Goal: Task Accomplishment & Management: Complete application form

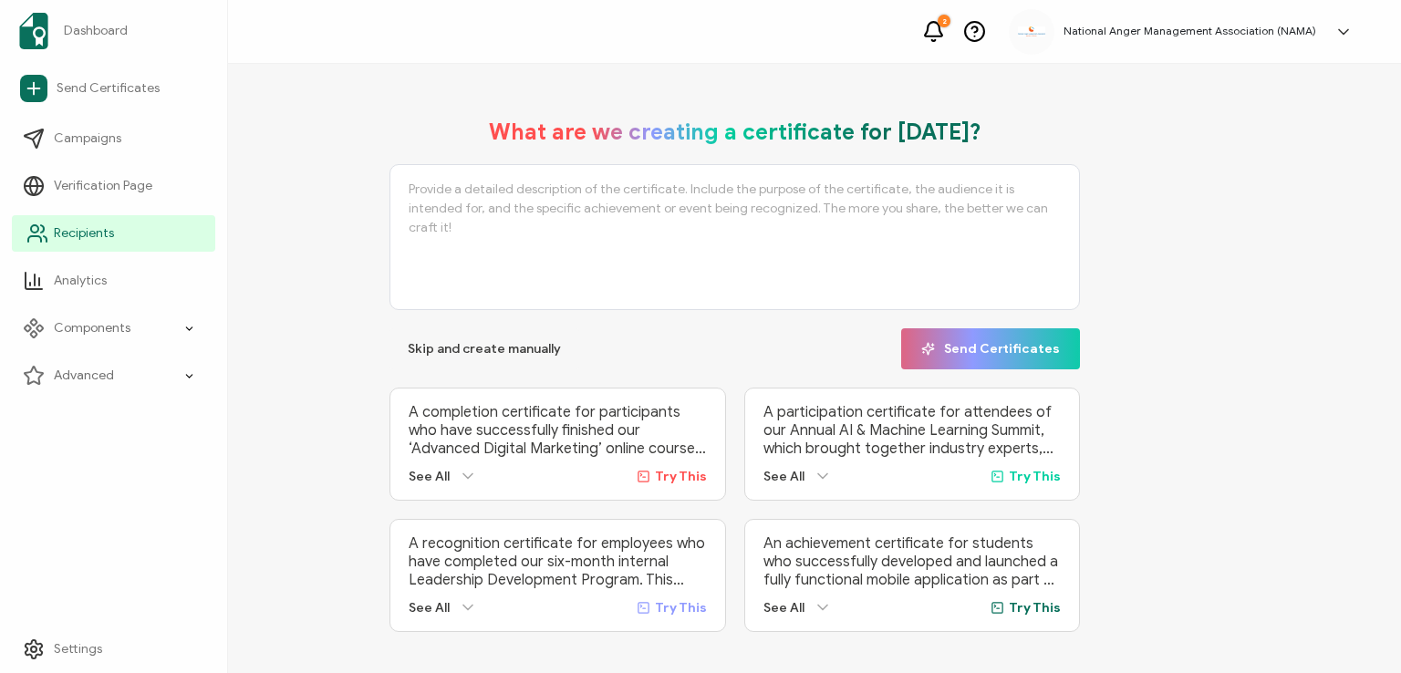
click at [65, 225] on span "Recipients" at bounding box center [84, 233] width 60 height 18
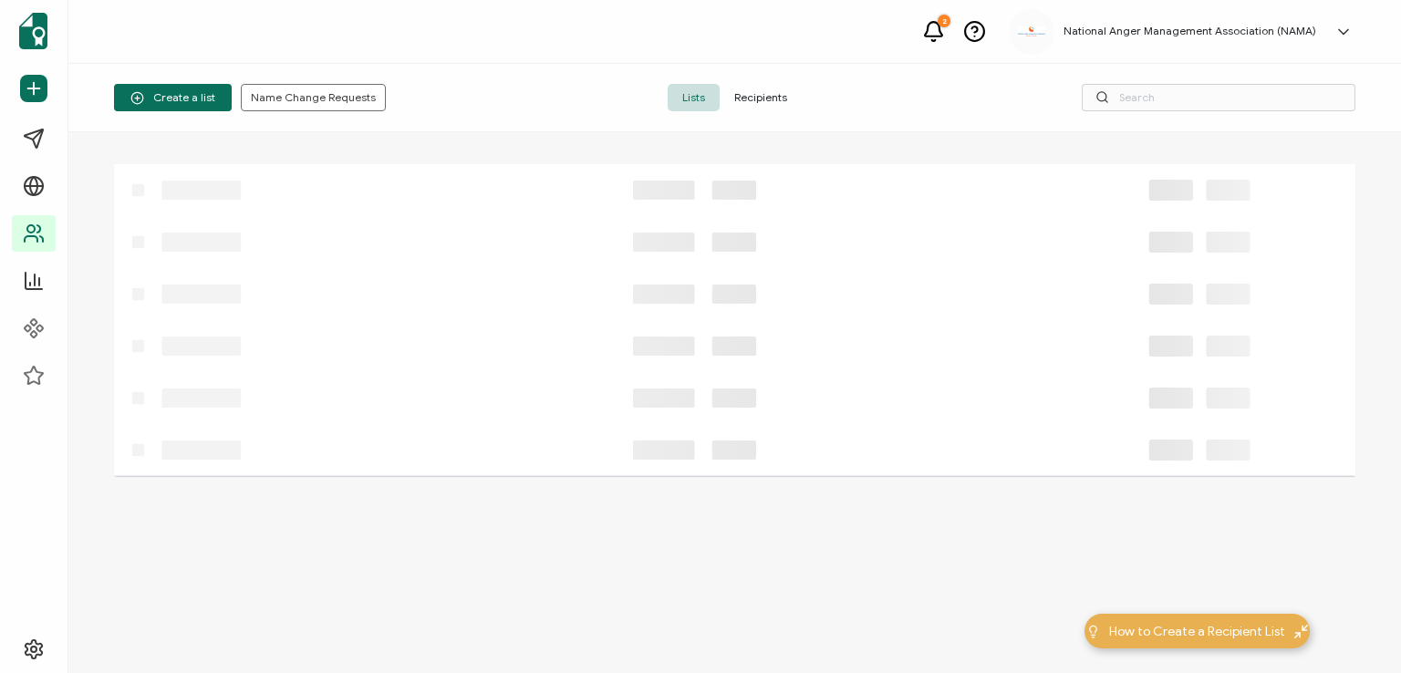
click at [758, 96] on span "Recipients" at bounding box center [761, 97] width 82 height 27
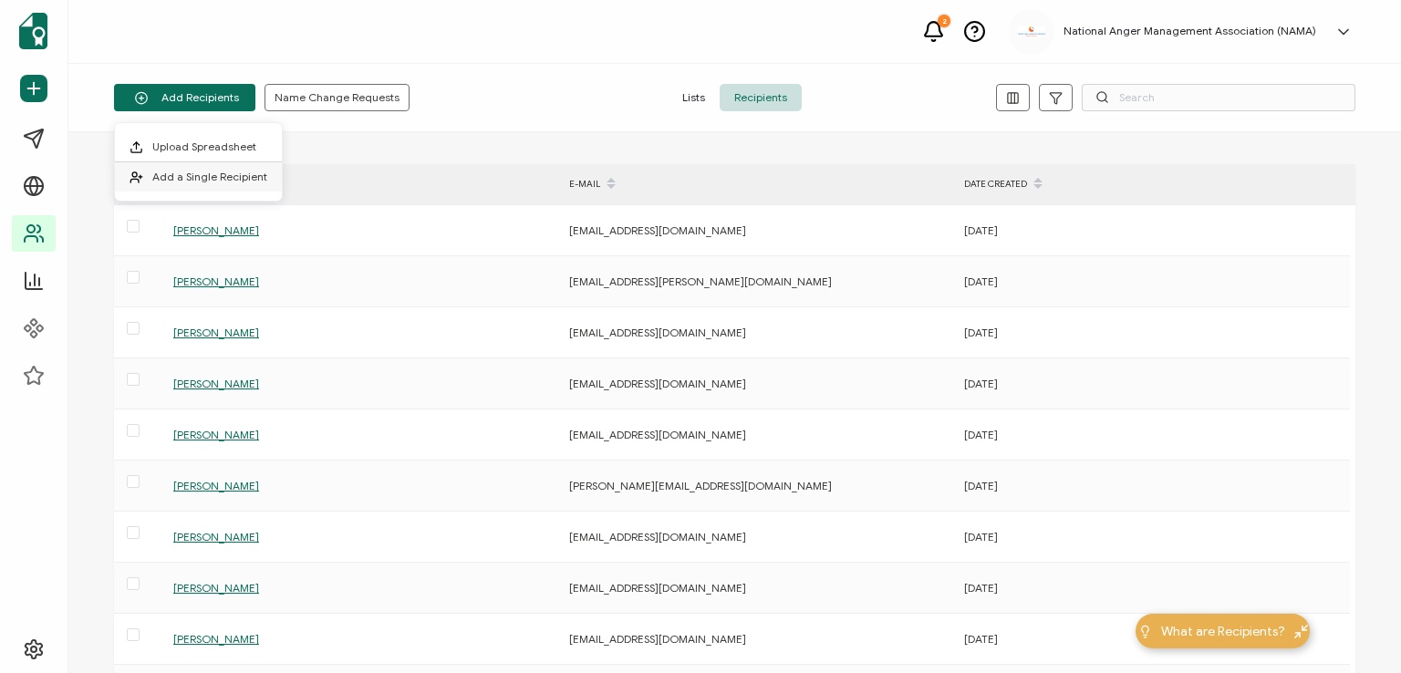
click at [195, 174] on span "Add a Single Recipient" at bounding box center [209, 177] width 115 height 14
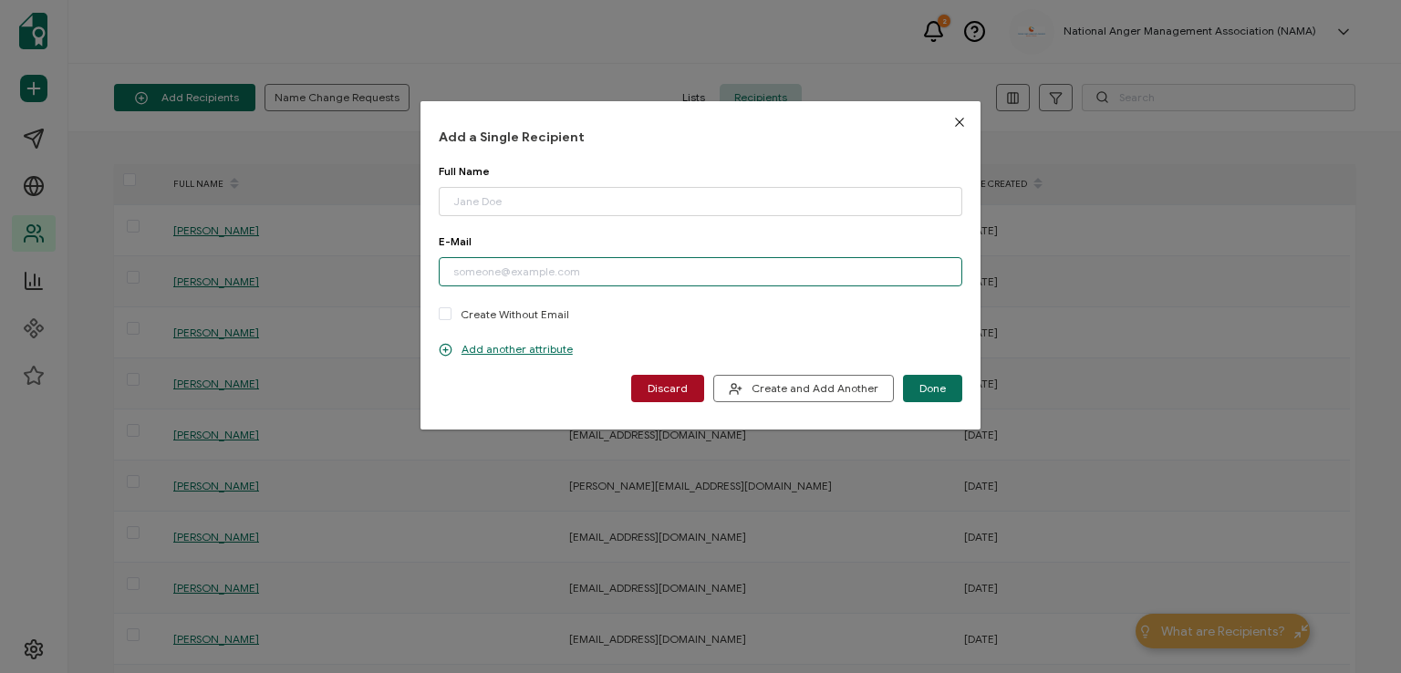
paste input "[EMAIL_ADDRESS][DOMAIN_NAME]"
type input "[EMAIL_ADDRESS][DOMAIN_NAME]"
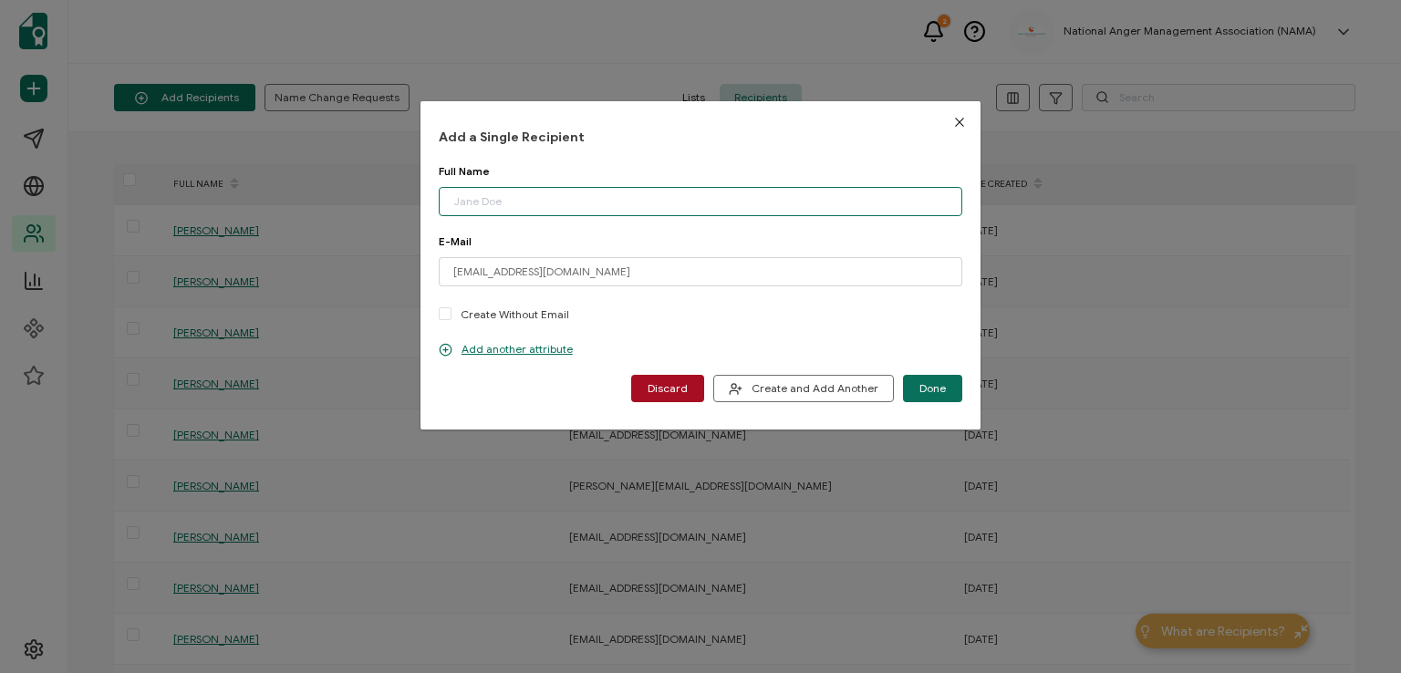
paste input "[PERSON_NAME]"
type input "[PERSON_NAME]"
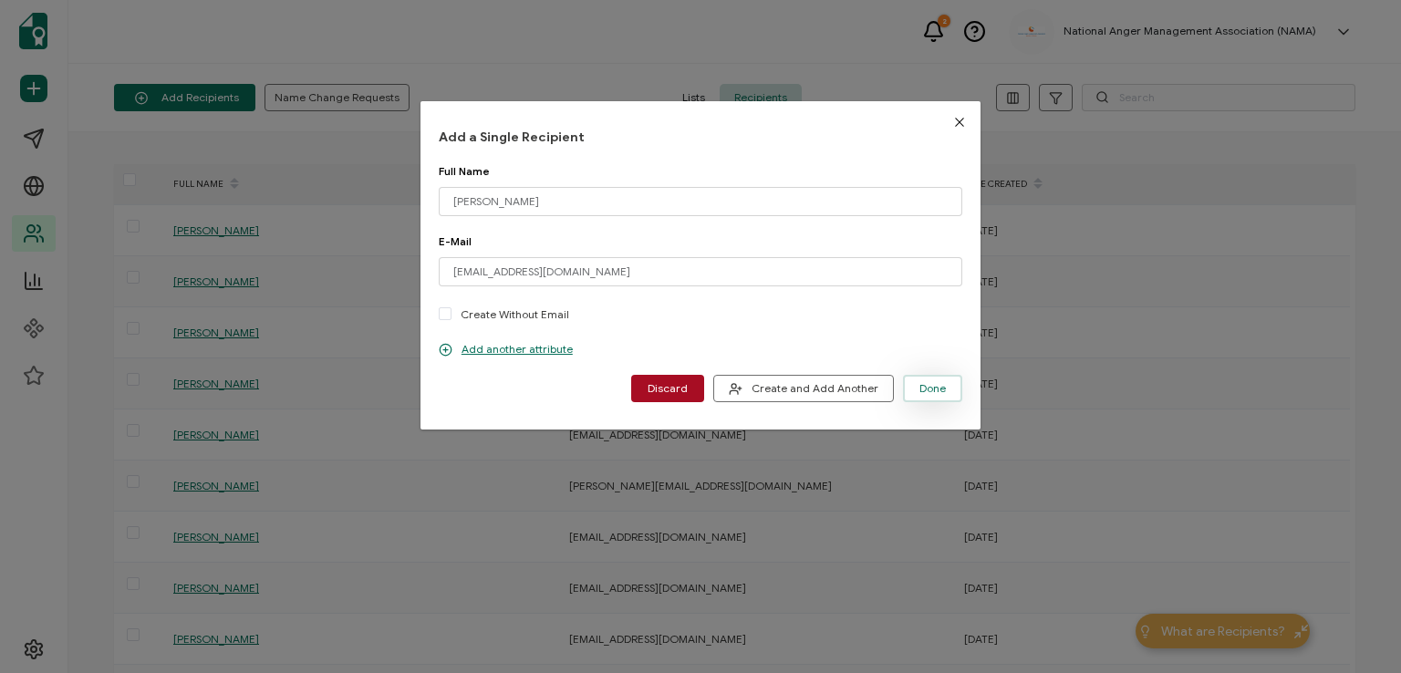
click at [919, 389] on span "Done" at bounding box center [932, 388] width 26 height 11
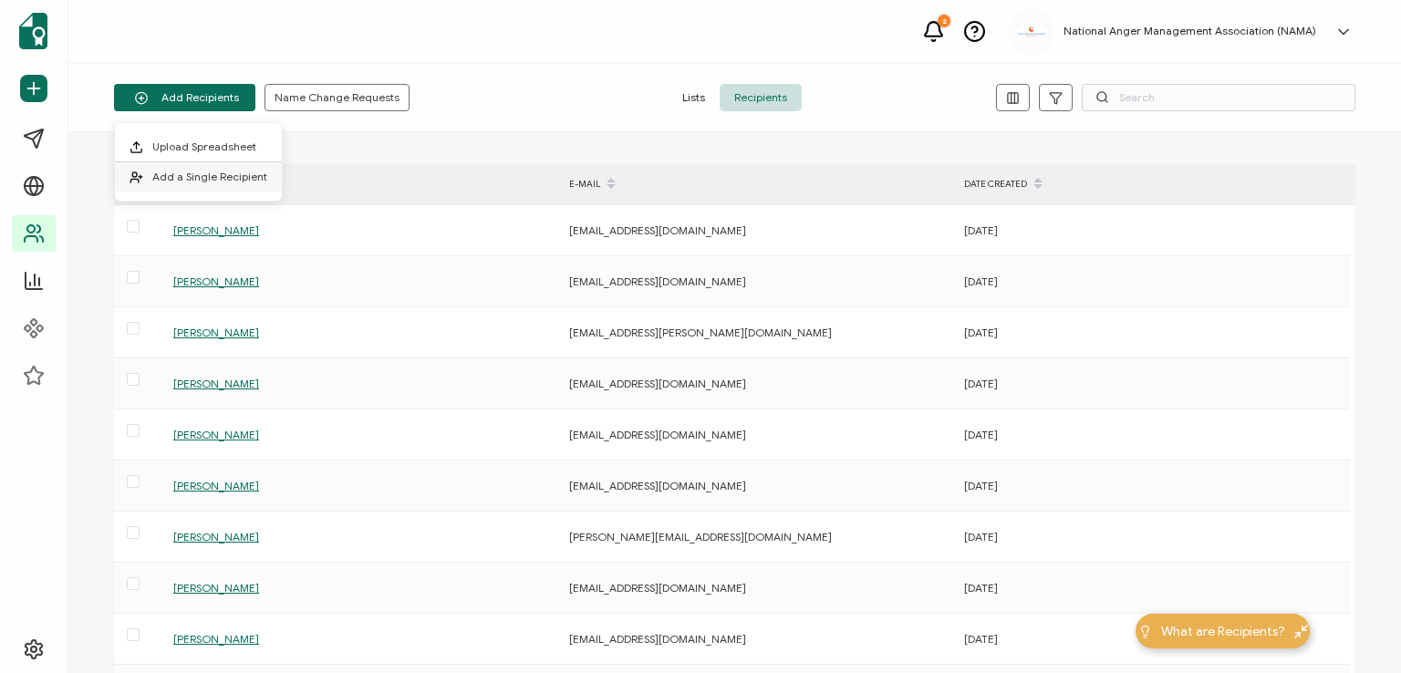
click at [222, 170] on span "Add a Single Recipient" at bounding box center [209, 177] width 115 height 14
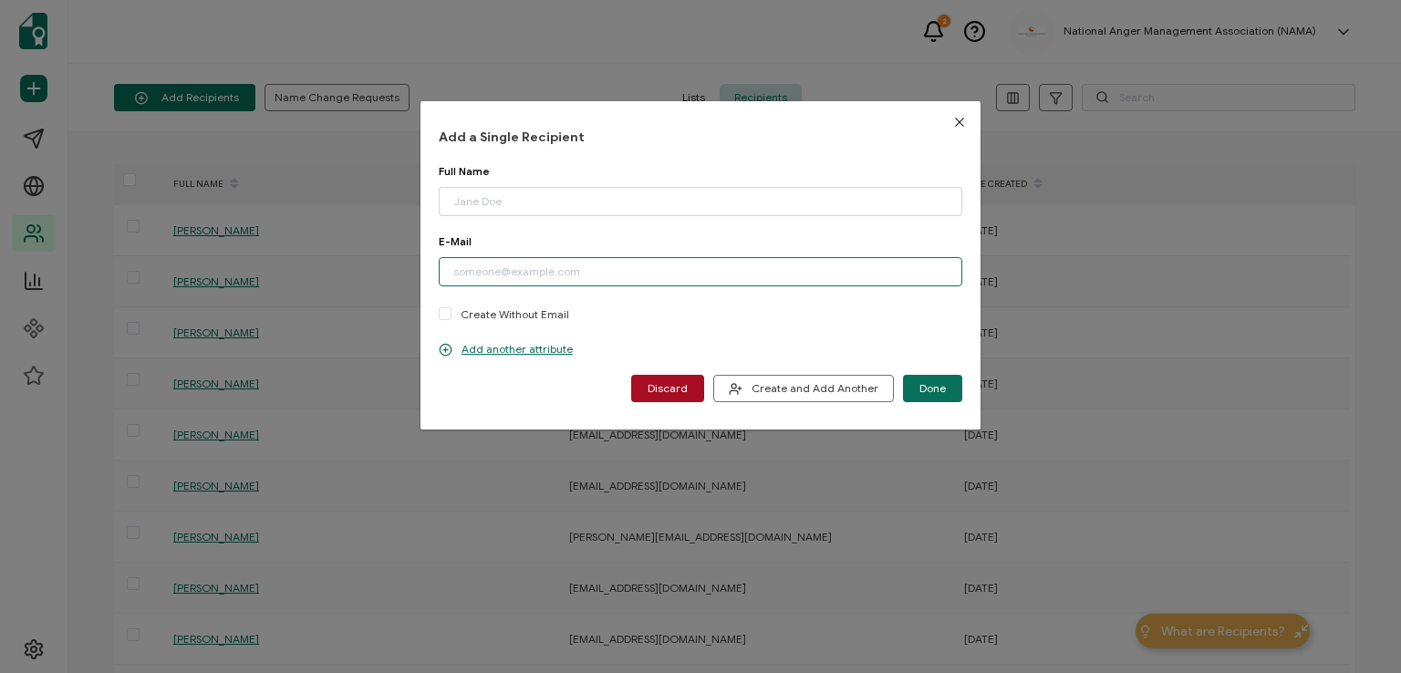
paste input "RoswellLawrenceJr@gmail.com"
click at [449, 263] on input "RoswellLawrenceJr@gmail.com" at bounding box center [701, 271] width 524 height 29
type input "[EMAIL_ADDRESS][DOMAIN_NAME]"
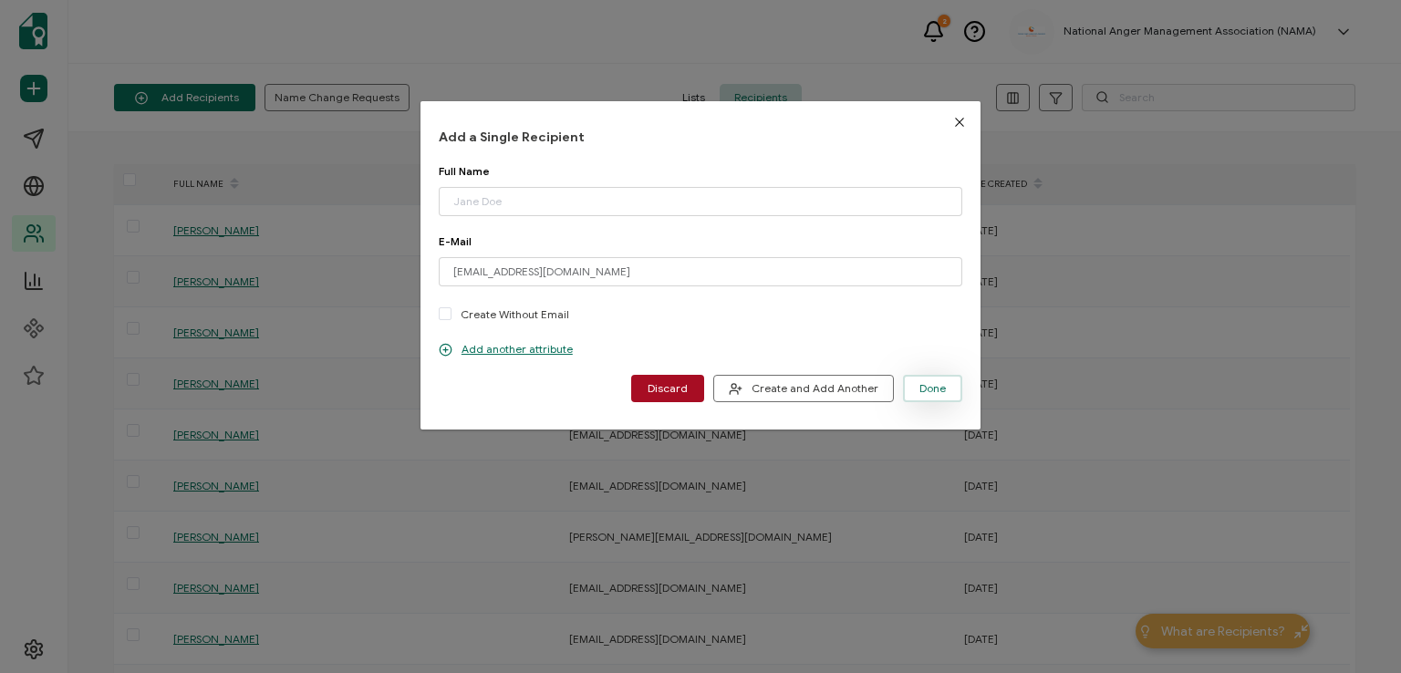
click at [932, 391] on span "Done" at bounding box center [932, 388] width 26 height 11
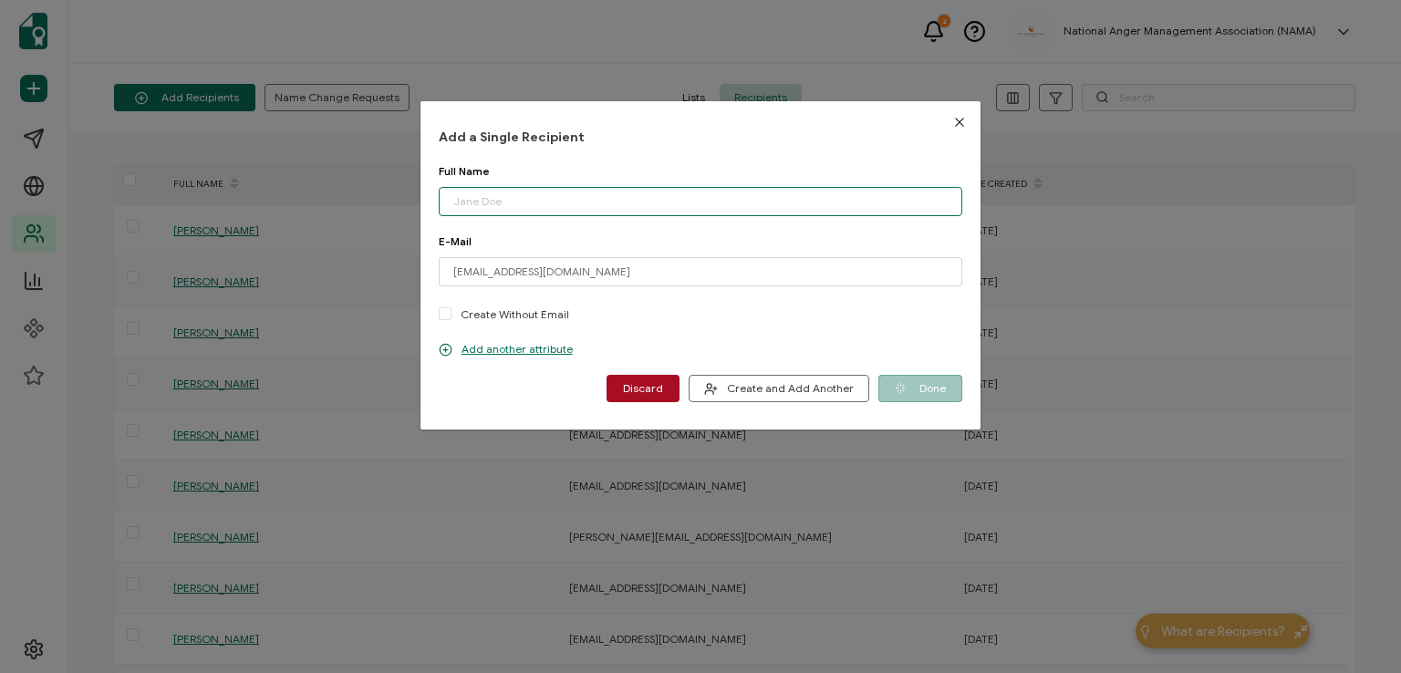
click at [622, 198] on input "dialog" at bounding box center [701, 201] width 524 height 29
paste input "[PERSON_NAME]"
type input "[PERSON_NAME]"
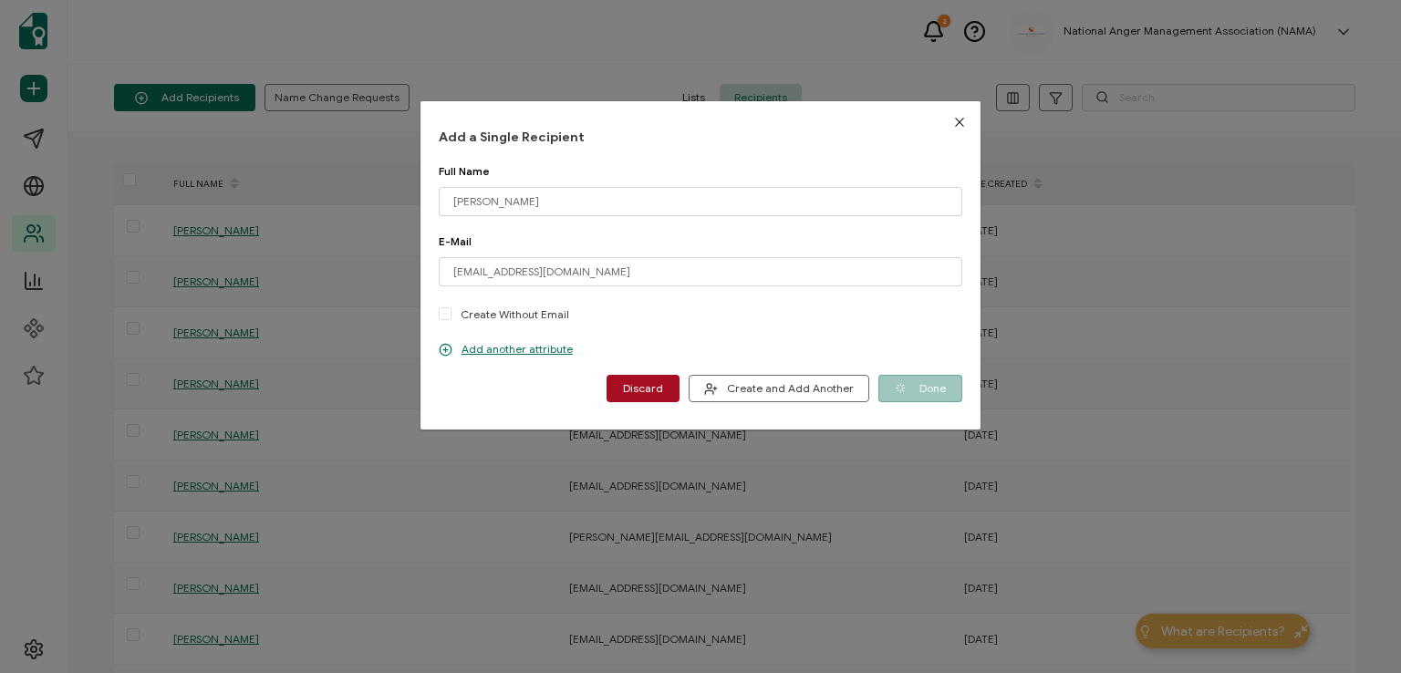
click at [796, 342] on div "Add another attribute" at bounding box center [701, 349] width 524 height 15
click at [892, 384] on div "Discard Create and Add Another Done" at bounding box center [701, 388] width 524 height 27
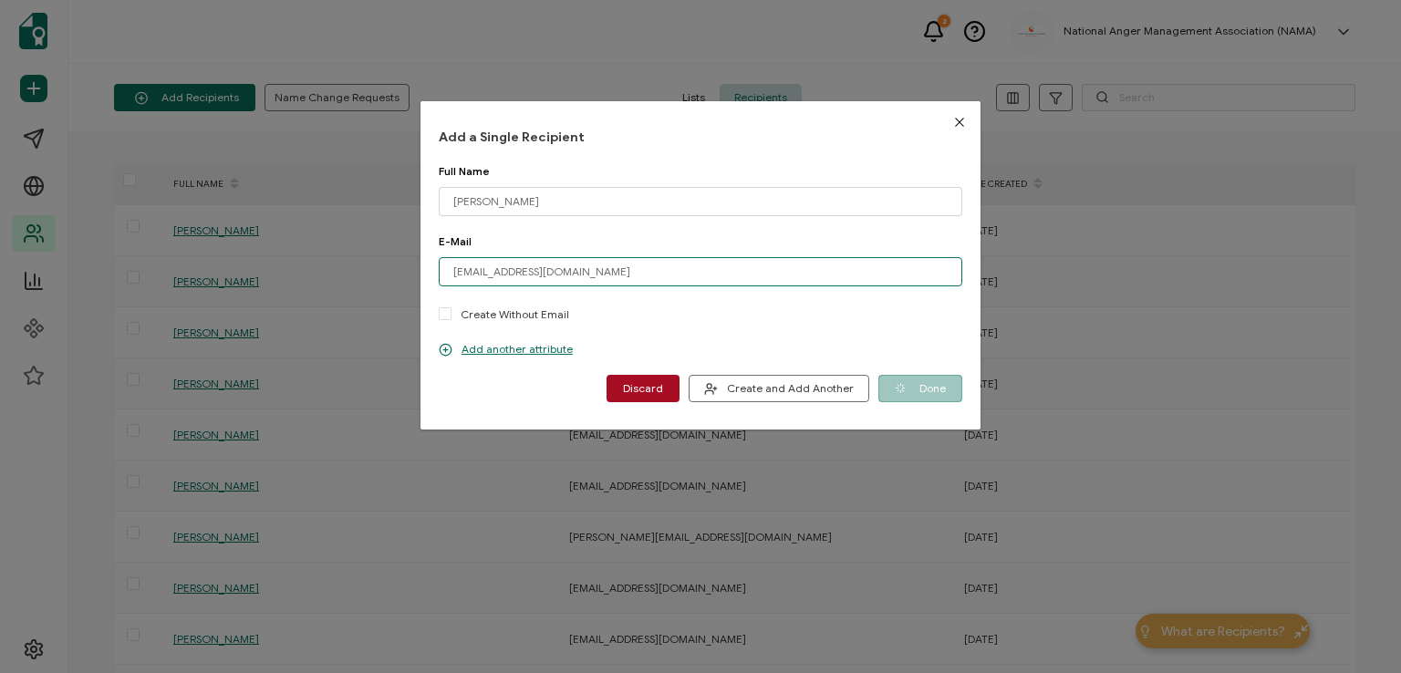
drag, startPoint x: 701, startPoint y: 274, endPoint x: 682, endPoint y: 267, distance: 19.3
click at [682, 267] on input "[EMAIL_ADDRESS][DOMAIN_NAME]" at bounding box center [701, 271] width 524 height 29
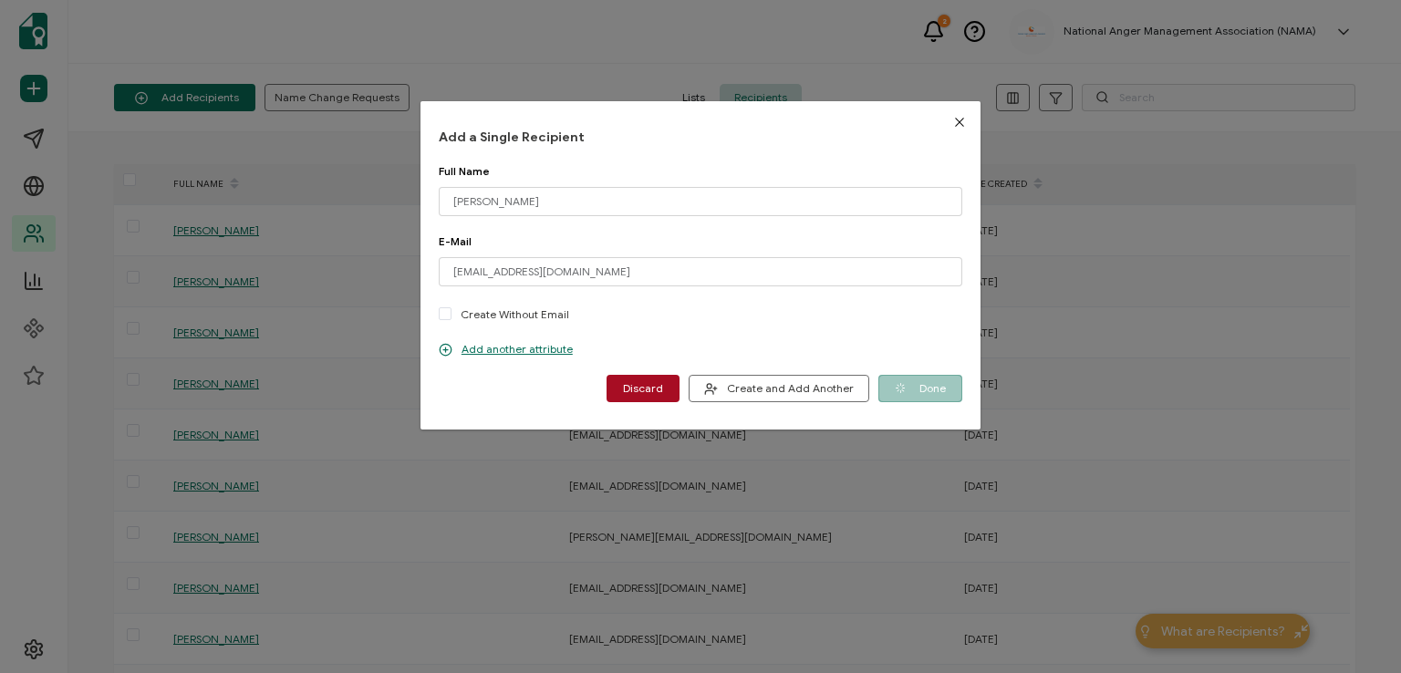
click at [732, 223] on div "Full Name Roswell Lawrence, Jr. Please enter a valid name." at bounding box center [701, 199] width 524 height 70
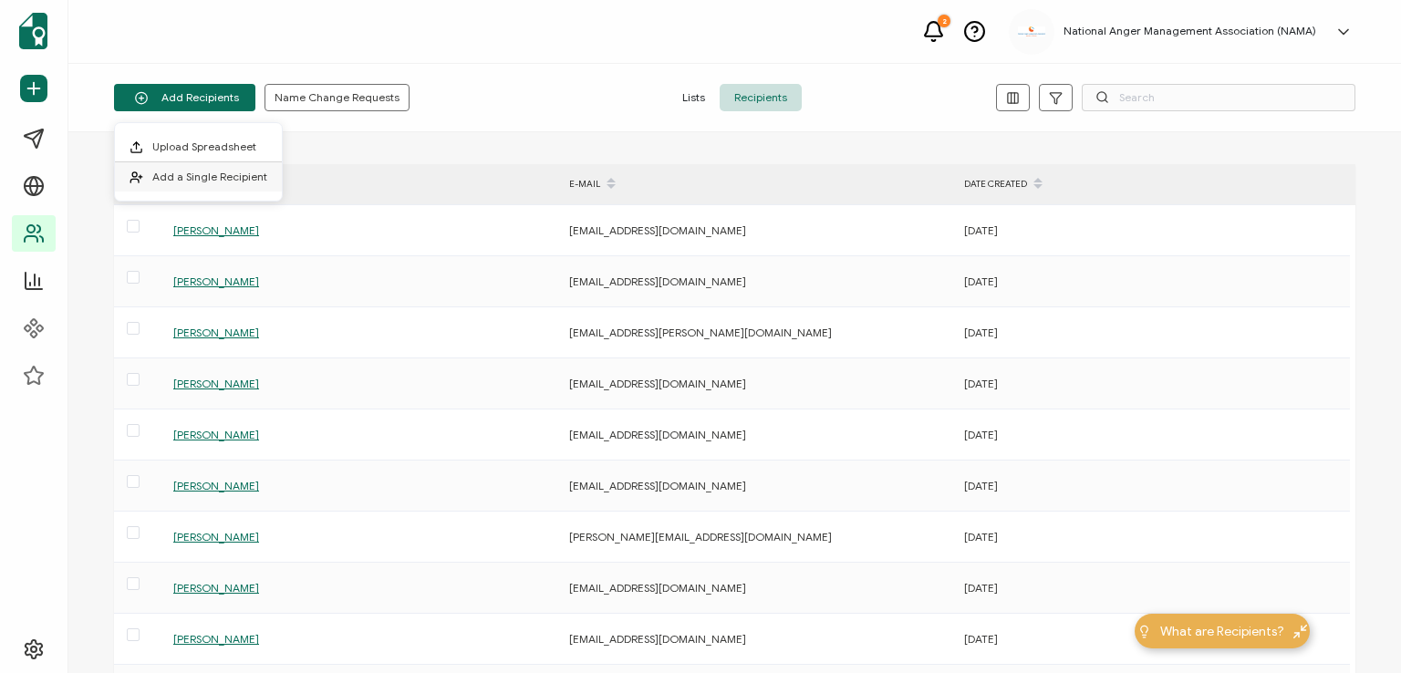
click at [220, 180] on span "Add a Single Recipient" at bounding box center [209, 177] width 115 height 14
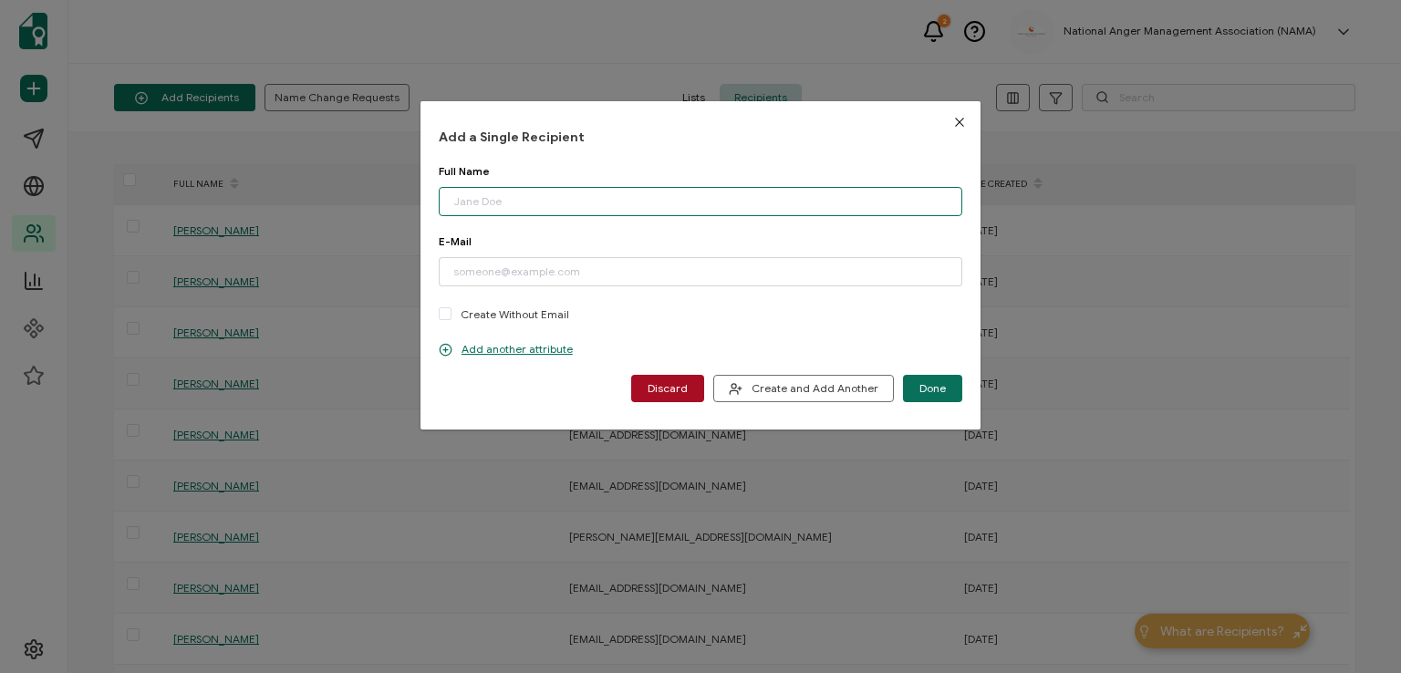
paste input "[PERSON_NAME]"
type input "[PERSON_NAME]"
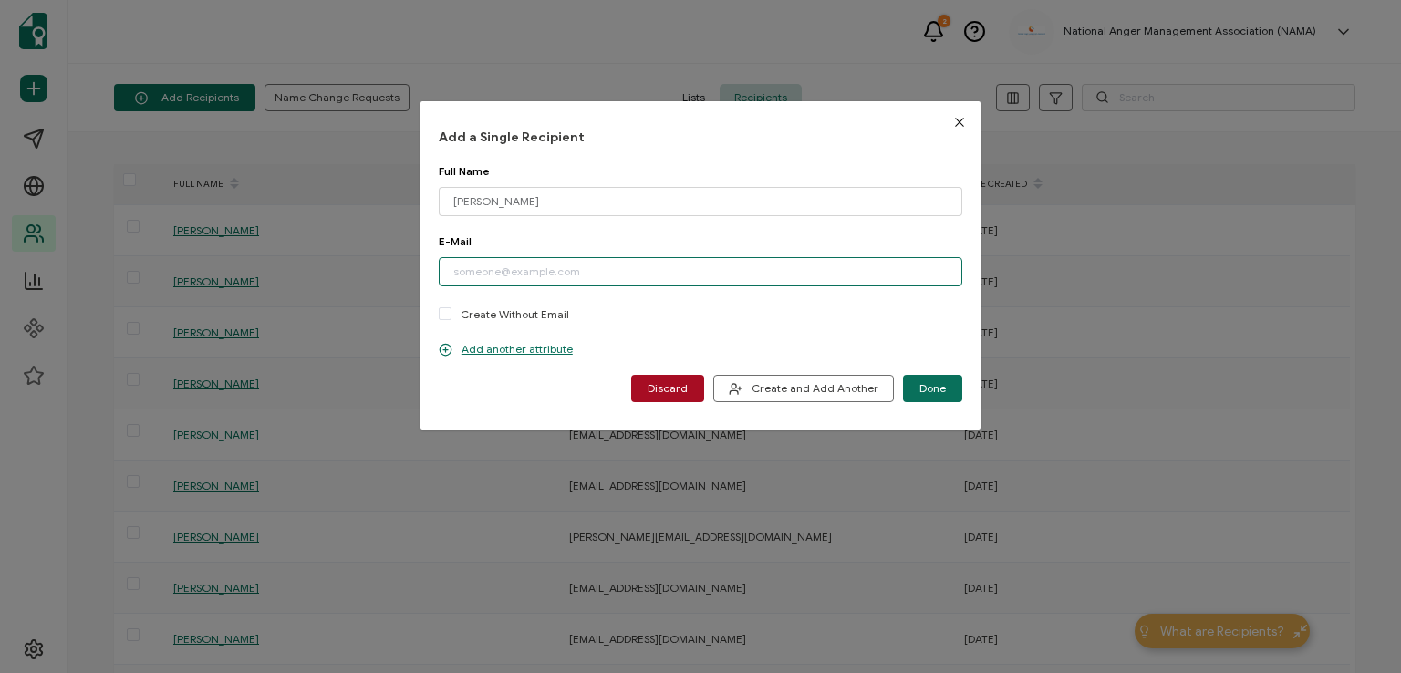
click at [495, 273] on input "dialog" at bounding box center [701, 271] width 524 height 29
type input "[EMAIL_ADDRESS][DOMAIN_NAME]"
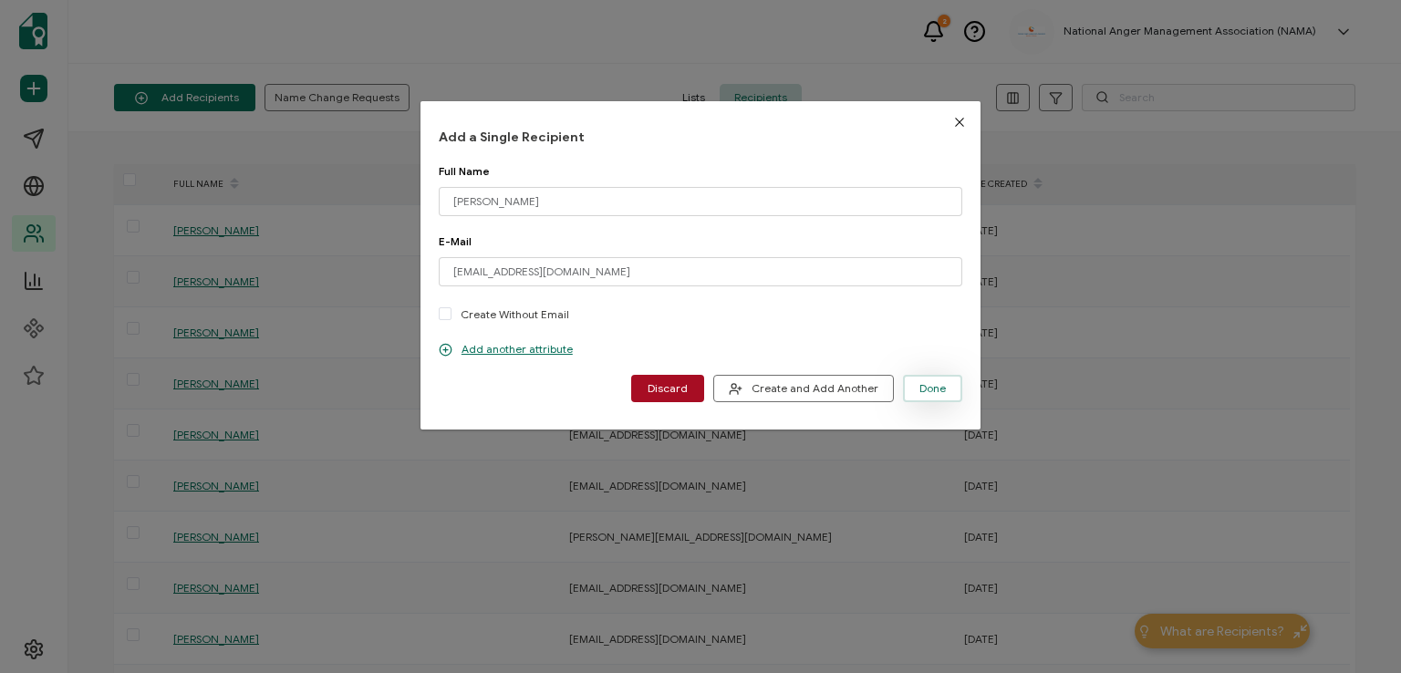
click at [925, 384] on span "Done" at bounding box center [932, 388] width 26 height 11
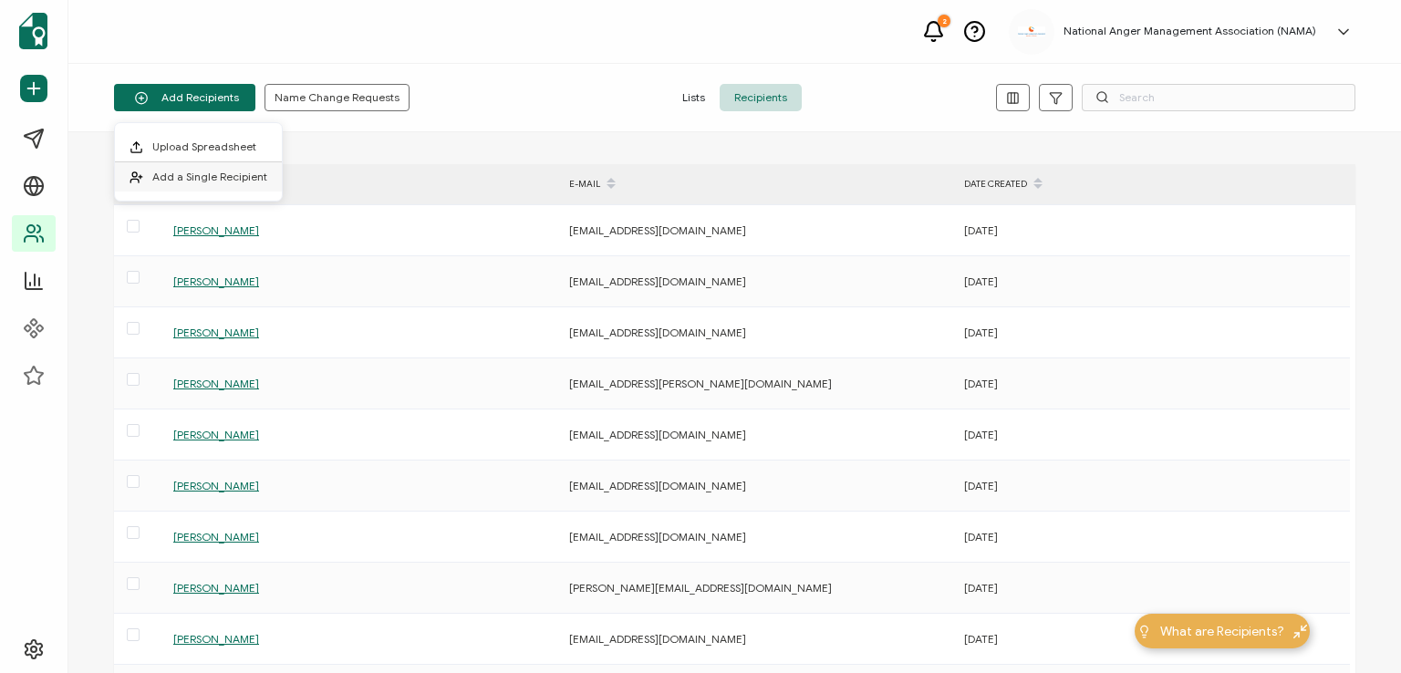
click at [194, 172] on span "Add a Single Recipient" at bounding box center [209, 177] width 115 height 14
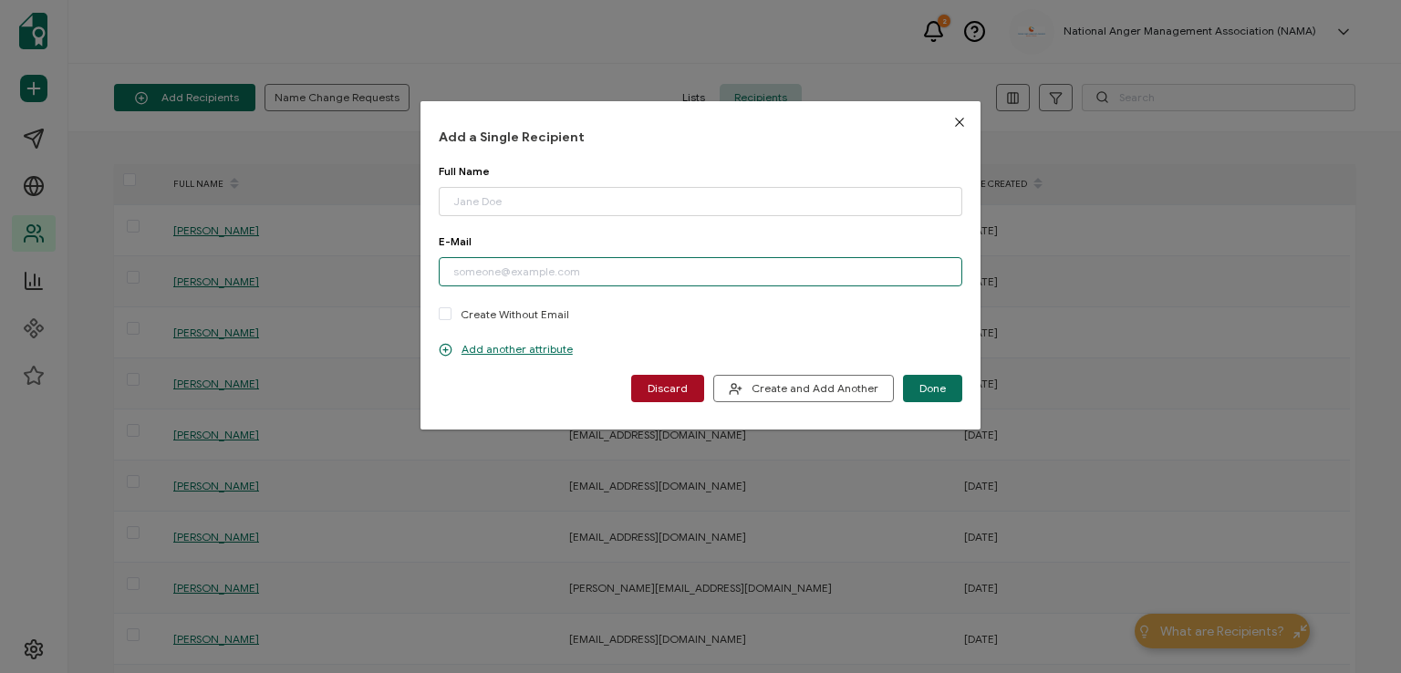
paste input "[PERSON_NAME][EMAIL_ADDRESS][DOMAIN_NAME]"
type input "[PERSON_NAME][EMAIL_ADDRESS][DOMAIN_NAME]"
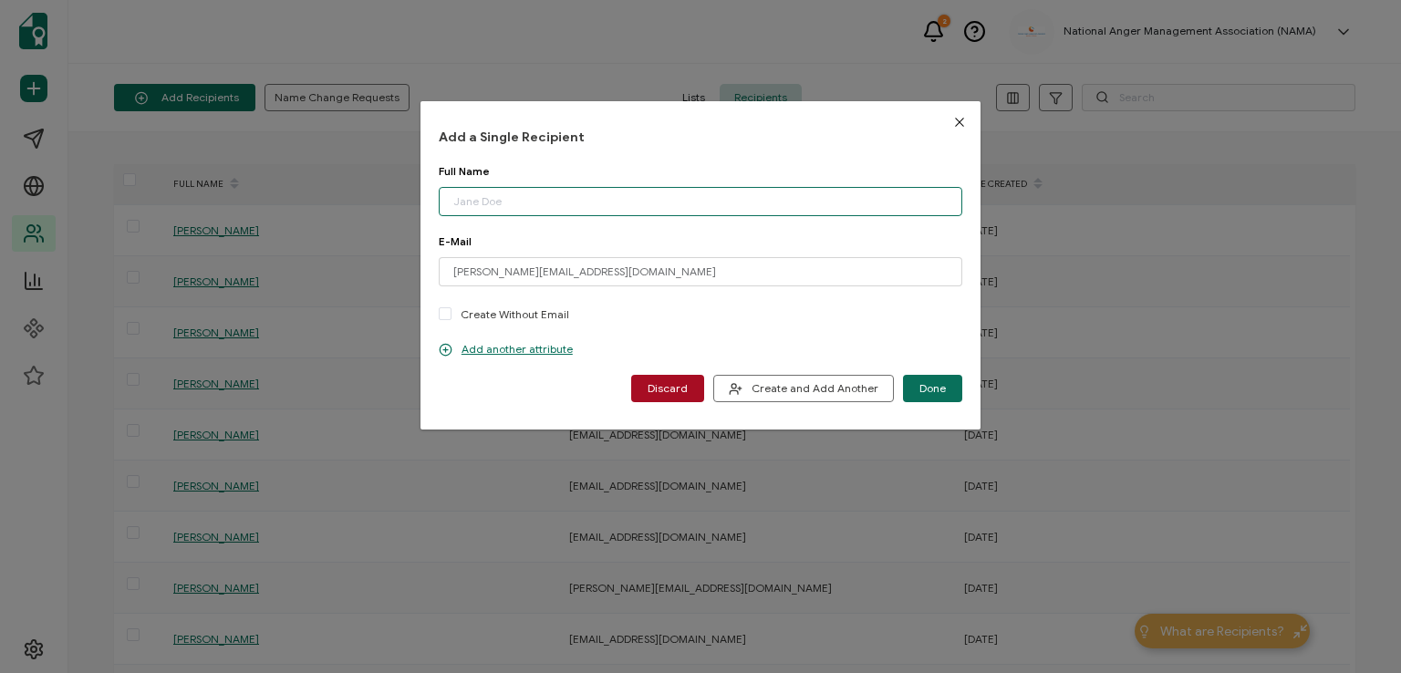
paste input "[PERSON_NAME]"
type input "[PERSON_NAME]"
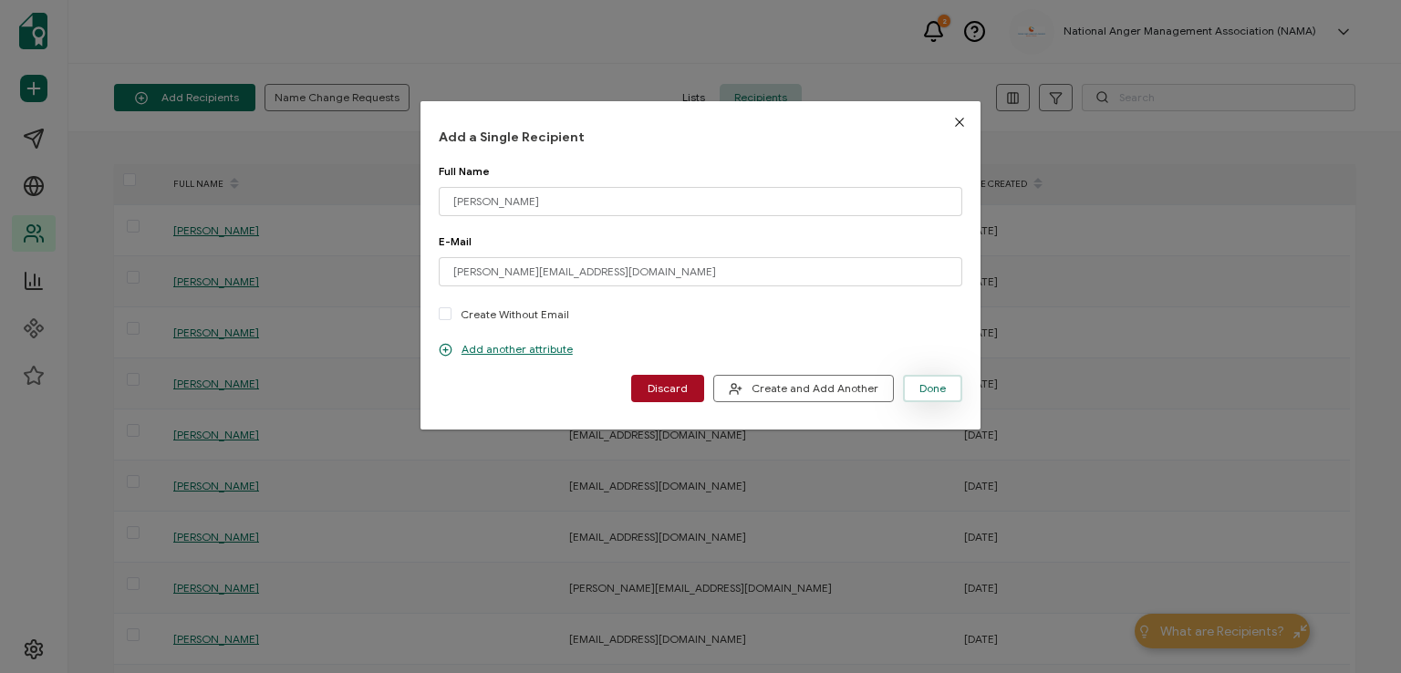
click at [937, 379] on button "Done" at bounding box center [932, 388] width 59 height 27
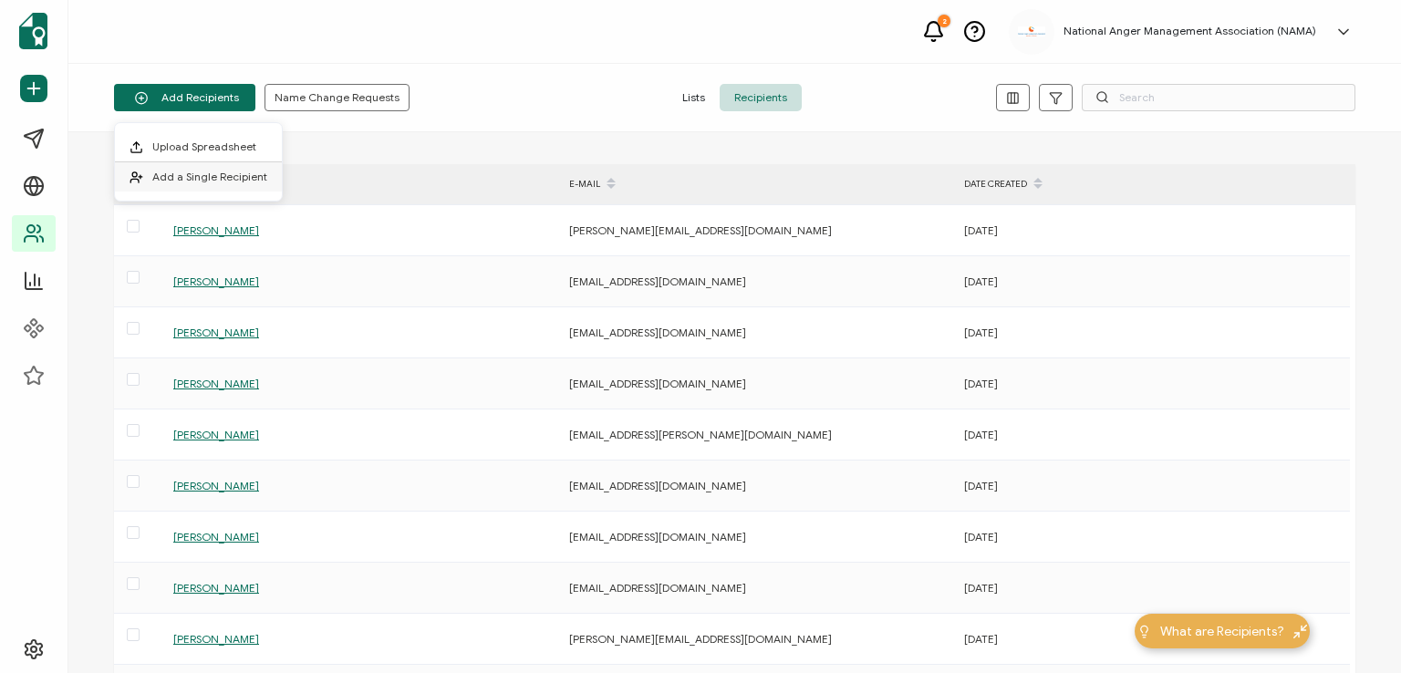
click at [234, 169] on li "Add a Single Recipient" at bounding box center [198, 176] width 167 height 29
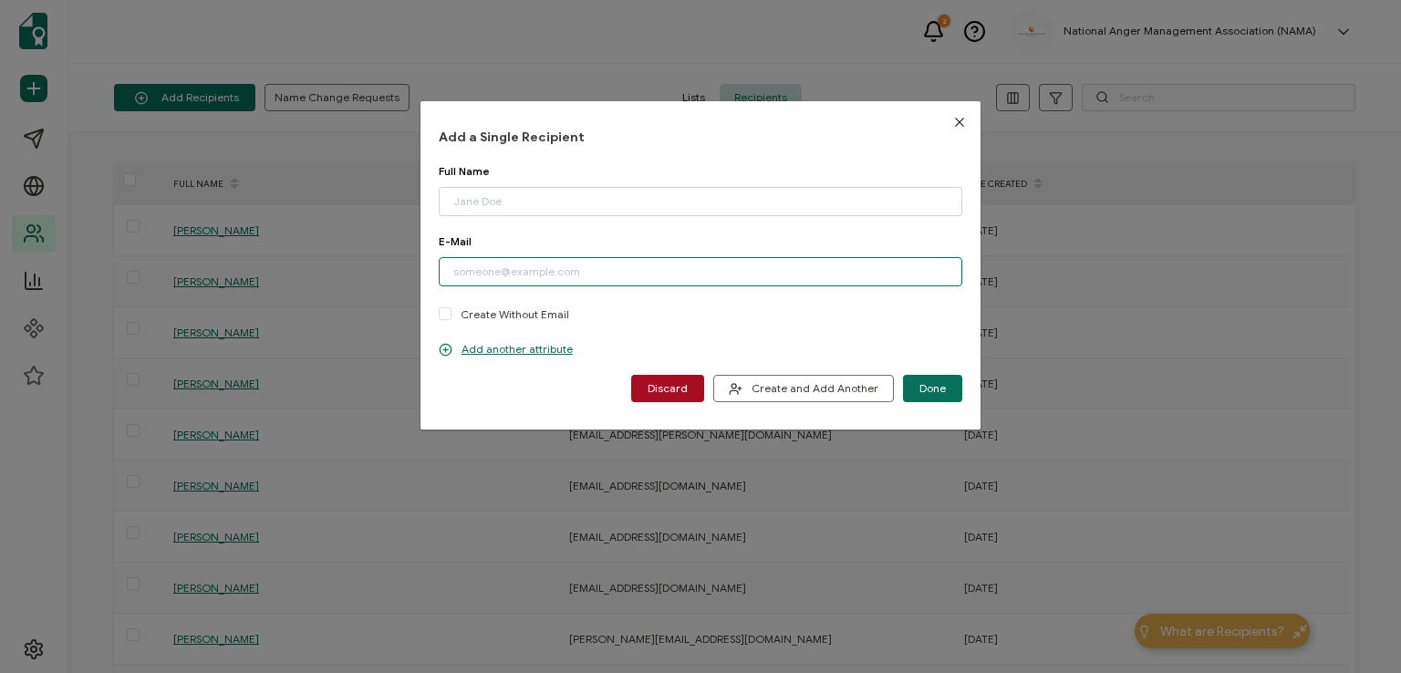
paste input "[EMAIL_ADDRESS][DOMAIN_NAME]"
type input "[EMAIL_ADDRESS][DOMAIN_NAME]"
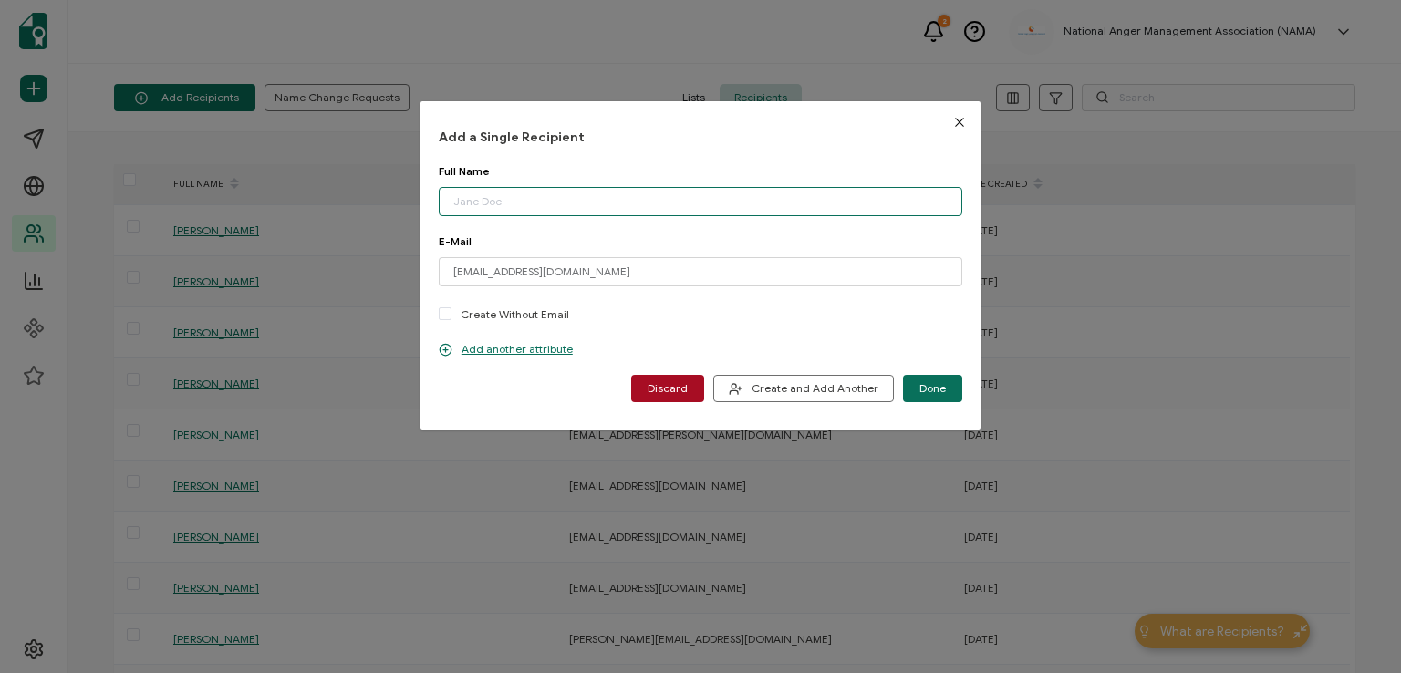
paste input "[PERSON_NAME]"
type input "[PERSON_NAME]"
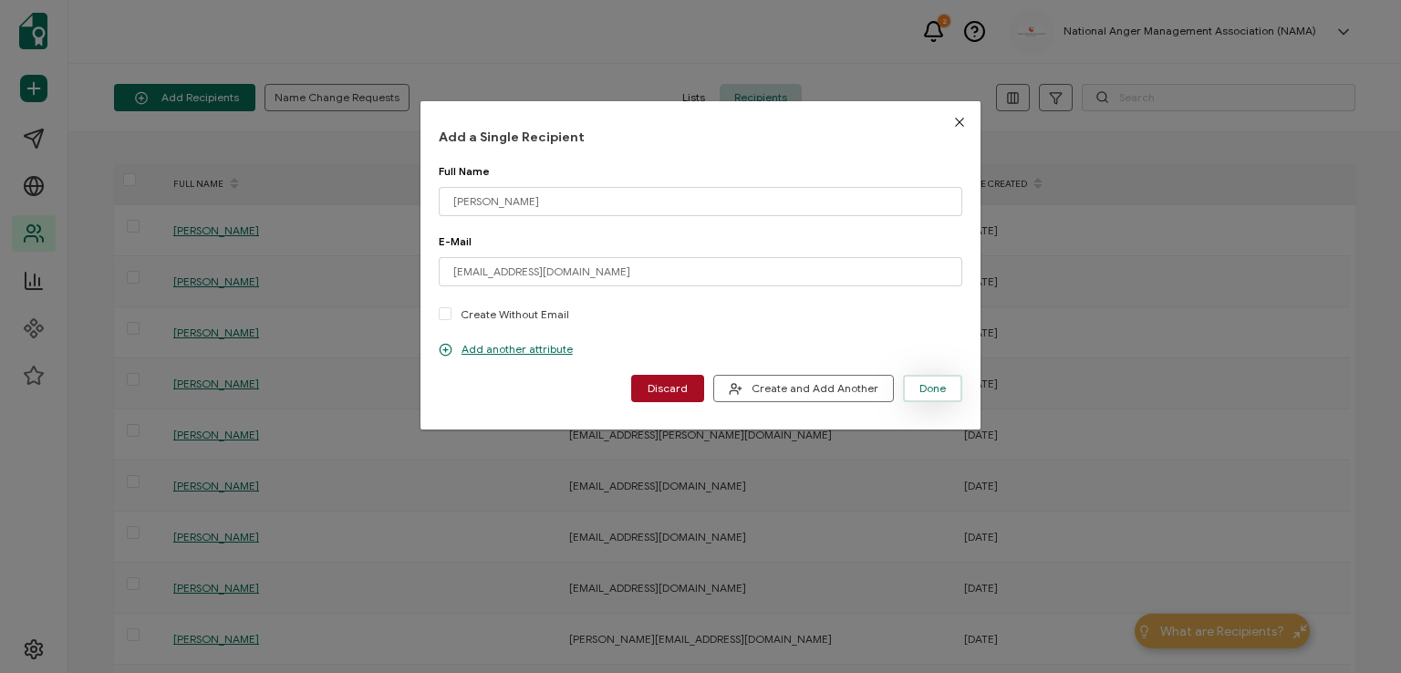
click at [931, 389] on span "Done" at bounding box center [932, 388] width 26 height 11
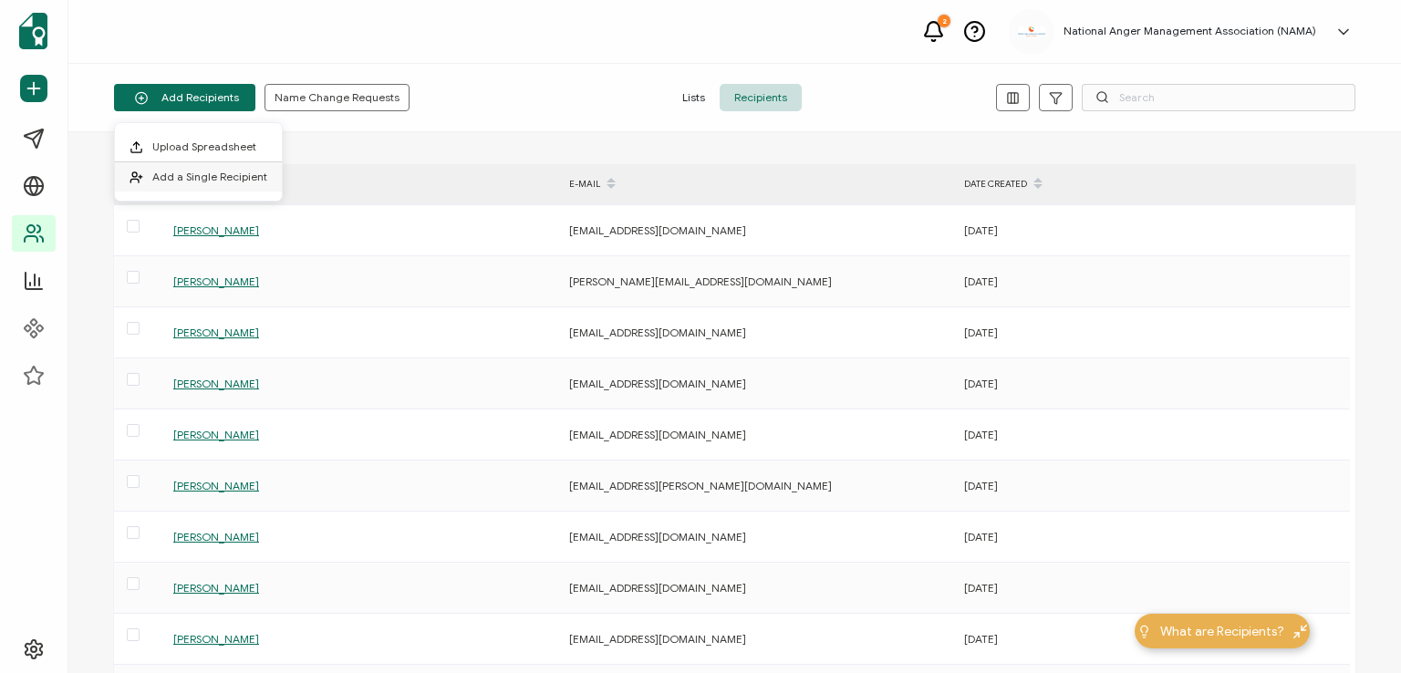
click at [234, 174] on span "Add a Single Recipient" at bounding box center [209, 177] width 115 height 14
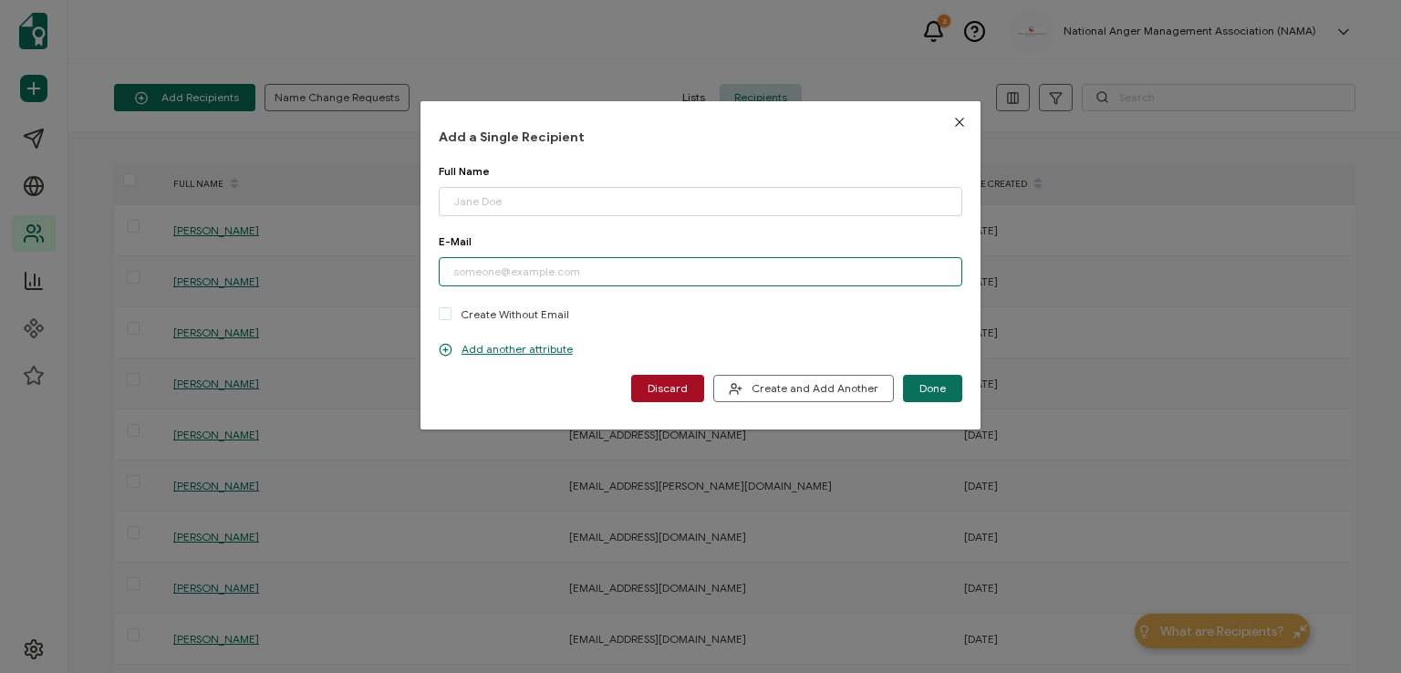
paste input "[EMAIL_ADDRESS][DOMAIN_NAME]"
type input "[EMAIL_ADDRESS][DOMAIN_NAME]"
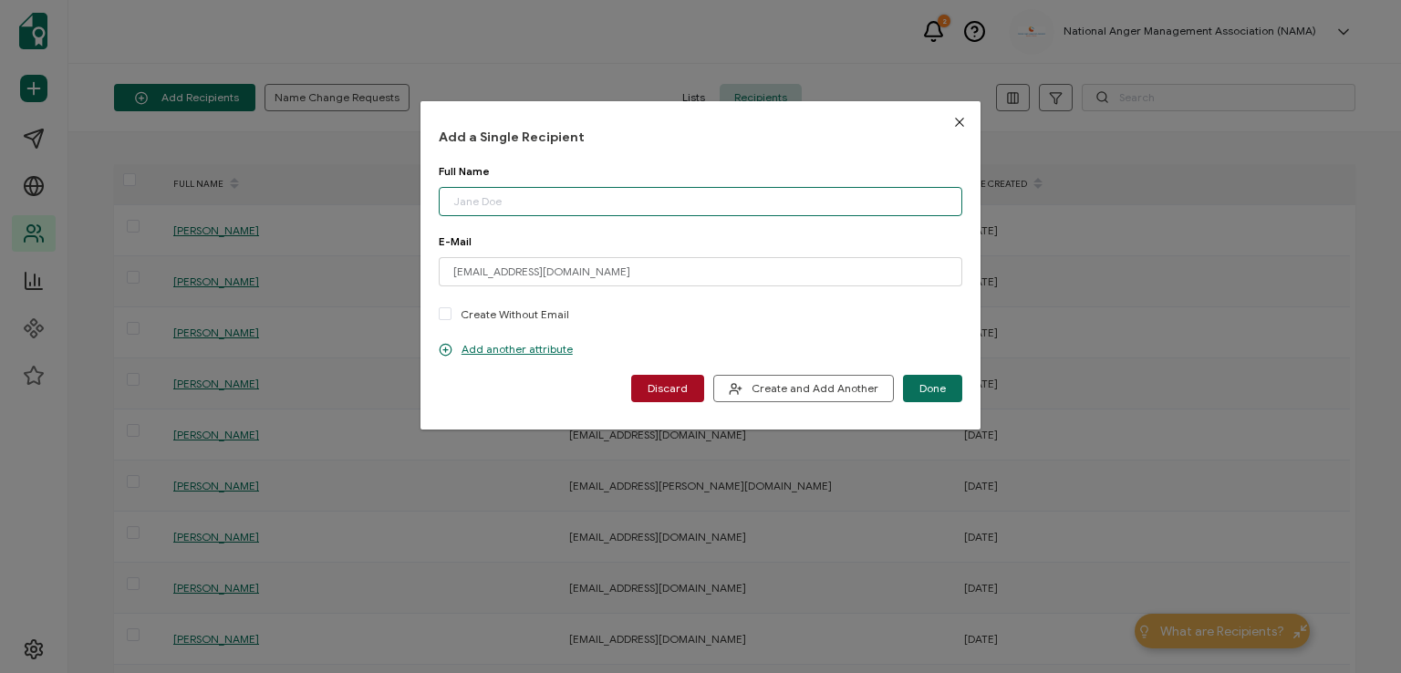
paste input "[PERSON_NAME]"
type input "[PERSON_NAME]"
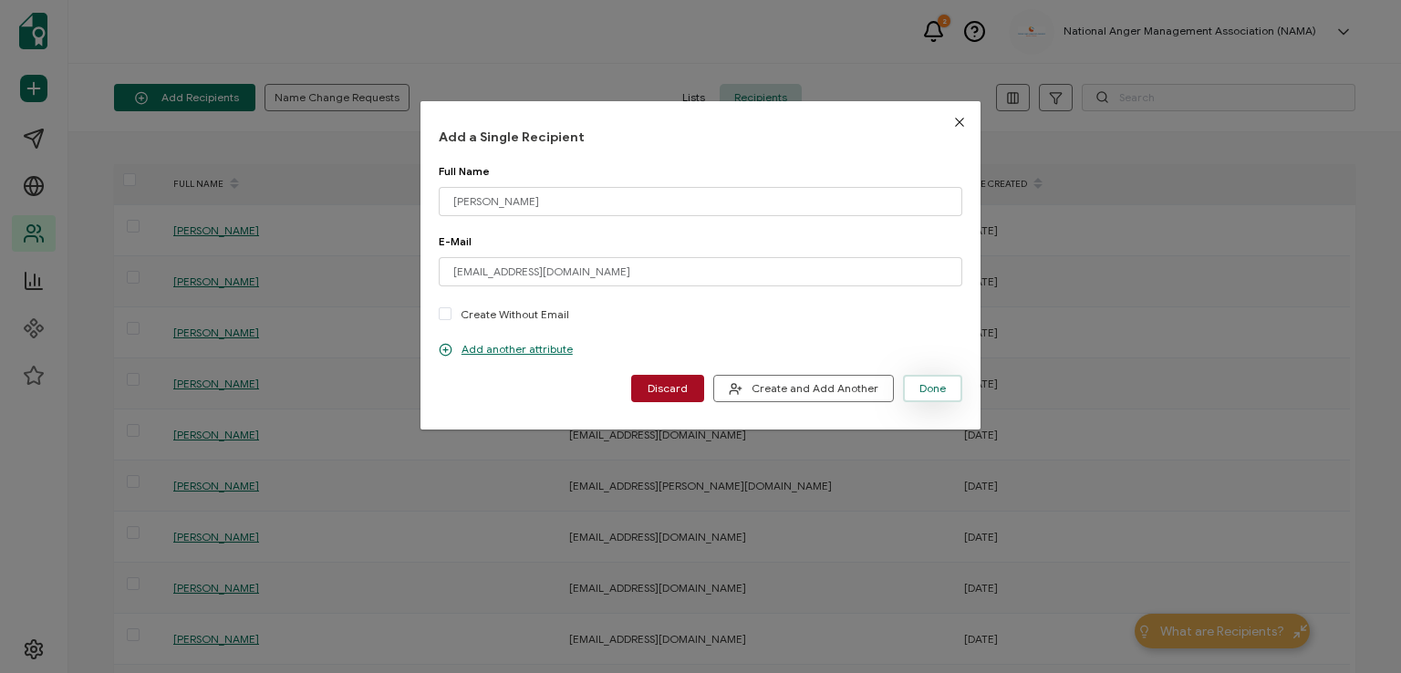
click at [926, 391] on span "Done" at bounding box center [932, 388] width 26 height 11
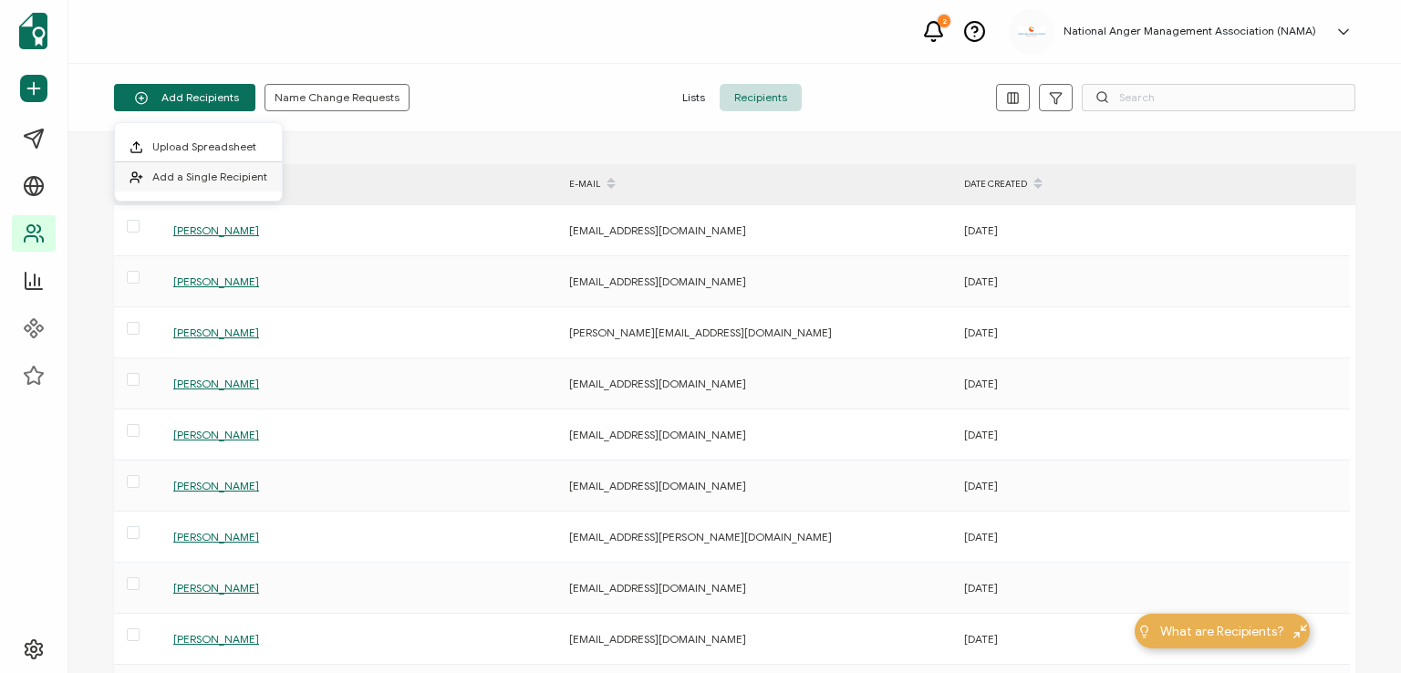
click at [219, 165] on li "Add a Single Recipient" at bounding box center [198, 176] width 167 height 29
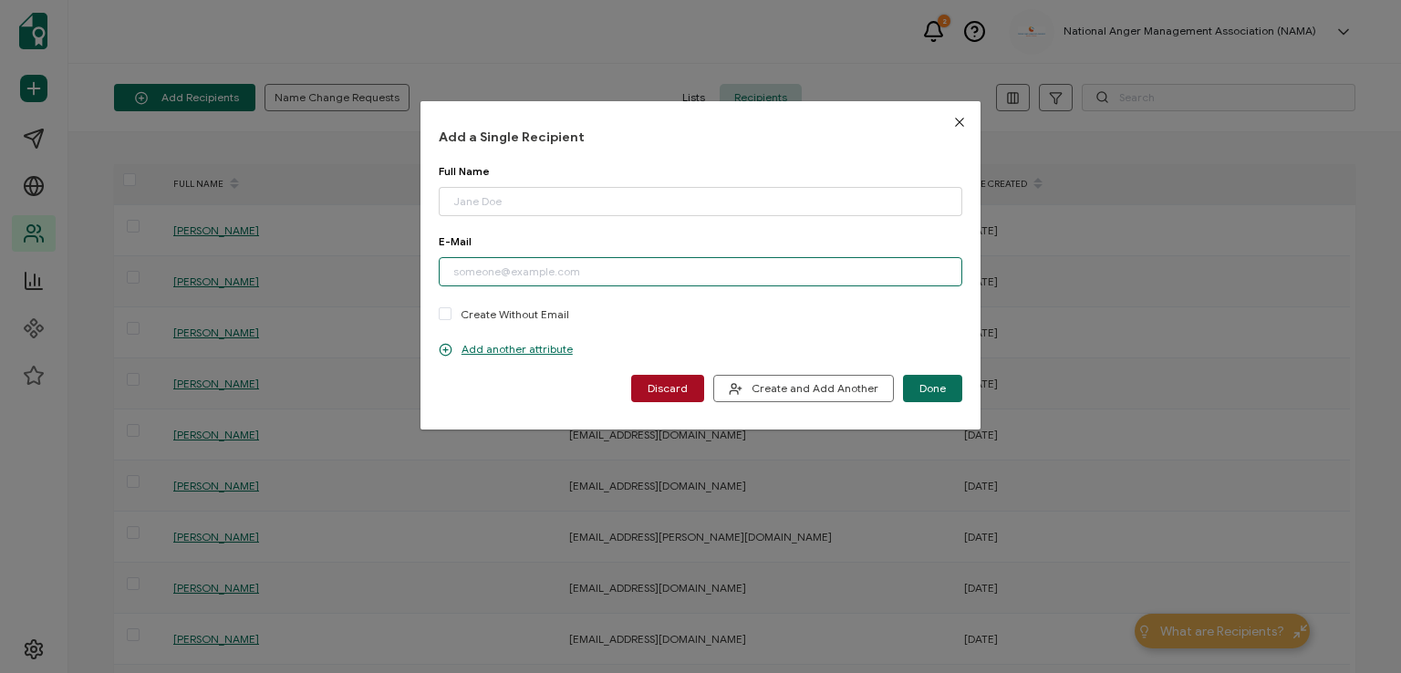
paste input "[EMAIL_ADDRESS][DOMAIN_NAME]"
type input "[EMAIL_ADDRESS][DOMAIN_NAME]"
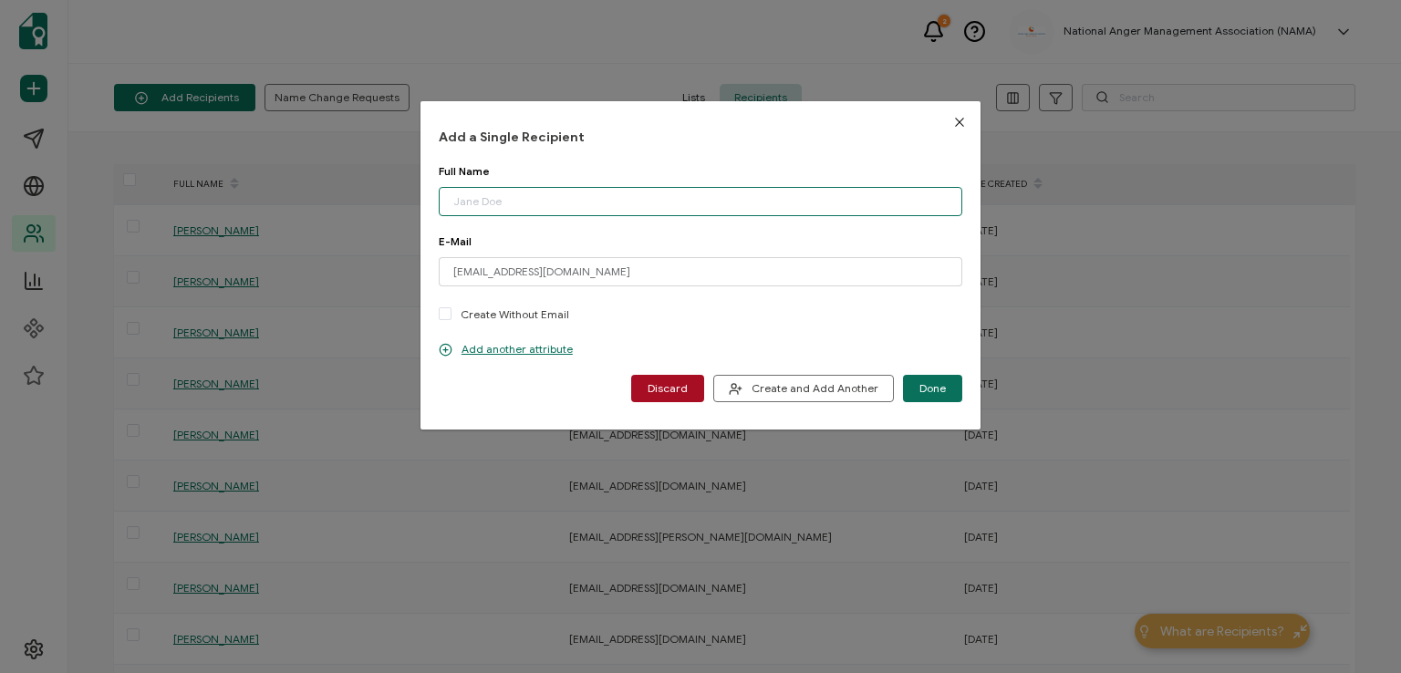
paste input "[PERSON_NAME]"
type input "[PERSON_NAME]"
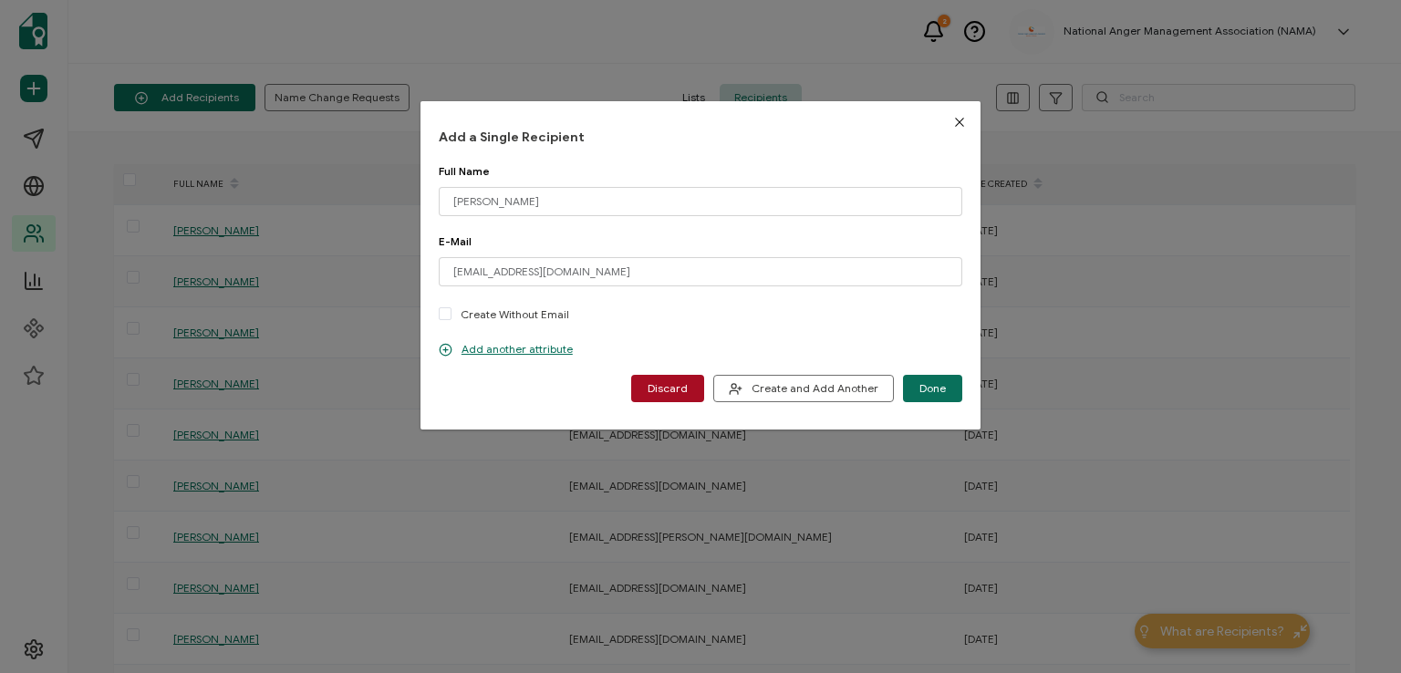
click at [931, 387] on span "Done" at bounding box center [932, 388] width 26 height 11
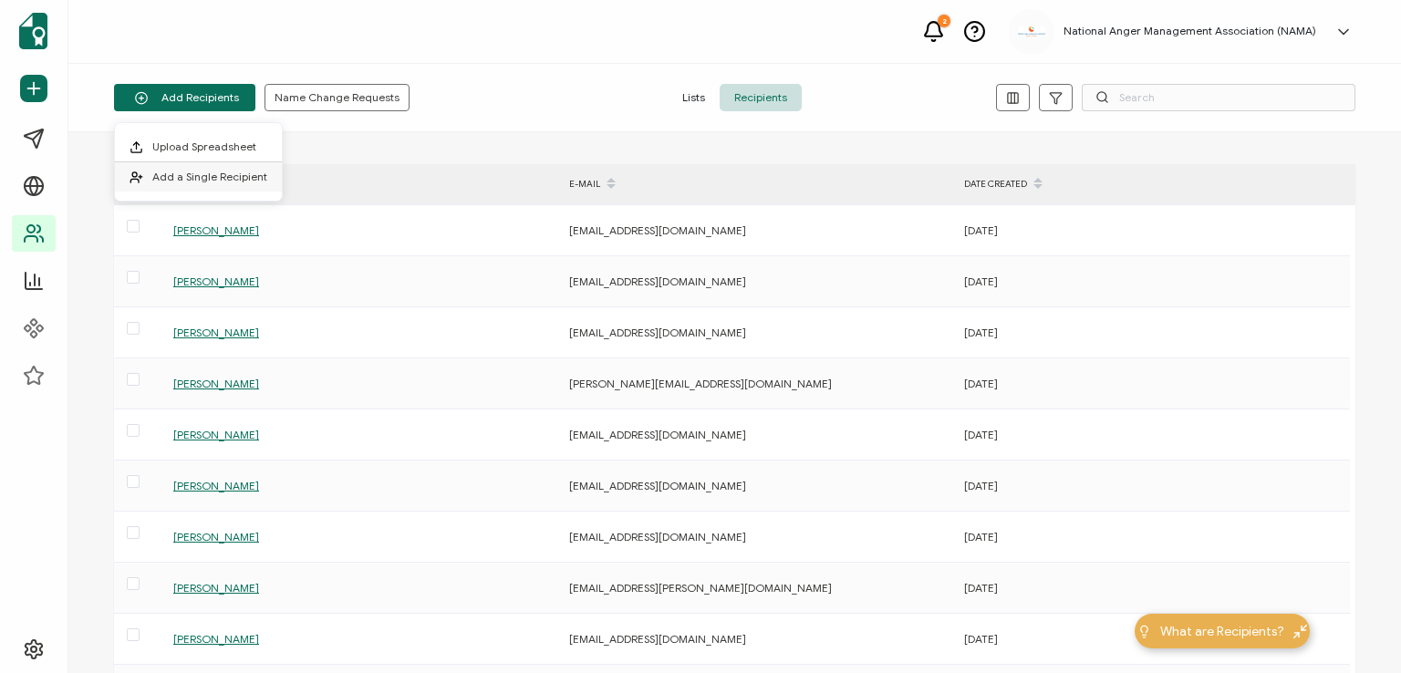
click at [197, 170] on span "Add a Single Recipient" at bounding box center [209, 177] width 115 height 14
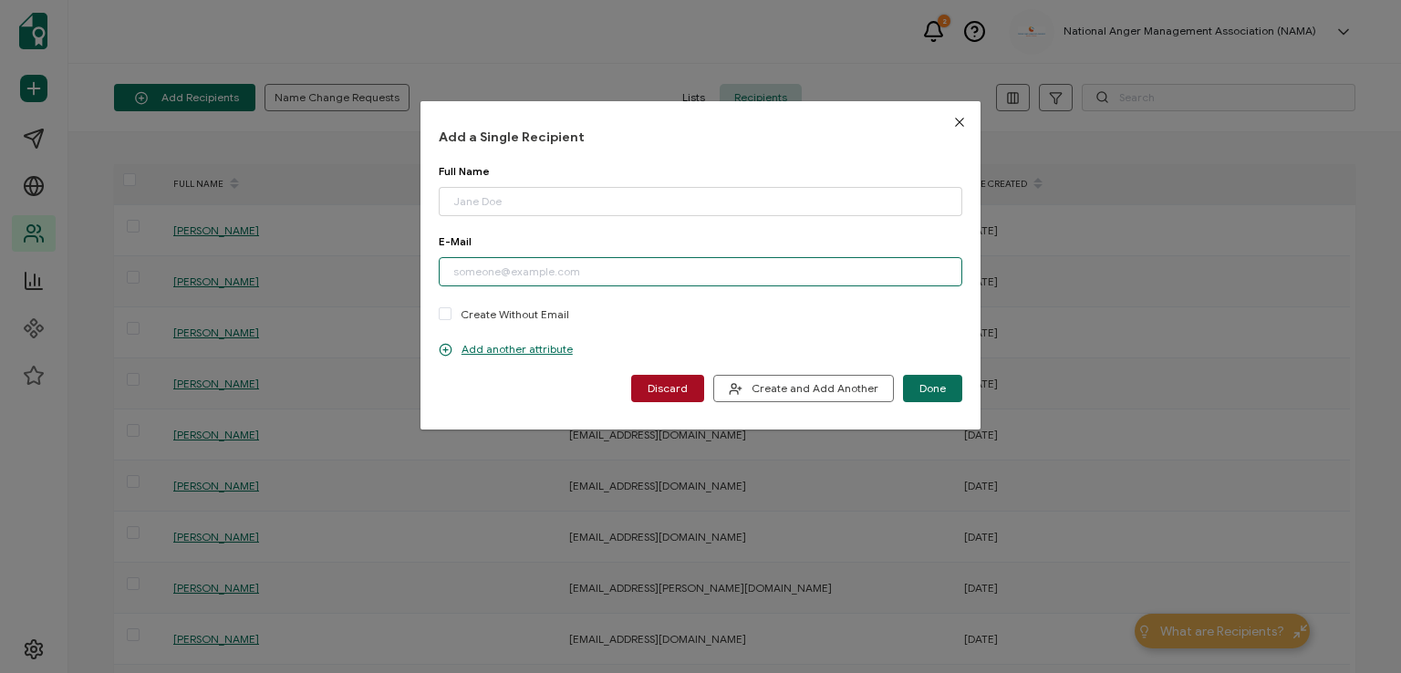
paste input "[EMAIL_ADDRESS][DOMAIN_NAME]"
type input "[EMAIL_ADDRESS][DOMAIN_NAME]"
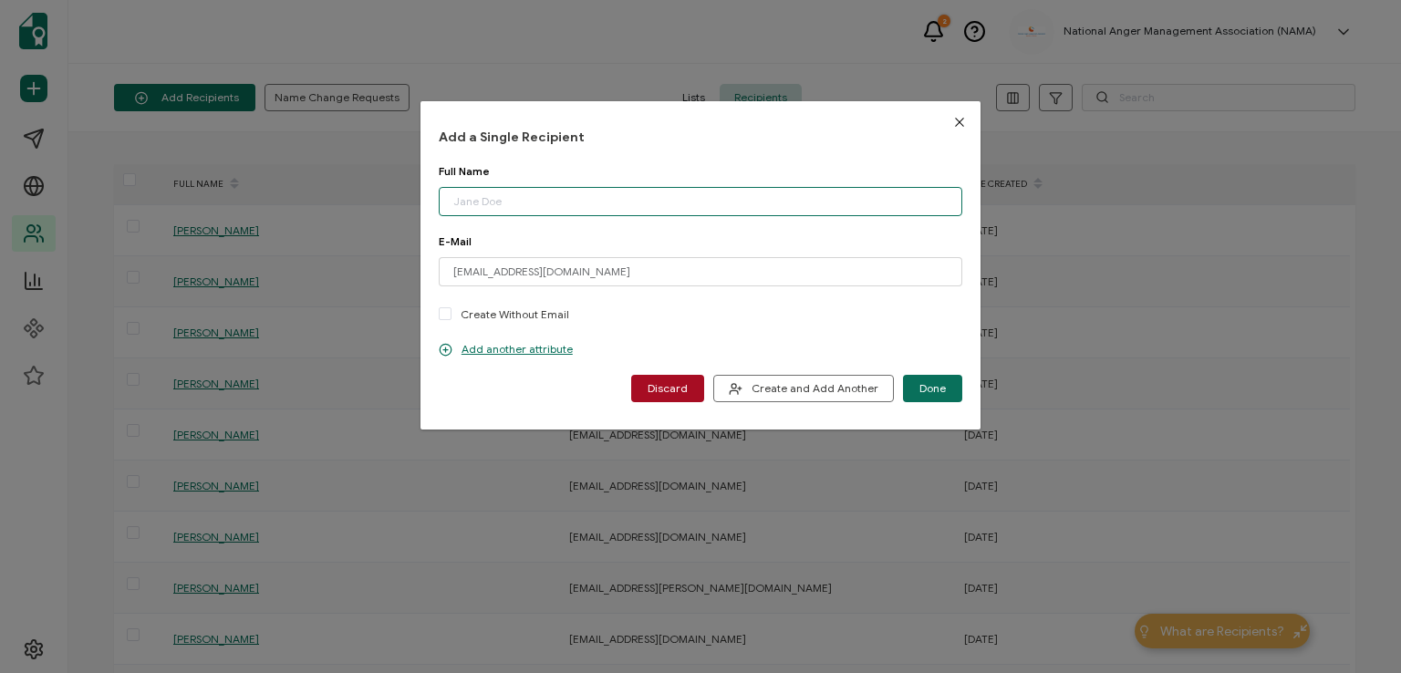
drag, startPoint x: 538, startPoint y: 185, endPoint x: 542, endPoint y: 194, distance: 9.8
paste input "[PERSON_NAME]"
type input "[PERSON_NAME]"
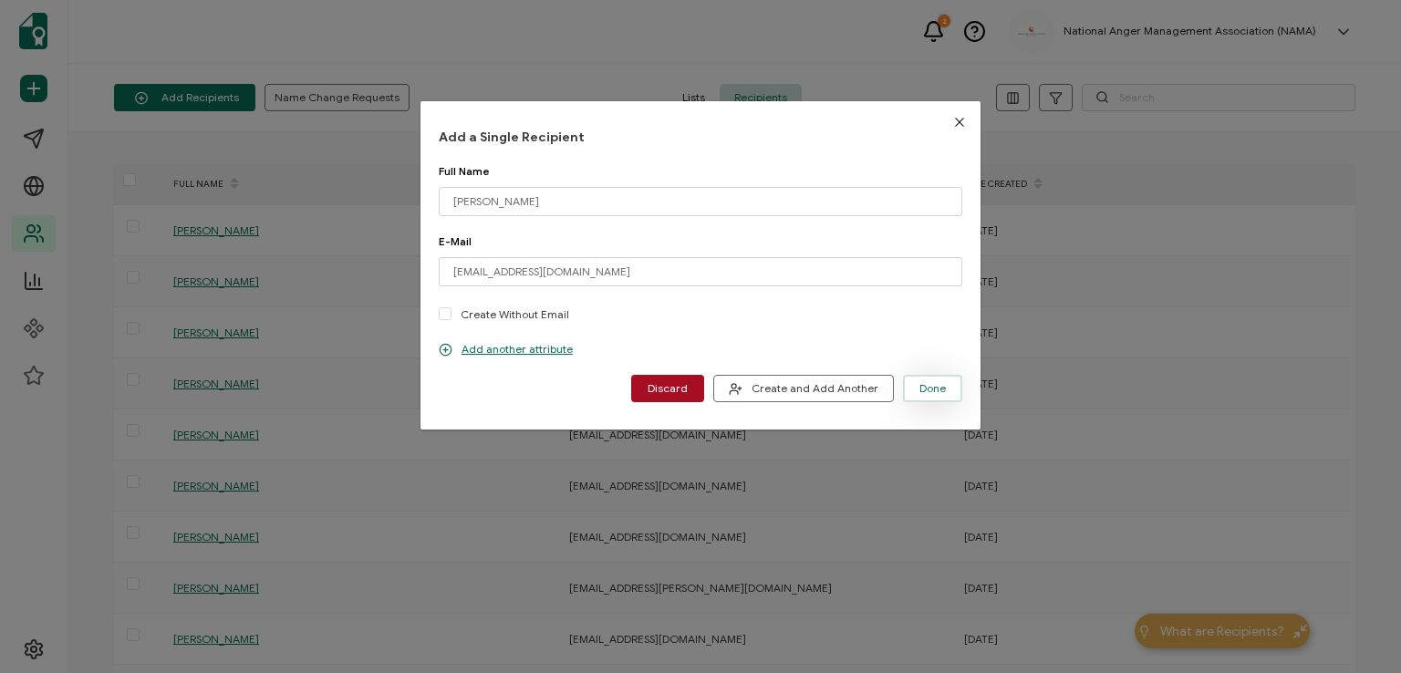
click at [922, 387] on span "Done" at bounding box center [932, 388] width 26 height 11
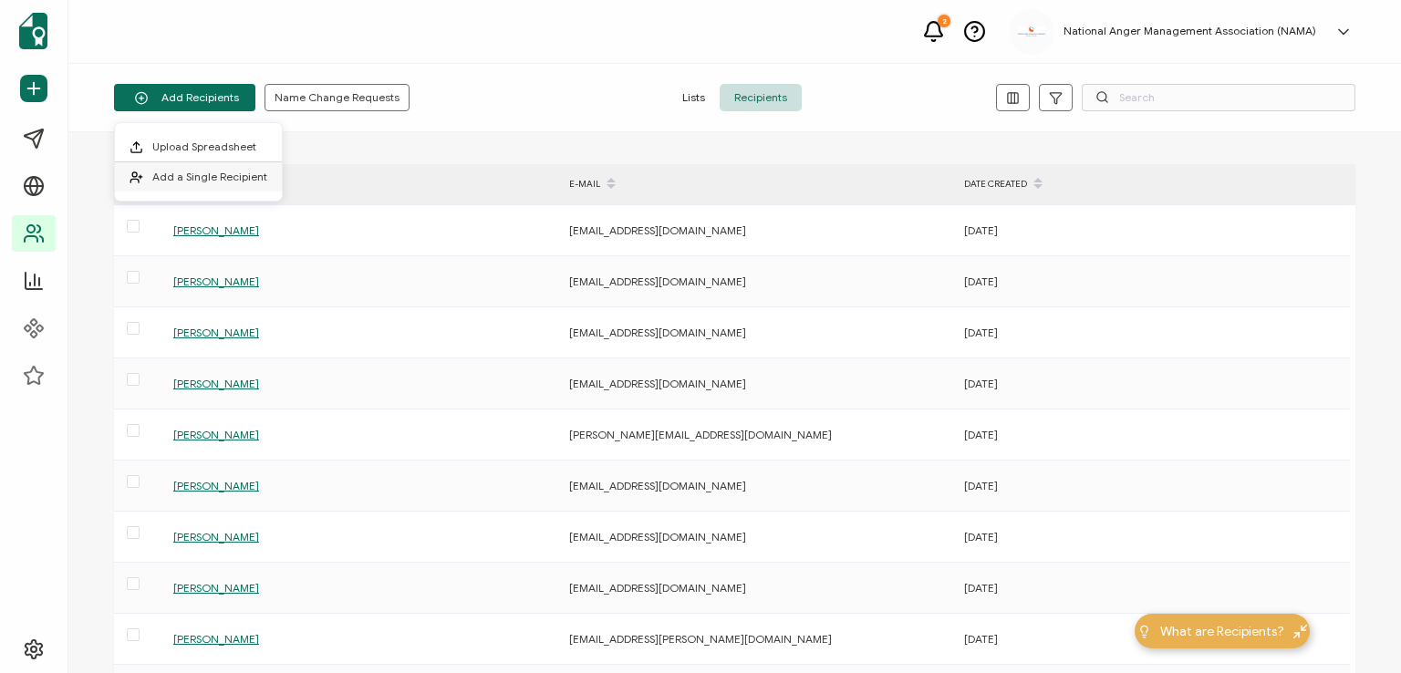
click at [223, 179] on span "Add a Single Recipient" at bounding box center [209, 177] width 115 height 14
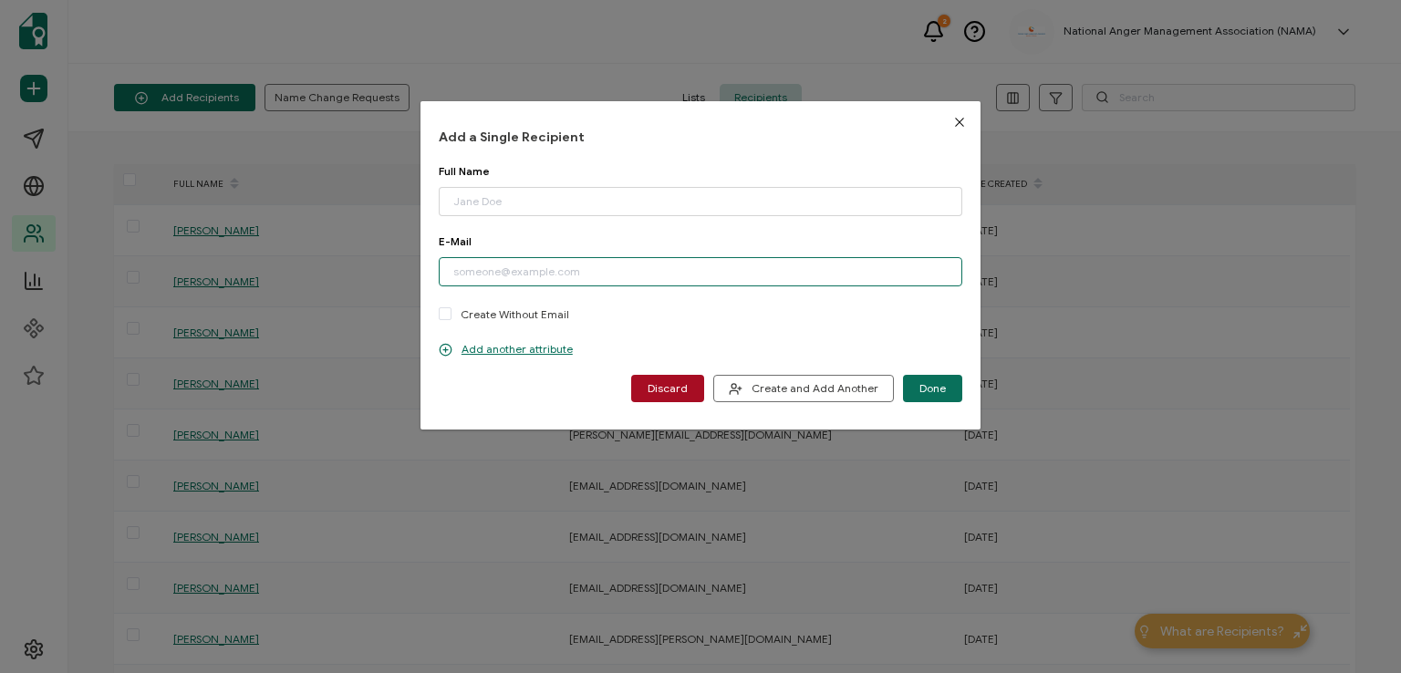
paste input "[EMAIL_ADDRESS][DOMAIN_NAME]"
type input "[EMAIL_ADDRESS][DOMAIN_NAME]"
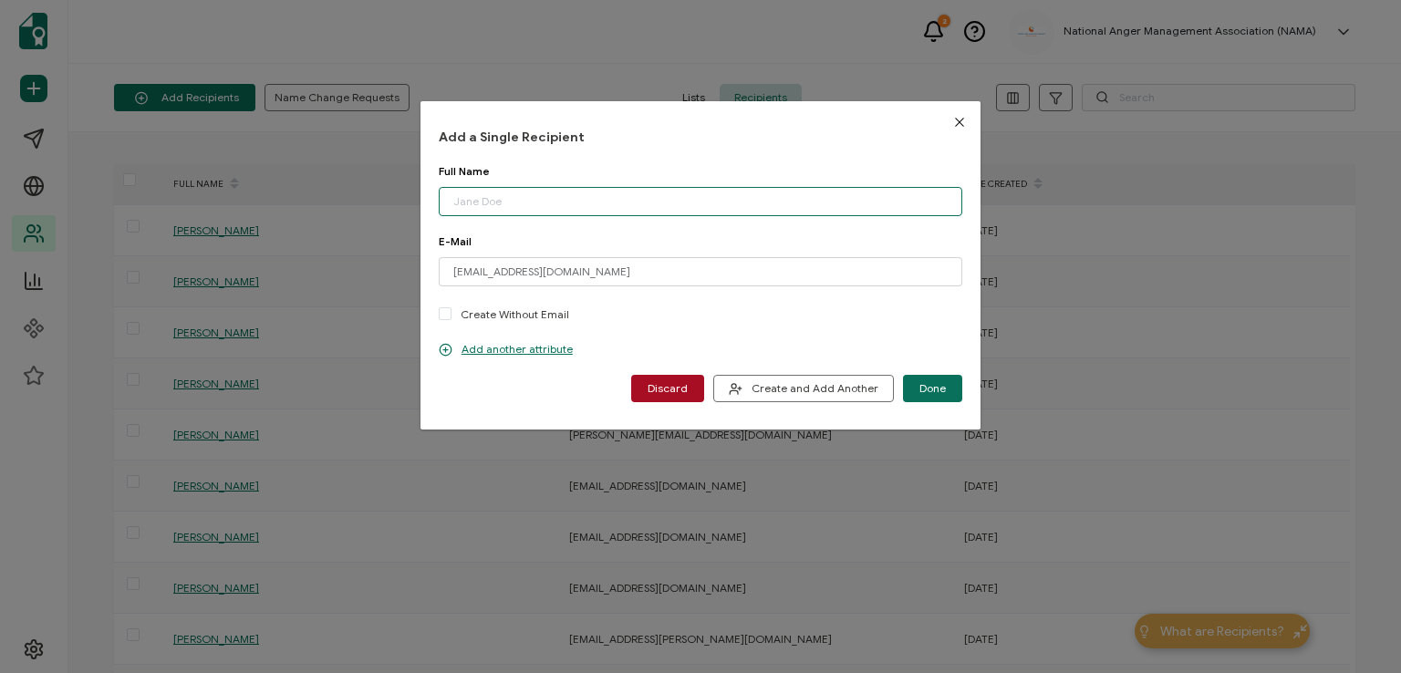
paste input "[PERSON_NAME]"
type input "[PERSON_NAME]"
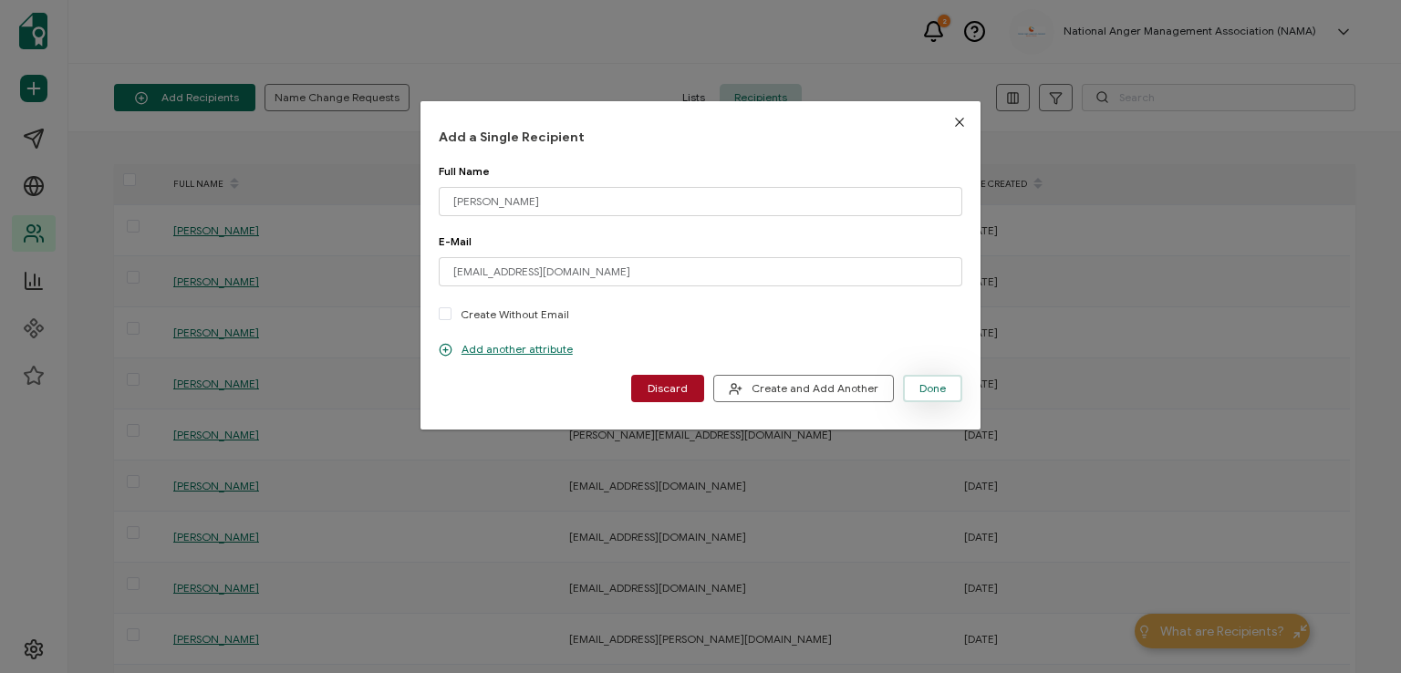
click at [914, 386] on button "Done" at bounding box center [932, 388] width 59 height 27
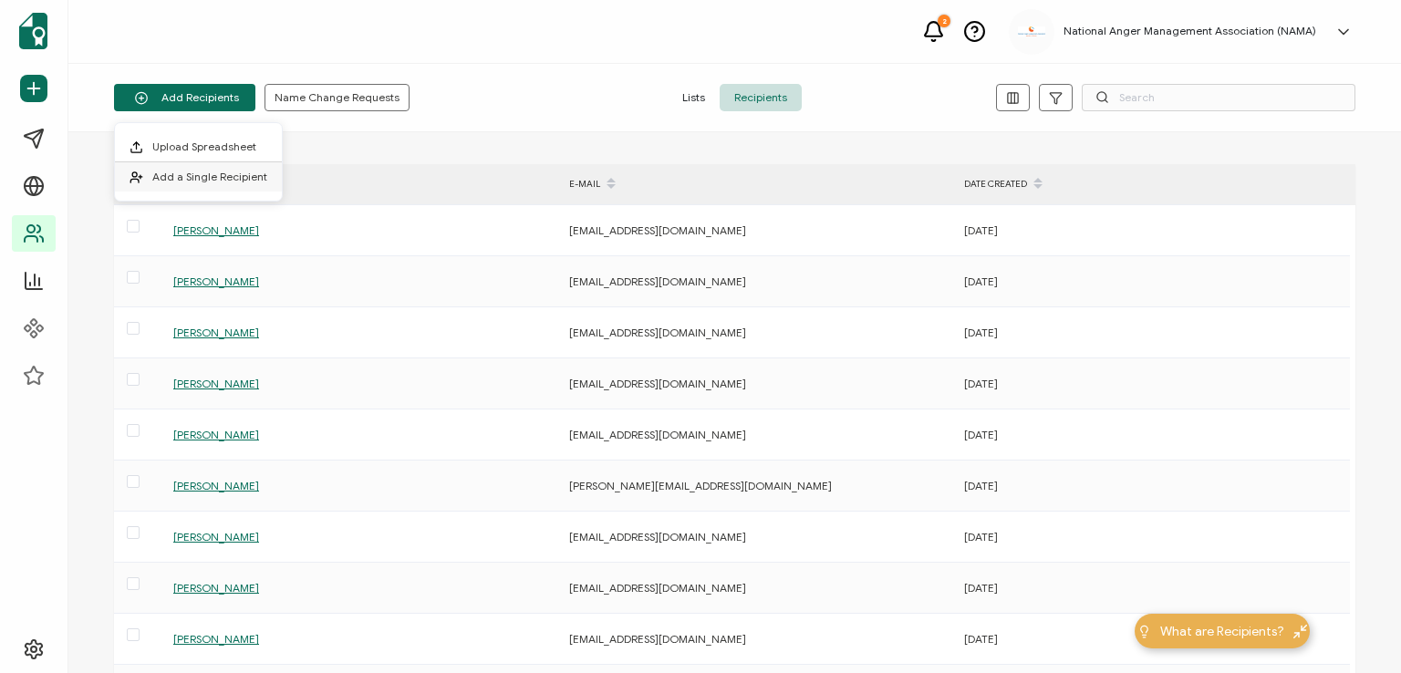
click at [245, 172] on span "Add a Single Recipient" at bounding box center [209, 177] width 115 height 14
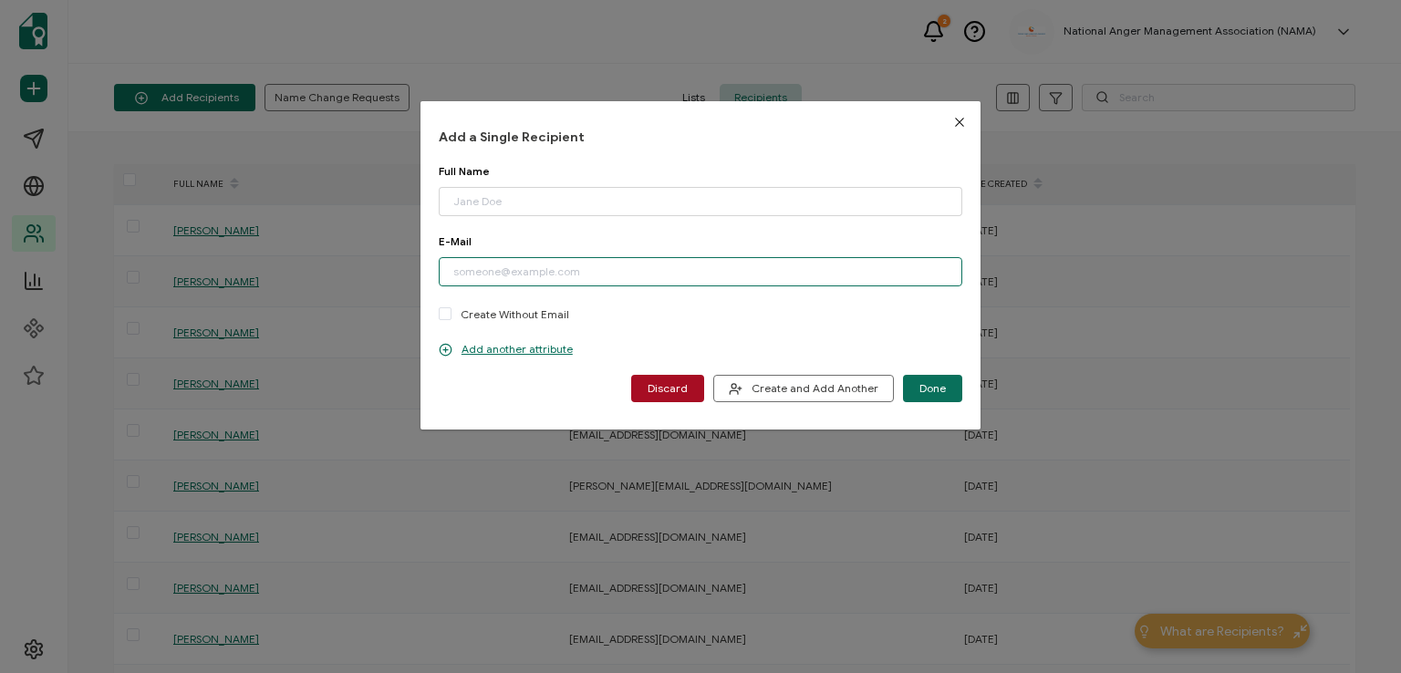
paste input "[EMAIL_ADDRESS][DOMAIN_NAME]"
type input "[EMAIL_ADDRESS][DOMAIN_NAME]"
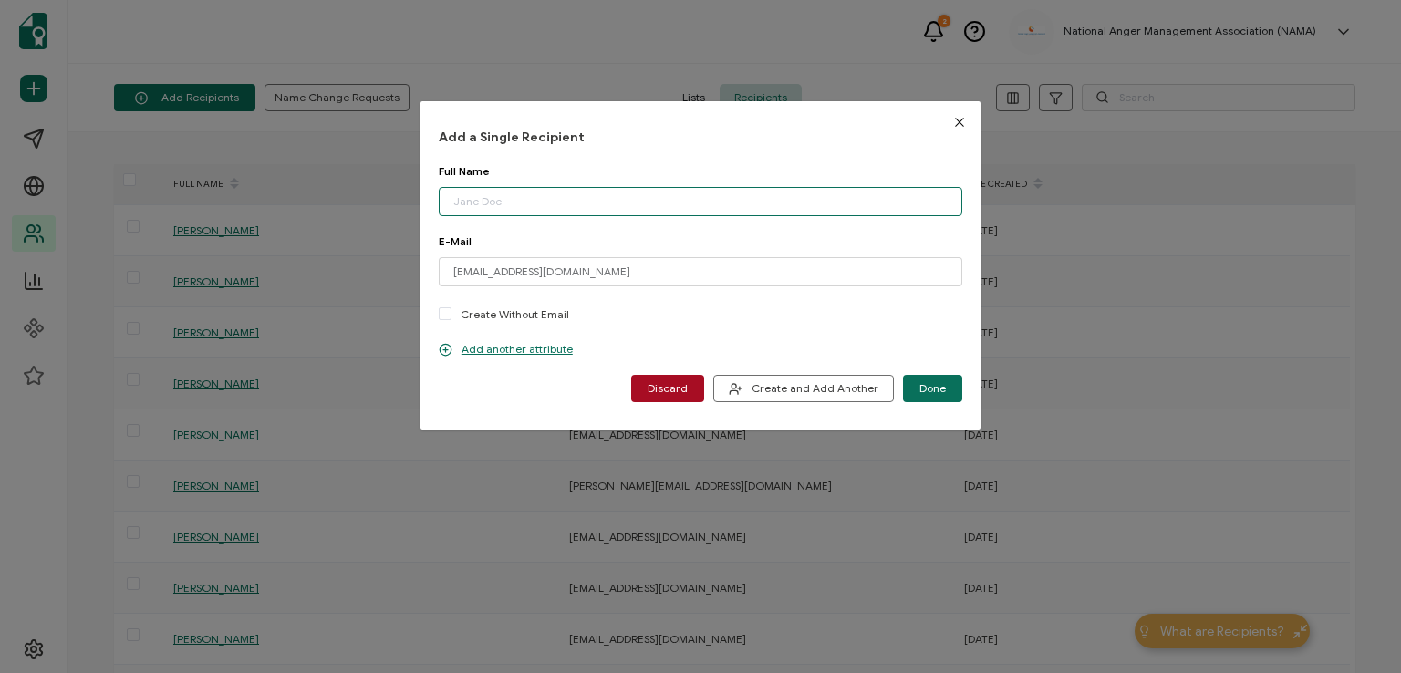
paste input "[PERSON_NAME]"
type input "[PERSON_NAME]"
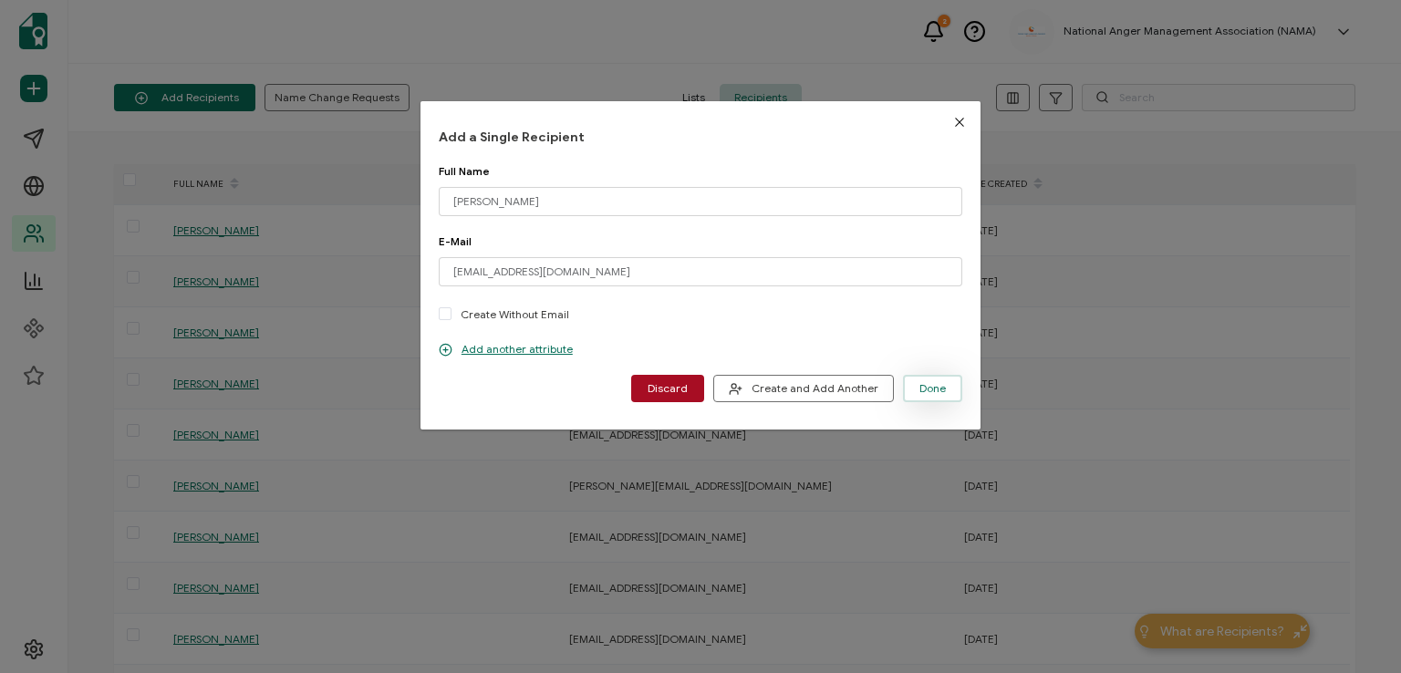
click at [927, 384] on span "Done" at bounding box center [932, 388] width 26 height 11
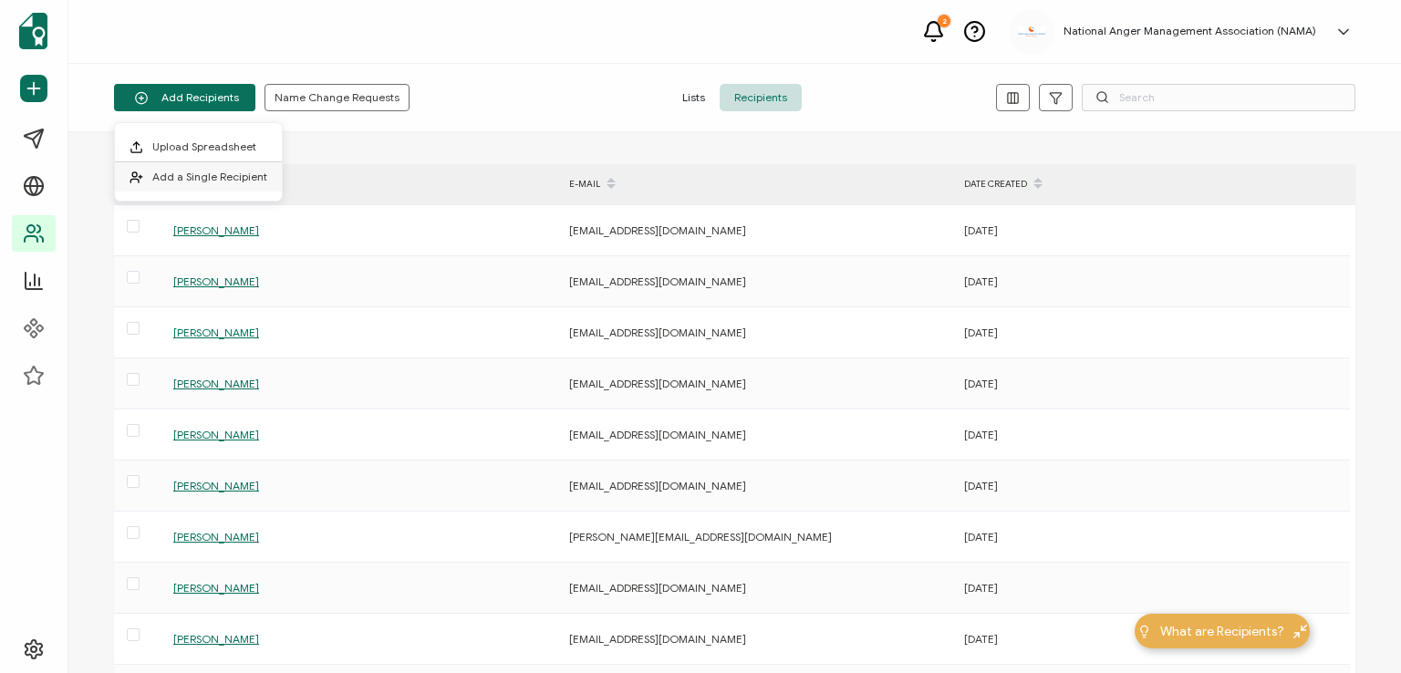
click at [214, 171] on span "Add a Single Recipient" at bounding box center [209, 177] width 115 height 14
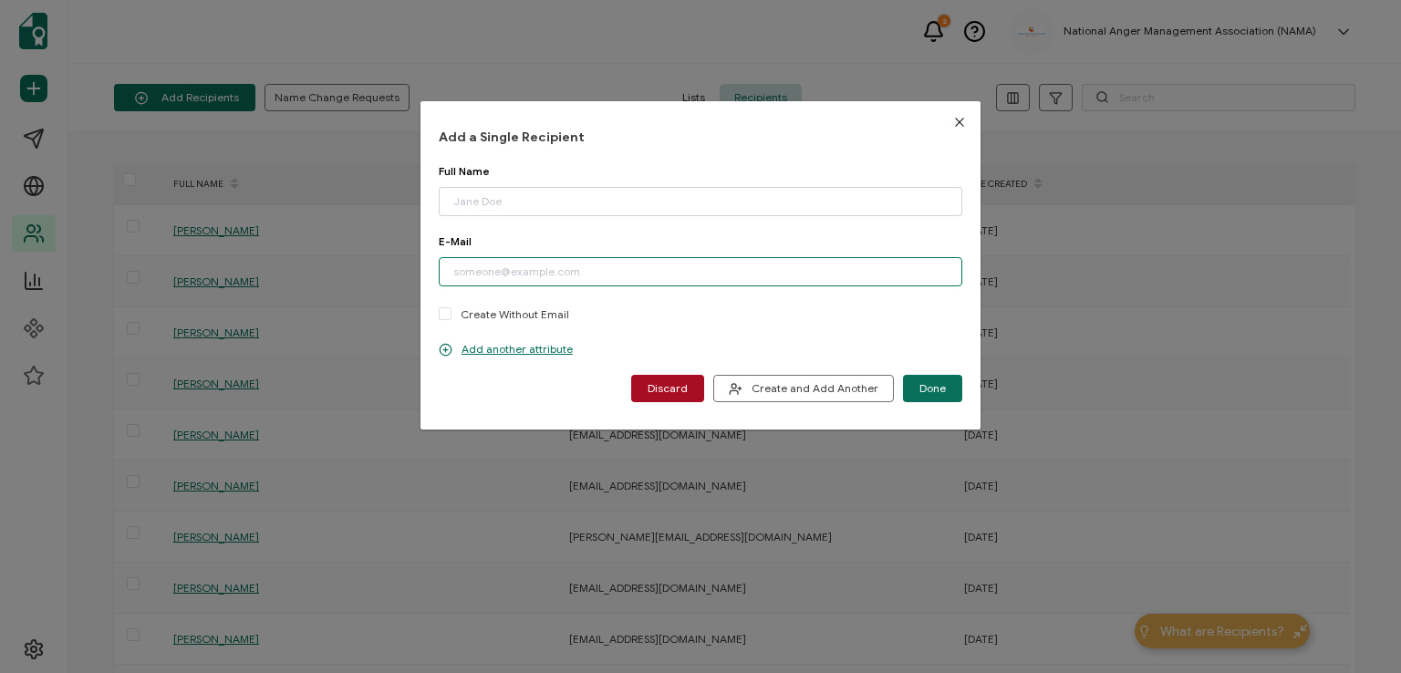
paste input "[EMAIL_ADDRESS][DOMAIN_NAME]"
type input "[EMAIL_ADDRESS][DOMAIN_NAME]"
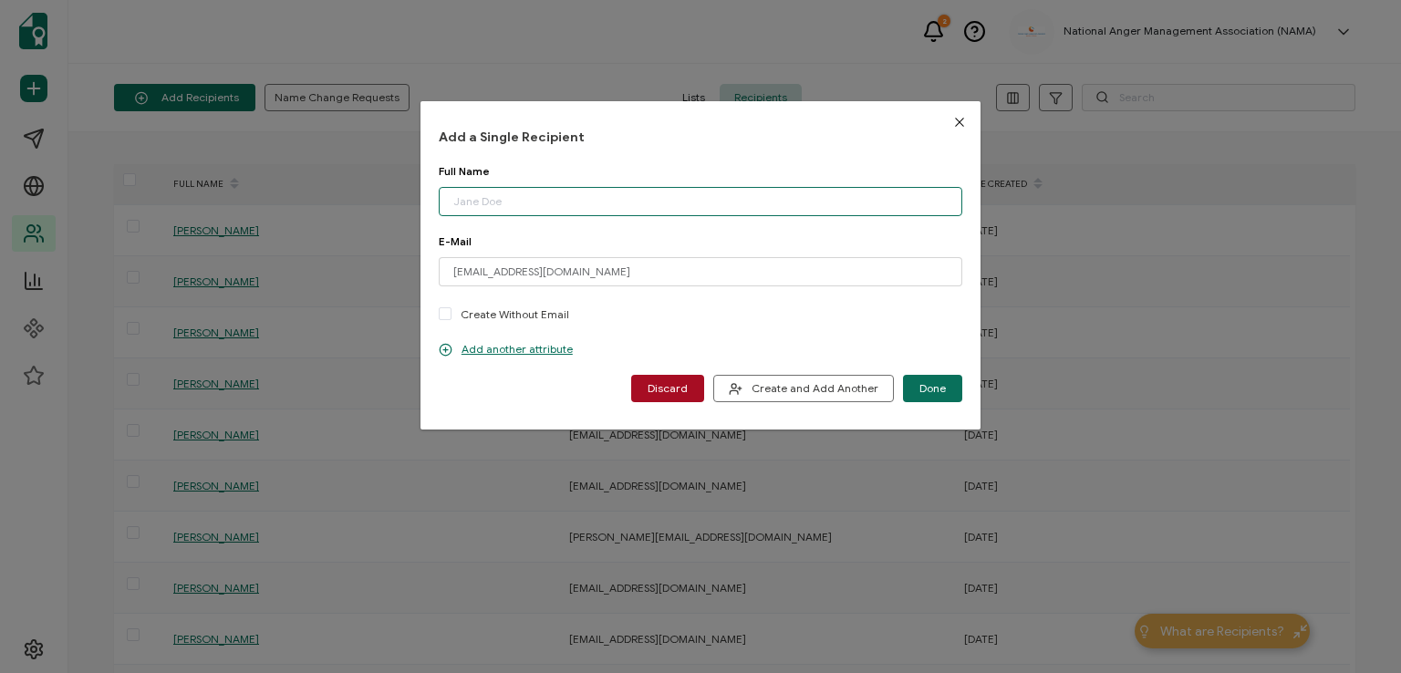
paste input "[PERSON_NAME]"
type input "[PERSON_NAME]"
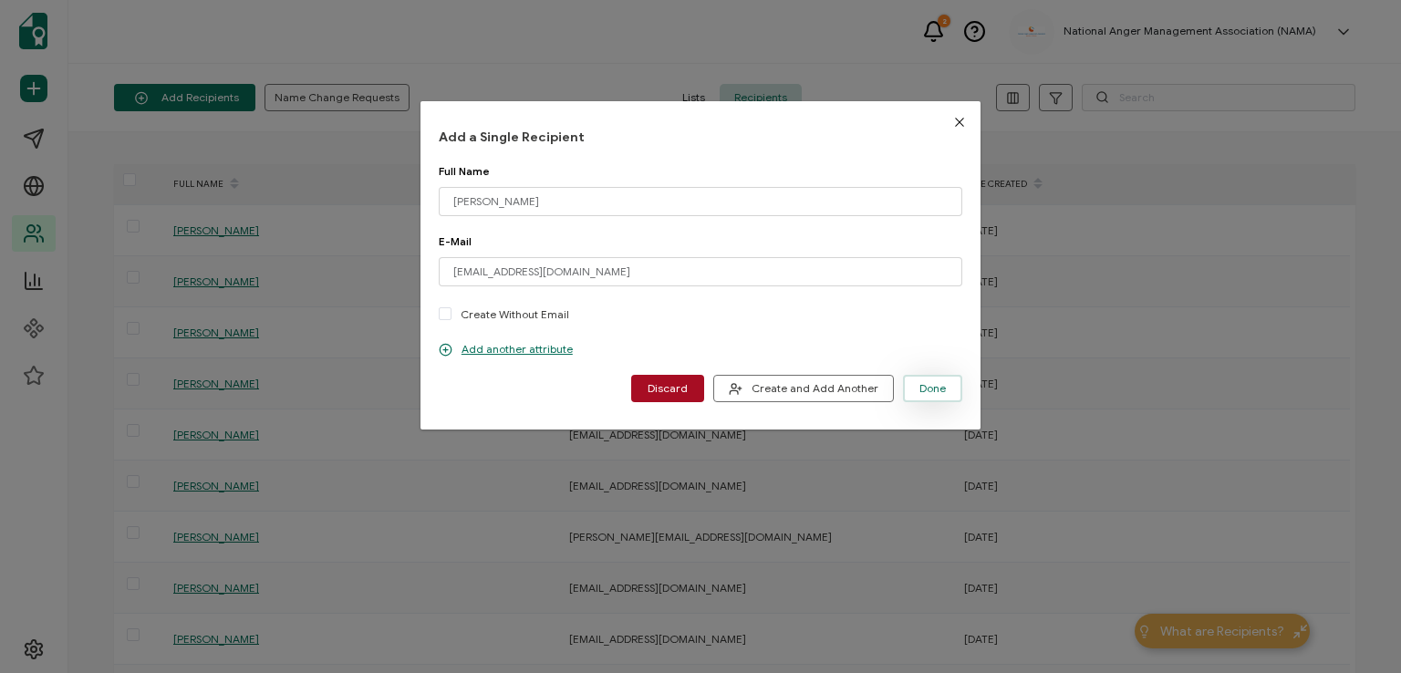
click at [919, 384] on span "Done" at bounding box center [932, 388] width 26 height 11
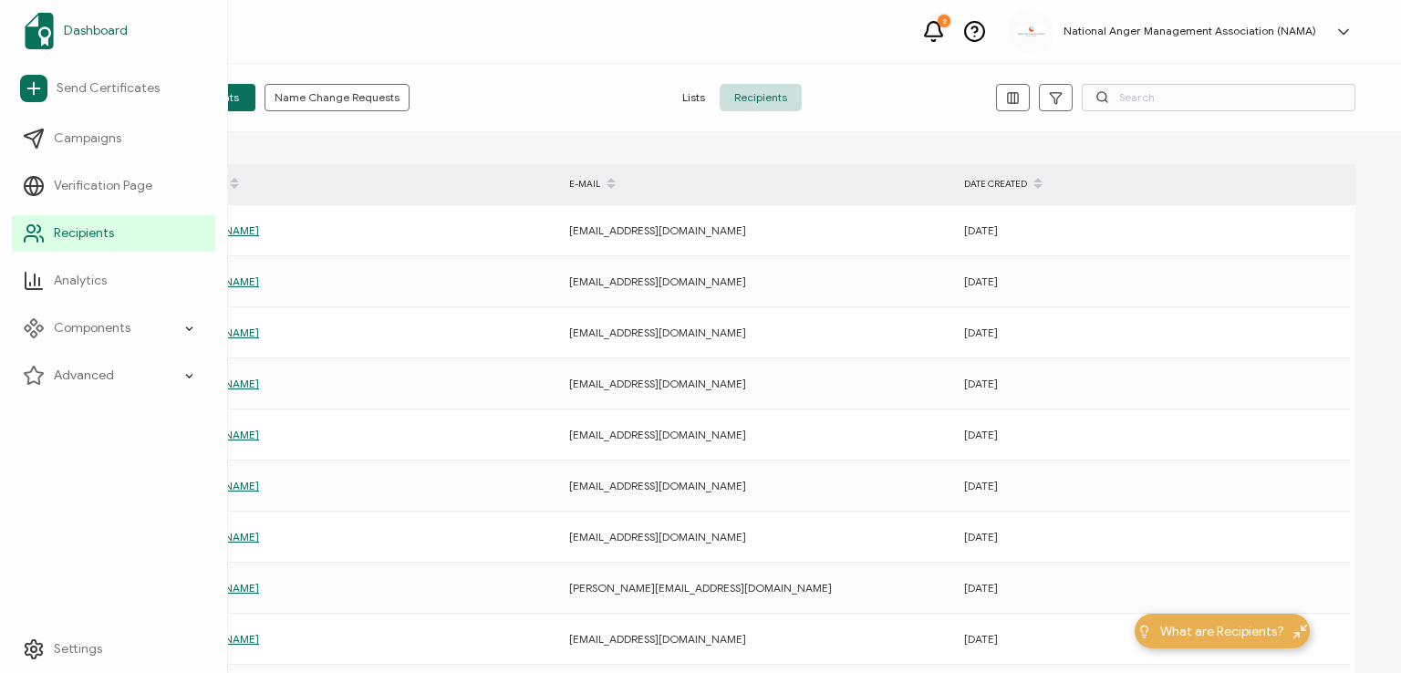
click at [98, 30] on span "Dashboard" at bounding box center [96, 31] width 64 height 18
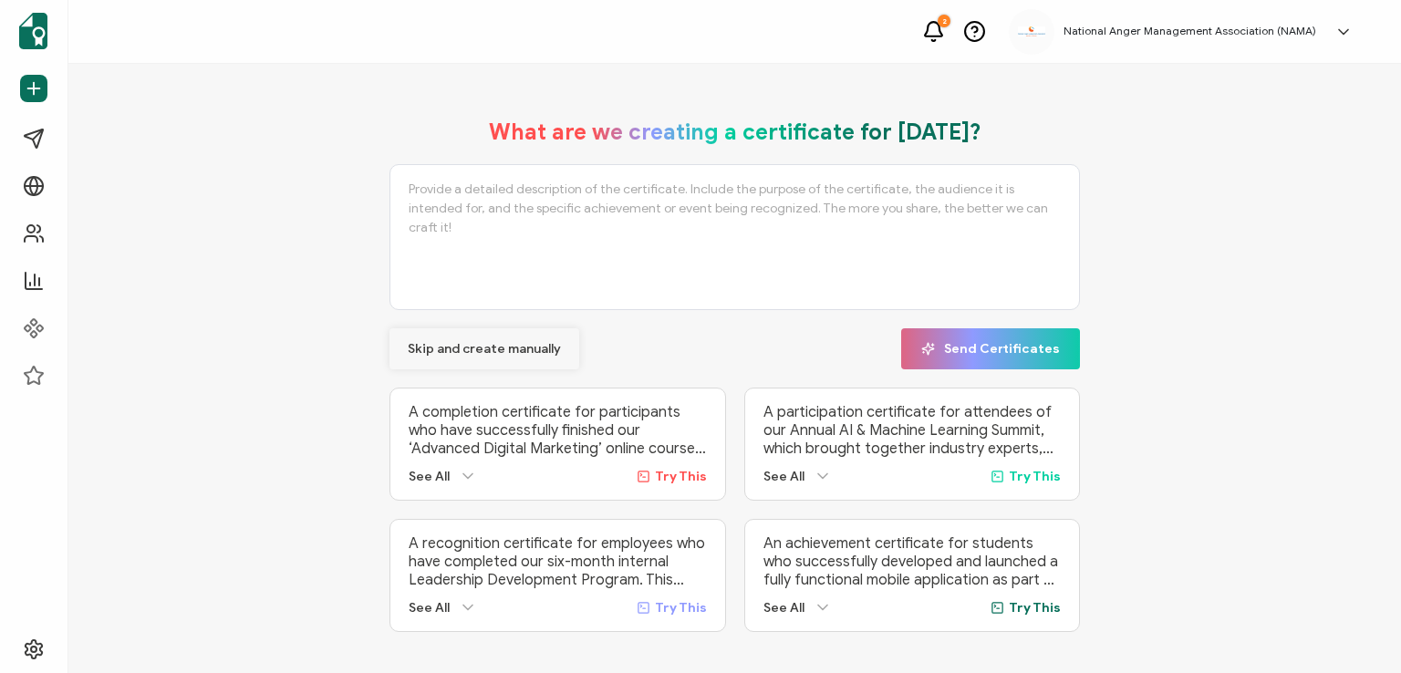
click at [447, 348] on span "Skip and create manually" at bounding box center [484, 349] width 153 height 13
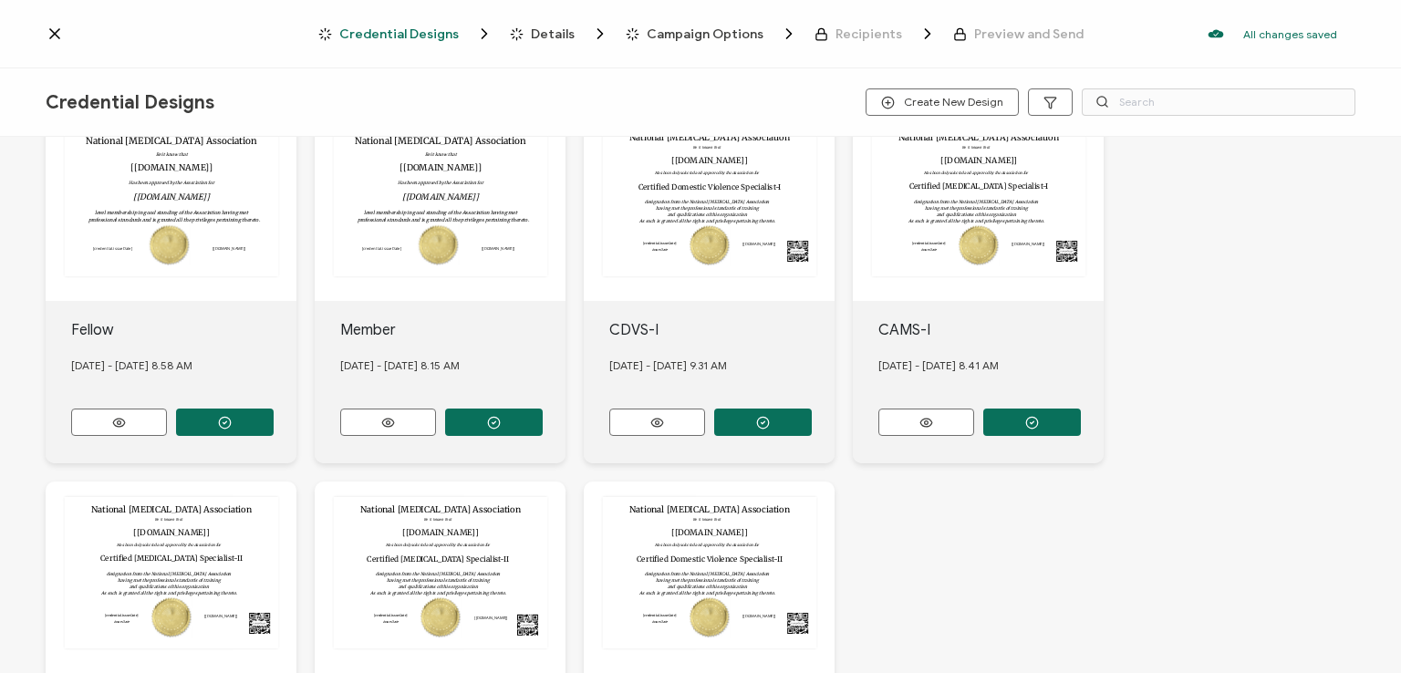
scroll to position [422, 0]
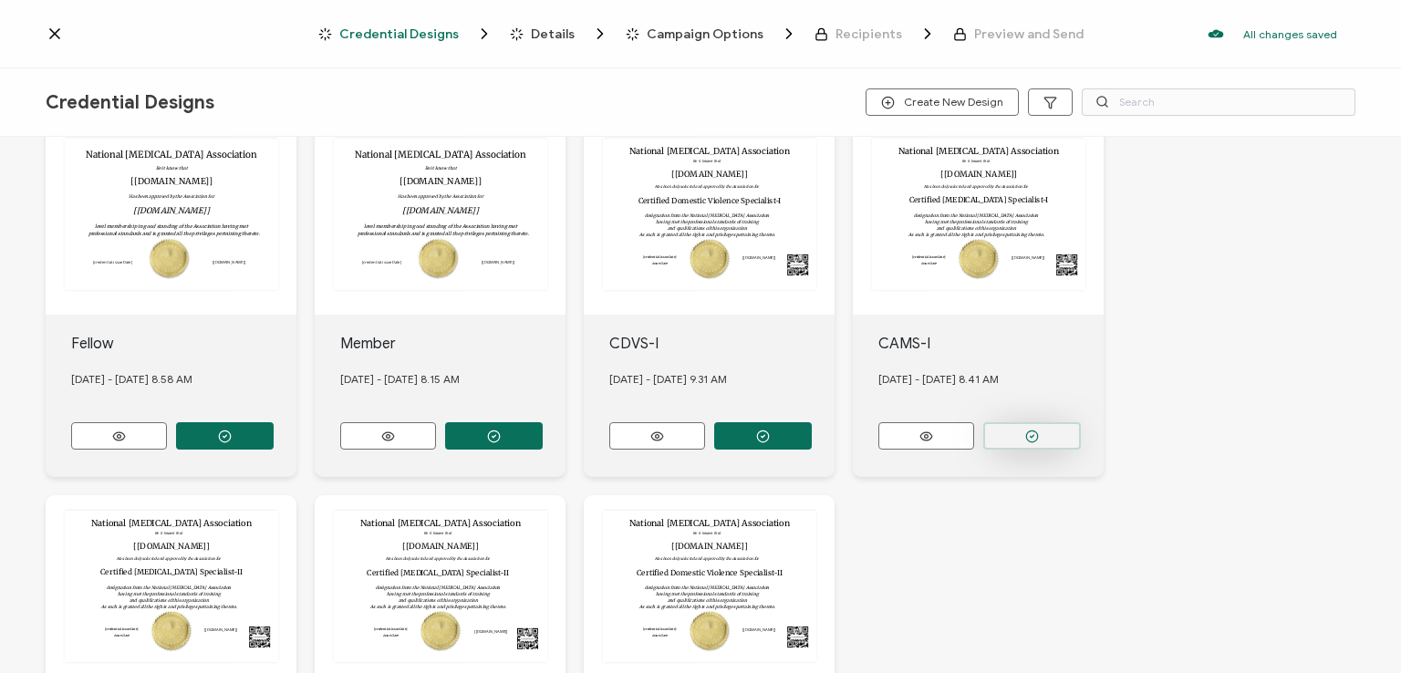
click at [274, 78] on button "button" at bounding box center [225, 63] width 98 height 27
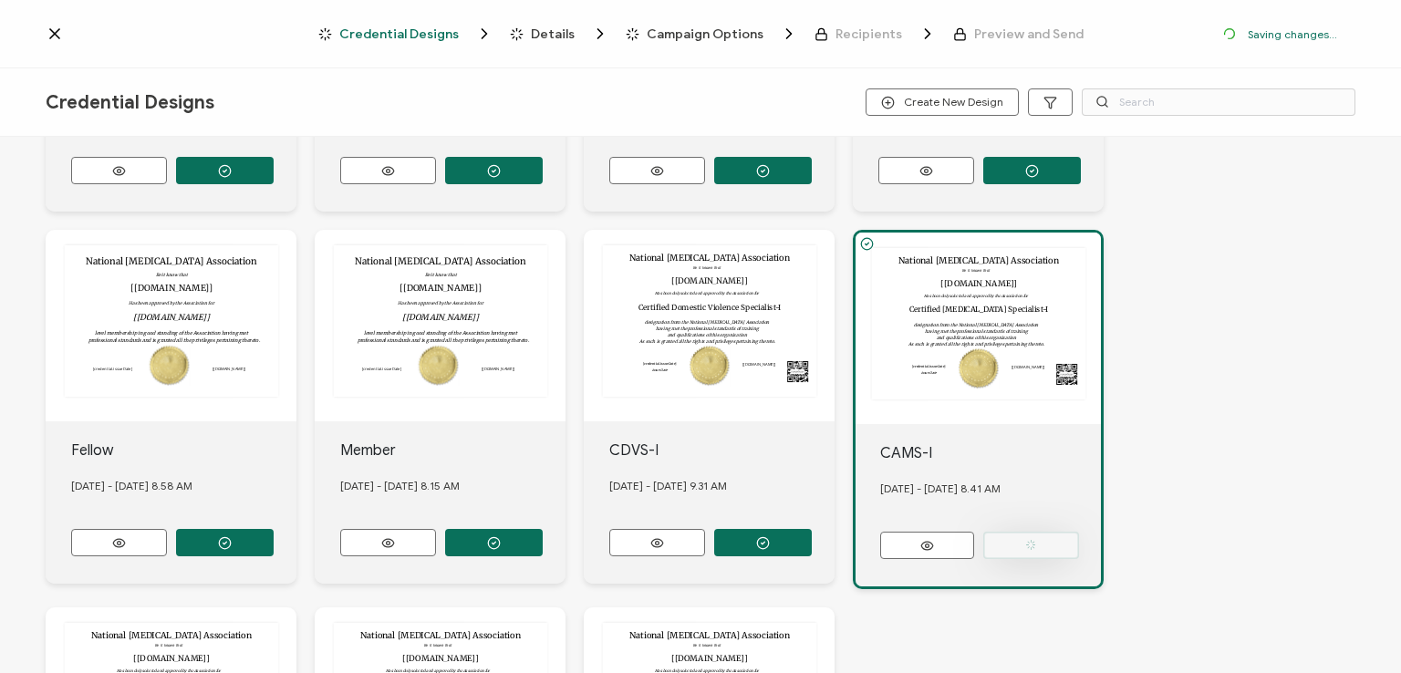
scroll to position [529, 0]
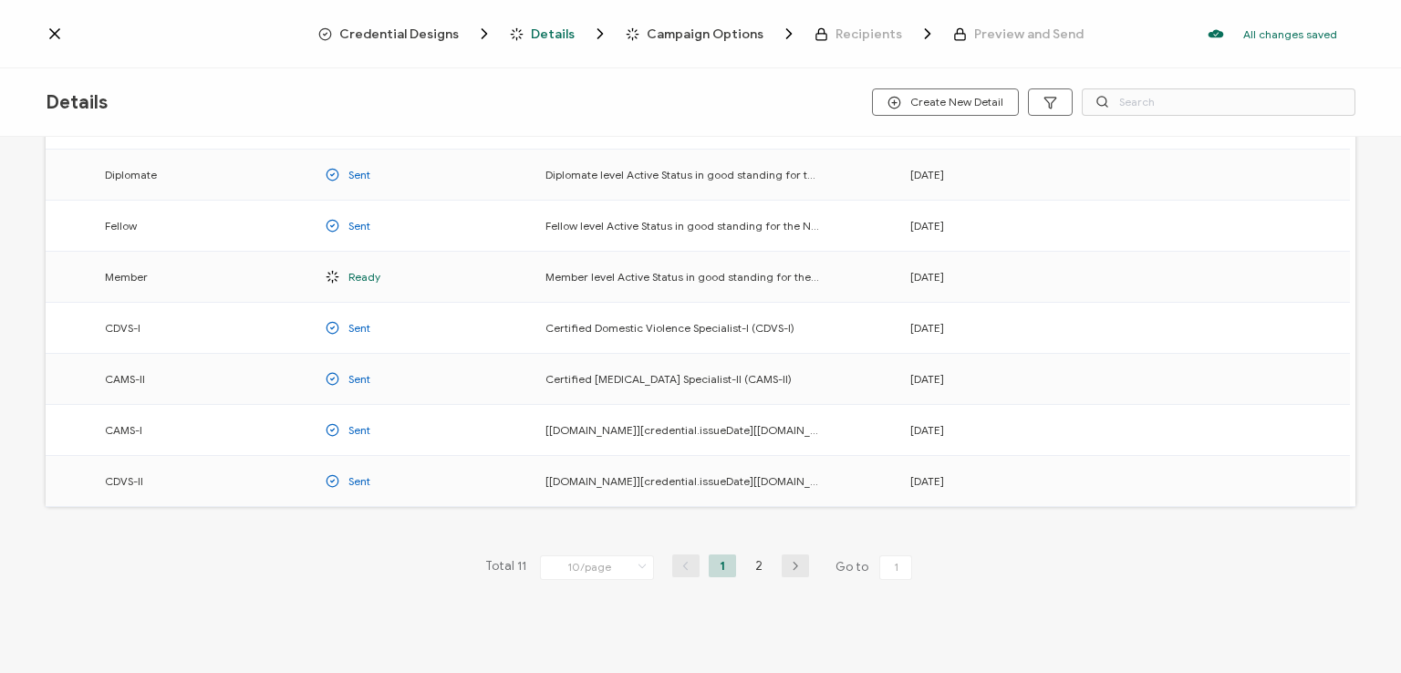
scroll to position [240, 0]
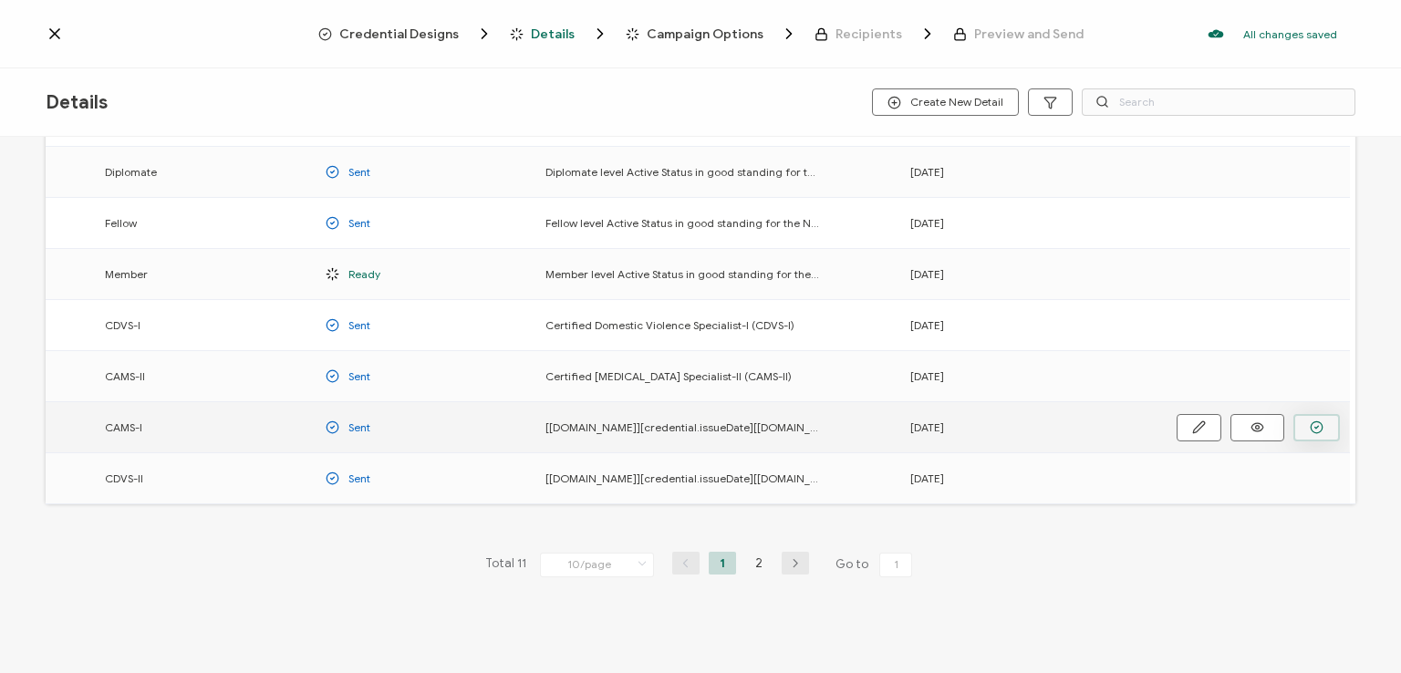
click at [0, 0] on circle "button" at bounding box center [0, 0] width 0 height 0
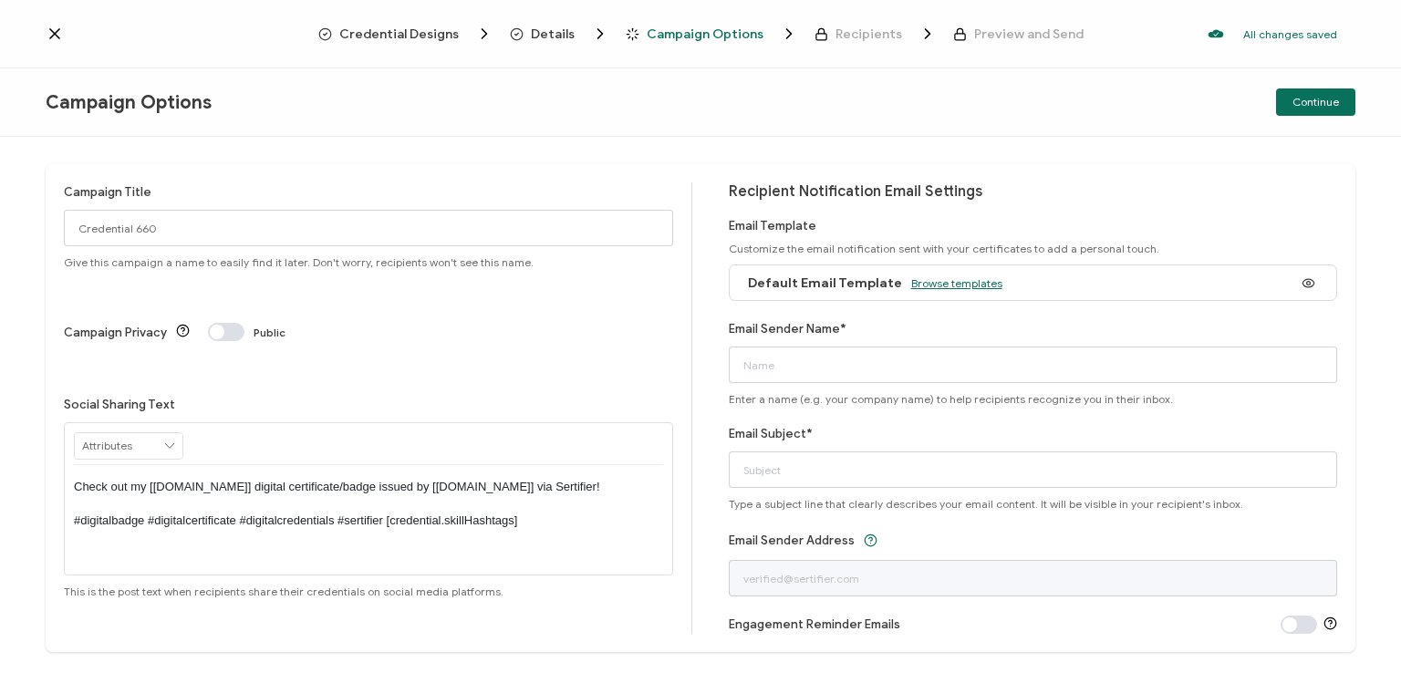
click at [945, 288] on span "Browse templates" at bounding box center [956, 283] width 91 height 14
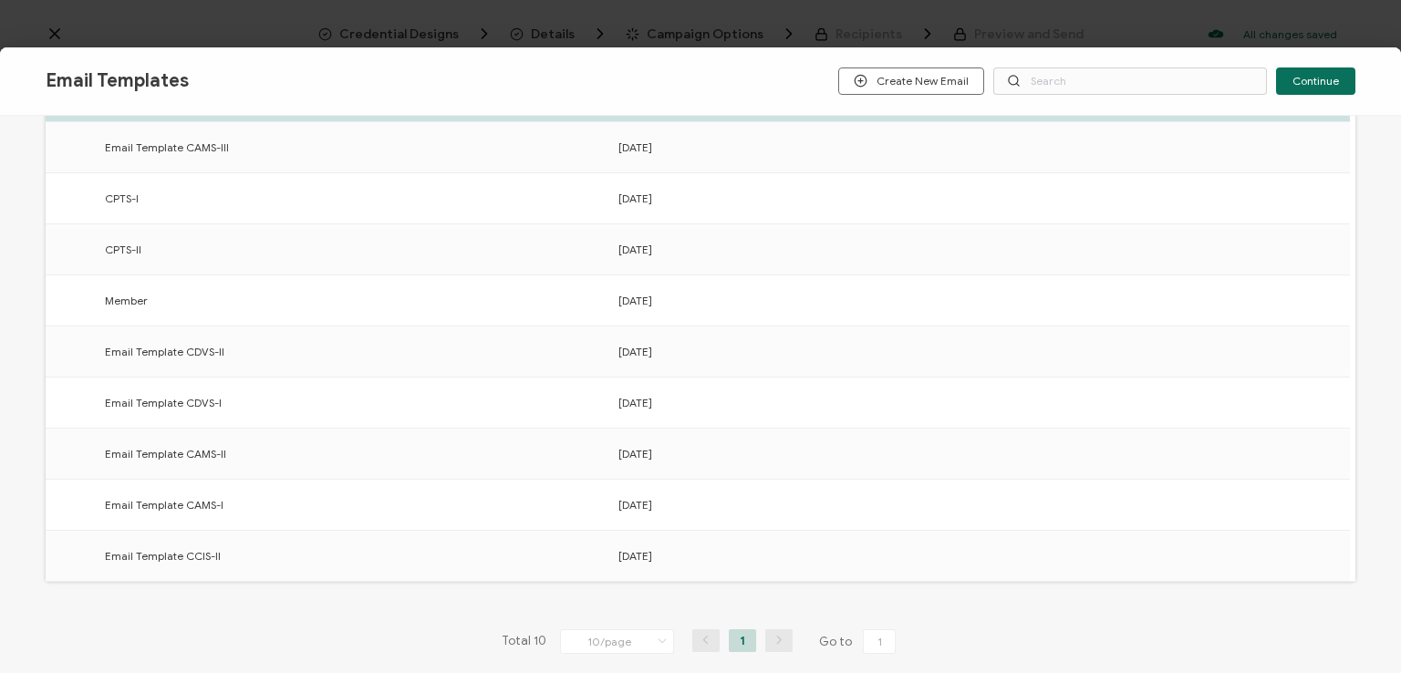
scroll to position [284, 0]
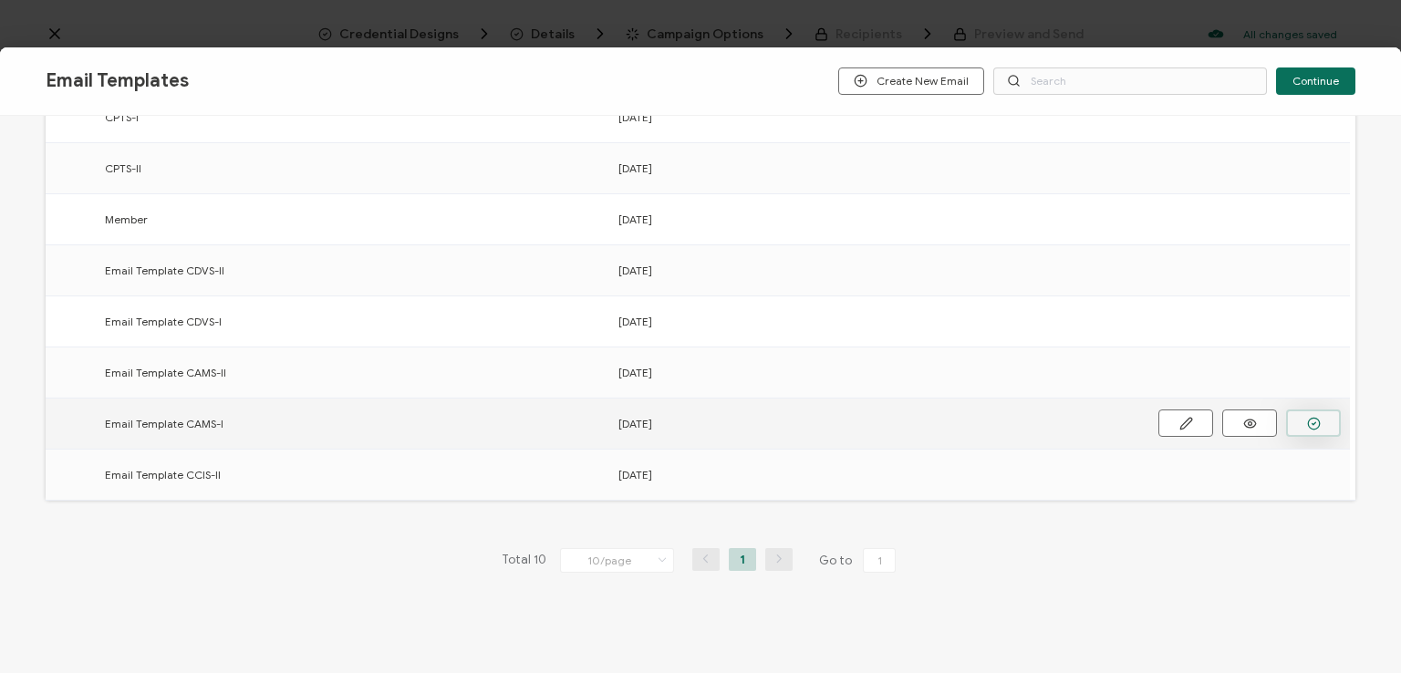
click at [0, 0] on icon "button" at bounding box center [0, 0] width 0 height 0
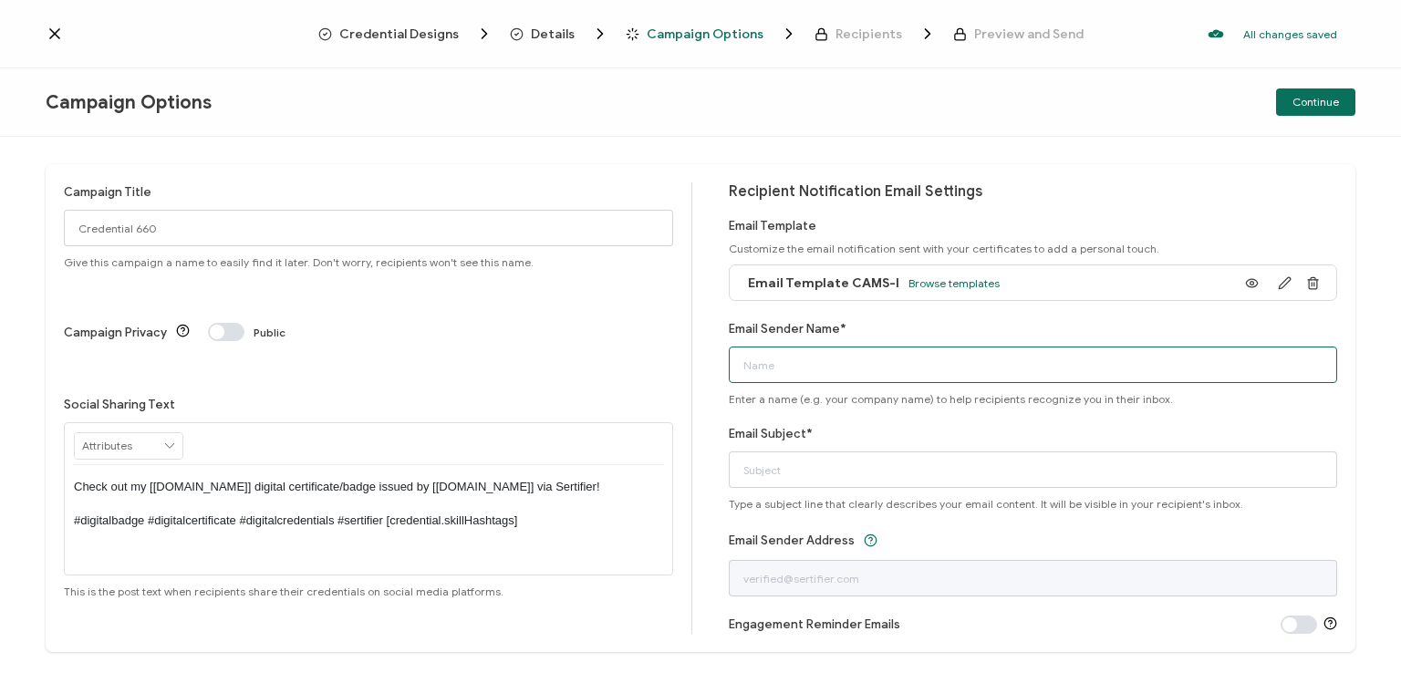
click at [909, 373] on input "Email Sender Name*" at bounding box center [1033, 365] width 609 height 36
type input "National [MEDICAL_DATA] Association"
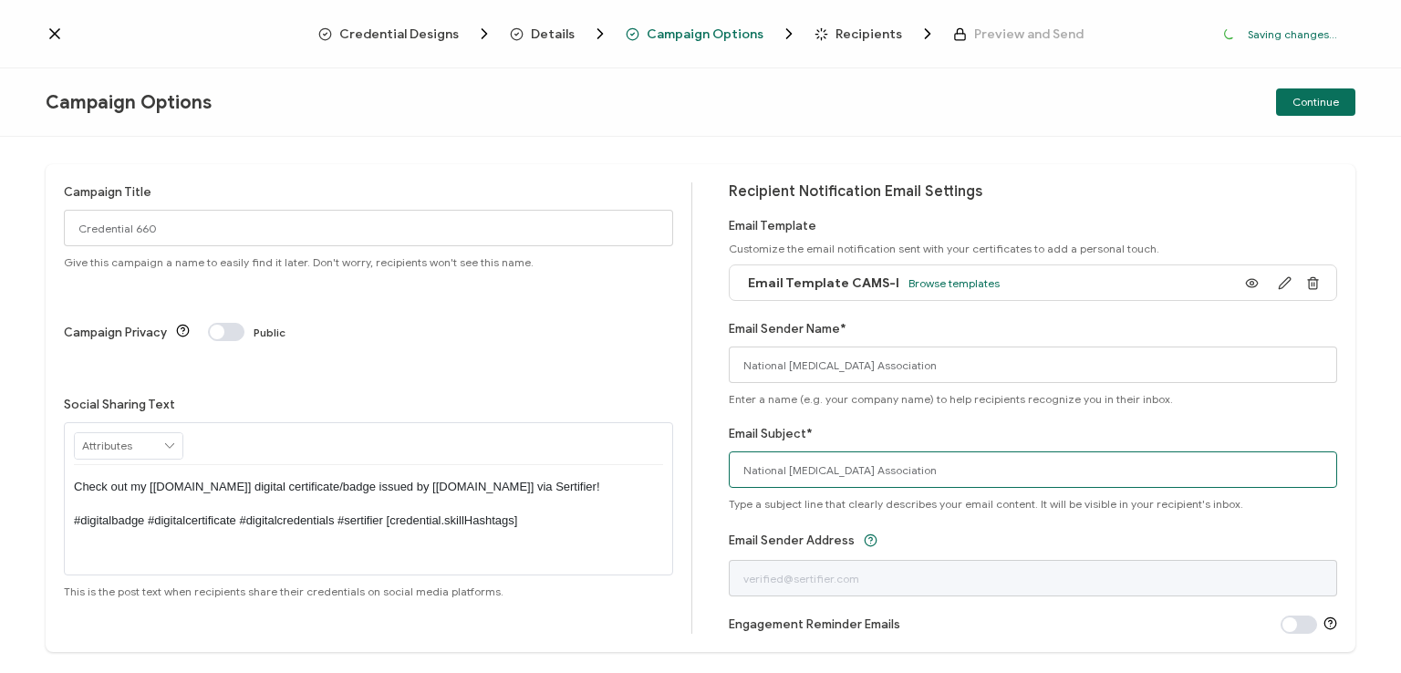
drag, startPoint x: 941, startPoint y: 472, endPoint x: 579, endPoint y: 426, distance: 365.0
click at [579, 426] on div "Campaign Title Credential 660 Give this campaign a name to easily find it later…" at bounding box center [701, 408] width 1310 height 488
type input "CAMS-I digital certificate"
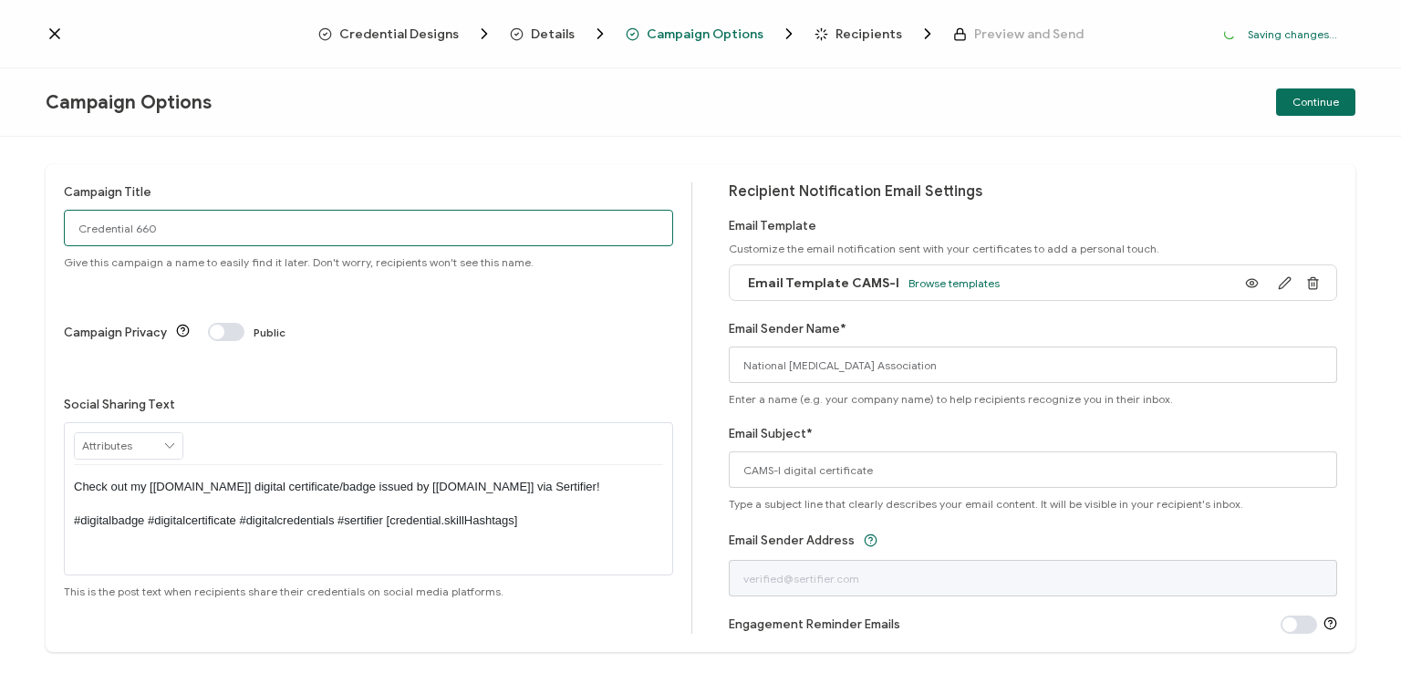
drag, startPoint x: 213, startPoint y: 230, endPoint x: 59, endPoint y: 226, distance: 154.2
click at [59, 226] on div "Campaign Title Credential 660 Give this campaign a name to easily find it later…" at bounding box center [701, 408] width 1310 height 488
type input "CAMS-I 10 - [DATE]"
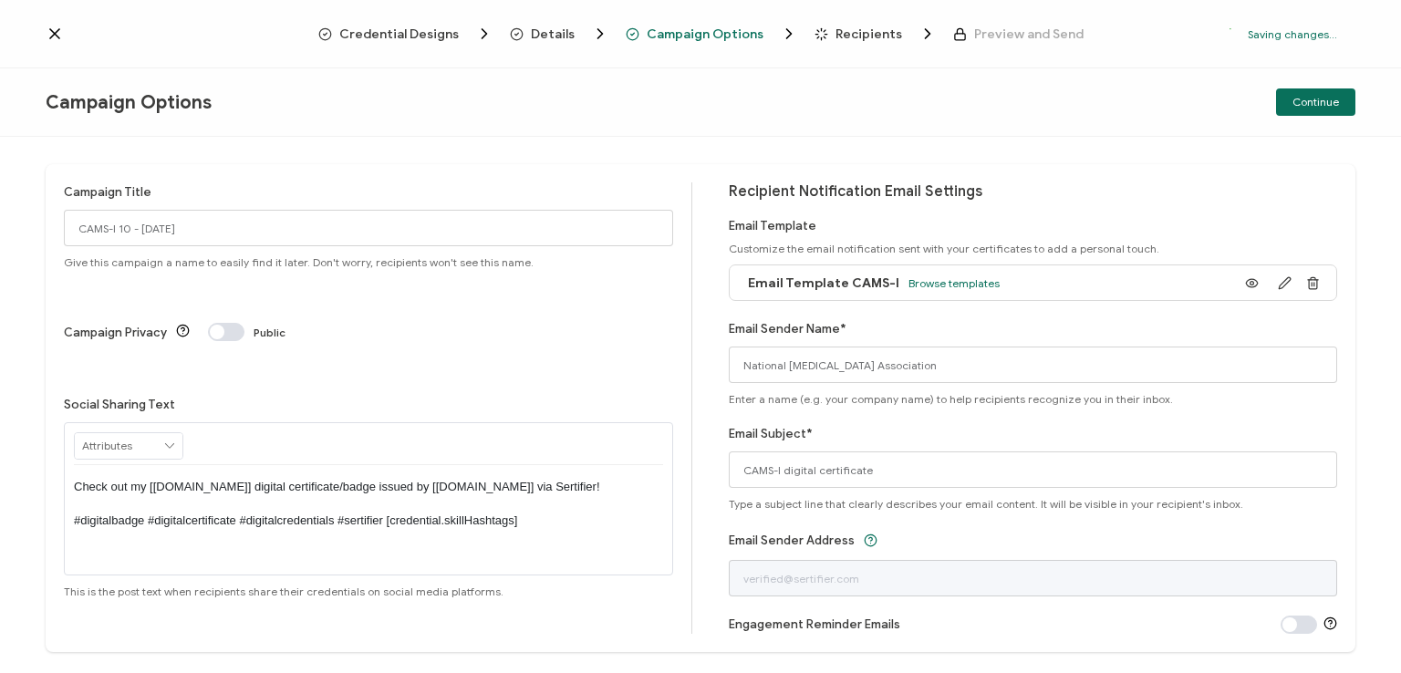
click at [362, 479] on p "Check out my [[DOMAIN_NAME]] digital certificate/badge issued by [[DOMAIN_NAME]…" at bounding box center [368, 504] width 589 height 50
click at [562, 96] on div "Campaign Options Continue" at bounding box center [700, 102] width 1401 height 68
click at [754, 110] on div "Campaign Options Continue" at bounding box center [700, 102] width 1401 height 68
click at [1308, 93] on button "Continue" at bounding box center [1315, 101] width 79 height 27
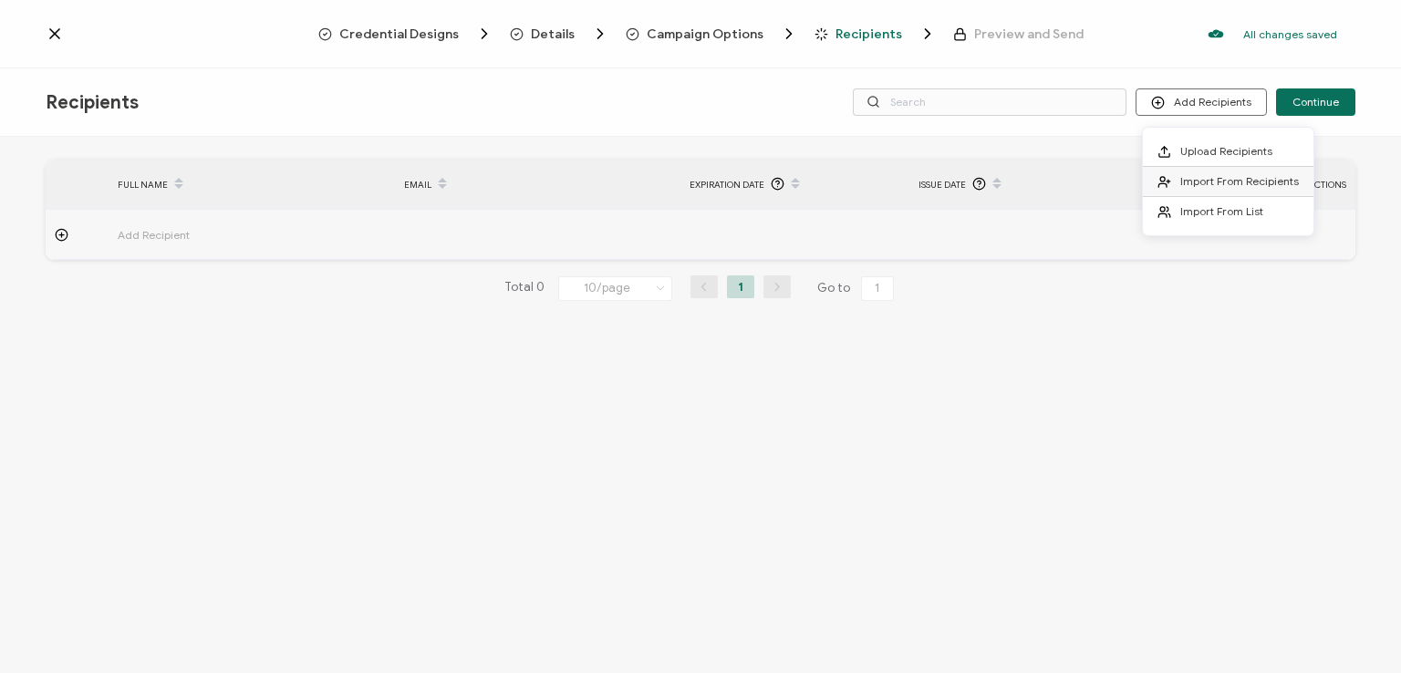
click at [1190, 179] on span "Import From Recipients" at bounding box center [1239, 181] width 119 height 14
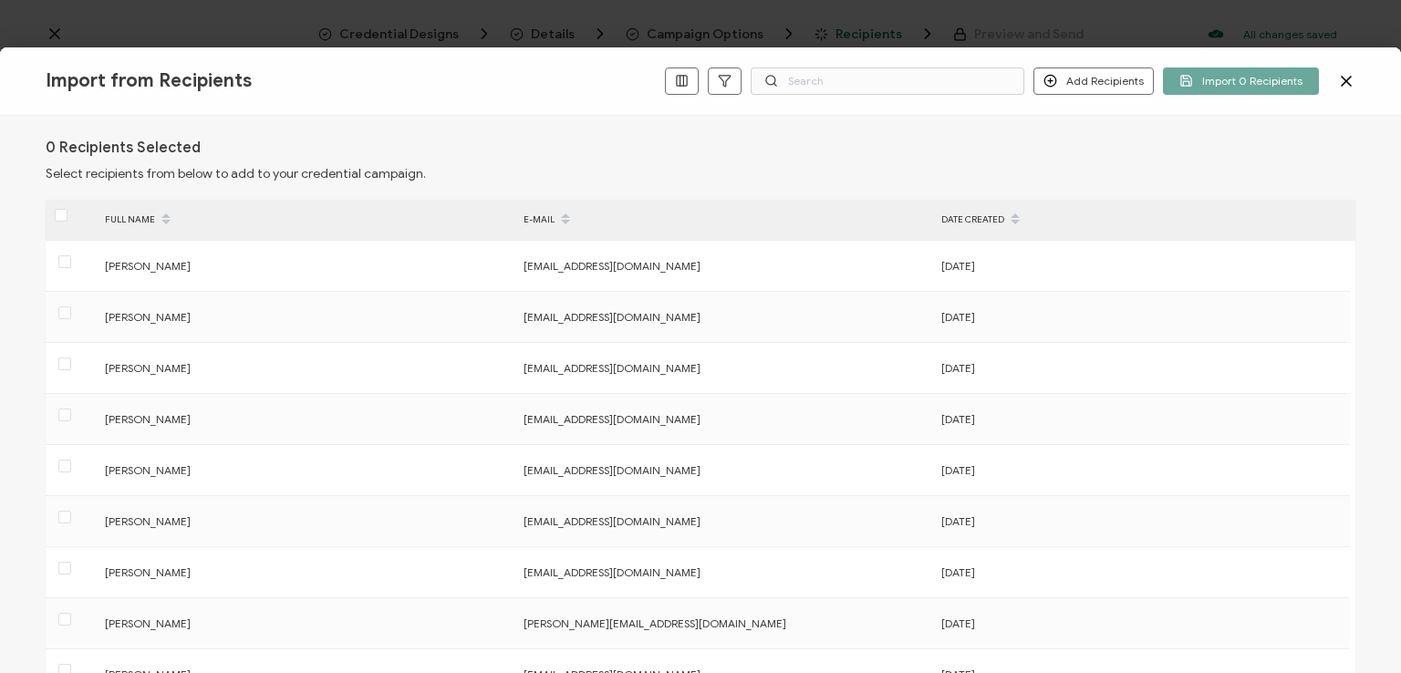
click at [58, 208] on label at bounding box center [61, 215] width 13 height 21
click at [68, 209] on input "checkbox" at bounding box center [68, 209] width 0 height 0
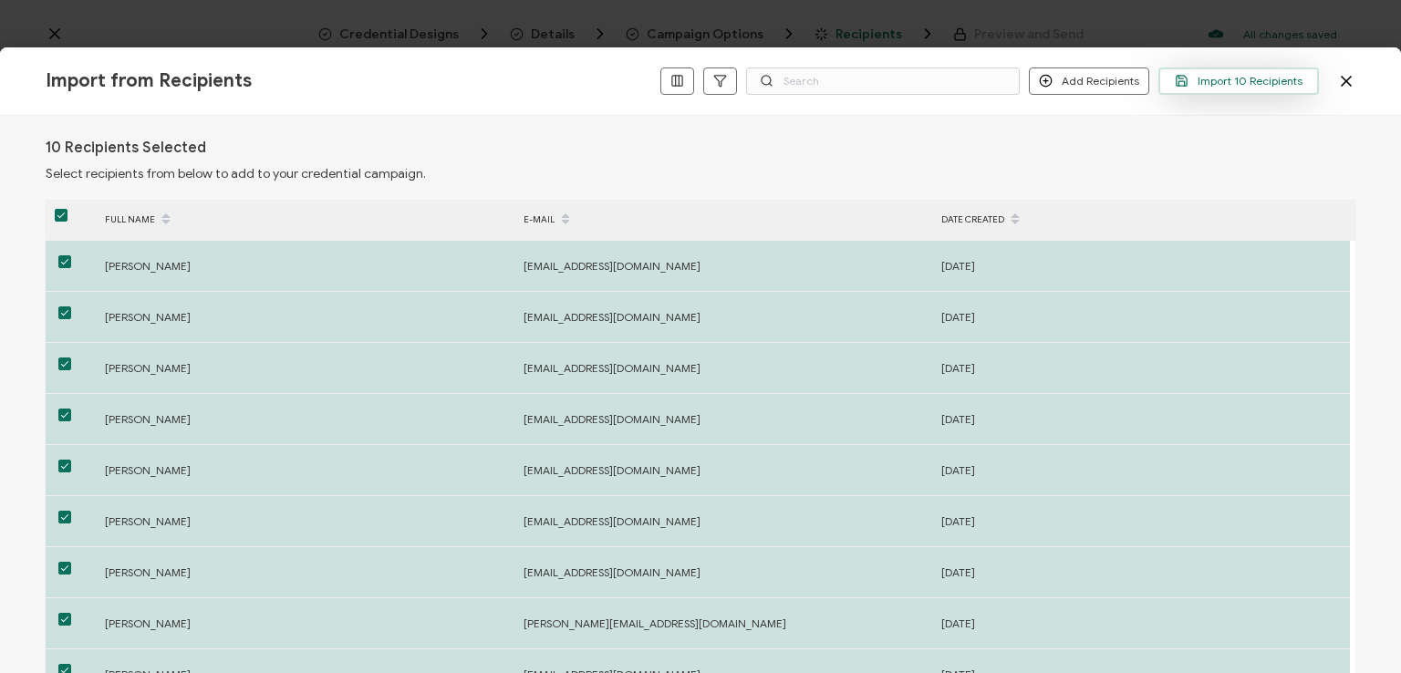
click at [1243, 80] on span "Import 10 Recipients" at bounding box center [1239, 81] width 128 height 14
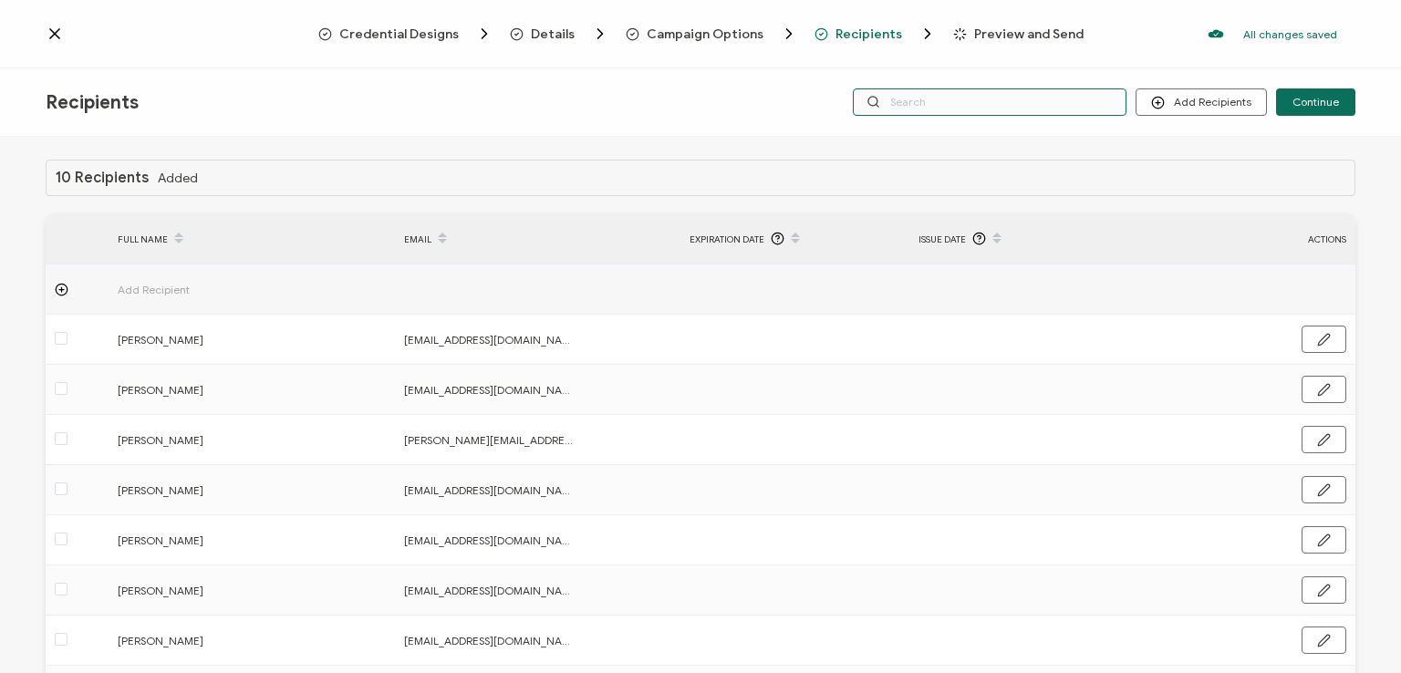
click at [1022, 99] on input "text" at bounding box center [990, 101] width 274 height 27
click at [980, 66] on div "Credential Designs Details Campaign Options Recipients Preview and Send All cha…" at bounding box center [700, 34] width 1401 height 68
click at [951, 138] on div "10 Recipients Added FULL NAME EMAIL Expiration Date Issue Date ACTIONS Add Reci…" at bounding box center [700, 407] width 1401 height 541
click at [937, 107] on input "text" at bounding box center [990, 101] width 274 height 27
click at [945, 126] on div "Recipients Add Recipients Upload Recipients Import From Recipients Import From …" at bounding box center [700, 102] width 1401 height 68
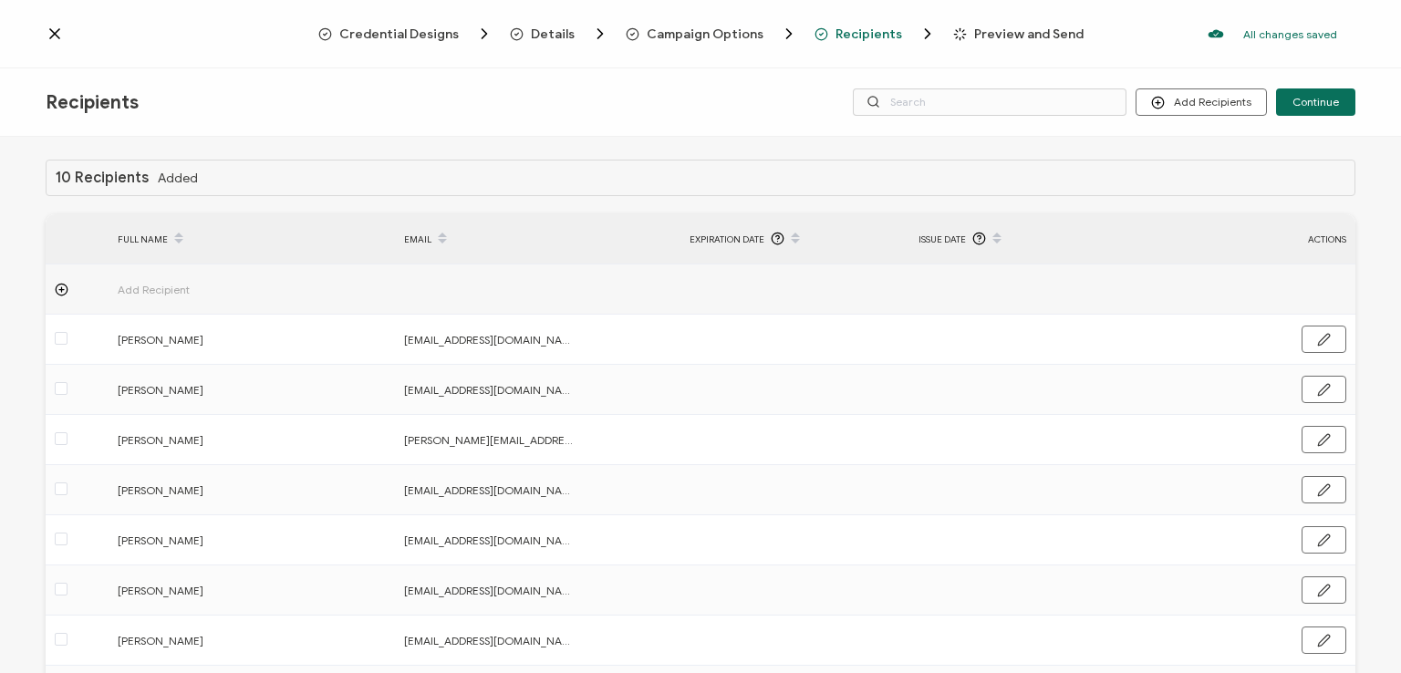
click at [1131, 52] on div "Credential Designs Details Campaign Options Recipients Preview and Send All cha…" at bounding box center [700, 34] width 1401 height 68
click at [1317, 97] on span "Continue" at bounding box center [1316, 102] width 47 height 11
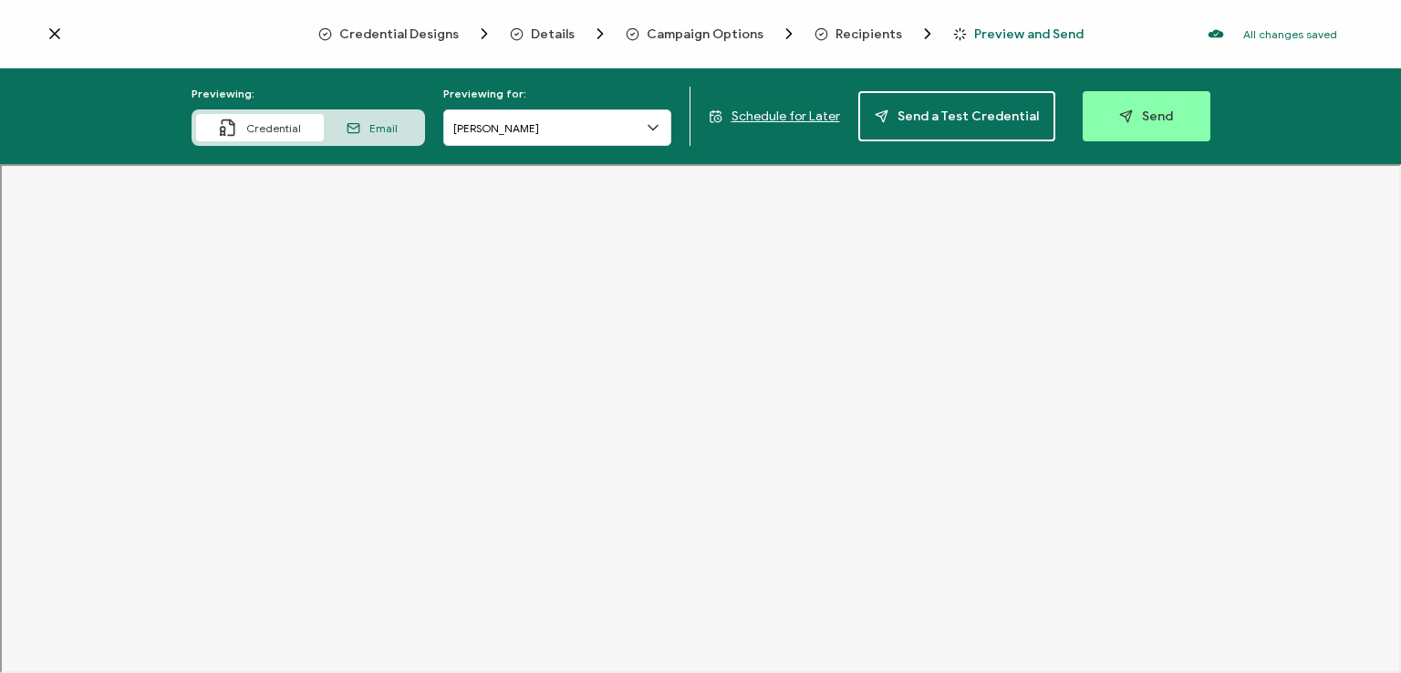
click at [865, 33] on span "Recipients" at bounding box center [869, 34] width 67 height 14
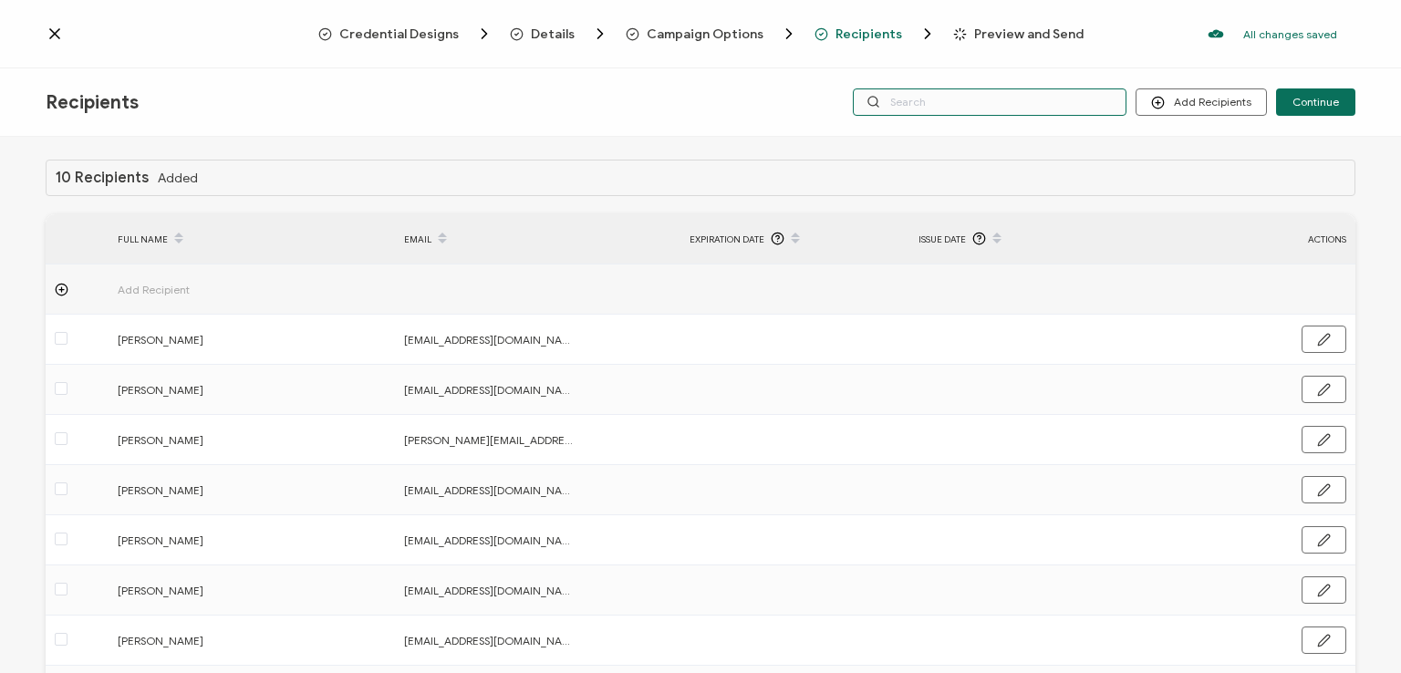
click at [921, 96] on input "text" at bounding box center [990, 101] width 274 height 27
click at [925, 68] on div "Recipients Add Recipients Upload Recipients Import From Recipients Import From …" at bounding box center [700, 102] width 1401 height 68
click at [1307, 98] on span "Continue" at bounding box center [1316, 102] width 47 height 11
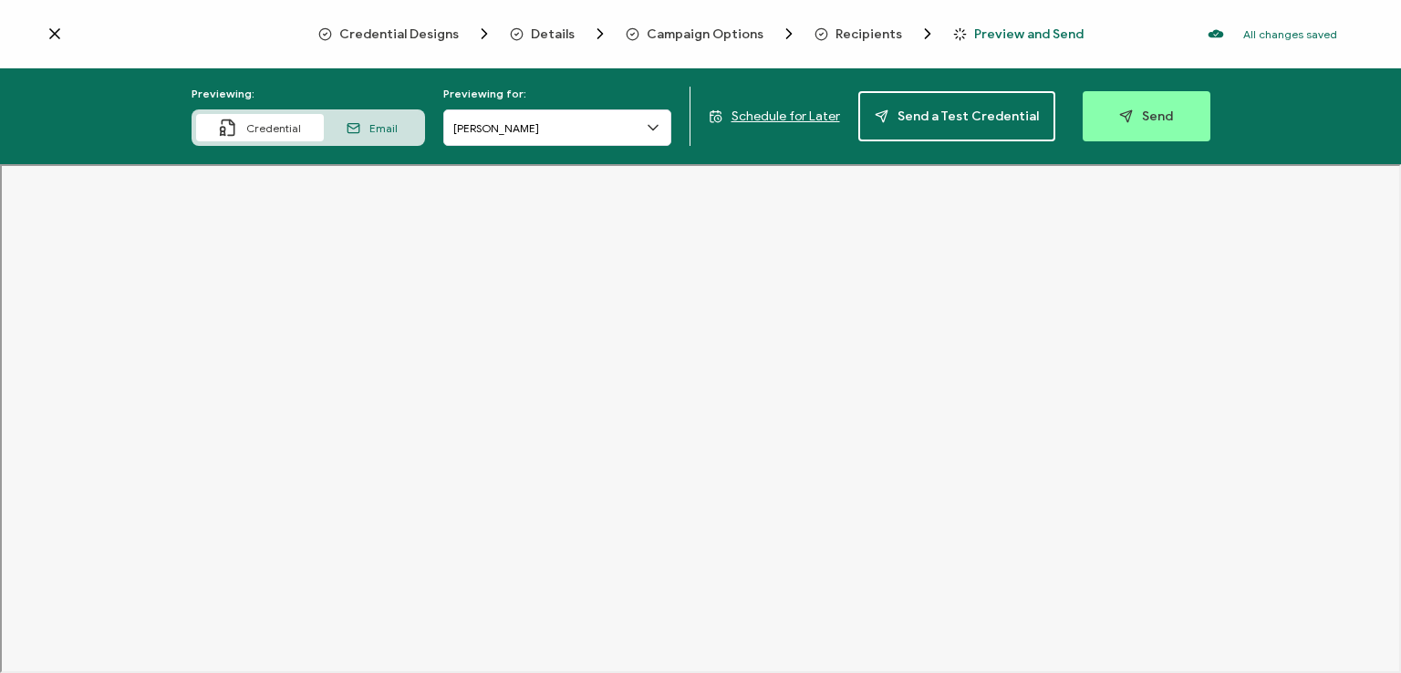
click at [852, 33] on span "Recipients" at bounding box center [869, 34] width 67 height 14
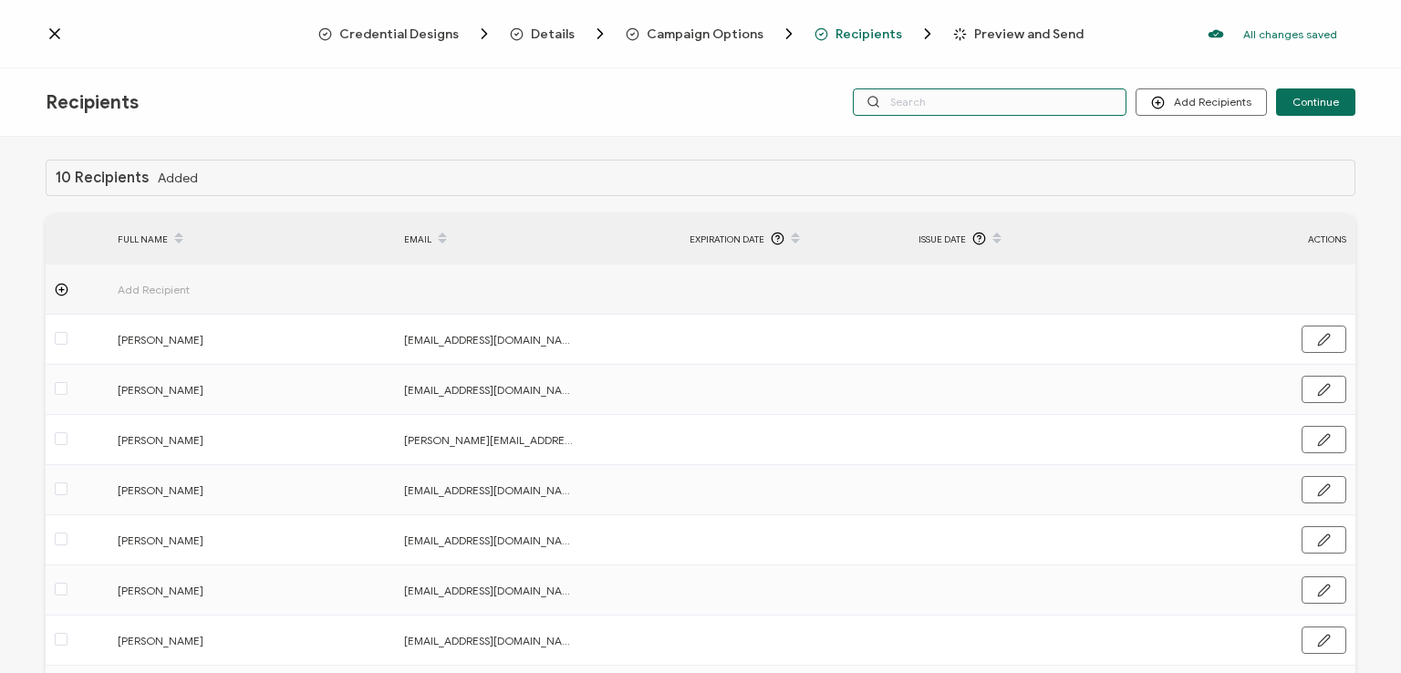
click at [983, 100] on input "text" at bounding box center [990, 101] width 274 height 27
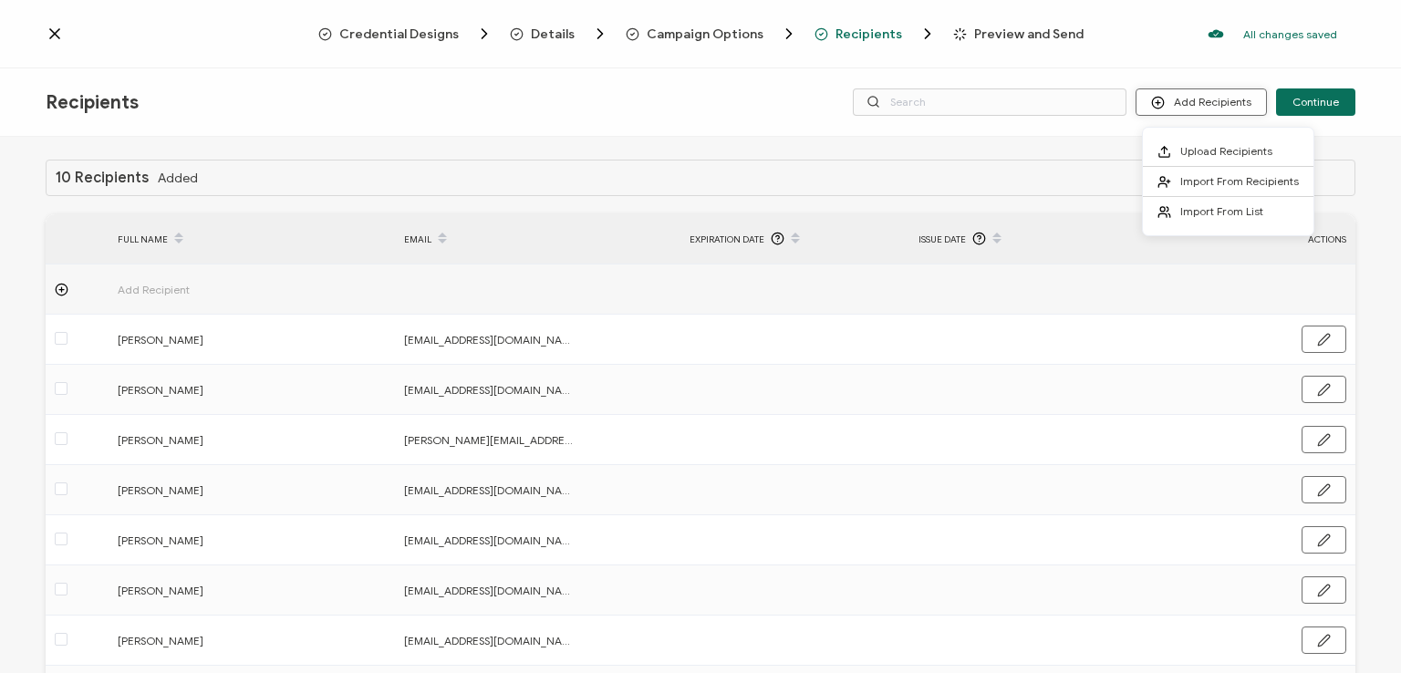
click at [1203, 101] on button "Add Recipients" at bounding box center [1201, 101] width 131 height 27
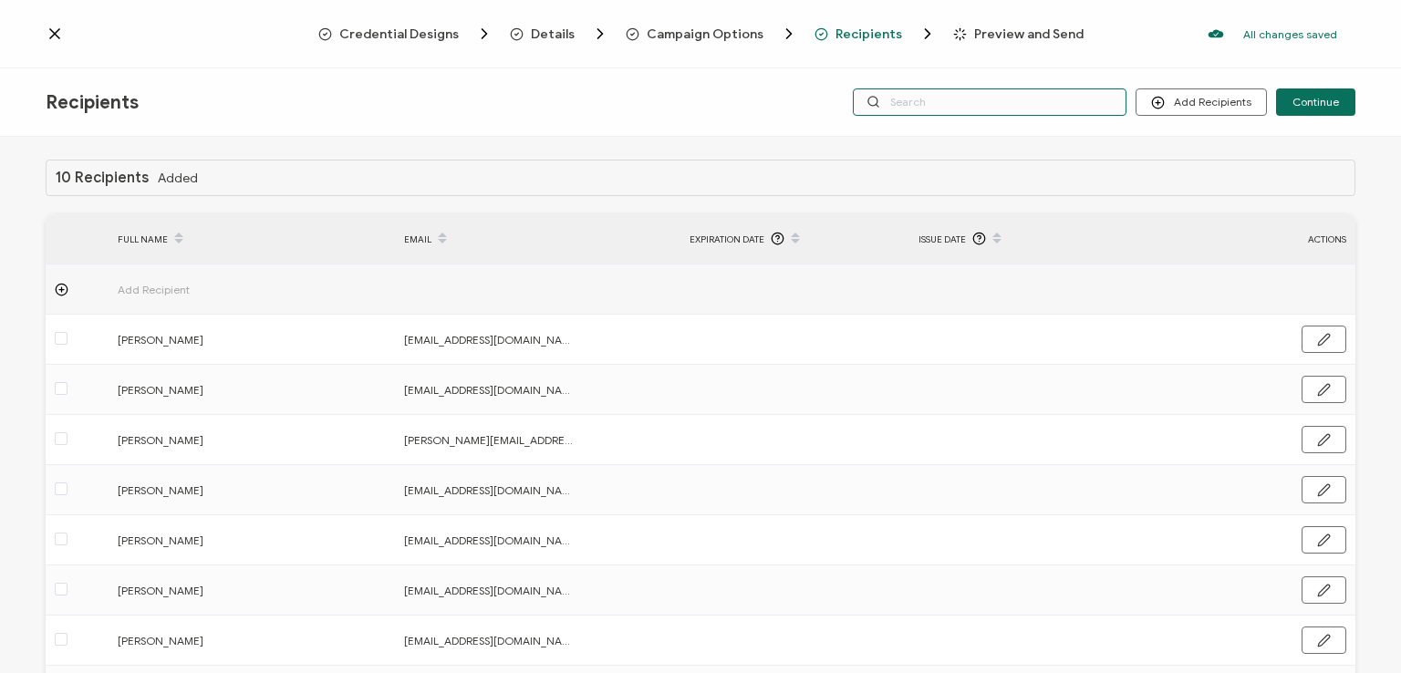
click at [1045, 107] on input "text" at bounding box center [990, 101] width 274 height 27
click at [1008, 141] on div "10 Recipients Added FULL NAME EMAIL Expiration Date Issue Date ACTIONS Add Reci…" at bounding box center [700, 407] width 1401 height 541
click at [1013, 68] on div "Recipients Add Recipients Continue" at bounding box center [700, 102] width 1401 height 68
click at [1302, 94] on button "Continue" at bounding box center [1315, 101] width 79 height 27
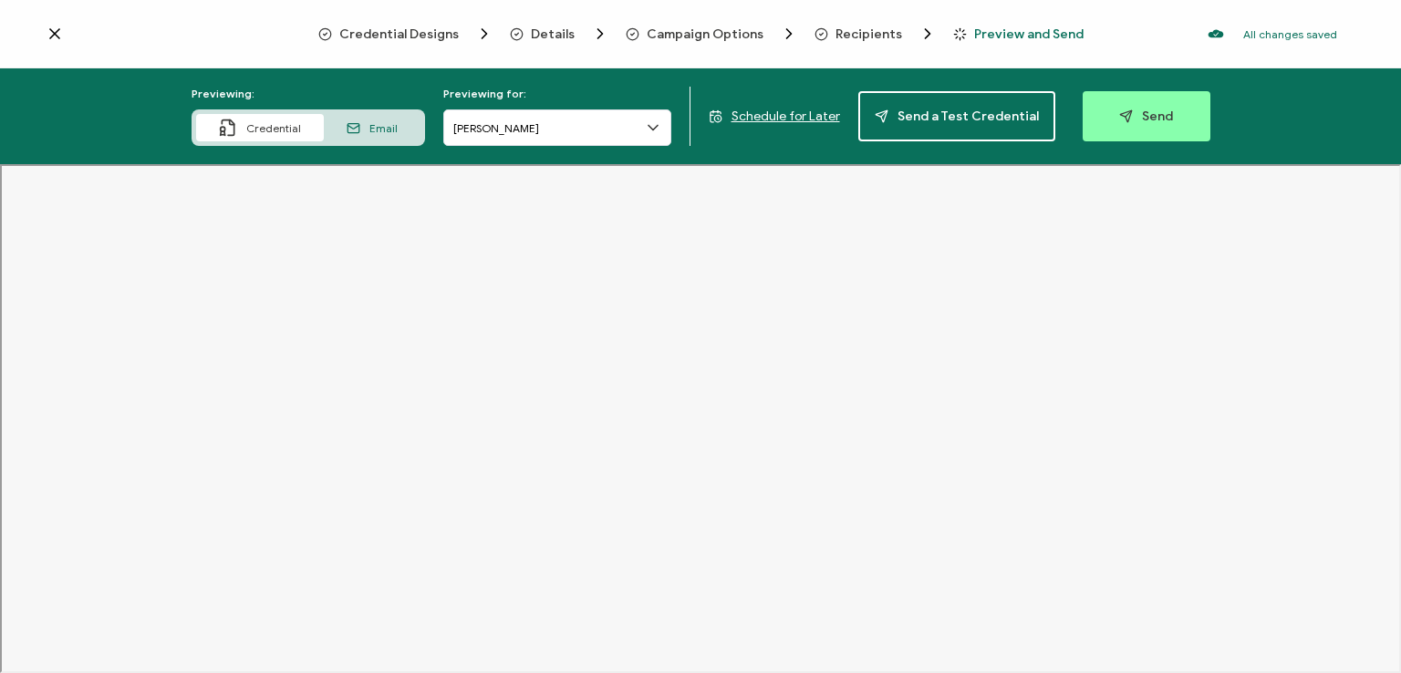
click at [859, 36] on span "Recipients" at bounding box center [869, 34] width 67 height 14
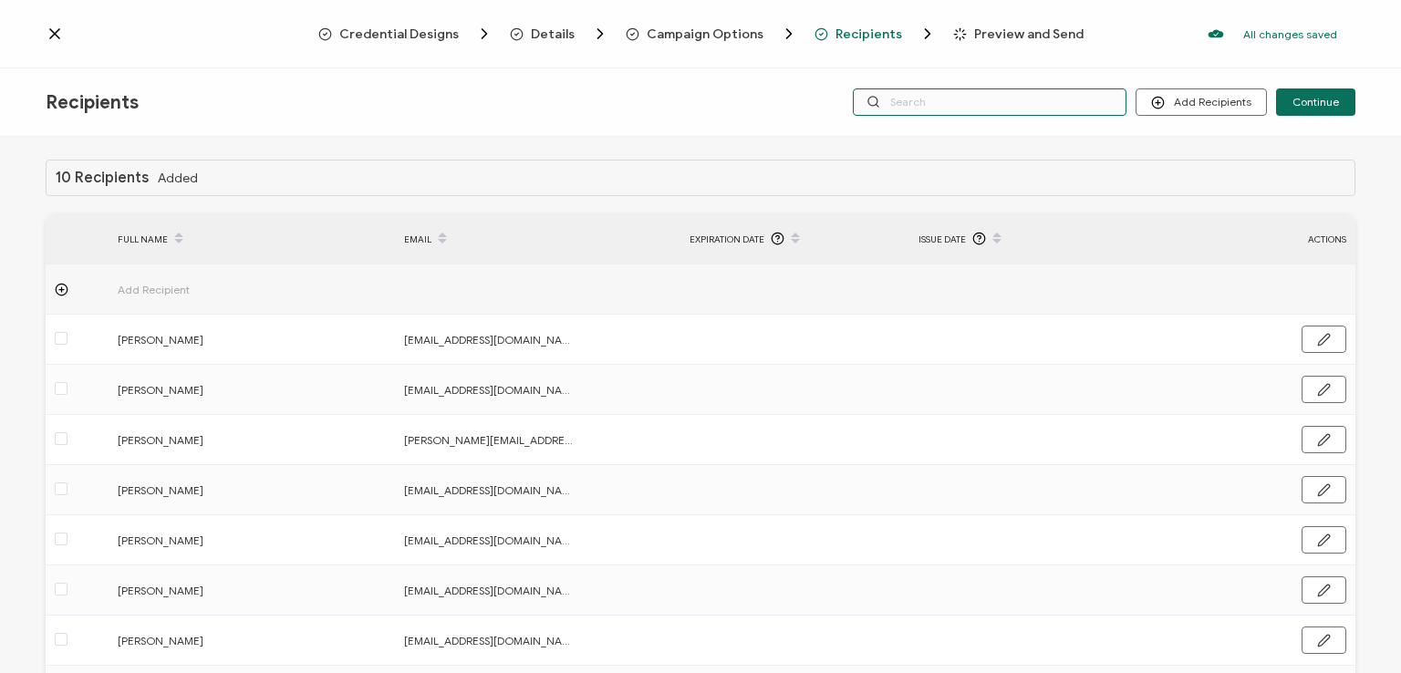
click at [899, 99] on input "text" at bounding box center [990, 101] width 274 height 27
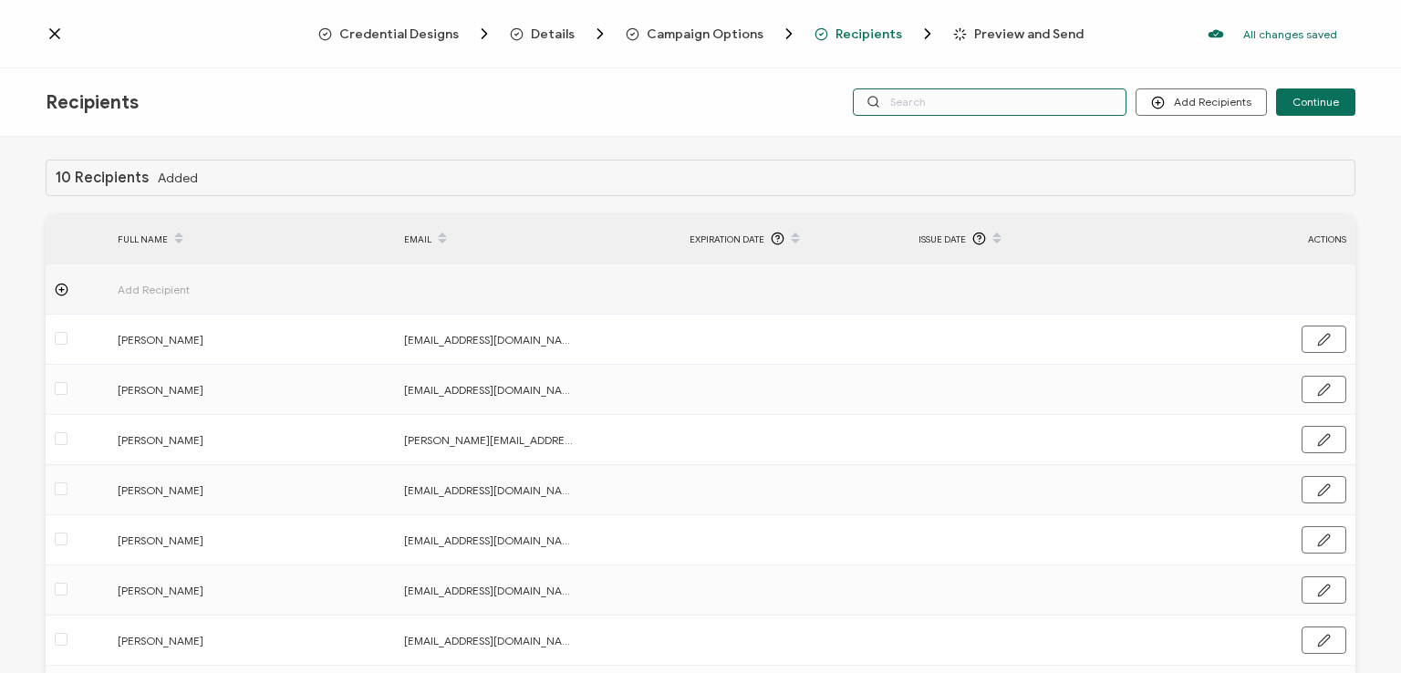
click at [899, 99] on input "text" at bounding box center [990, 101] width 274 height 27
click at [915, 67] on div "Credential Designs Details Campaign Options Recipients Preview and Send All cha…" at bounding box center [700, 34] width 1401 height 68
click at [910, 92] on input "text" at bounding box center [990, 101] width 274 height 27
click at [926, 63] on div "Credential Designs Details Campaign Options Recipients Preview and Send All cha…" at bounding box center [700, 34] width 1401 height 68
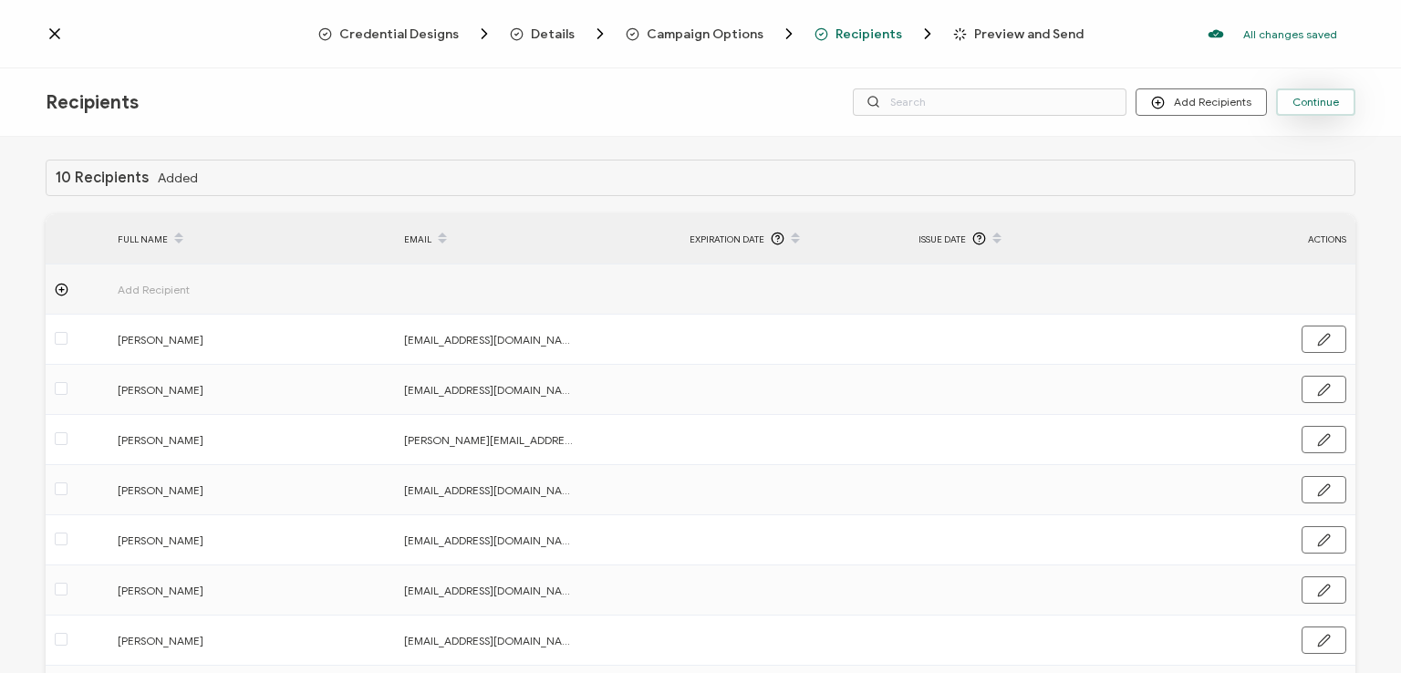
click at [1304, 97] on span "Continue" at bounding box center [1316, 102] width 47 height 11
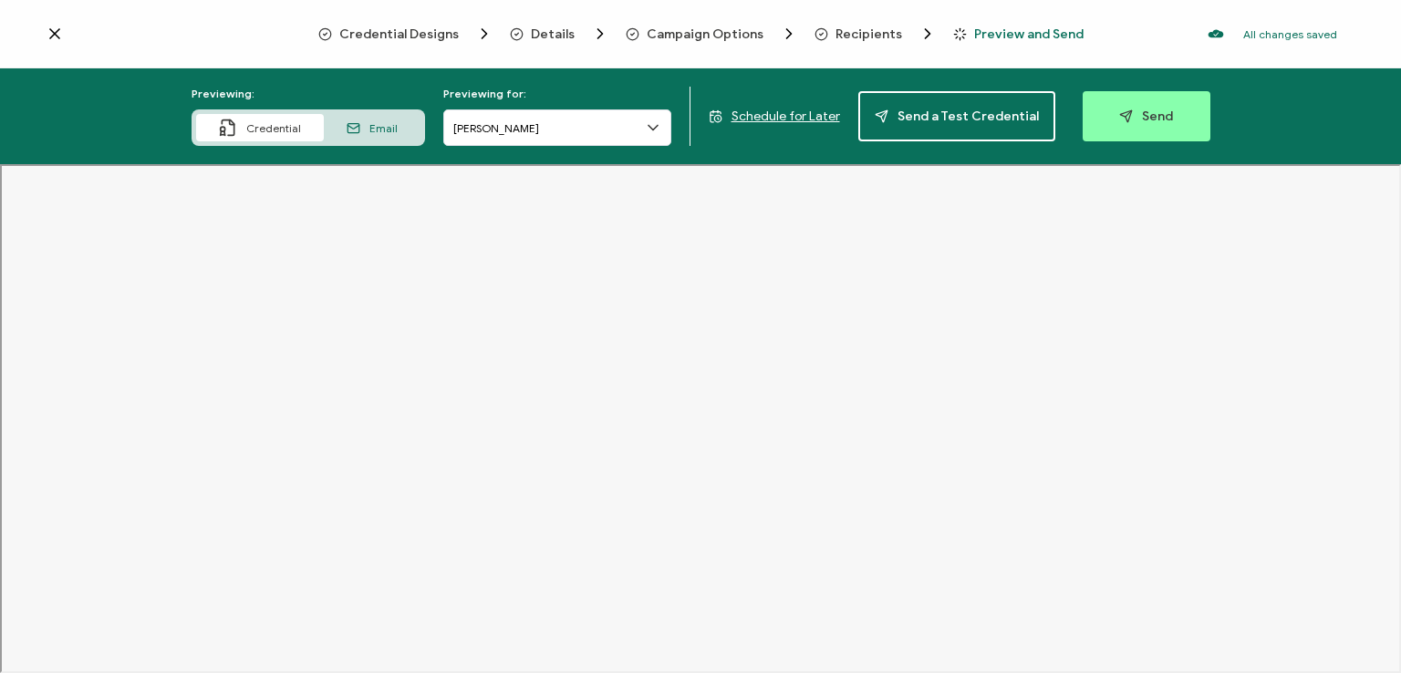
click at [851, 31] on span "Recipients" at bounding box center [869, 34] width 67 height 14
click at [866, 32] on span "Recipients" at bounding box center [869, 34] width 67 height 14
click at [1131, 107] on button "Send" at bounding box center [1147, 116] width 128 height 50
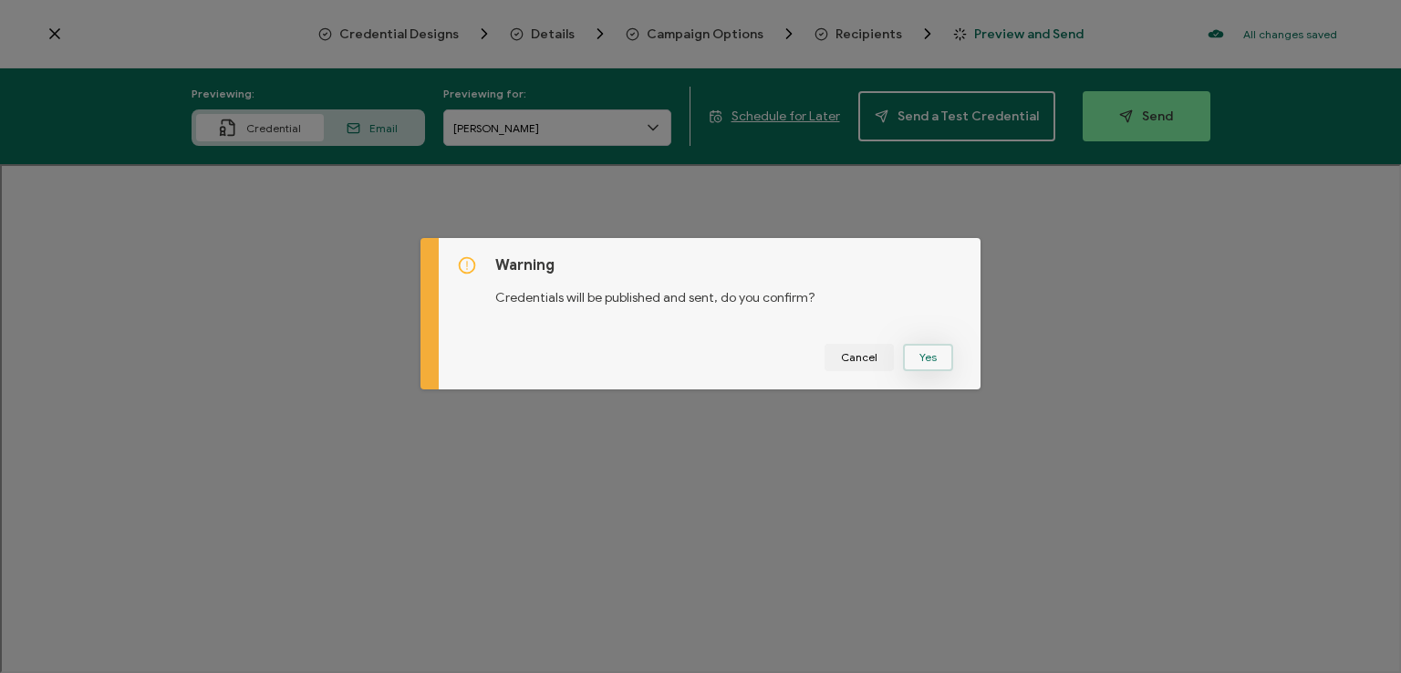
click at [920, 355] on button "Yes" at bounding box center [928, 357] width 50 height 27
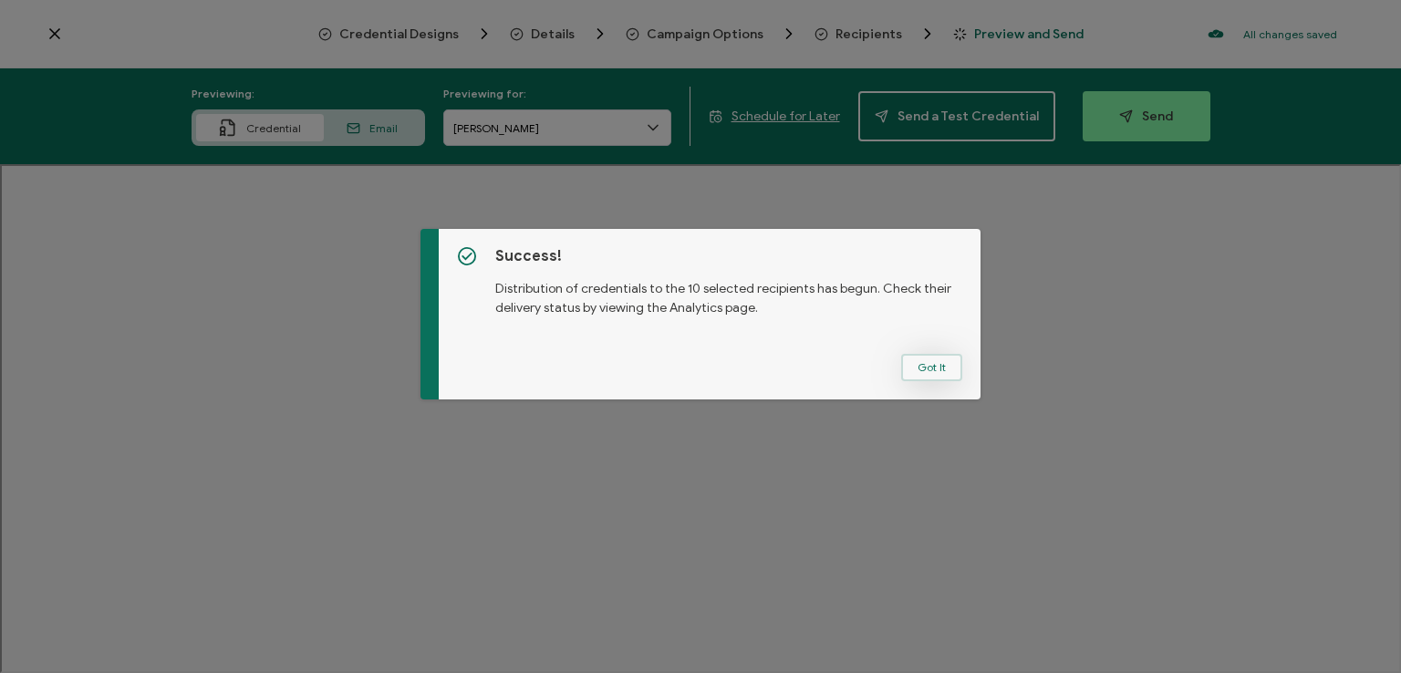
click at [924, 365] on button "Got It" at bounding box center [931, 367] width 61 height 27
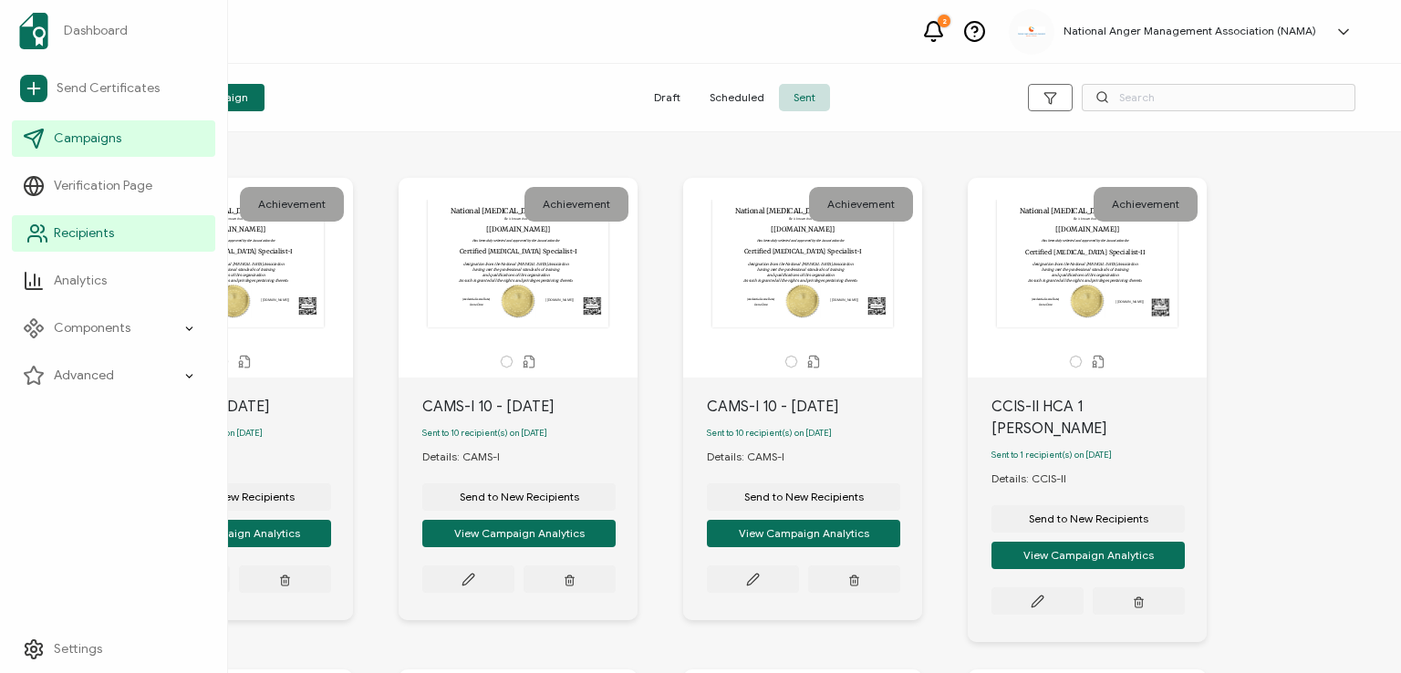
click at [86, 232] on span "Recipients" at bounding box center [84, 233] width 60 height 18
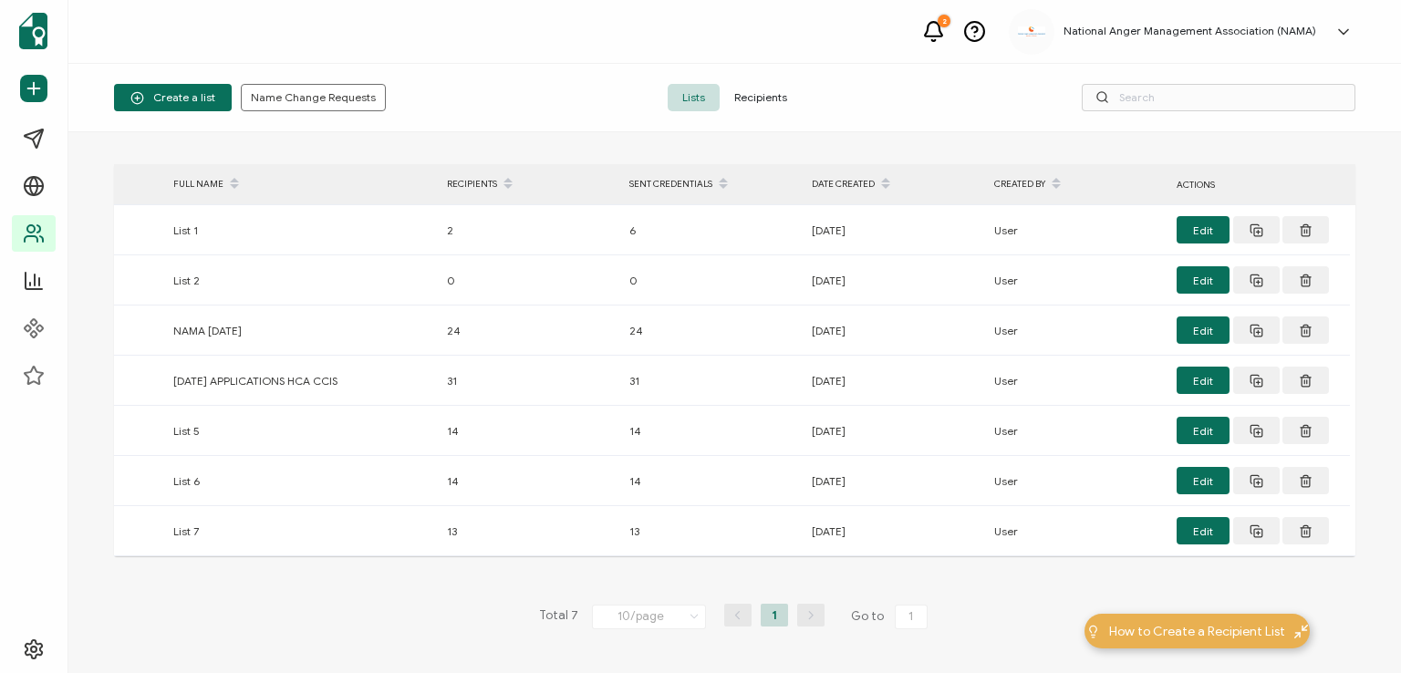
click at [748, 93] on span "Recipients" at bounding box center [761, 97] width 82 height 27
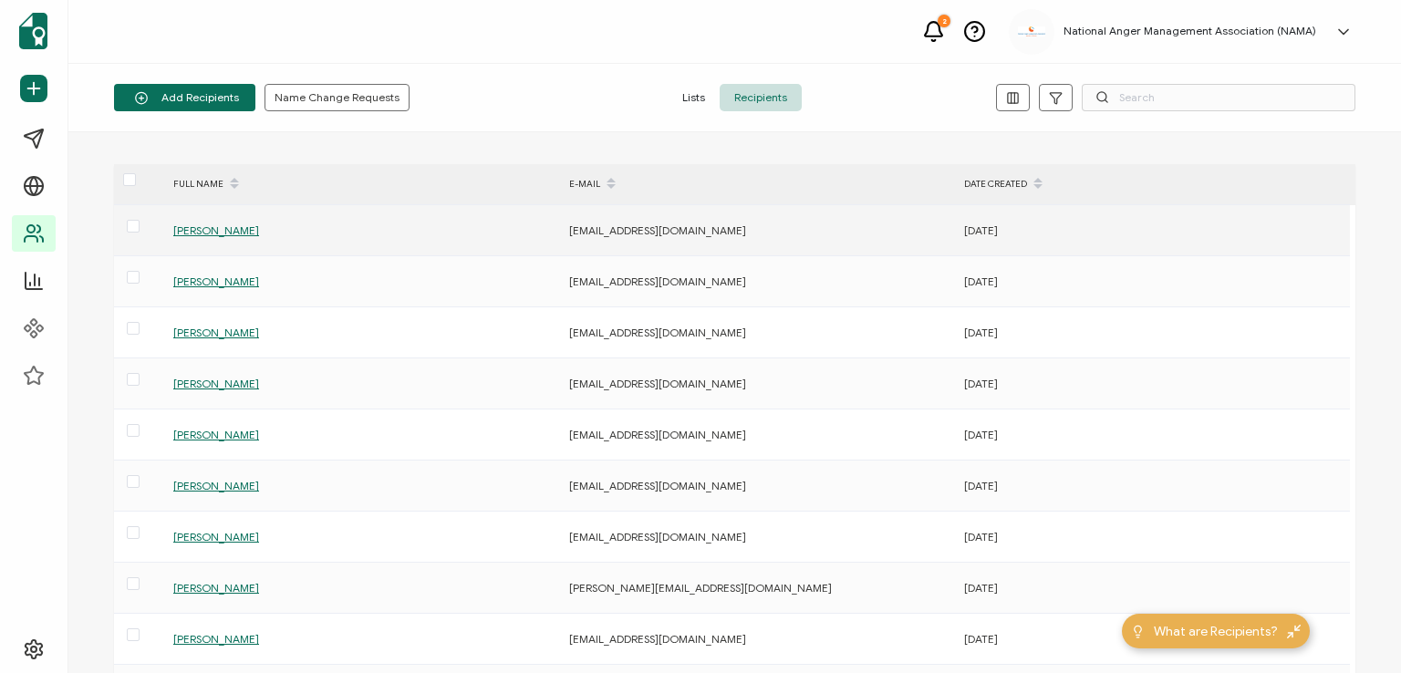
click at [225, 231] on span "[PERSON_NAME]" at bounding box center [216, 230] width 86 height 14
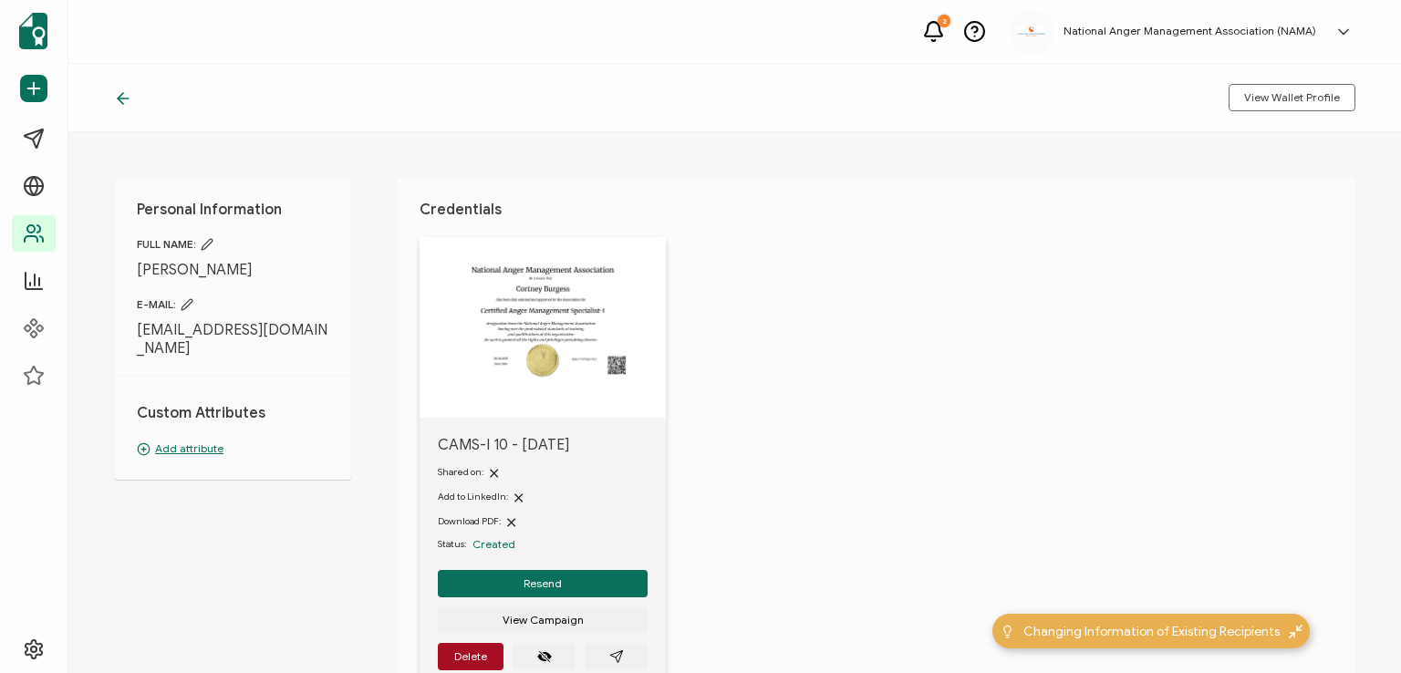
click at [124, 101] on icon at bounding box center [123, 98] width 18 height 18
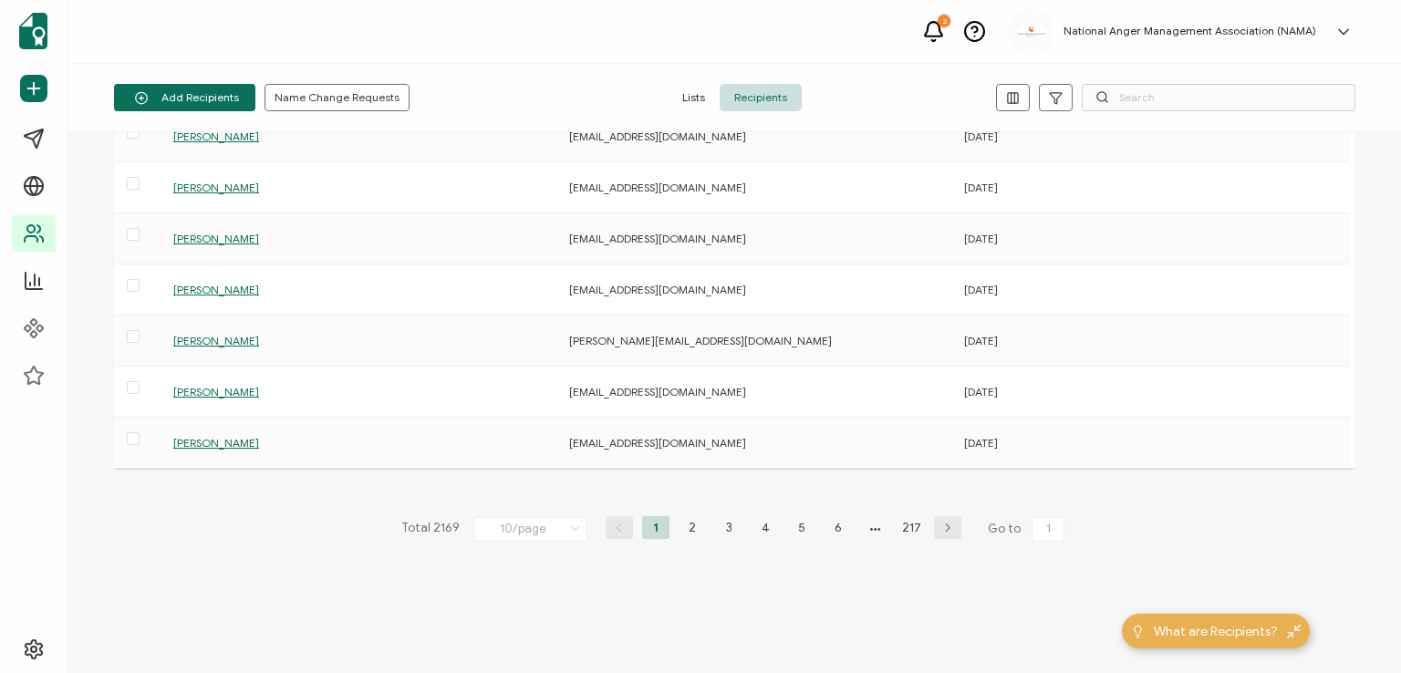
scroll to position [248, 0]
click at [690, 523] on li "2" at bounding box center [692, 526] width 27 height 23
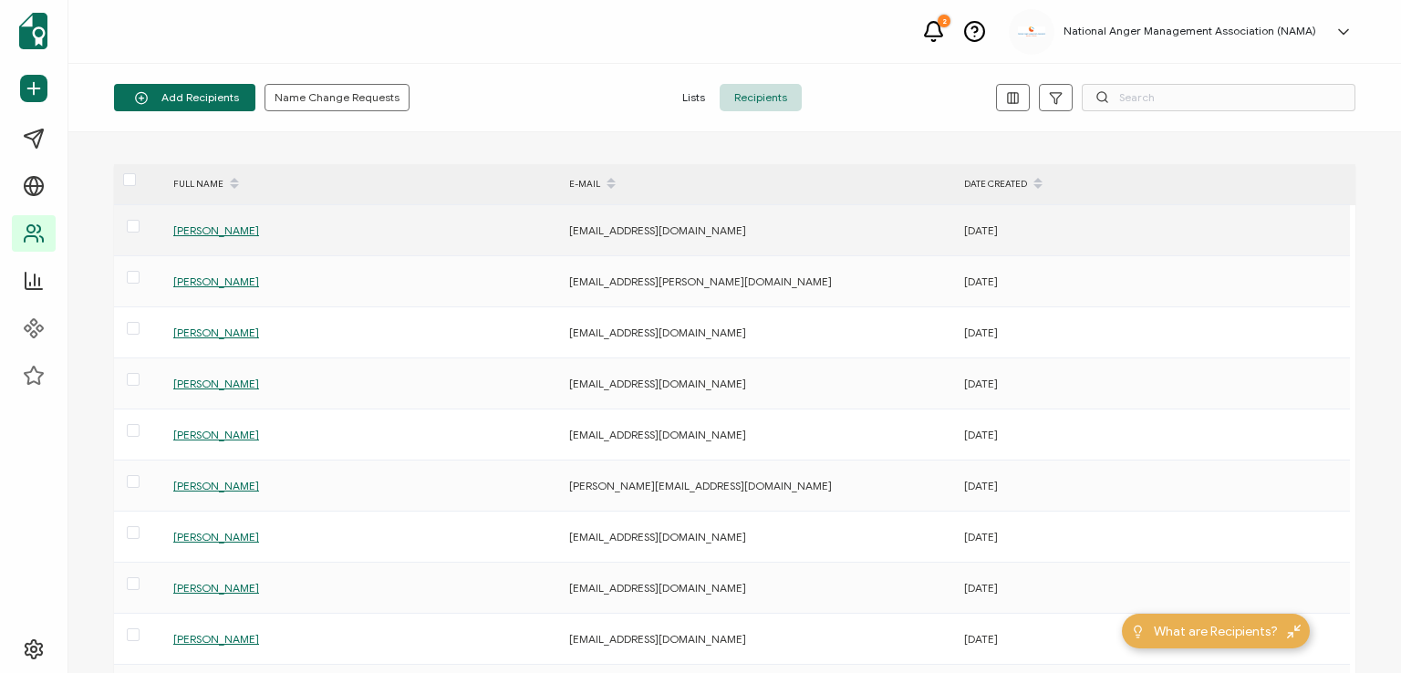
click at [224, 227] on span "[PERSON_NAME]" at bounding box center [216, 230] width 86 height 14
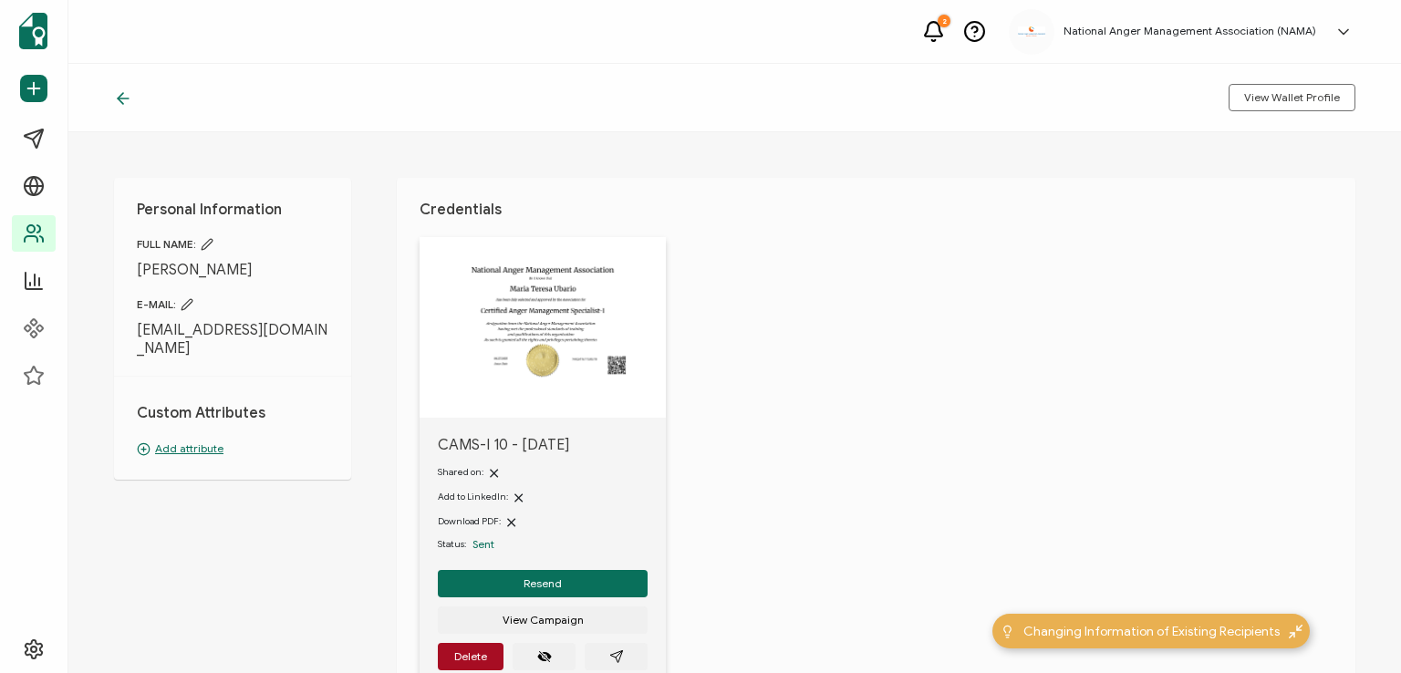
click at [119, 96] on icon at bounding box center [120, 98] width 5 height 11
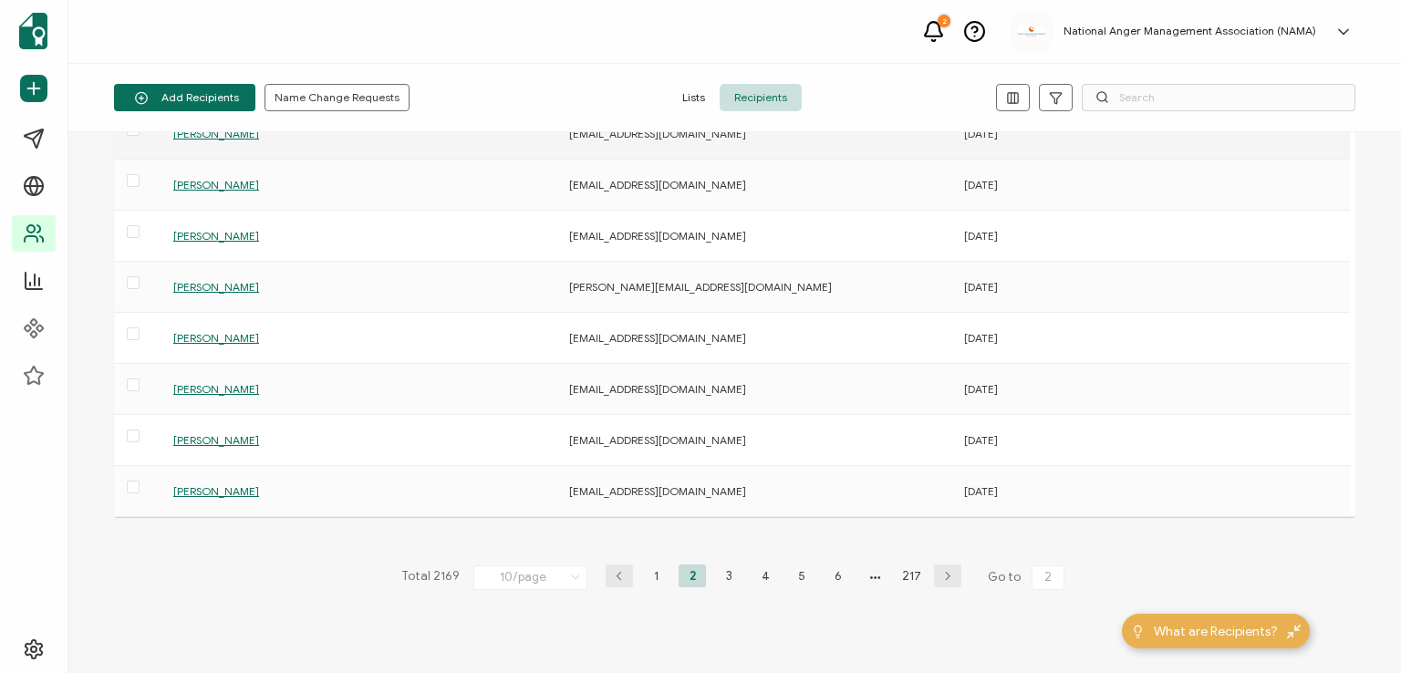
scroll to position [248, 0]
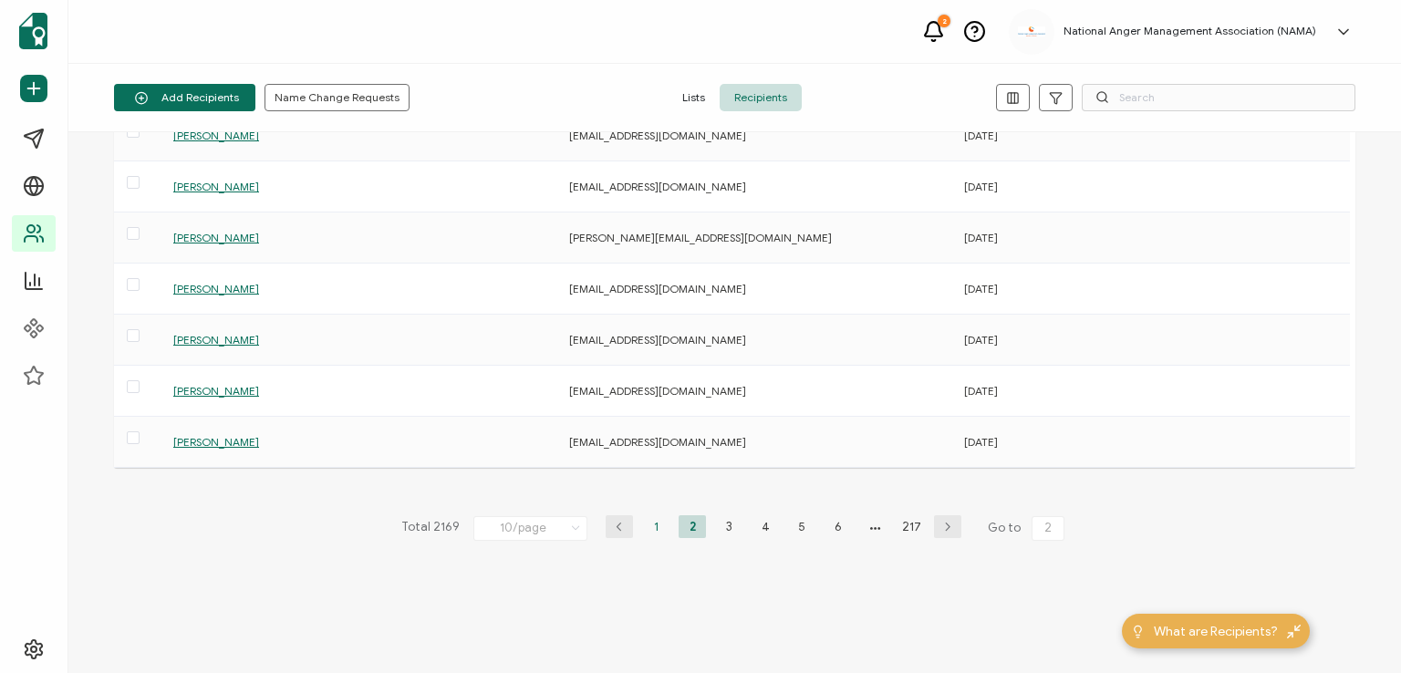
click at [646, 523] on li "1" at bounding box center [655, 526] width 27 height 23
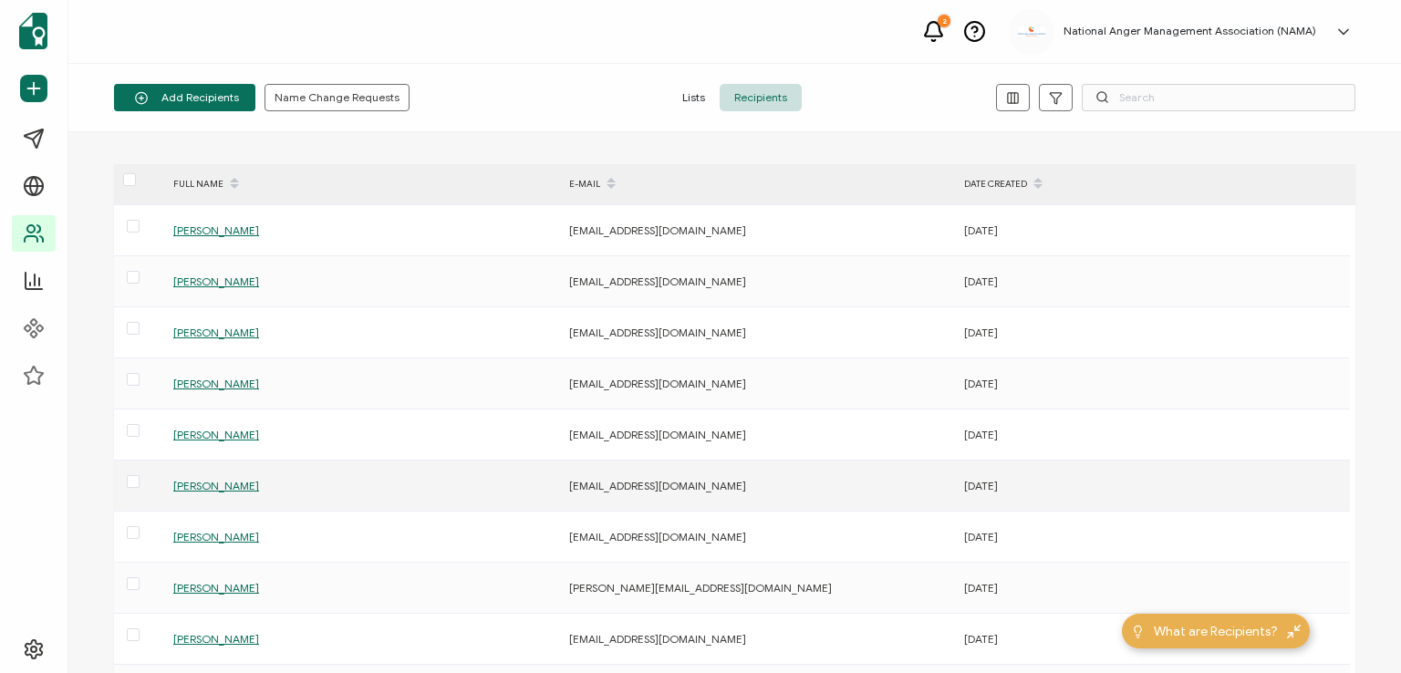
click at [206, 486] on span "[PERSON_NAME]" at bounding box center [216, 486] width 86 height 14
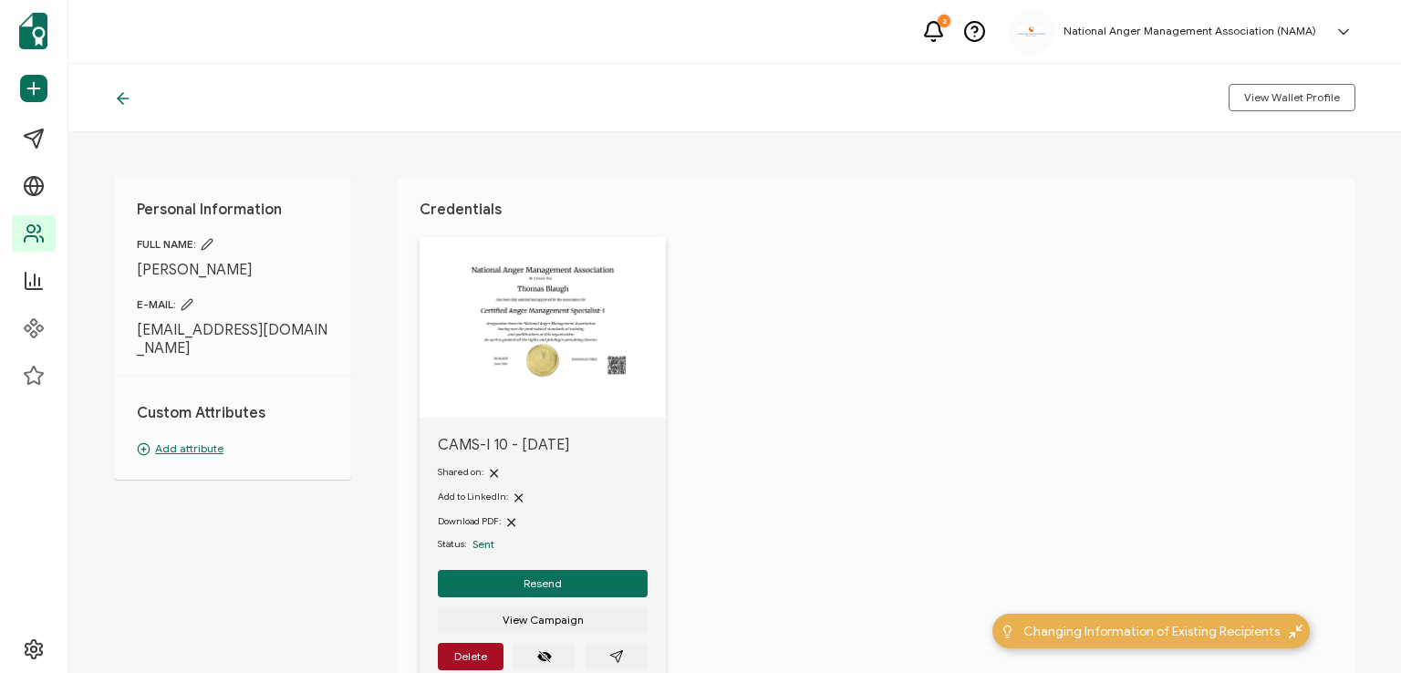
click at [121, 96] on icon at bounding box center [123, 98] width 18 height 18
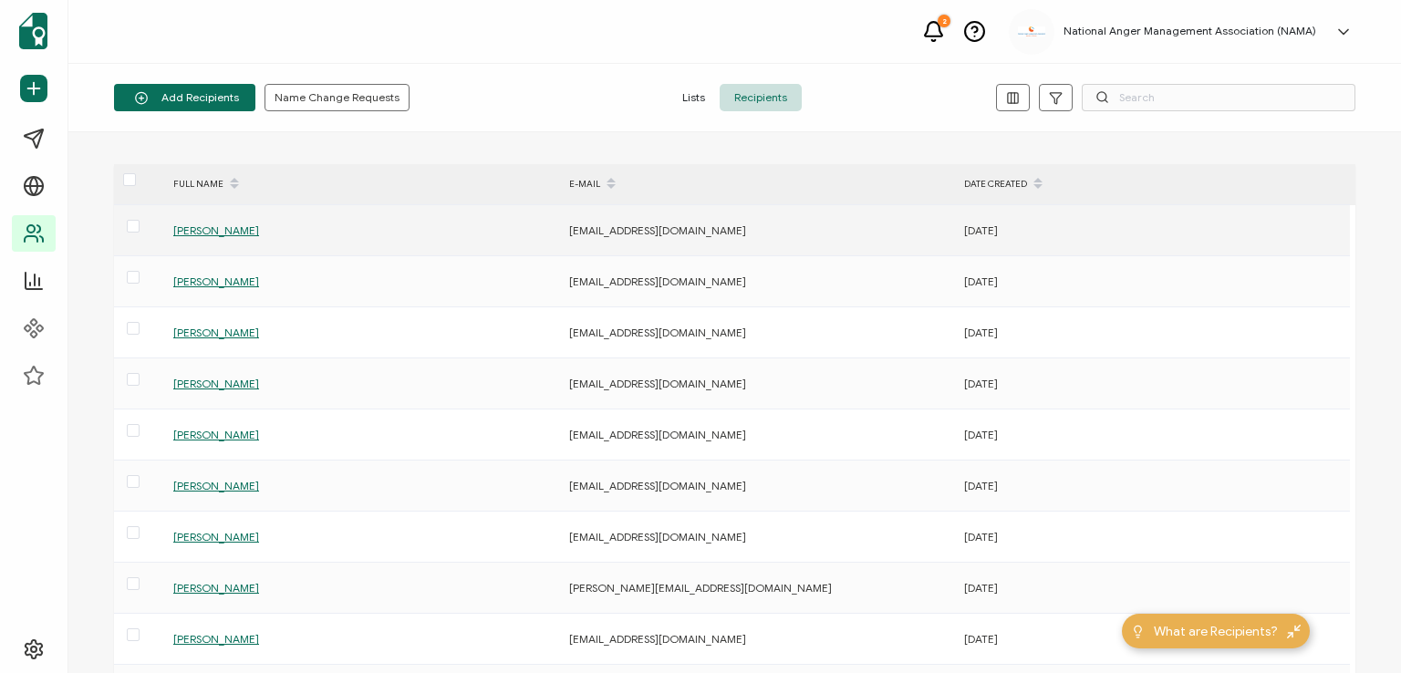
click at [207, 226] on span "[PERSON_NAME]" at bounding box center [216, 230] width 86 height 14
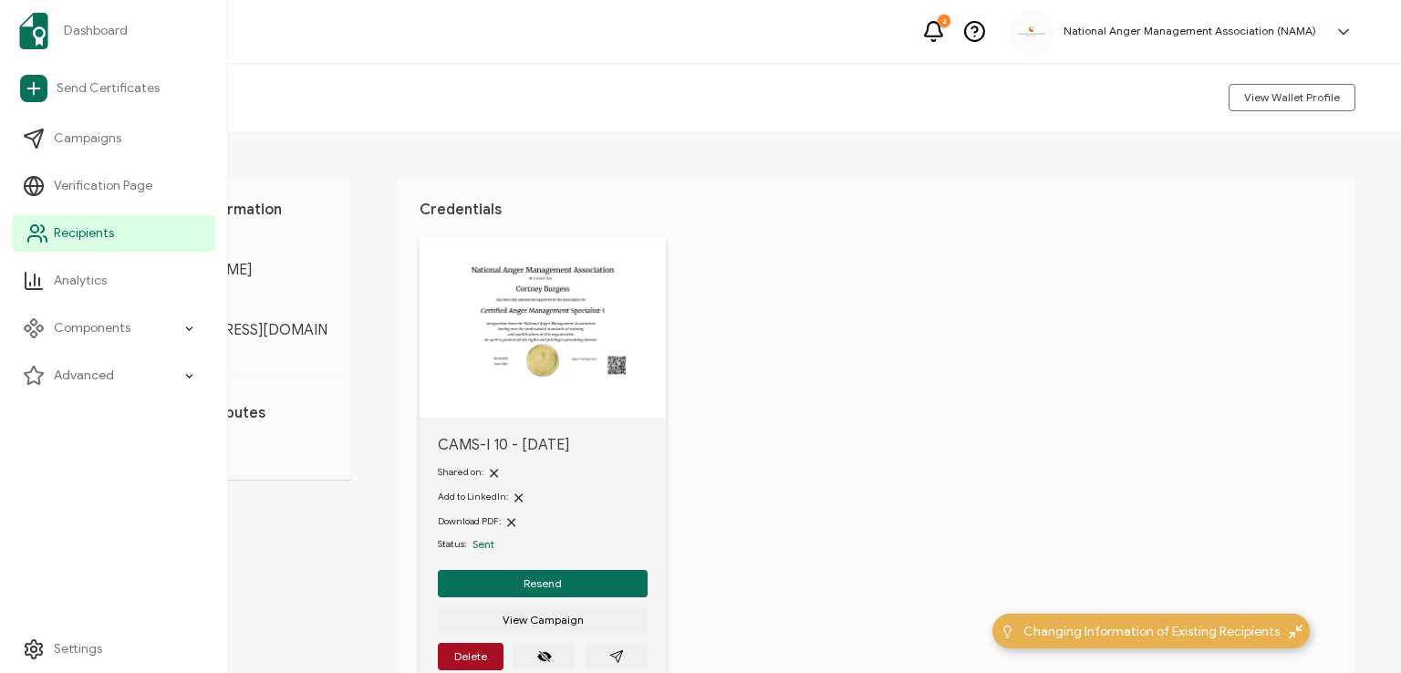
click at [69, 233] on span "Recipients" at bounding box center [84, 233] width 60 height 18
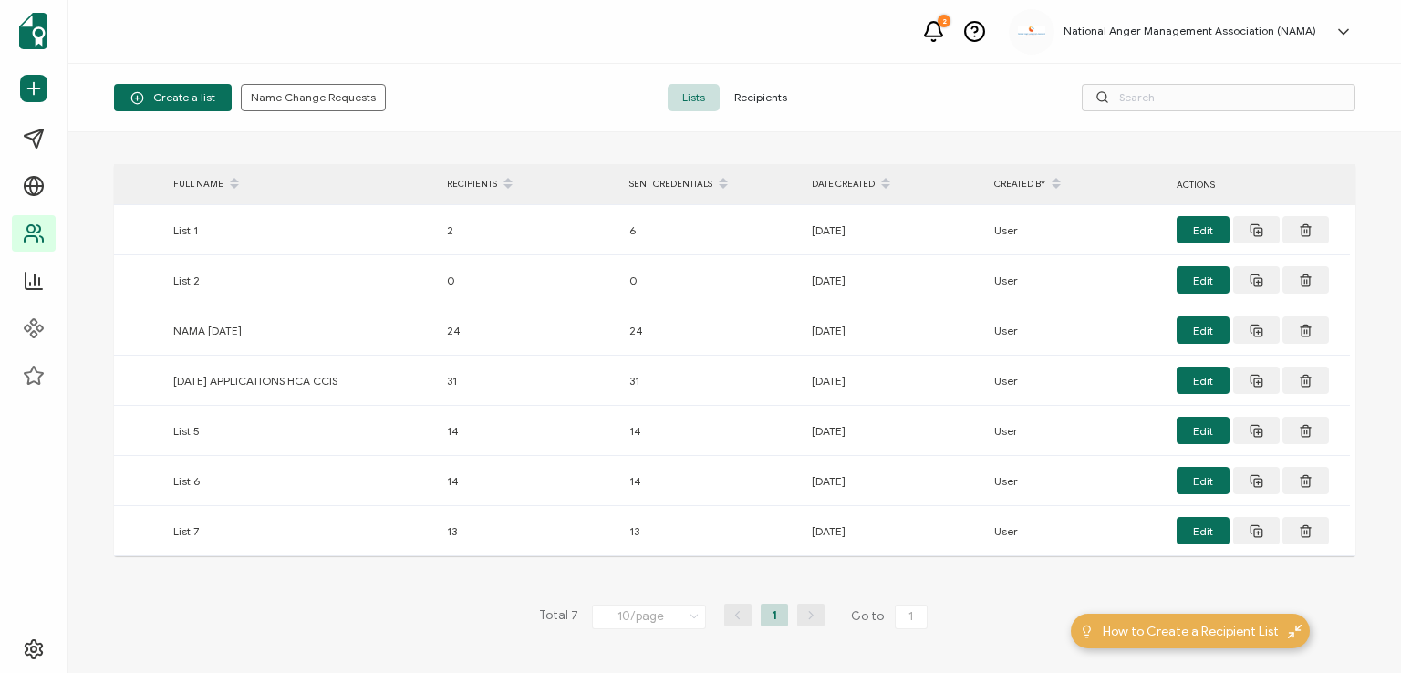
click at [745, 91] on span "Recipients" at bounding box center [761, 97] width 82 height 27
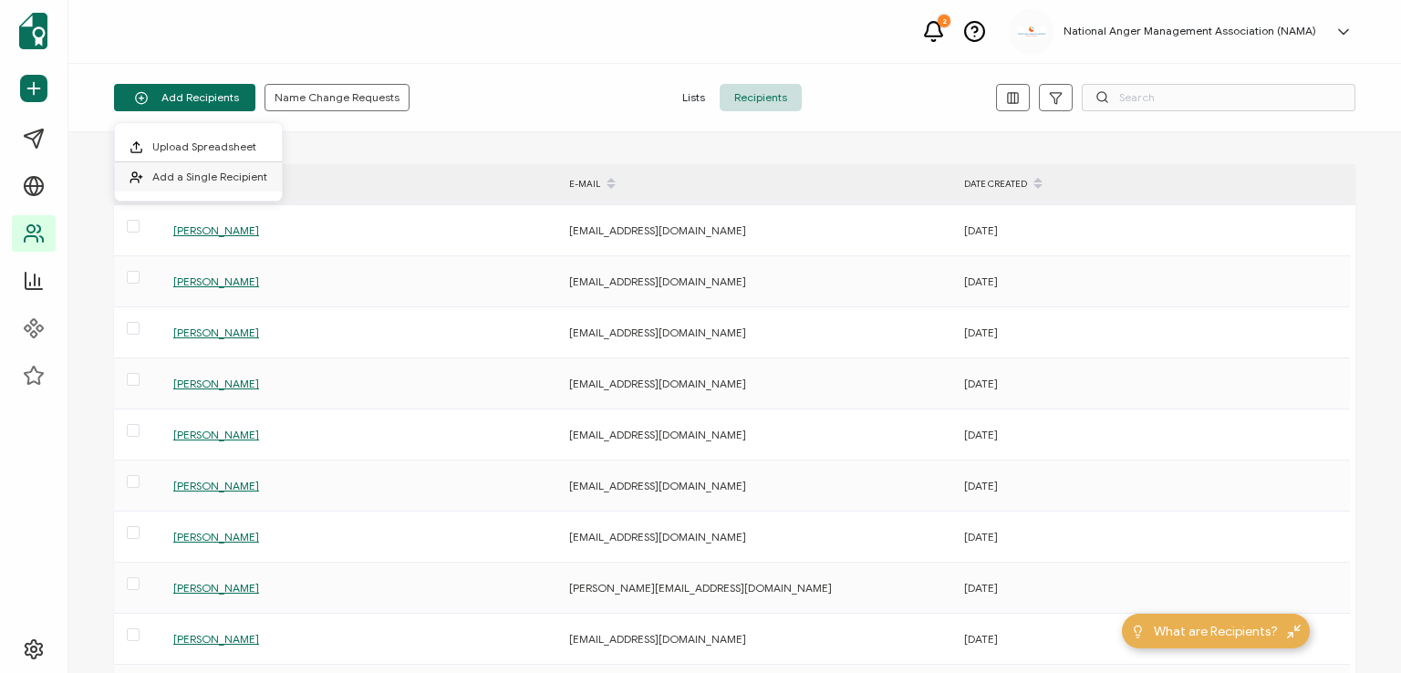
click at [202, 170] on span "Add a Single Recipient" at bounding box center [209, 177] width 115 height 14
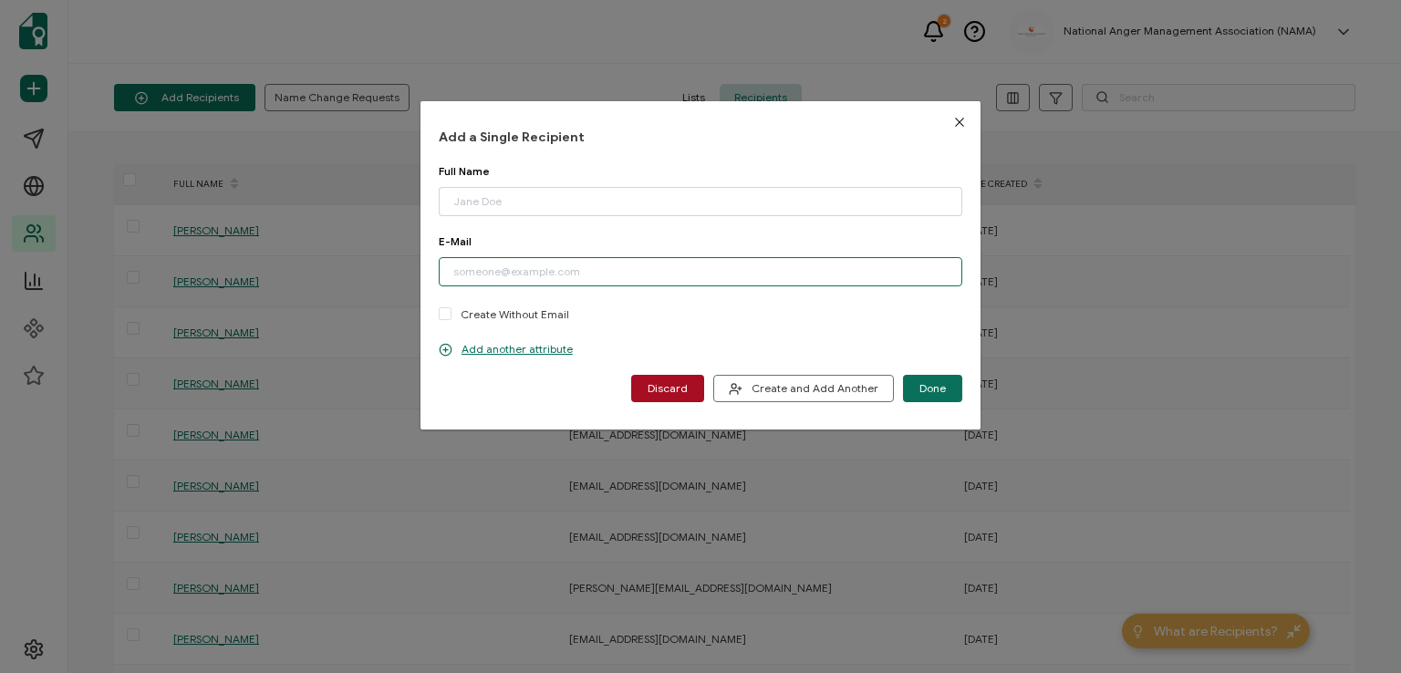
paste input "[EMAIL_ADDRESS][DOMAIN_NAME]"
type input "[EMAIL_ADDRESS][DOMAIN_NAME]"
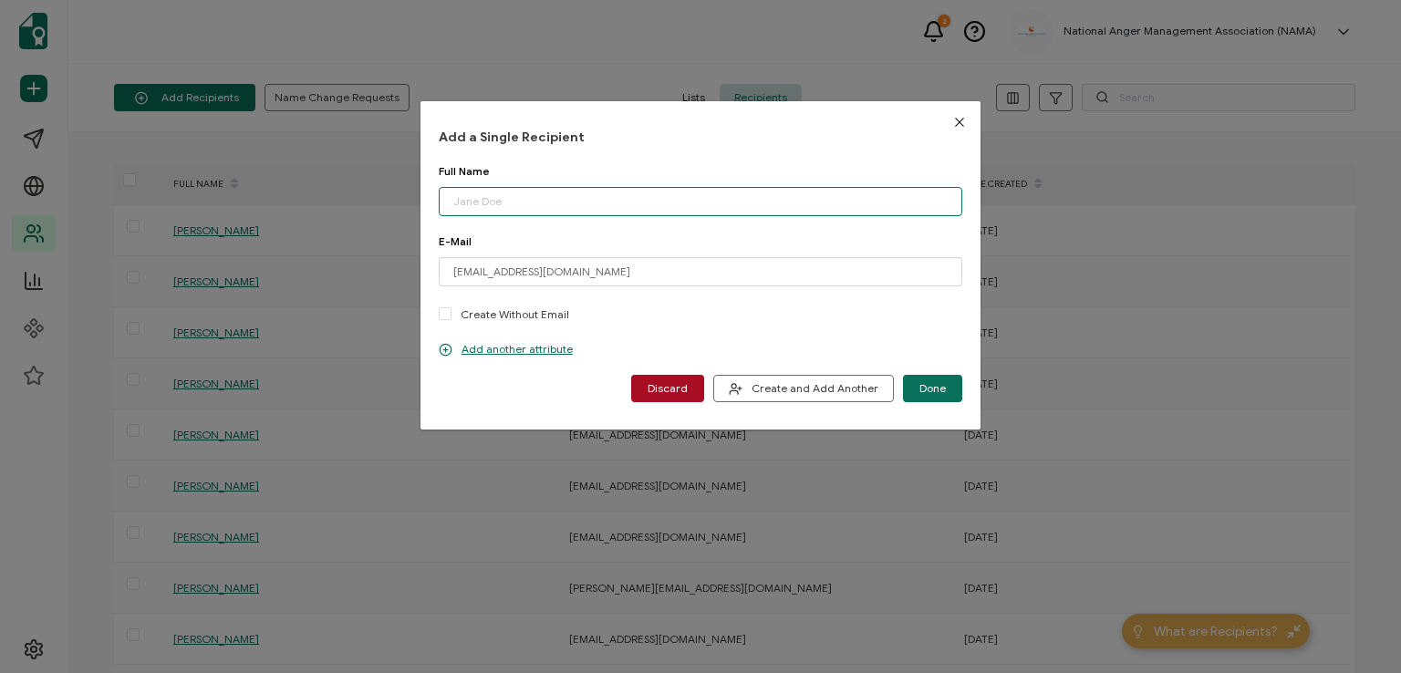
click at [514, 205] on input "dialog" at bounding box center [701, 201] width 524 height 29
type input "[PERSON_NAME]"
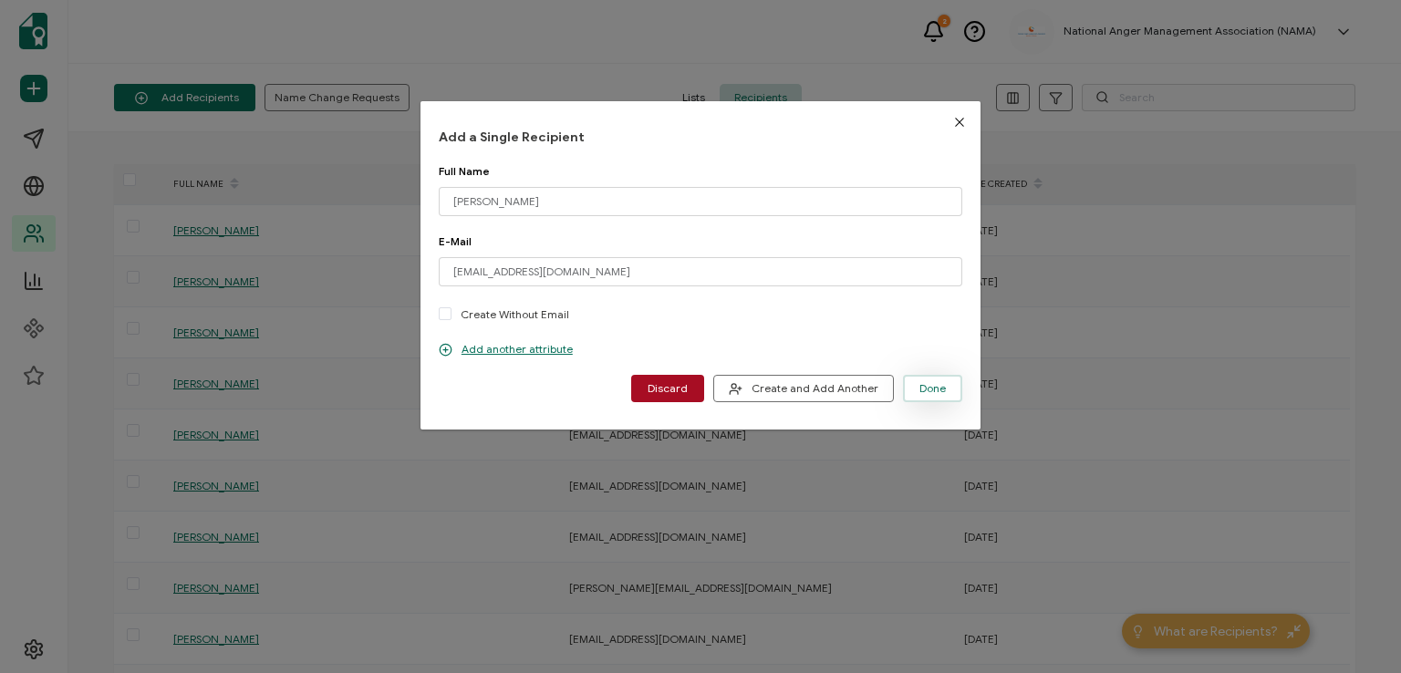
click at [919, 385] on span "Done" at bounding box center [932, 388] width 26 height 11
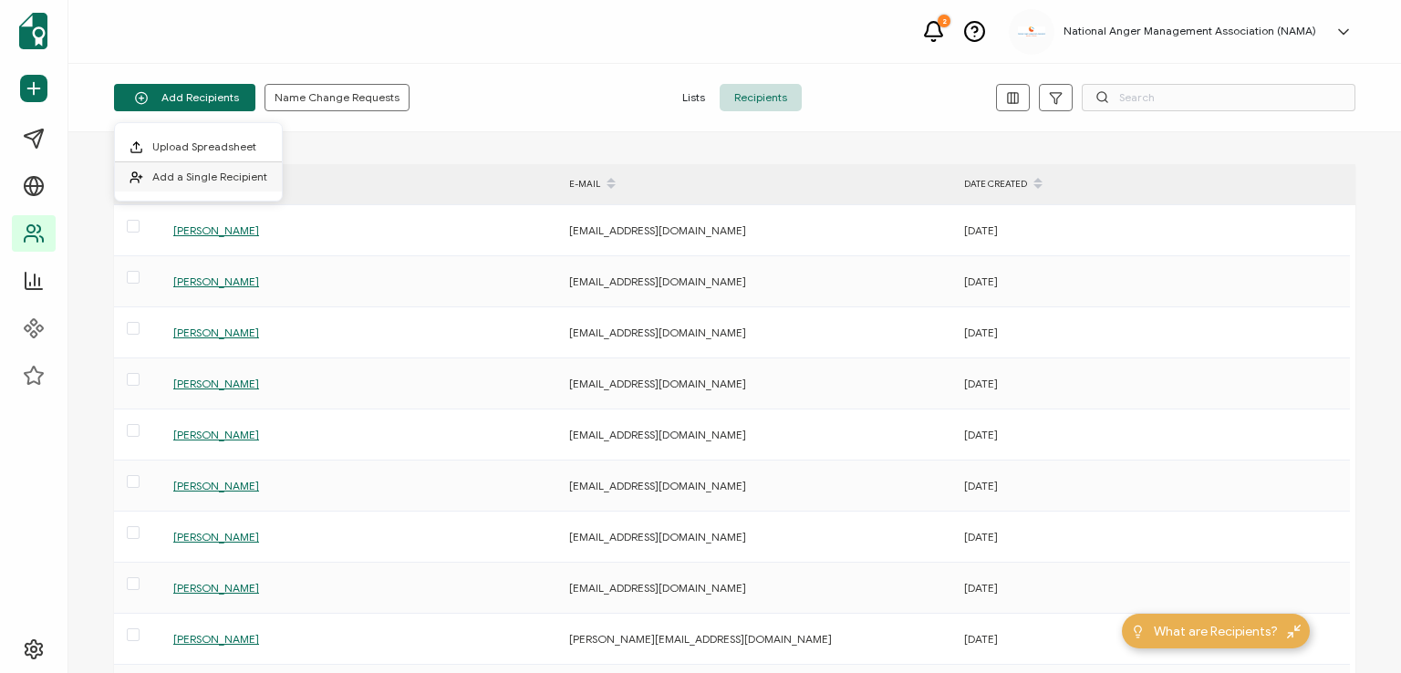
click at [201, 168] on li "Add a Single Recipient" at bounding box center [198, 176] width 167 height 29
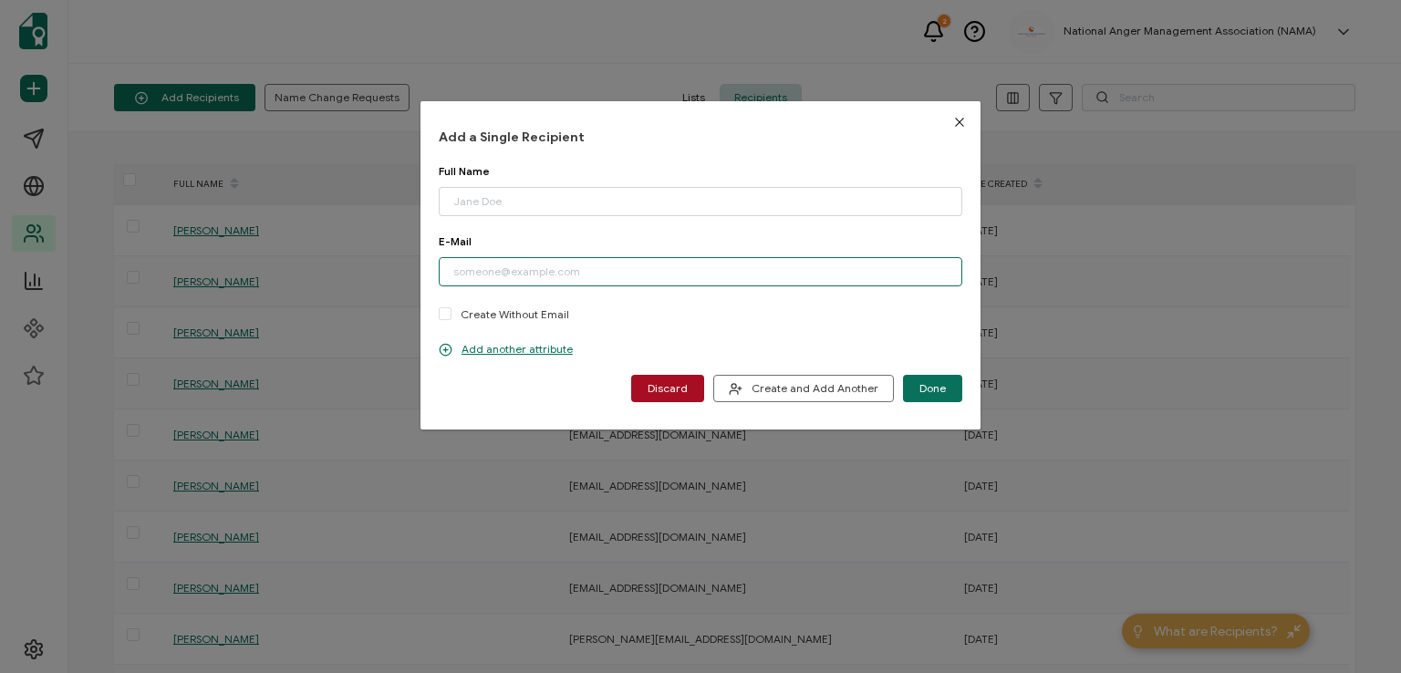
paste input "[EMAIL_ADDRESS][DOMAIN_NAME]"
type input "[EMAIL_ADDRESS][DOMAIN_NAME]"
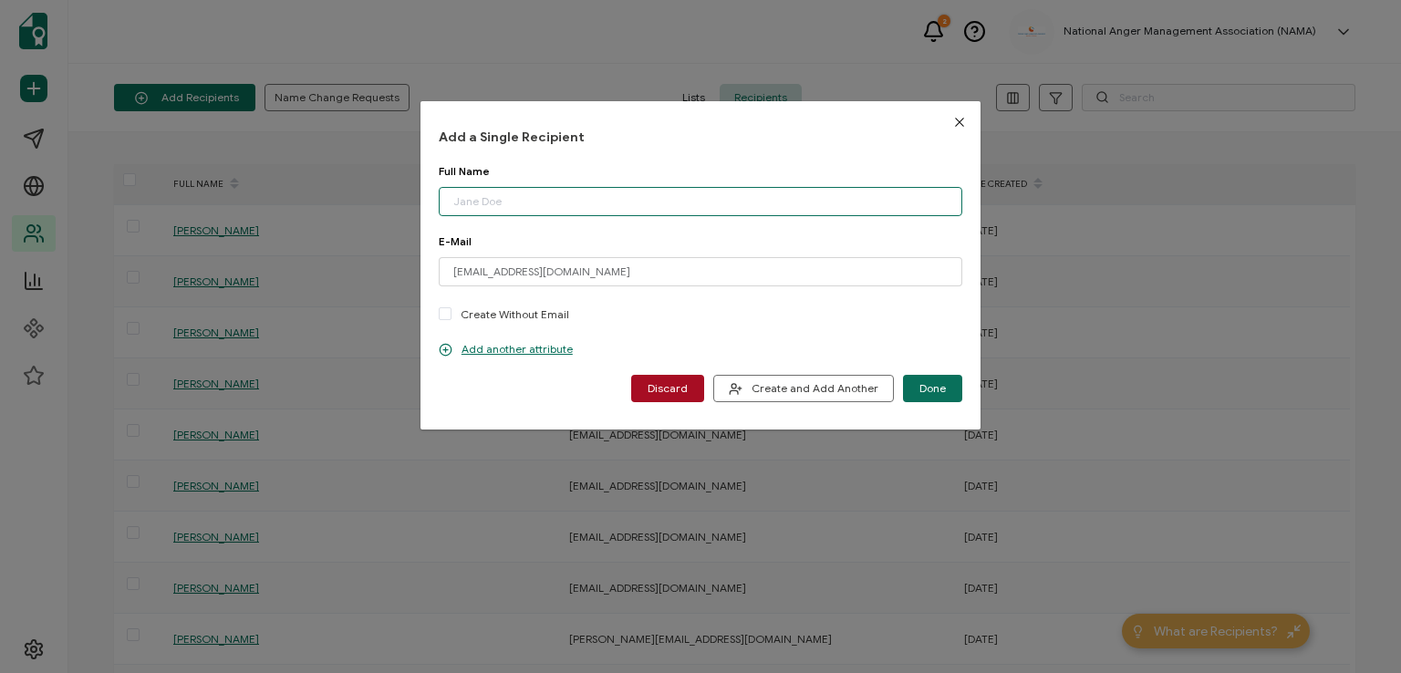
click at [505, 199] on input "dialog" at bounding box center [701, 201] width 524 height 29
type input "[PERSON_NAME]"
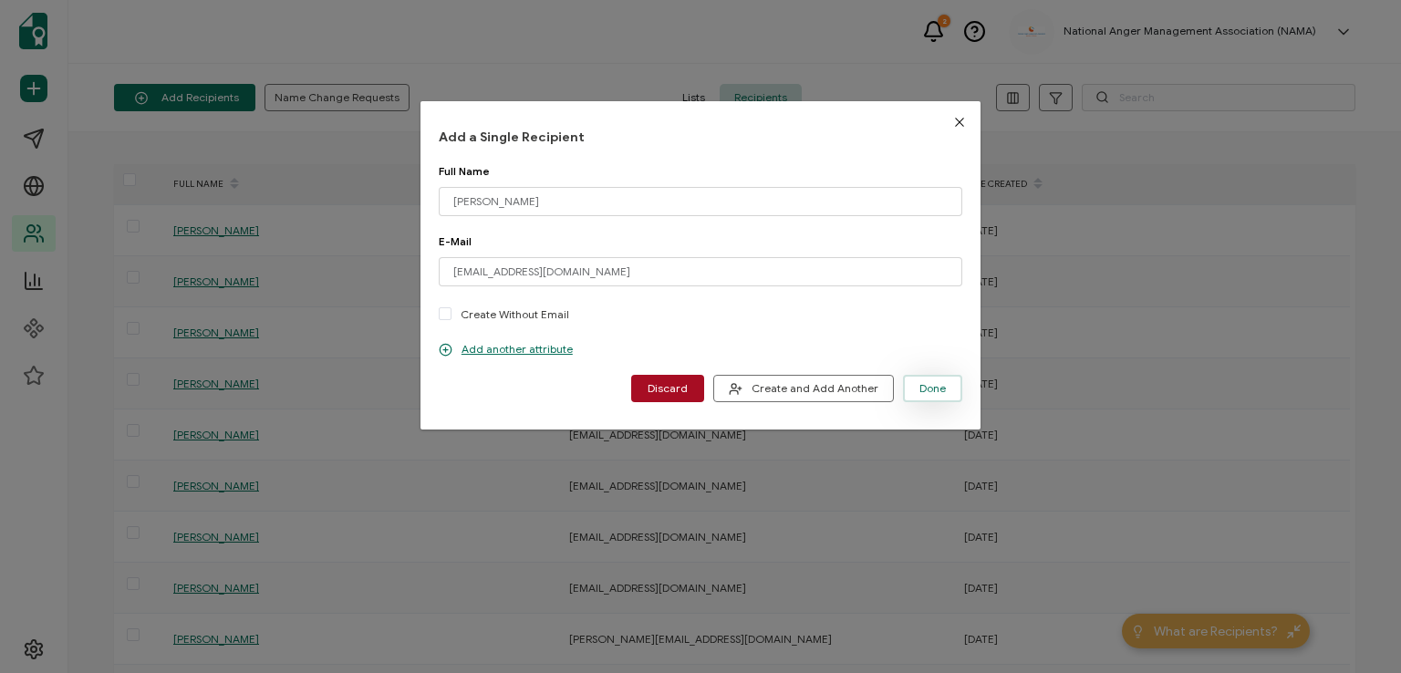
click at [934, 388] on span "Done" at bounding box center [932, 388] width 26 height 11
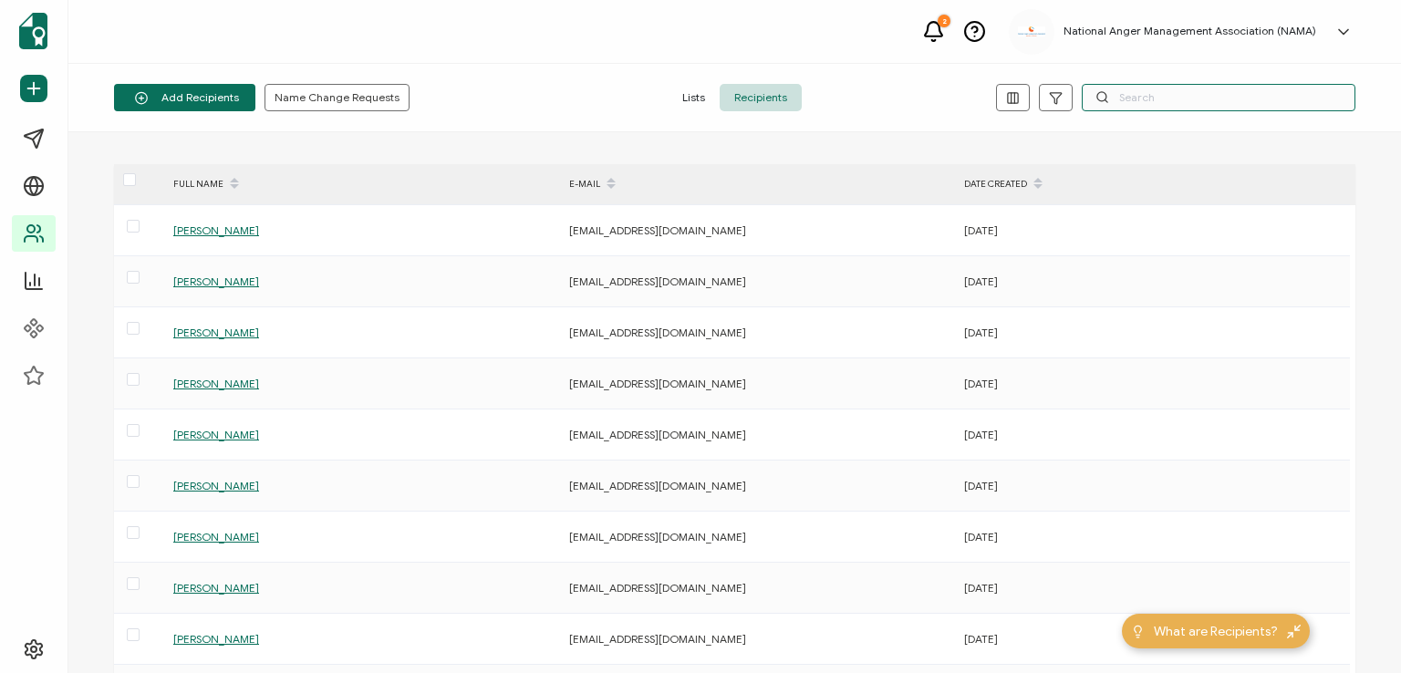
click at [1138, 101] on input "text" at bounding box center [1219, 97] width 274 height 27
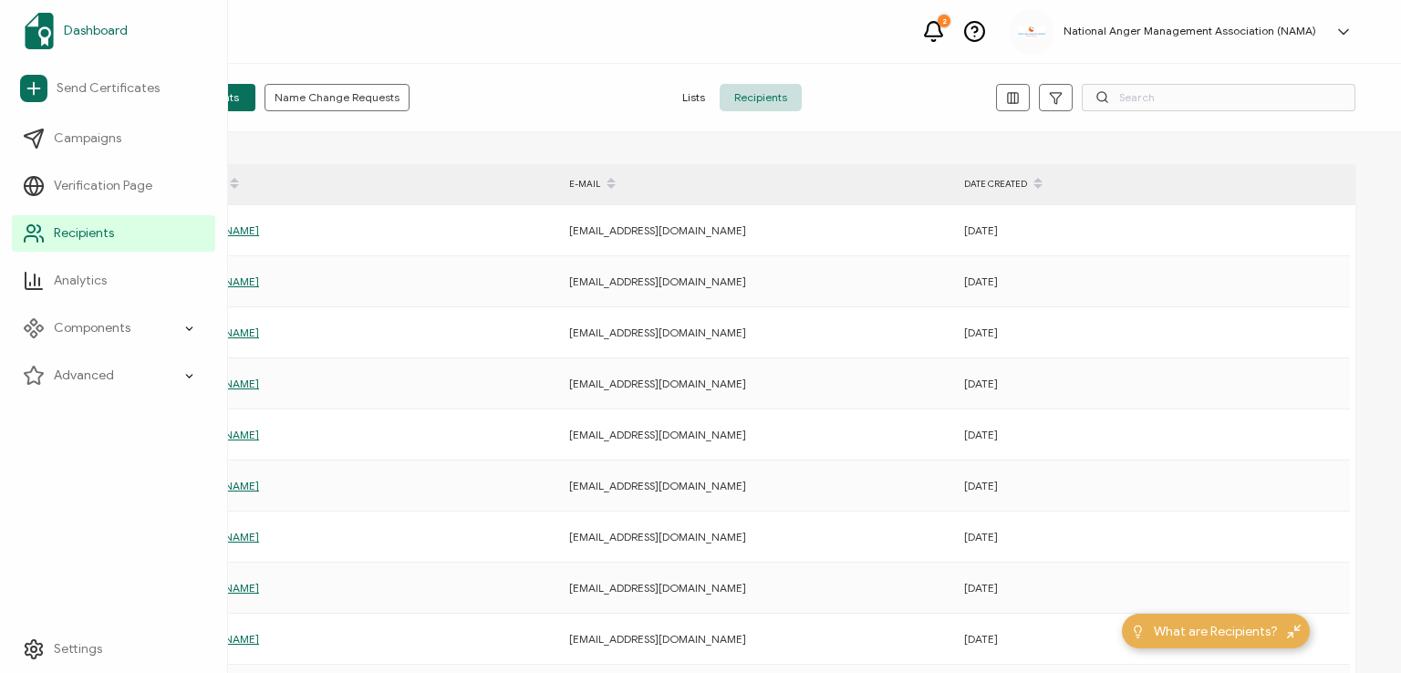
click at [84, 26] on span "Dashboard" at bounding box center [96, 31] width 64 height 18
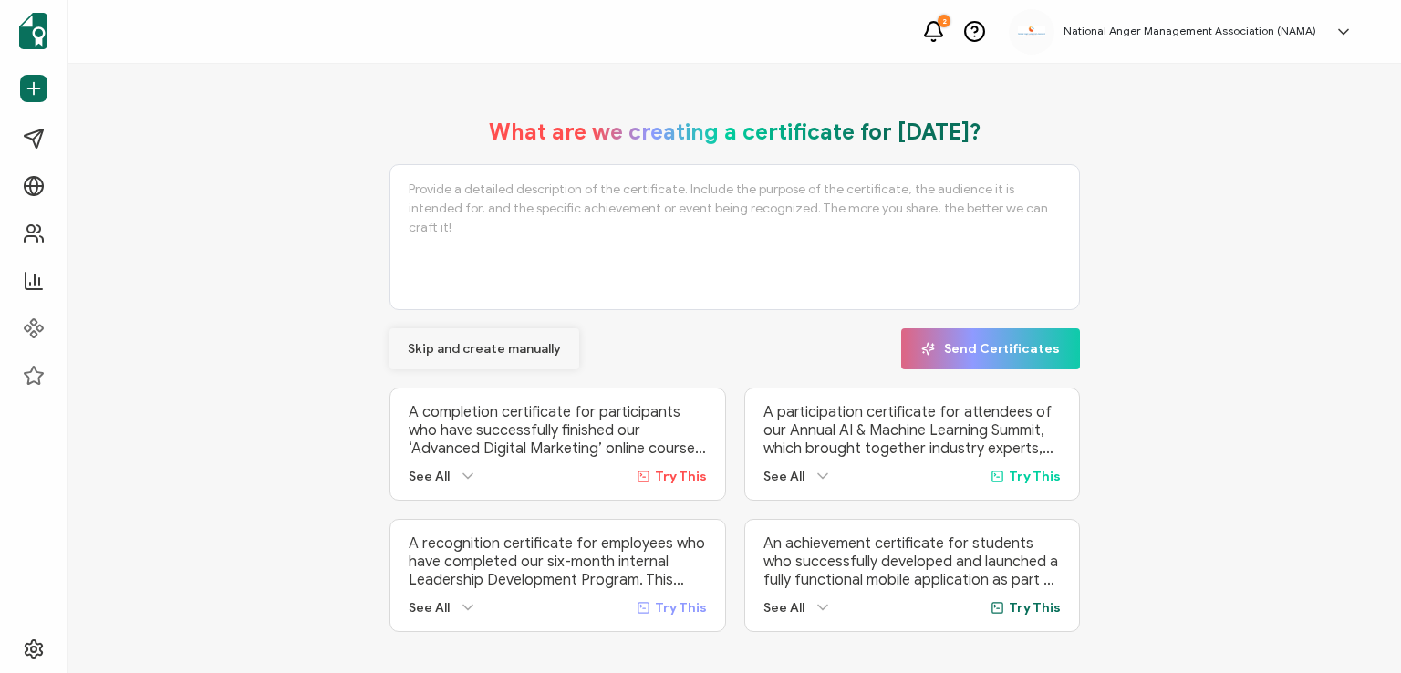
click at [443, 347] on span "Skip and create manually" at bounding box center [484, 349] width 153 height 13
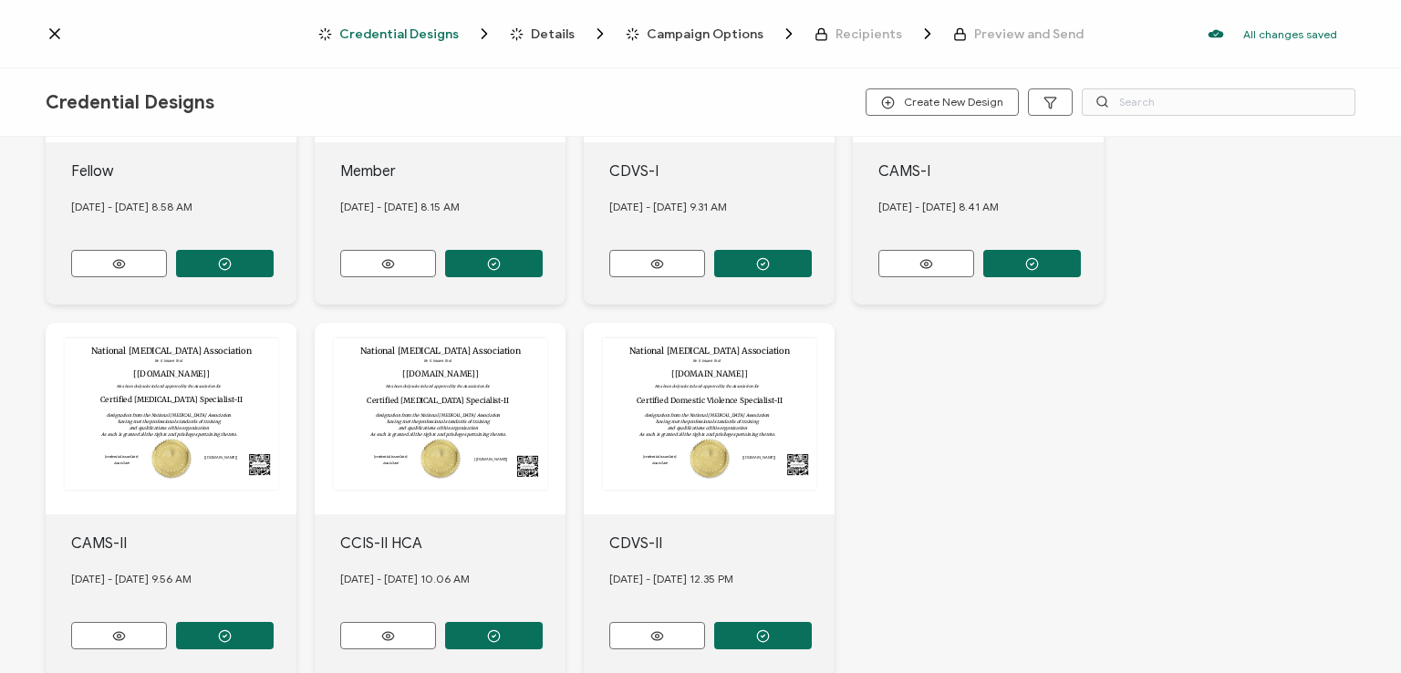
scroll to position [696, 0]
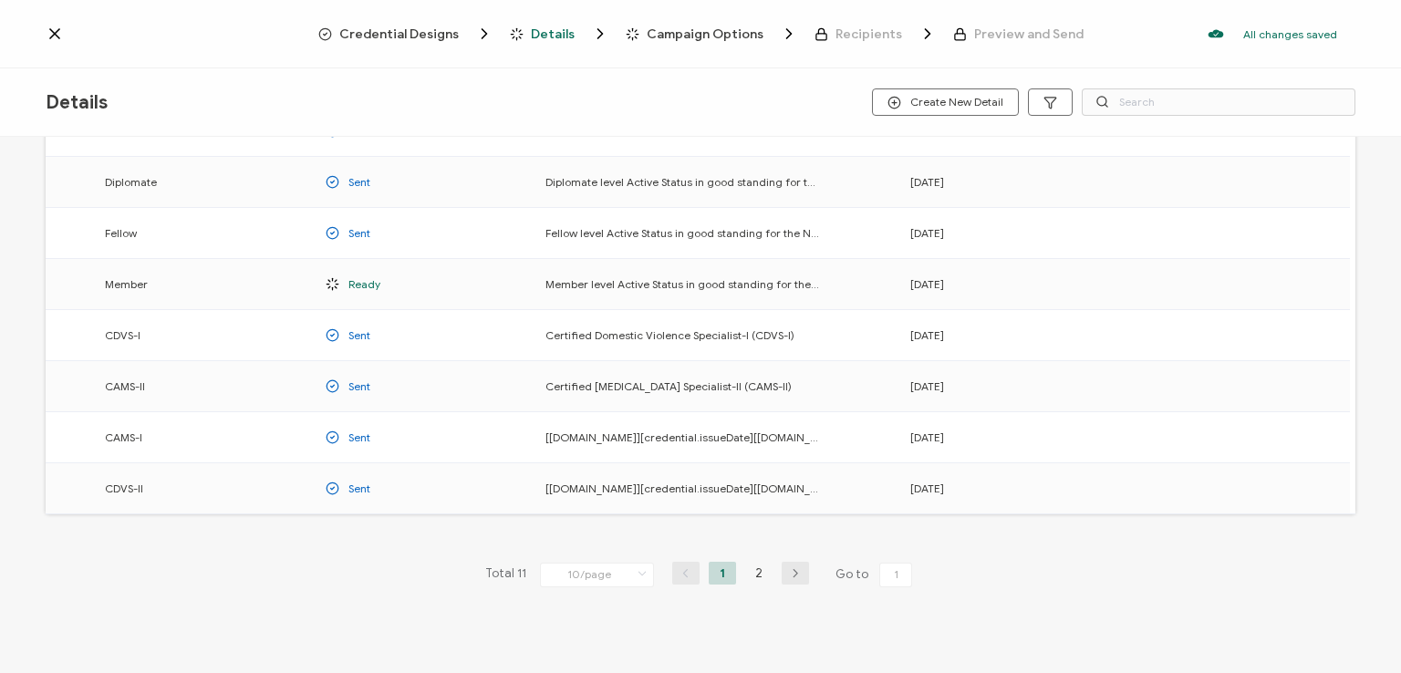
scroll to position [240, 0]
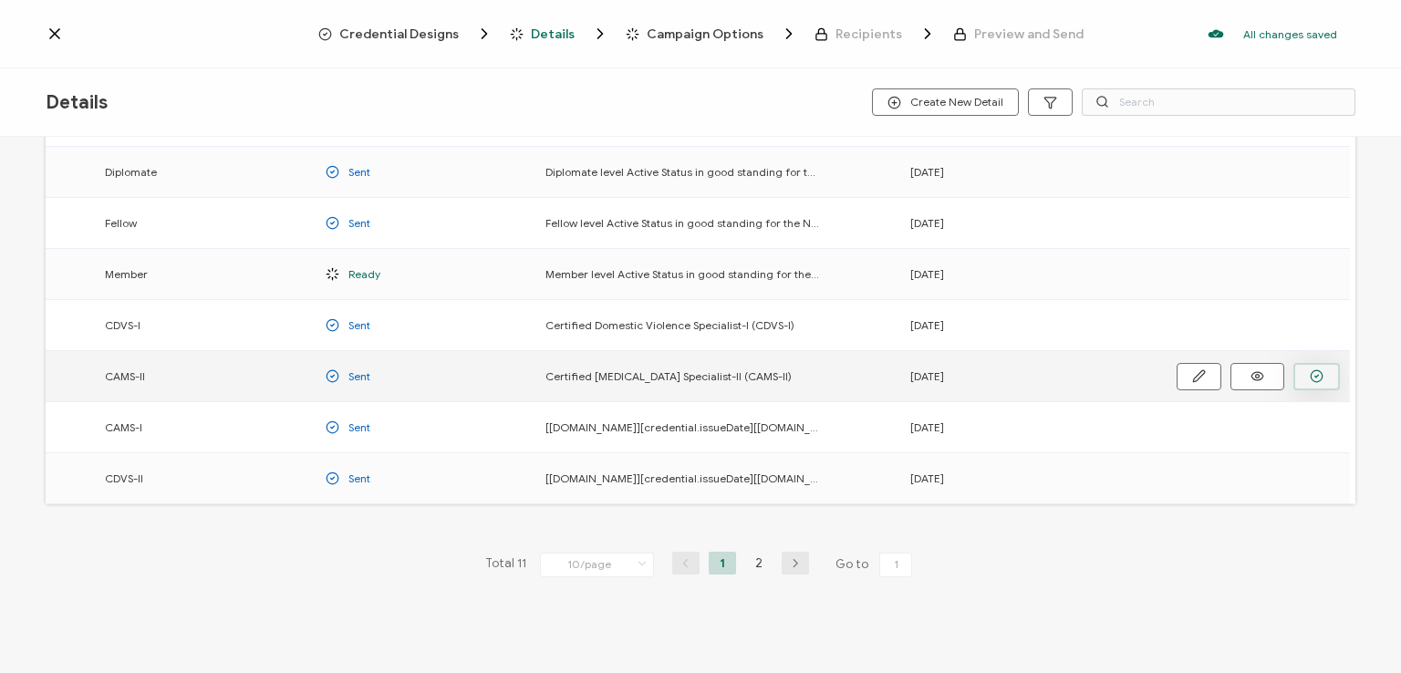
click at [0, 0] on button "button" at bounding box center [0, 0] width 0 height 0
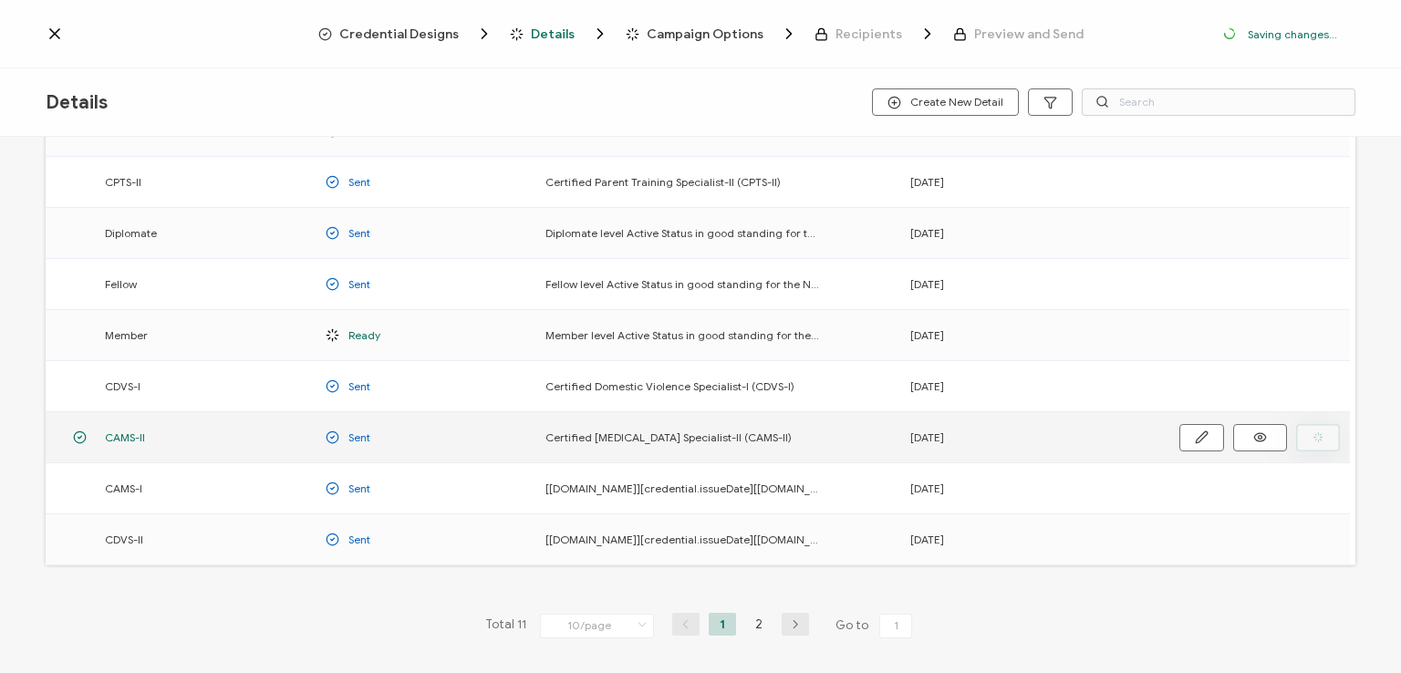
scroll to position [300, 0]
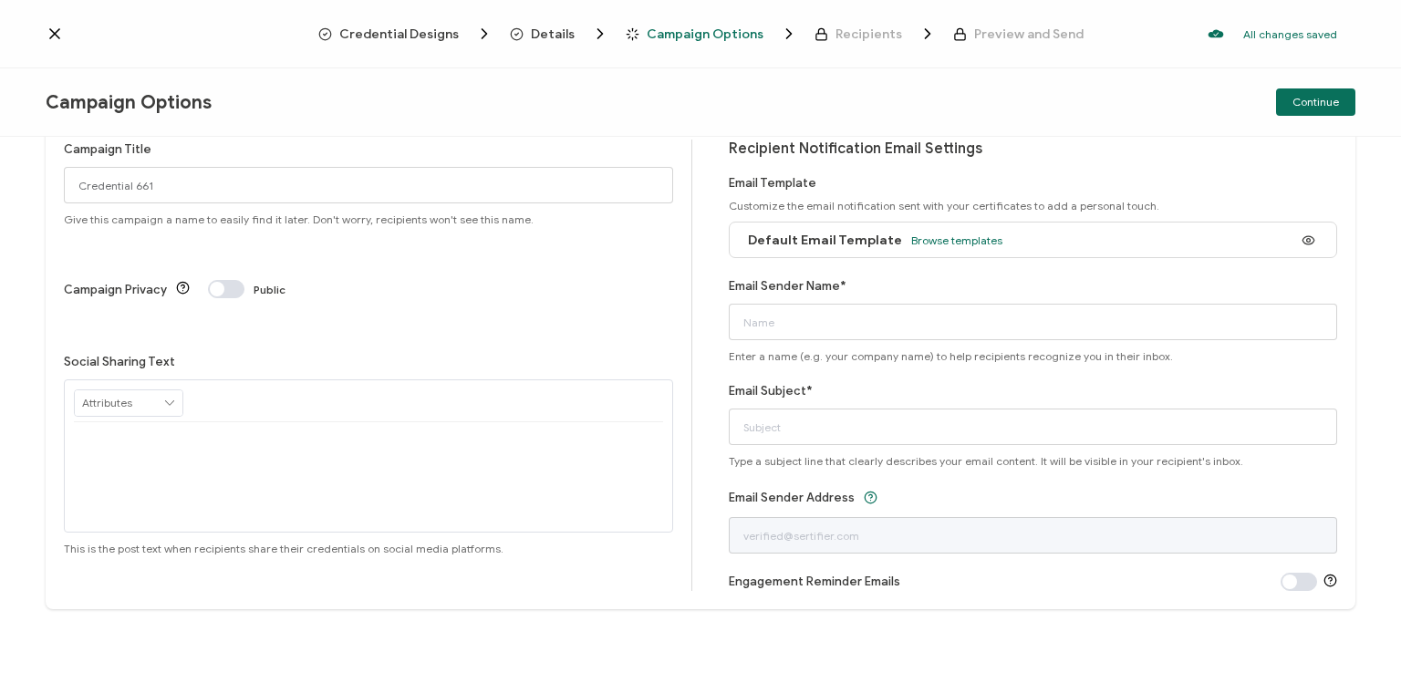
scroll to position [43, 0]
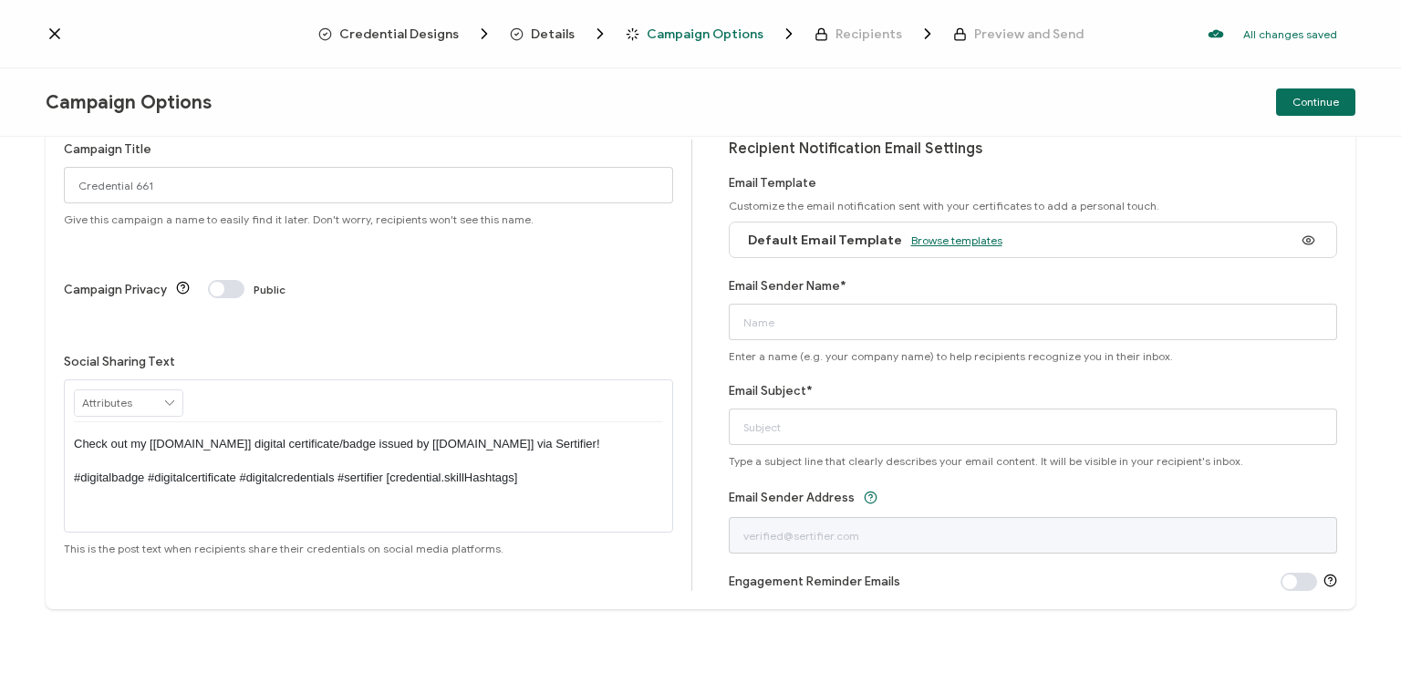
click at [951, 238] on span "Browse templates" at bounding box center [956, 241] width 91 height 14
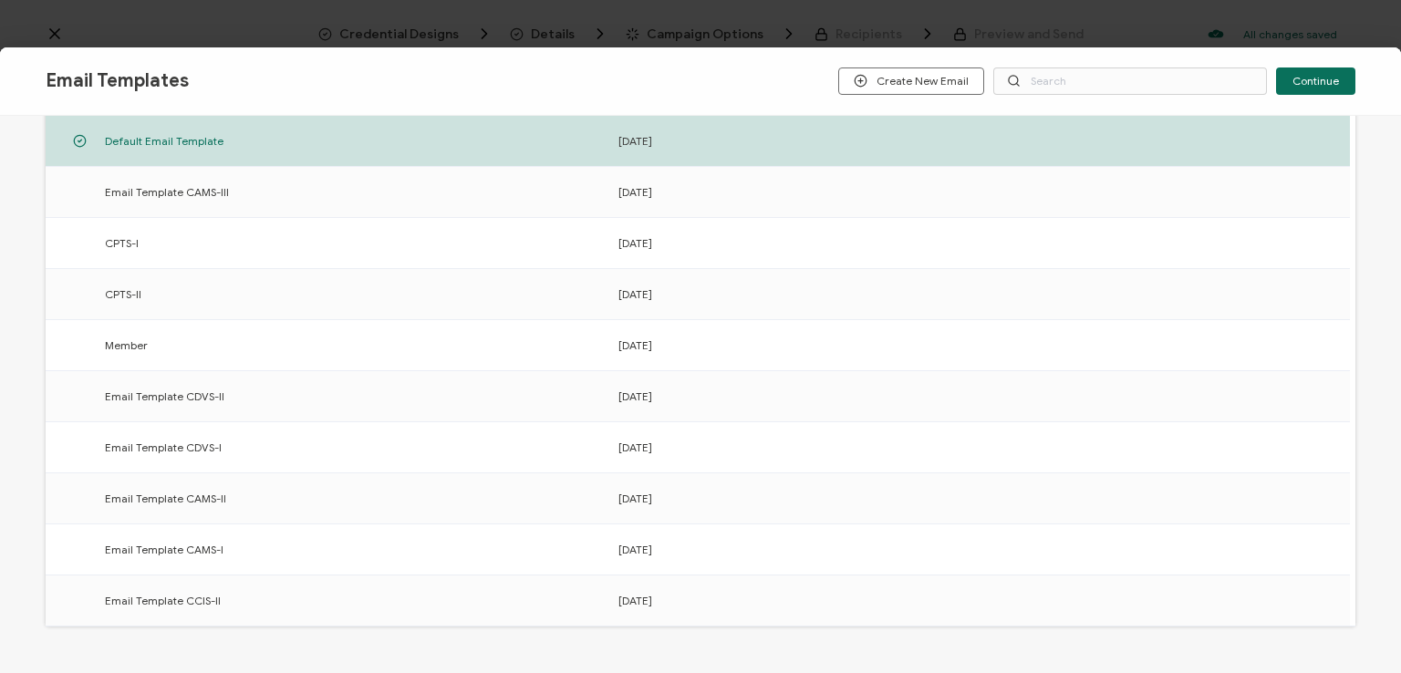
scroll to position [284, 0]
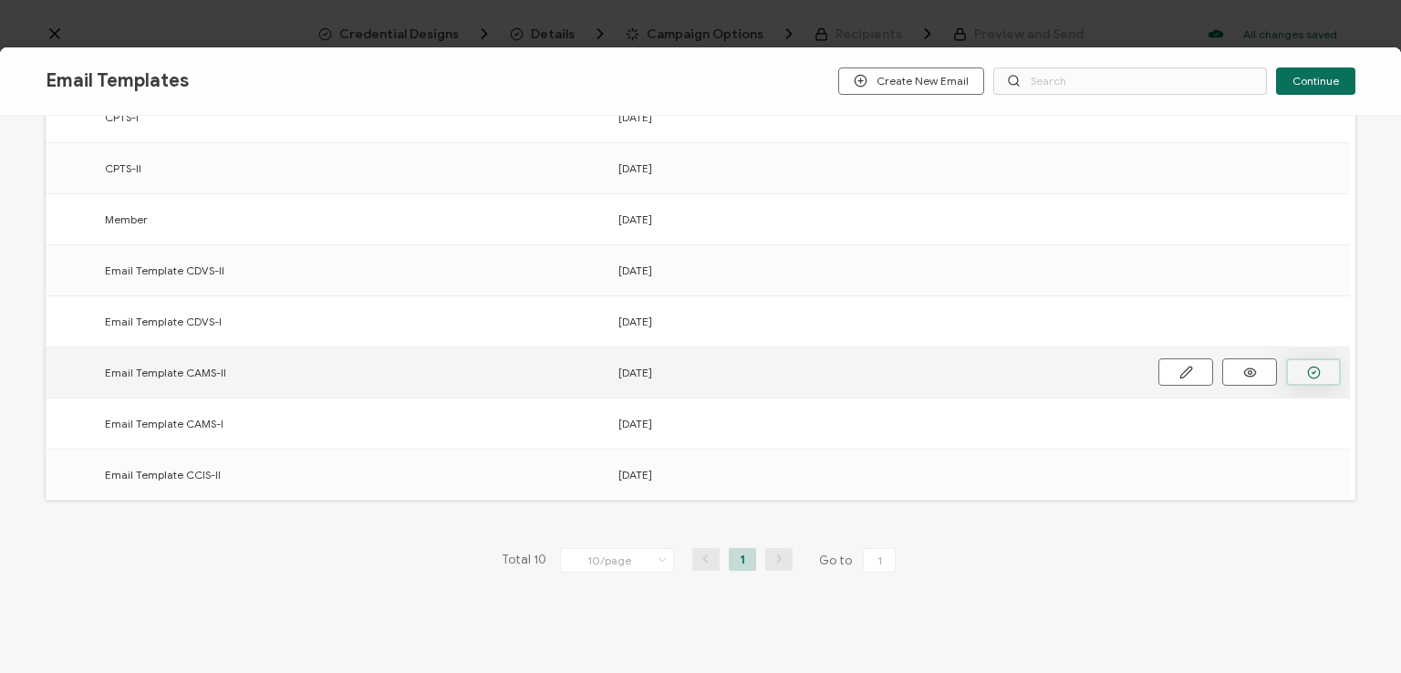
click at [0, 0] on icon "button" at bounding box center [0, 0] width 0 height 0
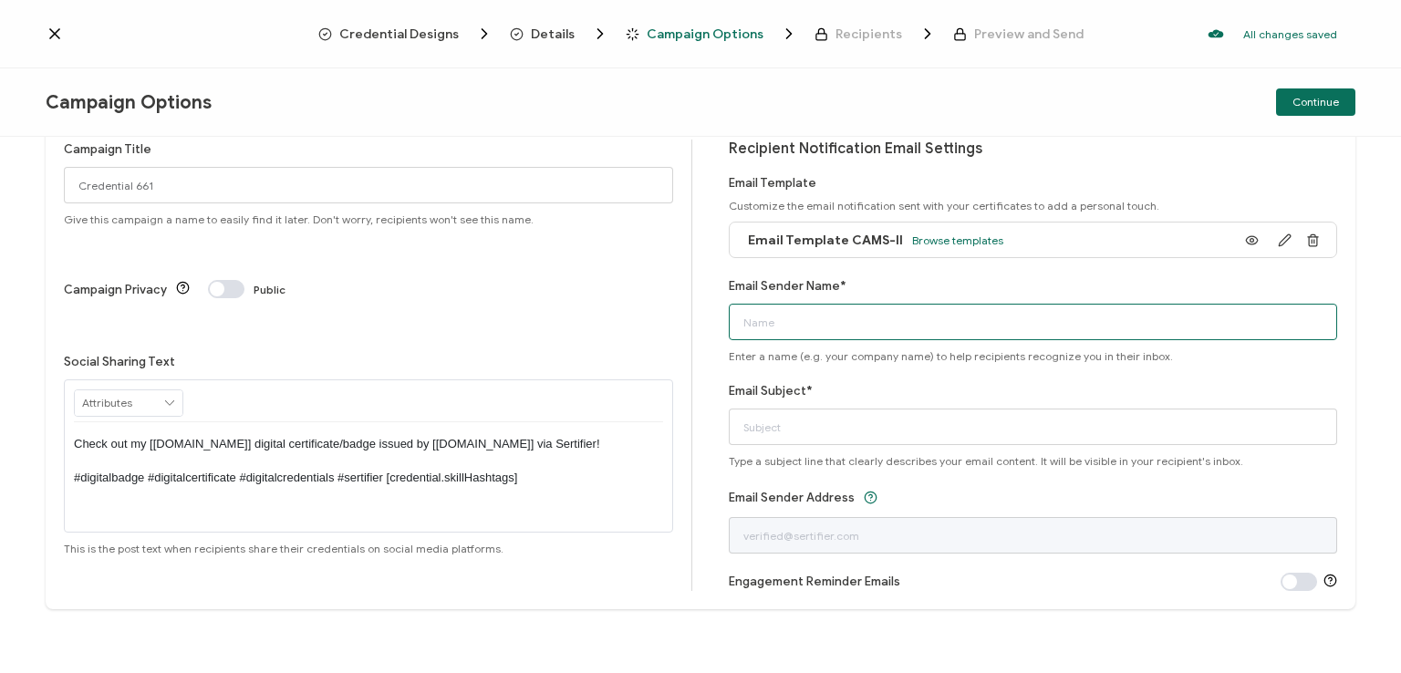
click at [949, 311] on input "Email Sender Name*" at bounding box center [1033, 322] width 609 height 36
type input "National [MEDICAL_DATA] Association"
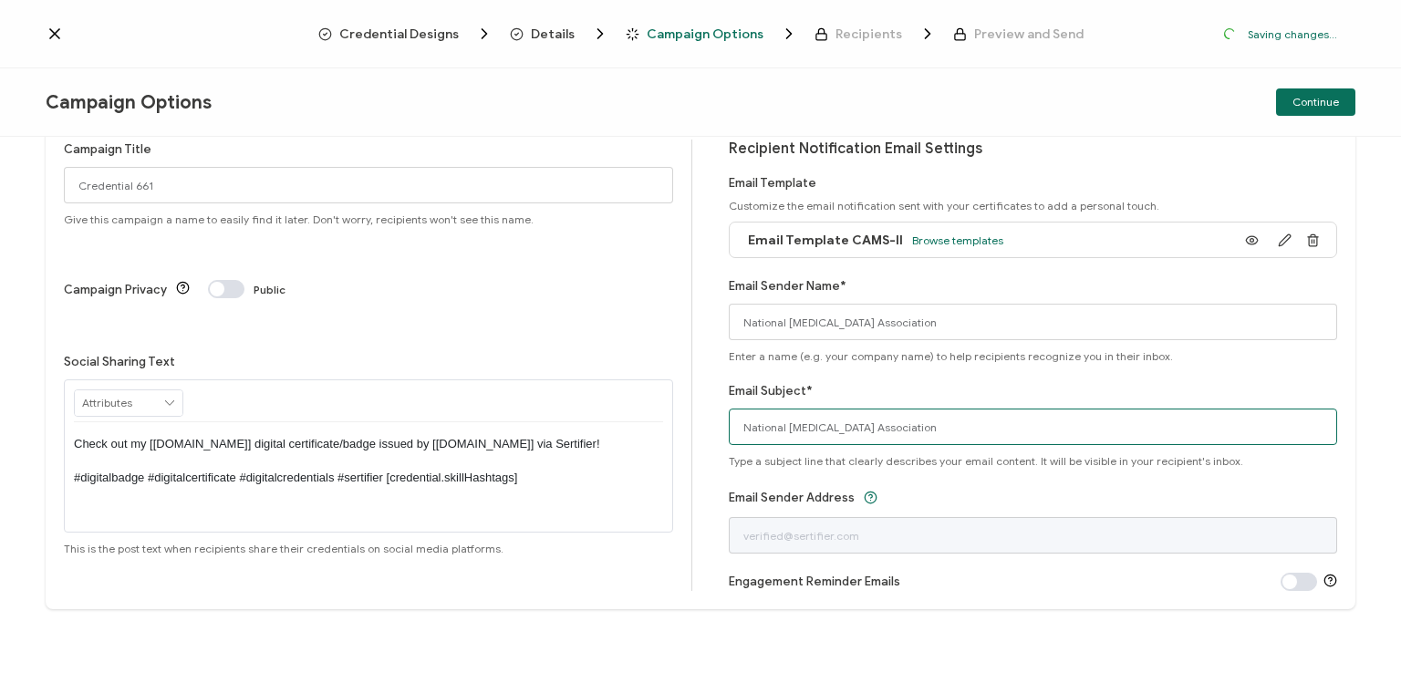
drag, startPoint x: 941, startPoint y: 431, endPoint x: 716, endPoint y: 442, distance: 225.6
click at [716, 442] on div "Campaign Title Credential 661 Give this campaign a name to easily find it later…" at bounding box center [701, 365] width 1310 height 488
type input "CAMS-II digital certificate"
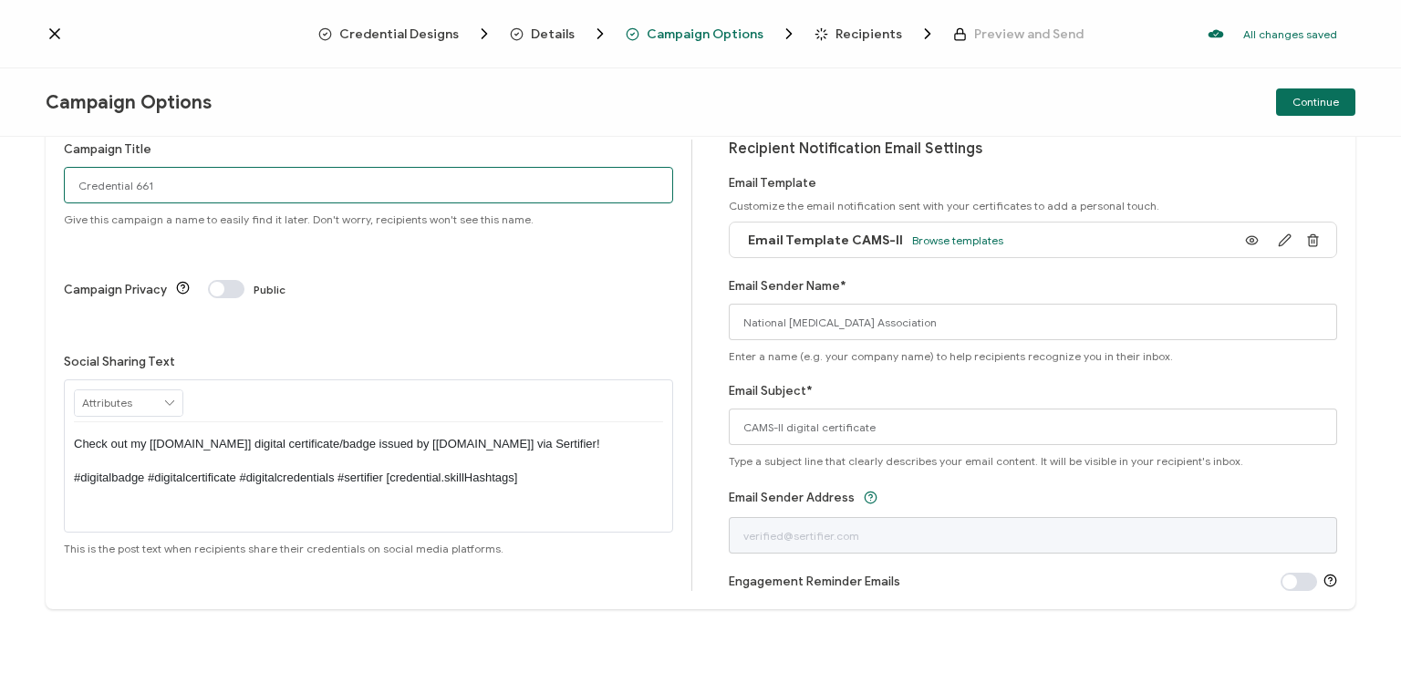
drag, startPoint x: 165, startPoint y: 184, endPoint x: 18, endPoint y: 162, distance: 148.5
click at [18, 162] on div "Campaign Title Credential 661 Give this campaign a name to easily find it later…" at bounding box center [700, 405] width 1401 height 536
paste input "[EMAIL_ADDRESS][DOMAIN_NAME]"
type input "CAMS-II [PERSON_NAME] error"
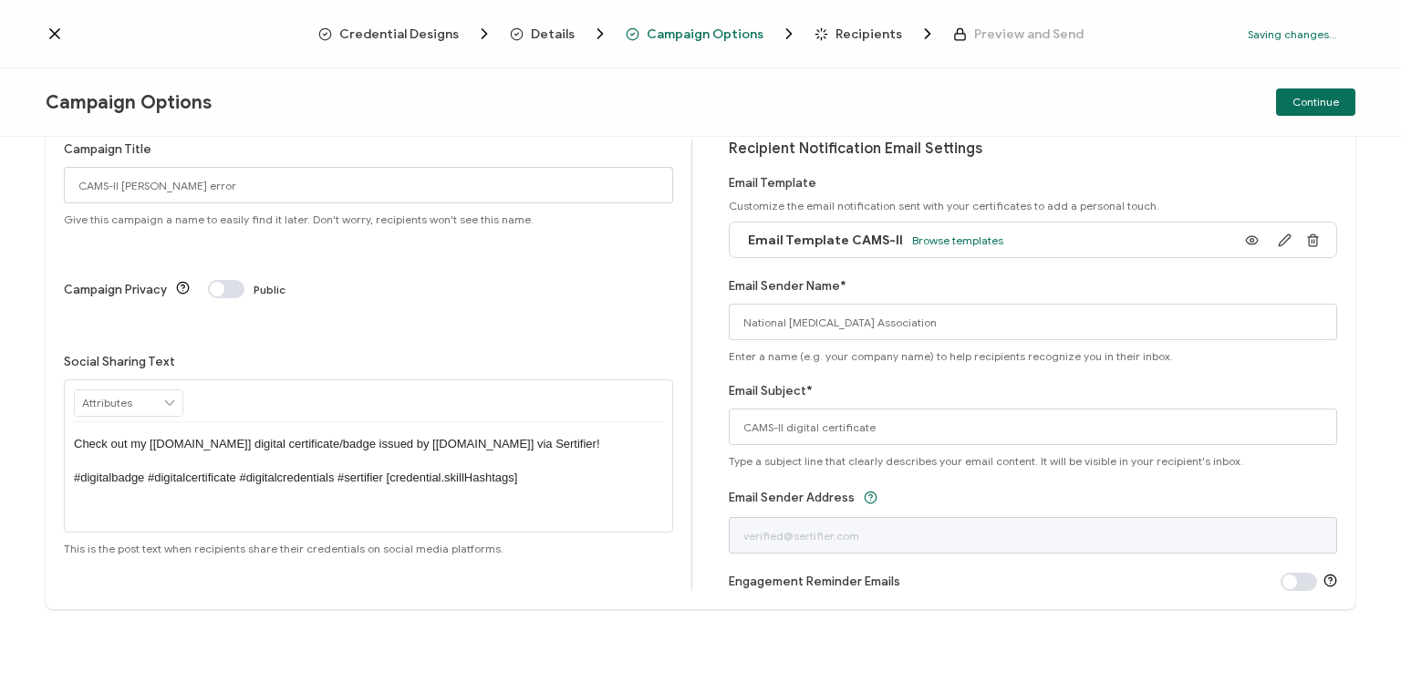
click at [361, 436] on p "Check out my [[DOMAIN_NAME]] digital certificate/badge issued by [[DOMAIN_NAME]…" at bounding box center [368, 461] width 589 height 50
click at [362, 436] on p "Check out my [[DOMAIN_NAME]] digital certificate/badge issued by [[DOMAIN_NAME]…" at bounding box center [368, 461] width 589 height 50
click at [493, 124] on div "Campaign Options Continue" at bounding box center [700, 102] width 1401 height 68
click at [979, 92] on div "Continue" at bounding box center [1137, 101] width 437 height 27
click at [1304, 99] on span "Continue" at bounding box center [1316, 102] width 47 height 11
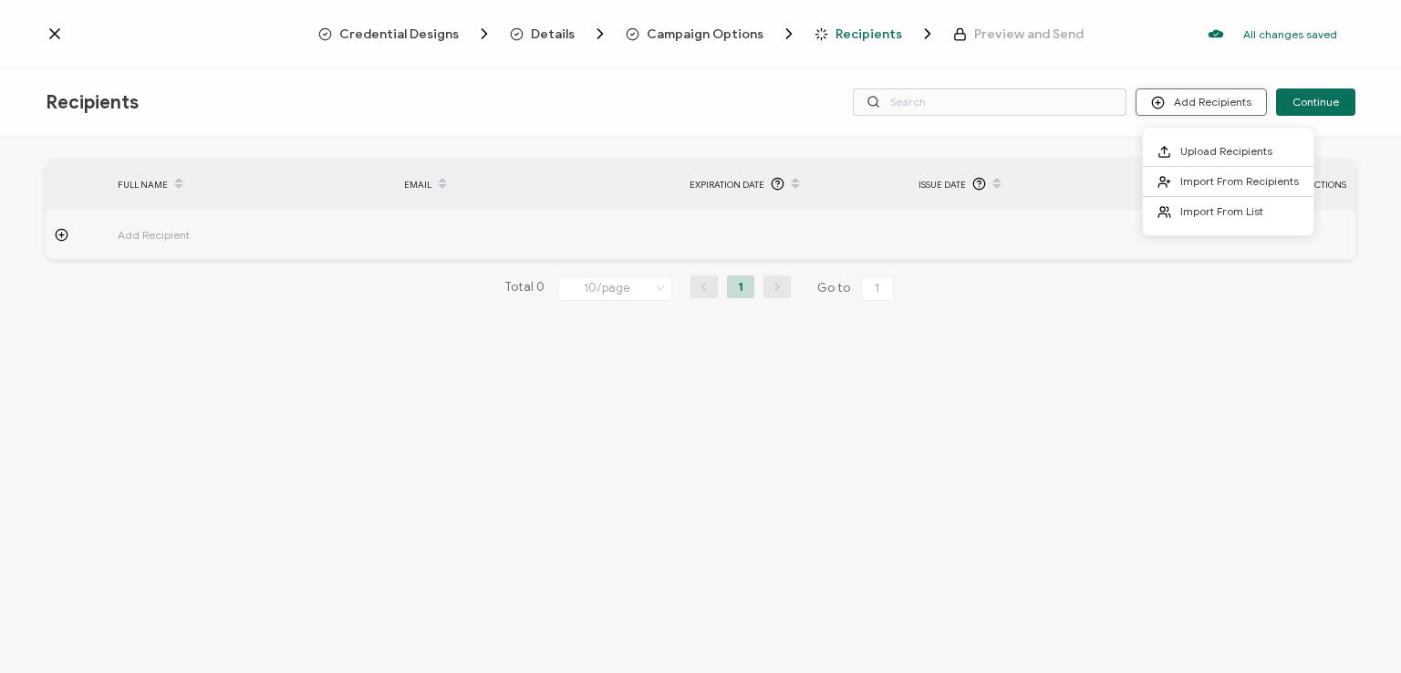
click at [1181, 97] on button "Add Recipients" at bounding box center [1201, 101] width 131 height 27
click at [1202, 172] on li "Import From Recipients" at bounding box center [1228, 182] width 171 height 30
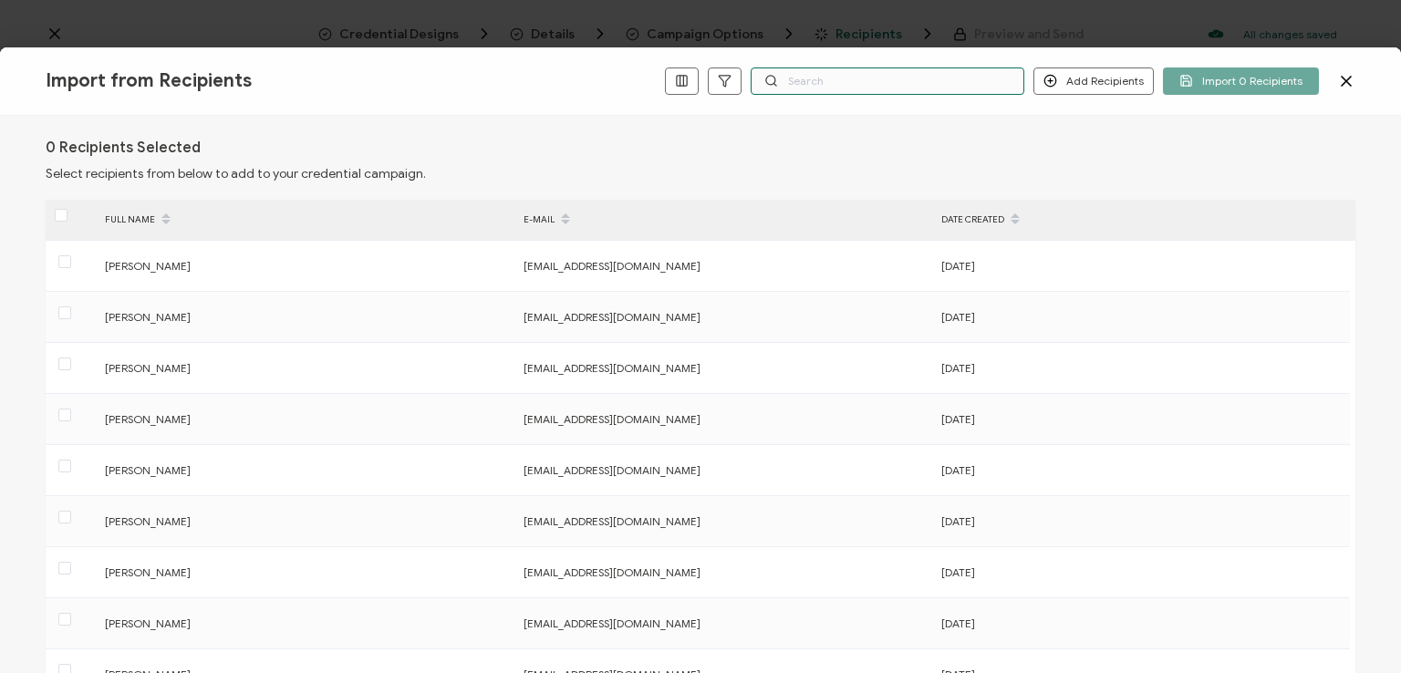
click at [892, 88] on input "text" at bounding box center [888, 81] width 274 height 27
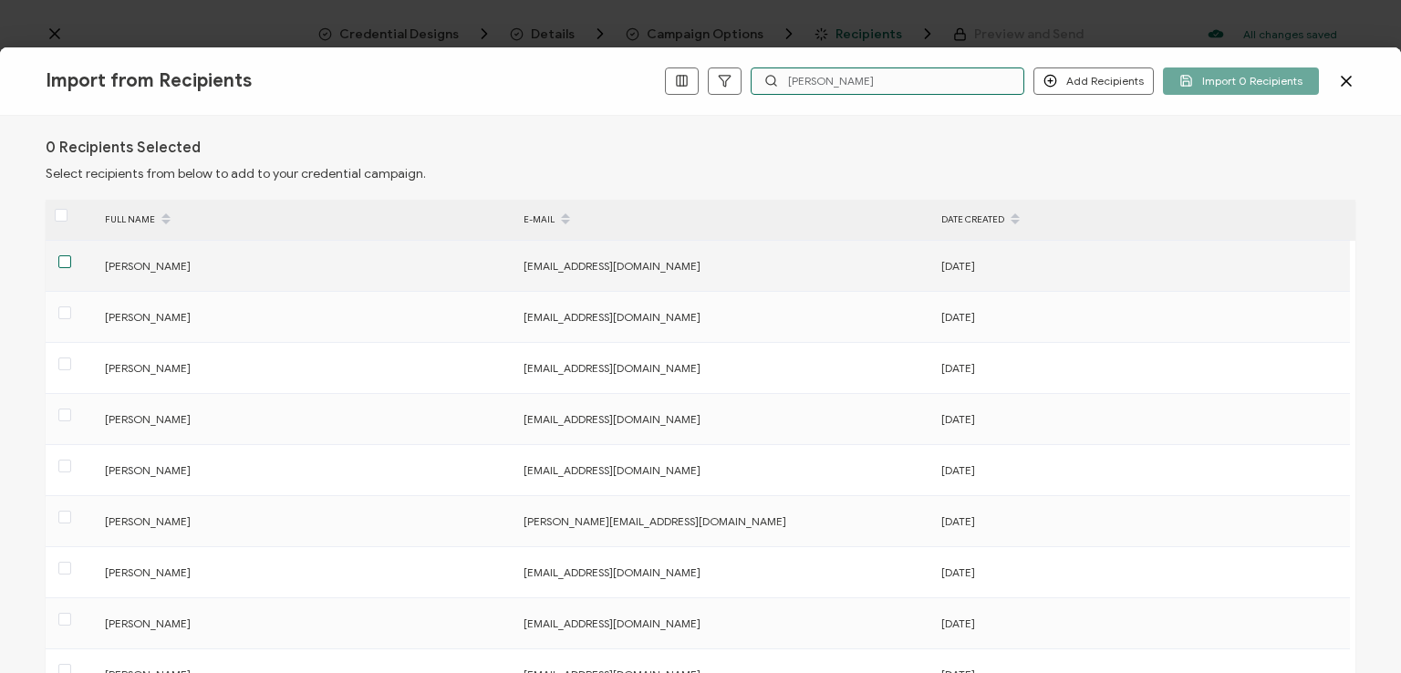
type input "[PERSON_NAME]"
click at [64, 264] on span at bounding box center [64, 261] width 13 height 13
click at [71, 255] on input "checkbox" at bounding box center [71, 255] width 0 height 0
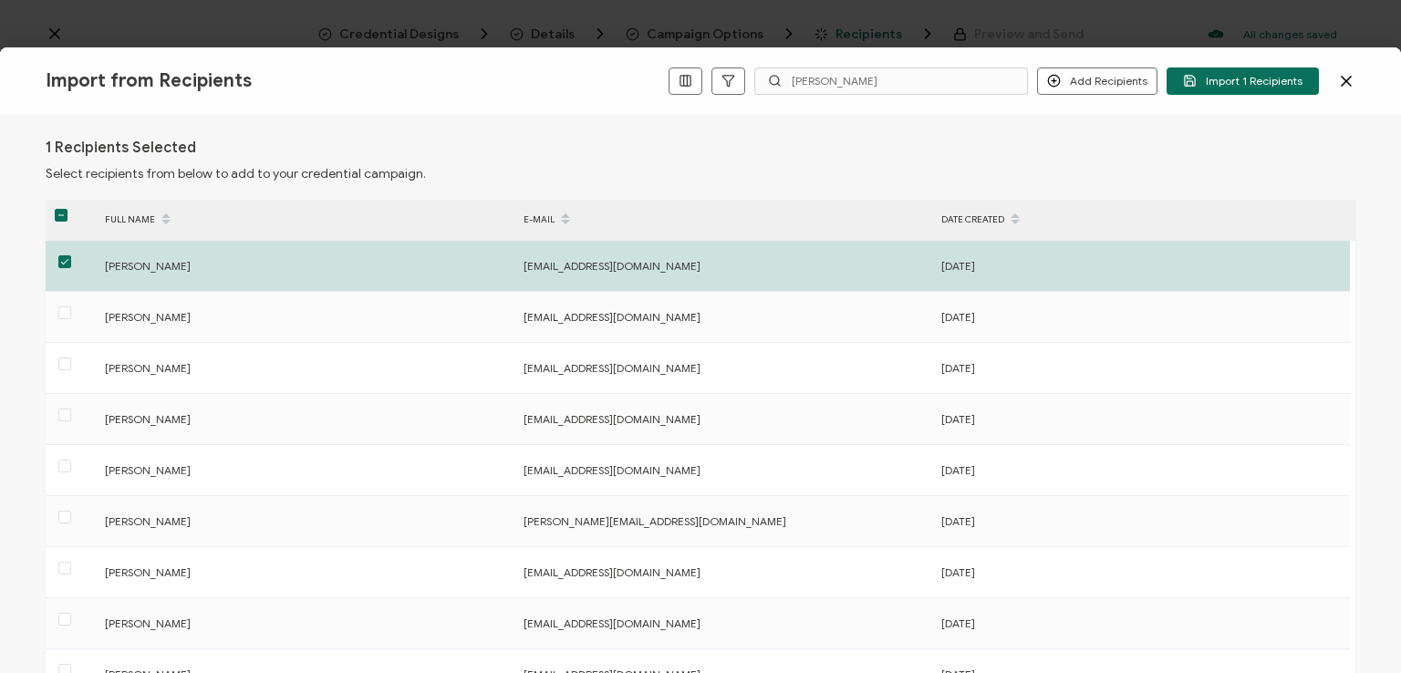
click at [1102, 128] on div "1 Recipients Selected Select recipients from below to add to your credential ca…" at bounding box center [700, 394] width 1401 height 557
click at [1226, 74] on span "Import 1 Recipients" at bounding box center [1242, 81] width 119 height 14
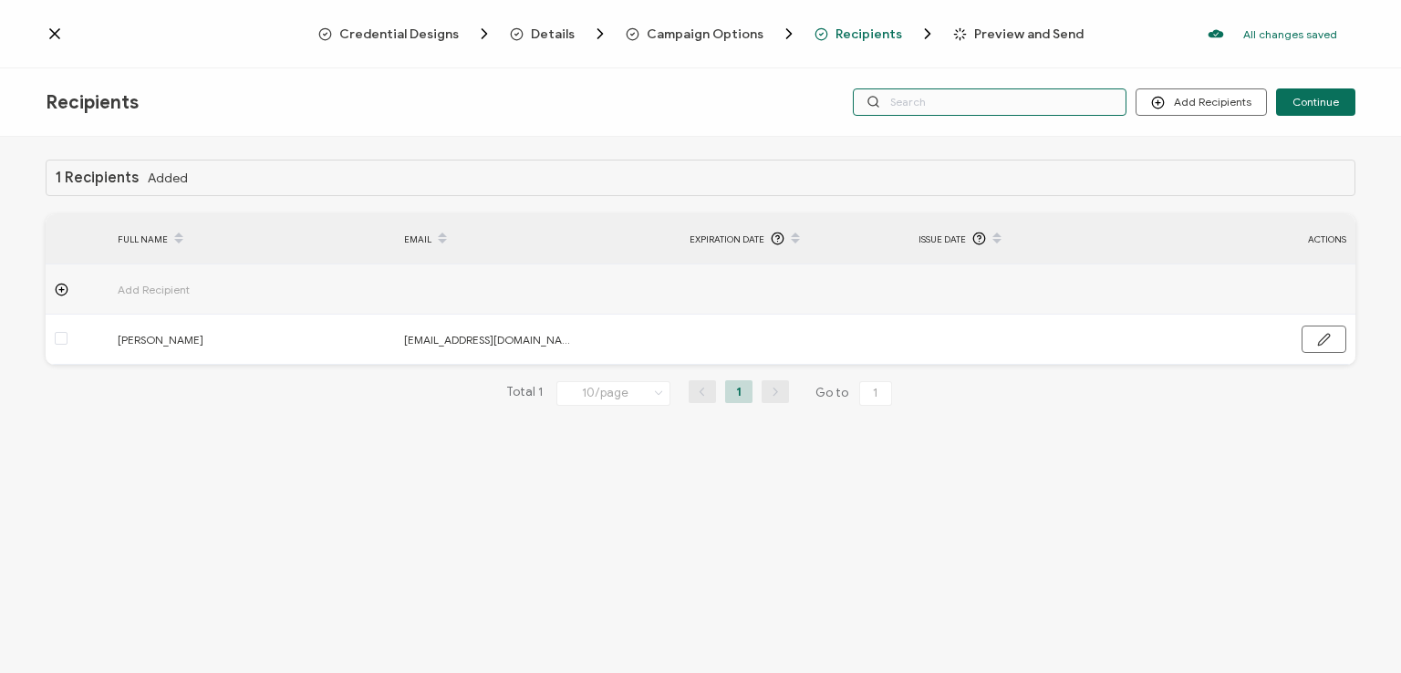
click at [1005, 107] on input "text" at bounding box center [990, 101] width 274 height 27
click at [959, 63] on div "Credential Designs Details Campaign Options Recipients Preview and Send All cha…" at bounding box center [700, 34] width 1401 height 68
click at [946, 136] on div "Recipients Add Recipients Continue" at bounding box center [700, 102] width 1401 height 68
click at [943, 106] on input "text" at bounding box center [990, 101] width 274 height 27
click at [939, 136] on div "Recipients Add Recipients Continue" at bounding box center [700, 102] width 1401 height 68
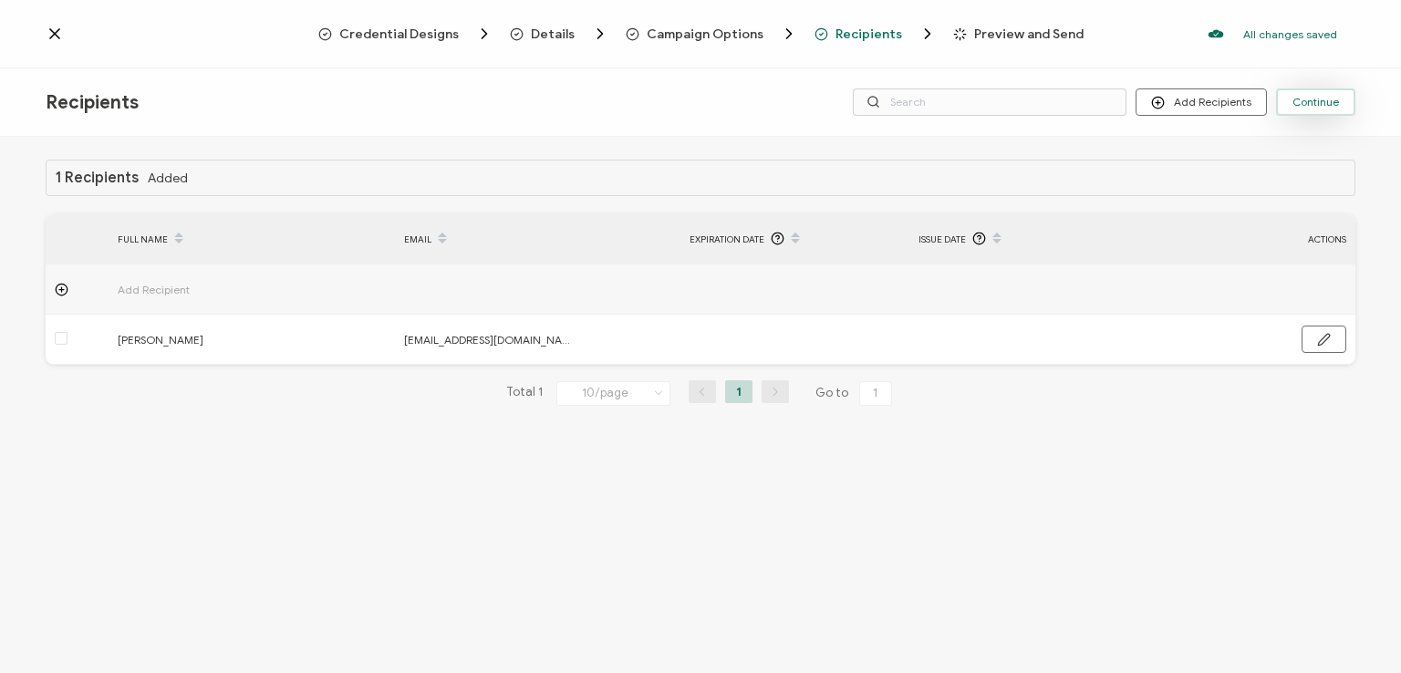
click at [1312, 97] on span "Continue" at bounding box center [1316, 102] width 47 height 11
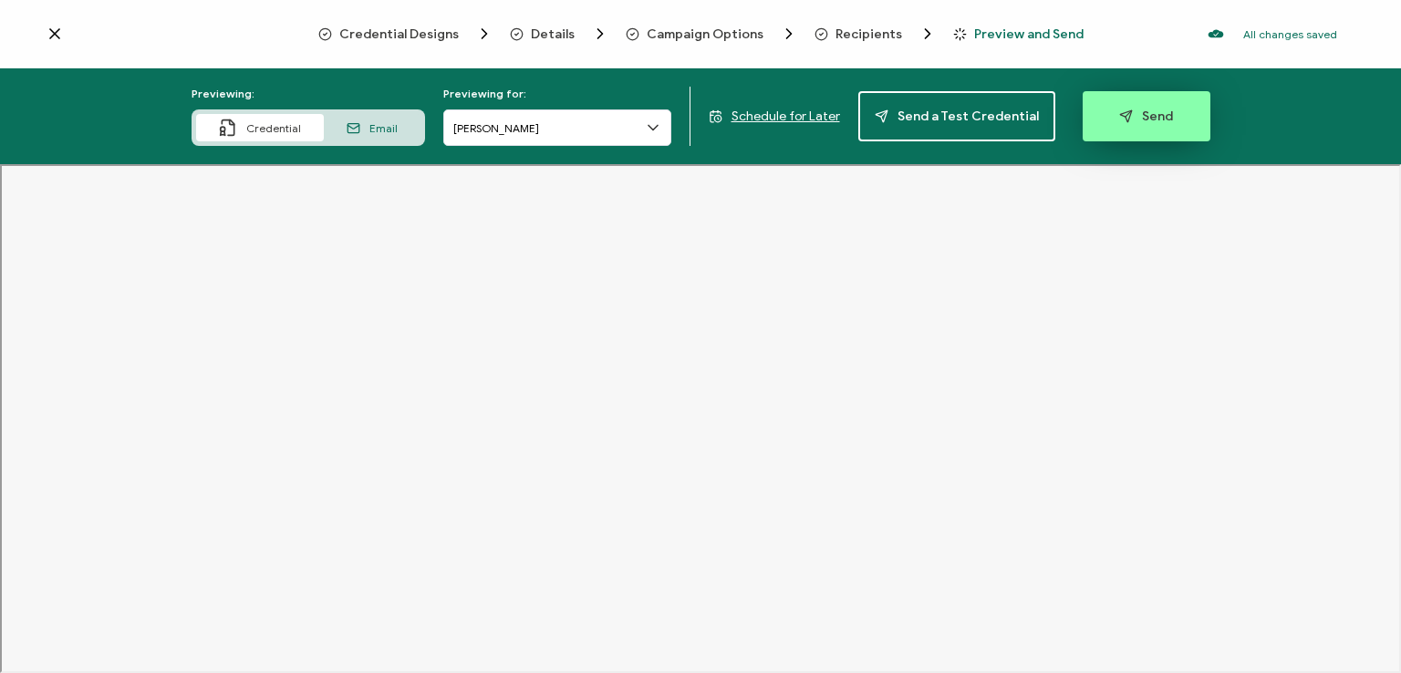
click at [1136, 115] on span "Send" at bounding box center [1146, 116] width 54 height 14
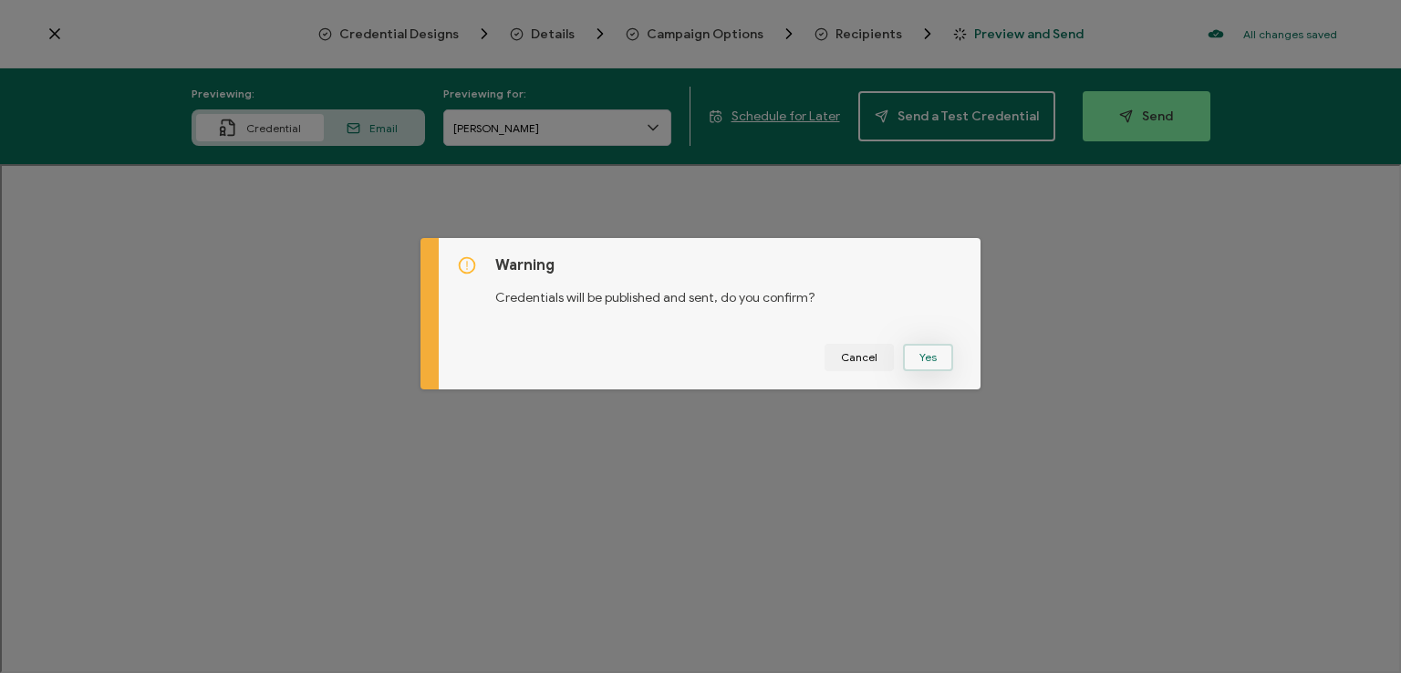
click at [916, 352] on button "Yes" at bounding box center [928, 357] width 50 height 27
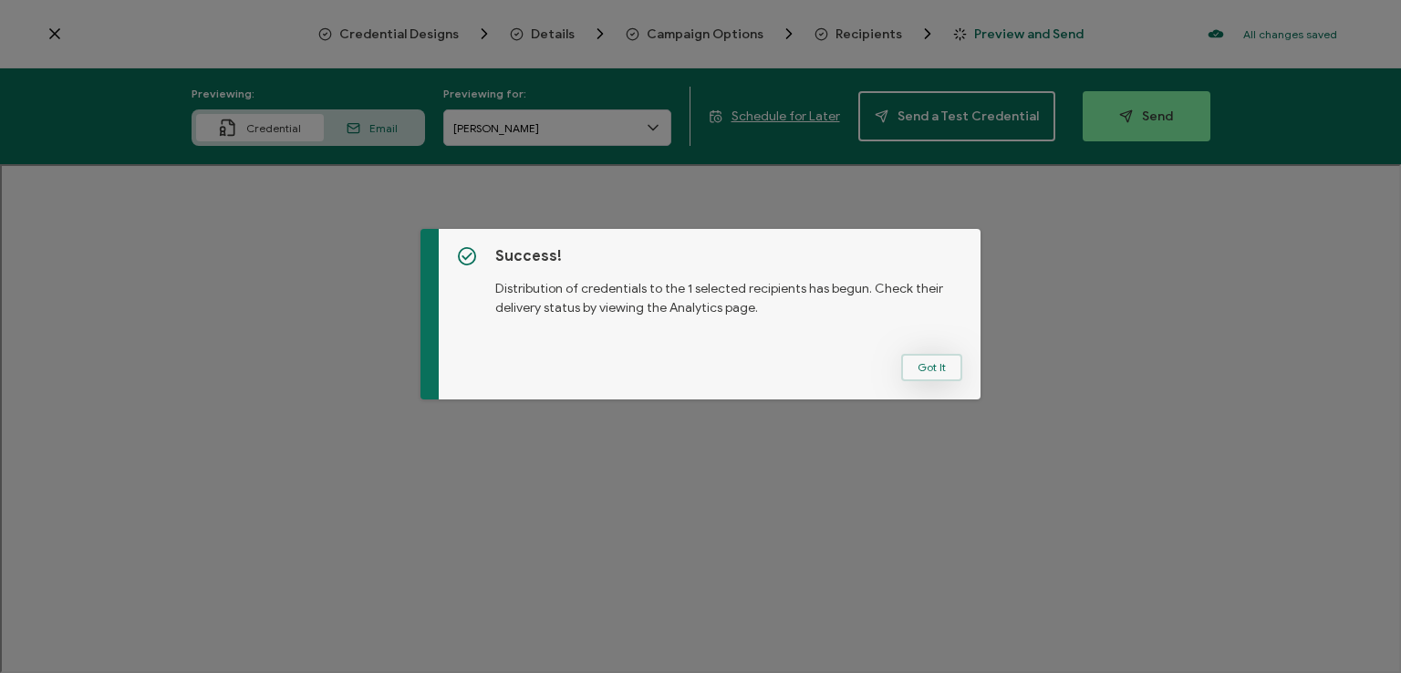
click at [919, 369] on button "Got It" at bounding box center [931, 367] width 61 height 27
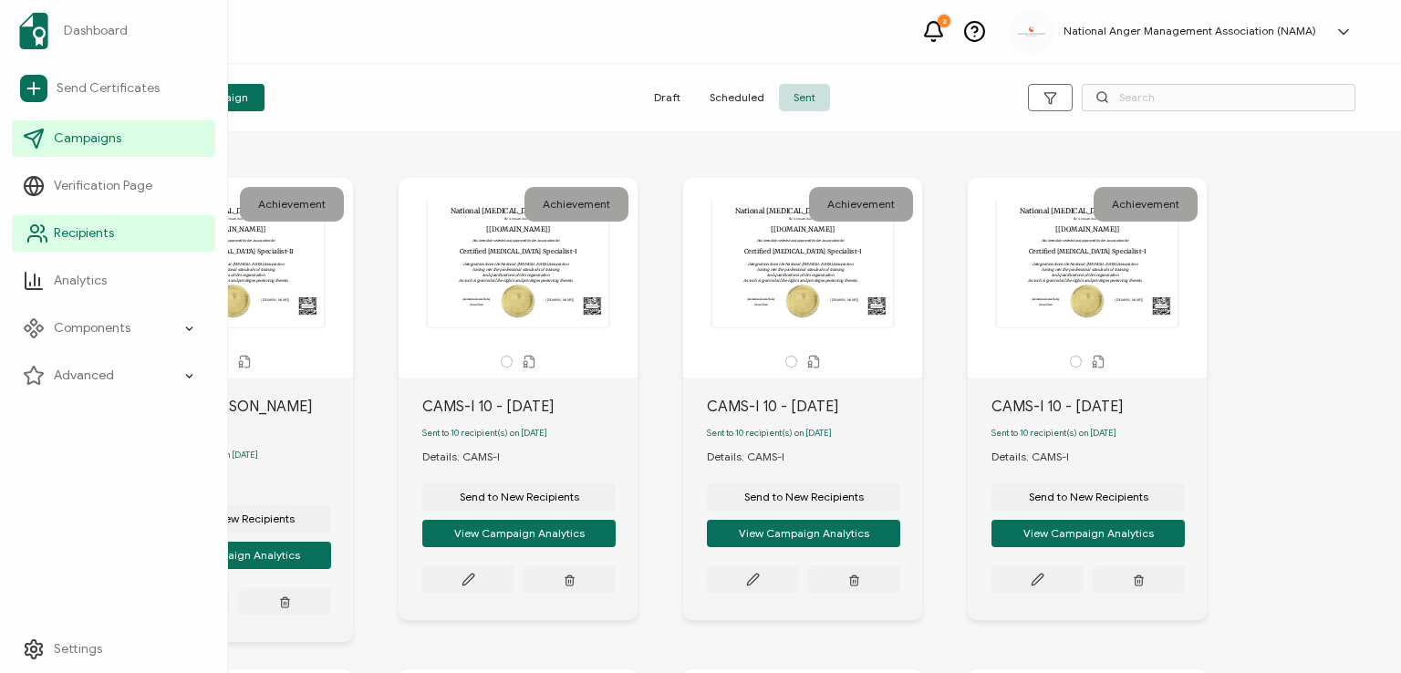
click at [90, 234] on span "Recipients" at bounding box center [84, 233] width 60 height 18
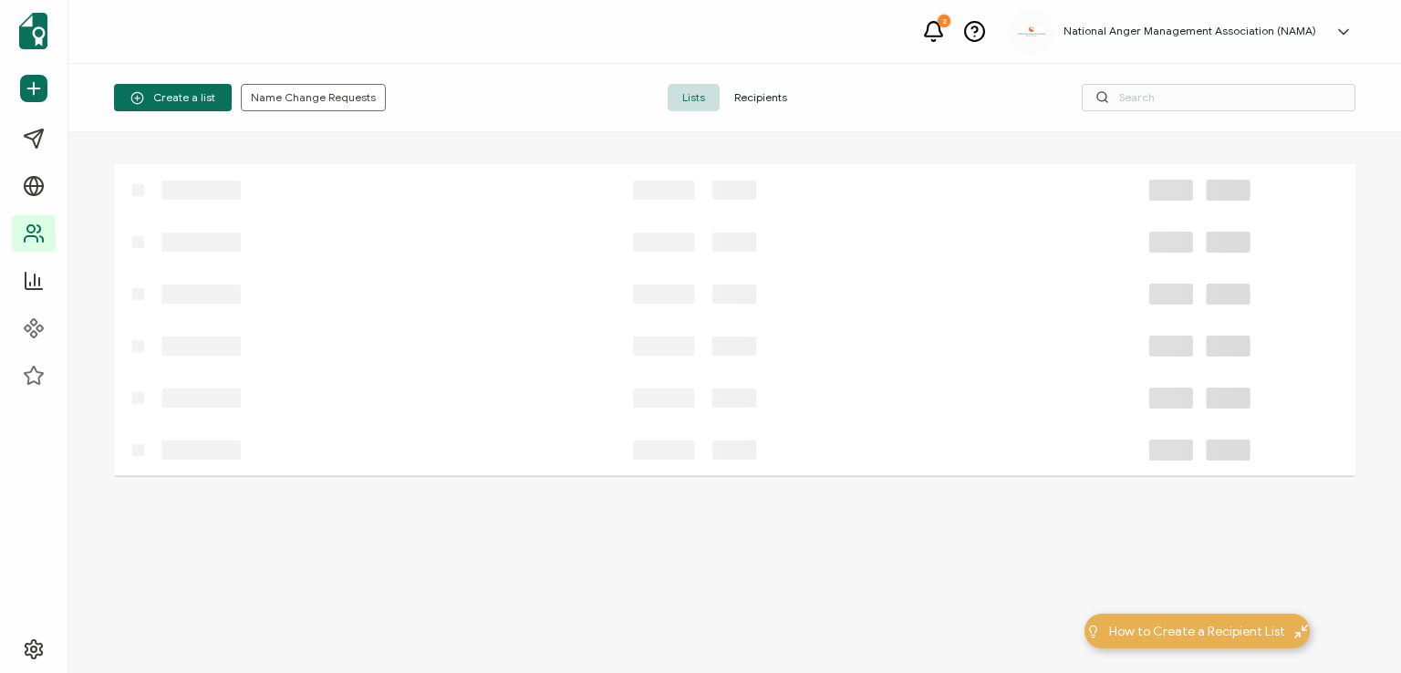
click at [744, 92] on span "Recipients" at bounding box center [761, 97] width 82 height 27
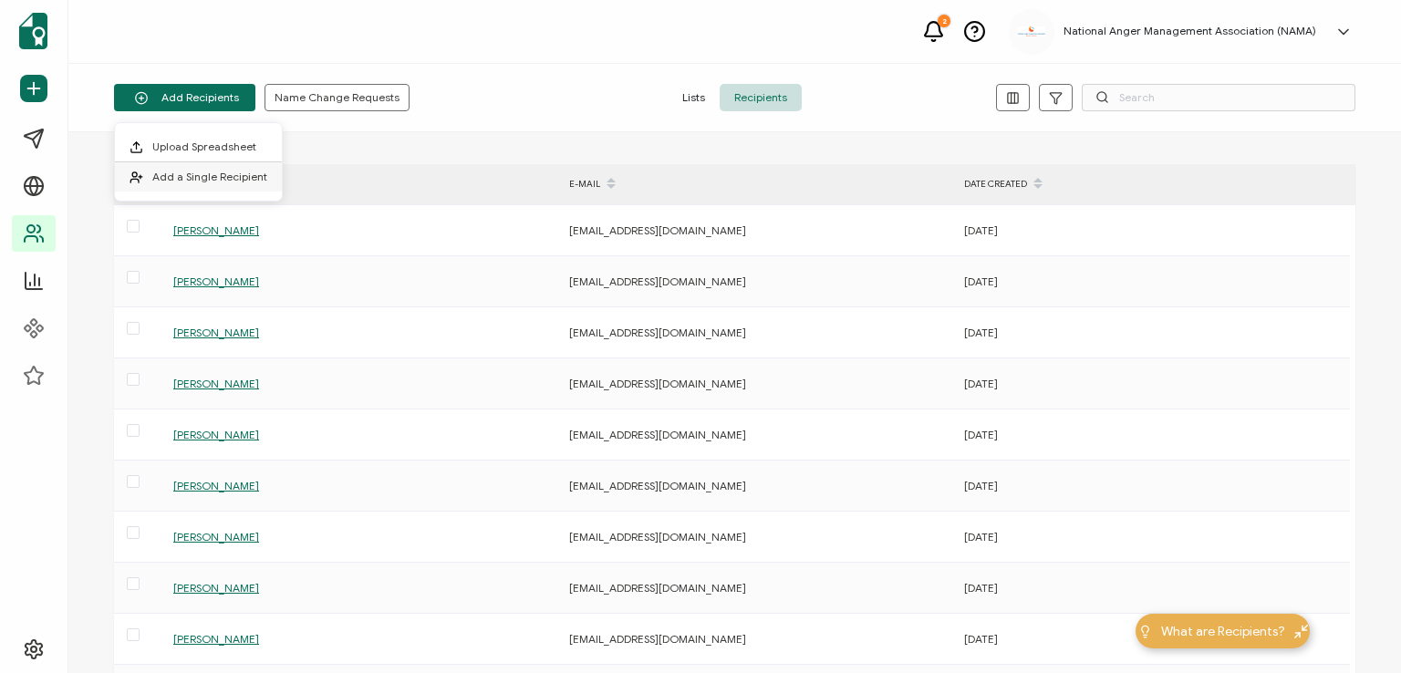
click at [210, 172] on span "Add a Single Recipient" at bounding box center [209, 177] width 115 height 14
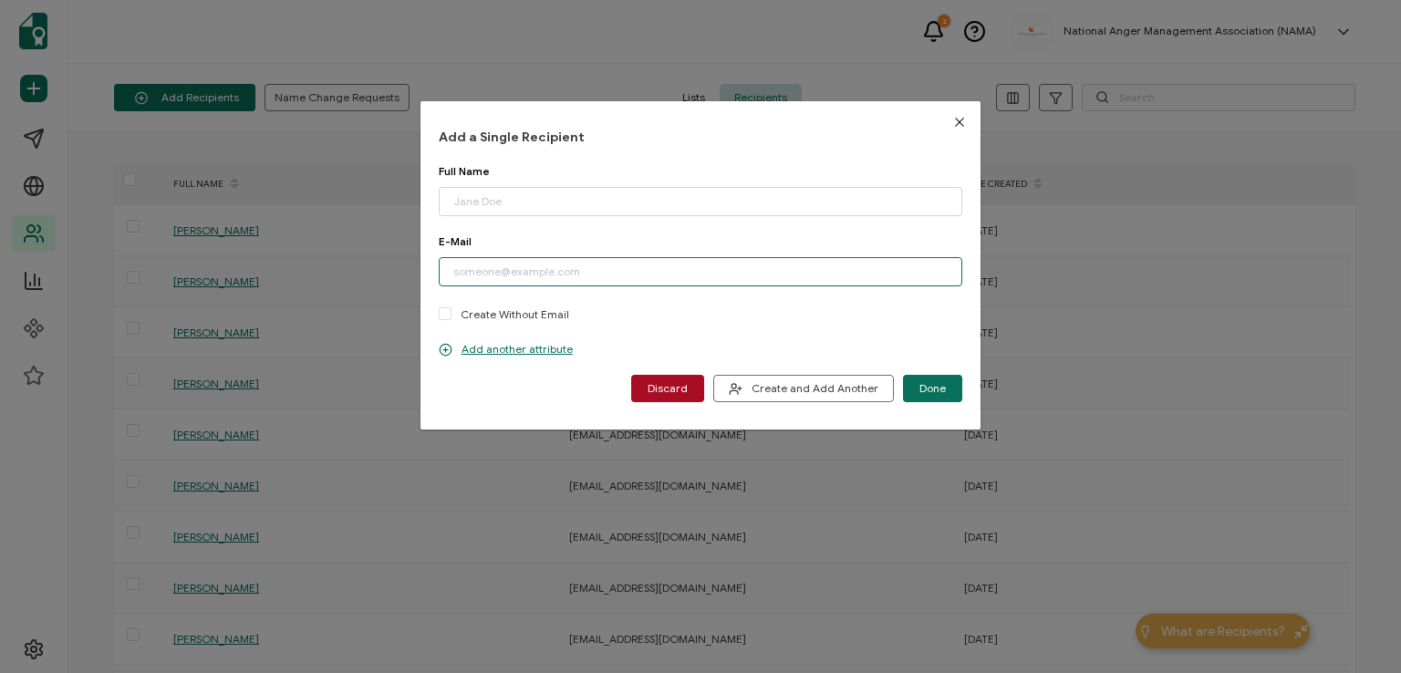
paste input "[EMAIL_ADDRESS][DOMAIN_NAME]"
type input "[EMAIL_ADDRESS][DOMAIN_NAME]"
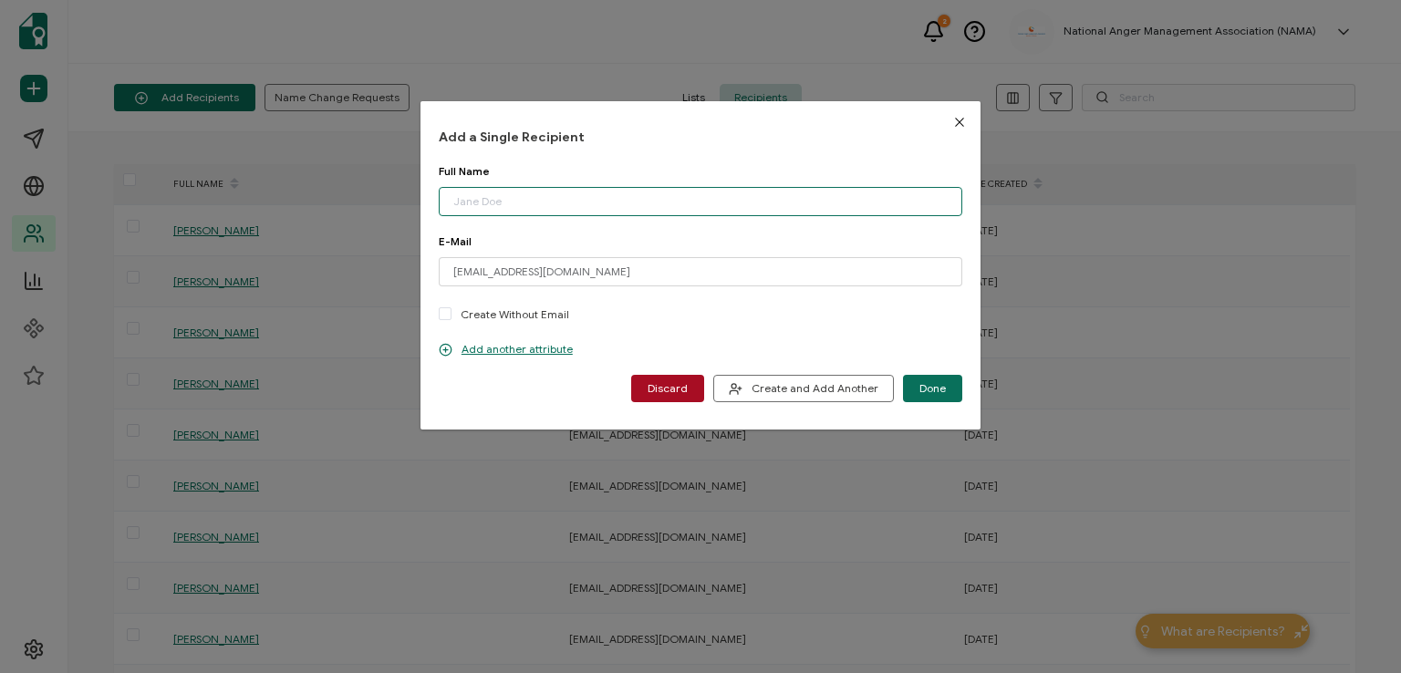
paste input "[PERSON_NAME]"
type input "[PERSON_NAME]"
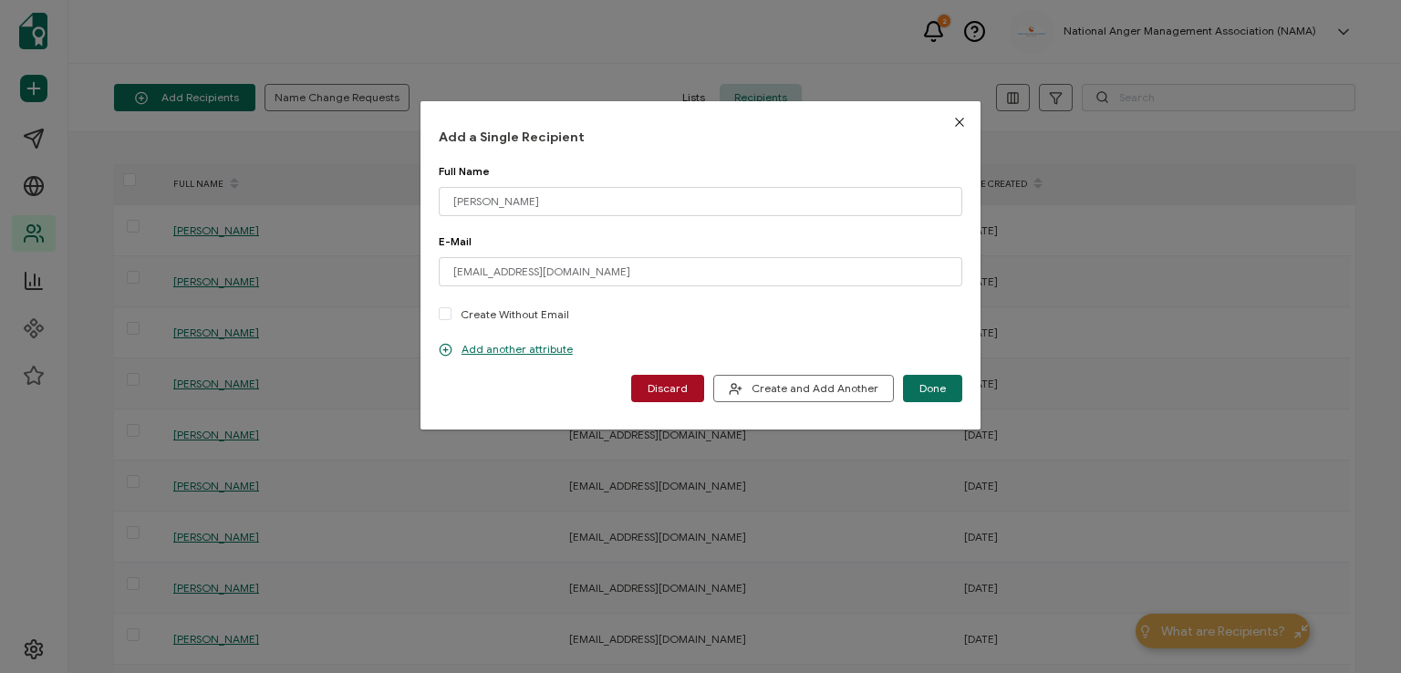
click at [931, 387] on span "Done" at bounding box center [932, 388] width 26 height 11
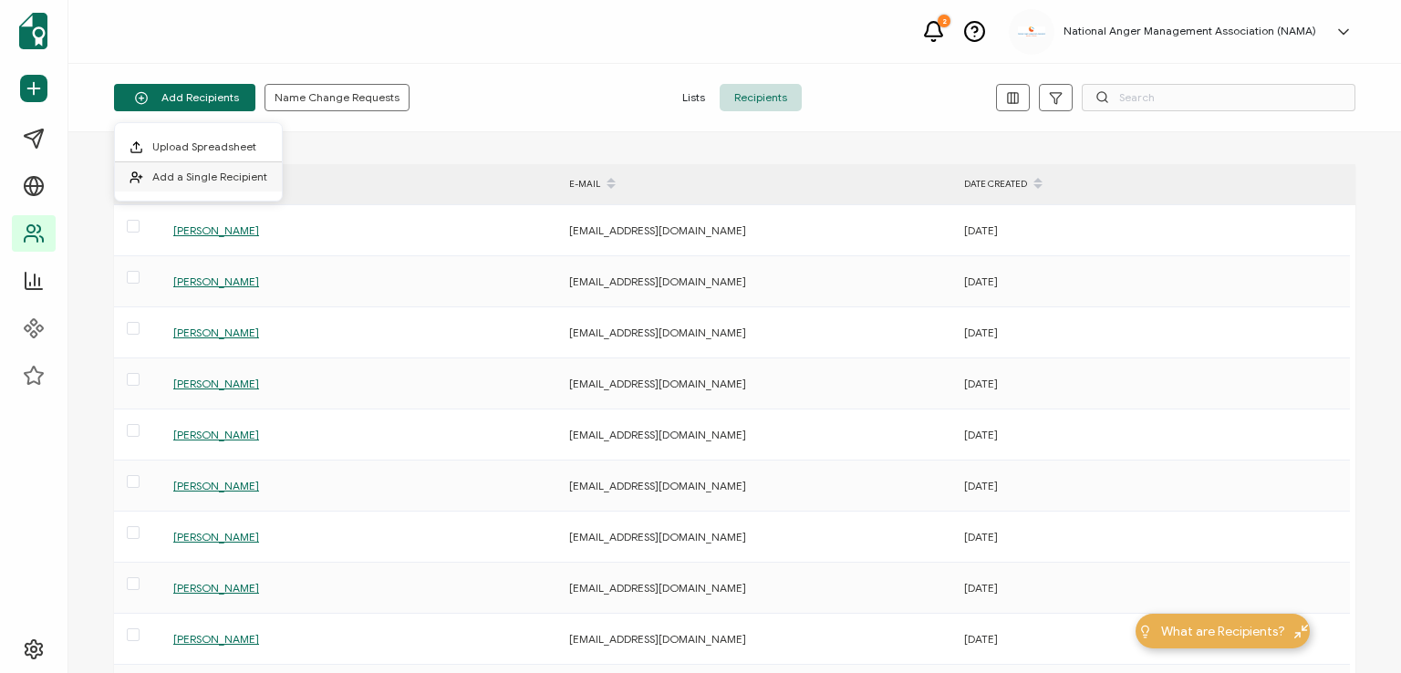
click at [217, 171] on span "Add a Single Recipient" at bounding box center [209, 177] width 115 height 14
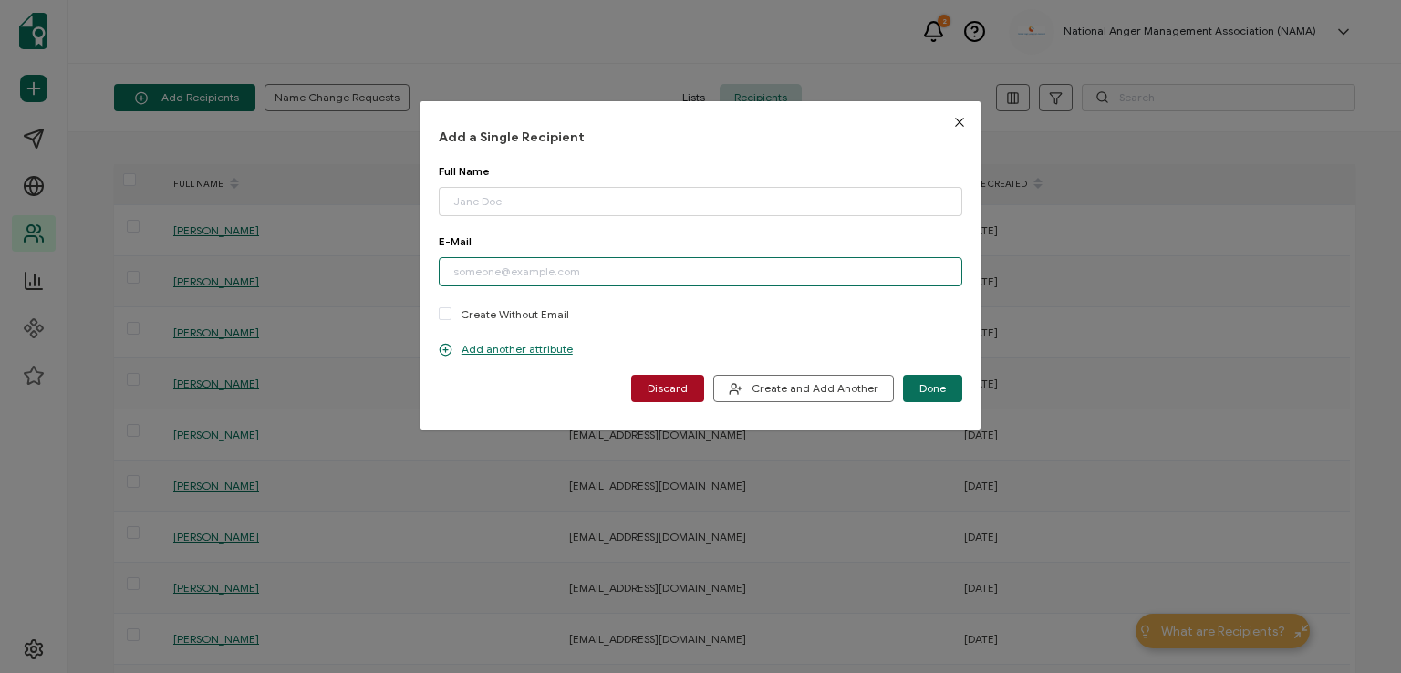
paste input "[EMAIL_ADDRESS][DOMAIN_NAME]"
type input "[EMAIL_ADDRESS][DOMAIN_NAME]"
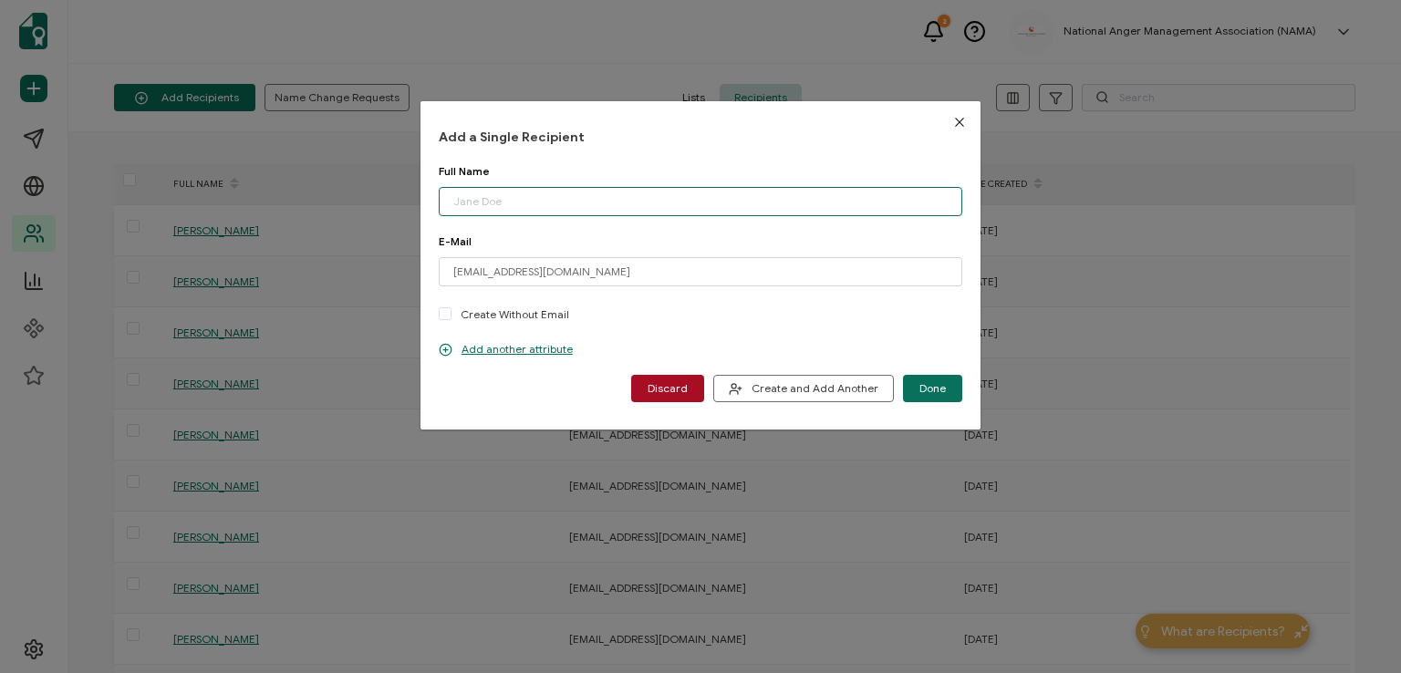
paste input "[PERSON_NAME]"
type input "[PERSON_NAME]"
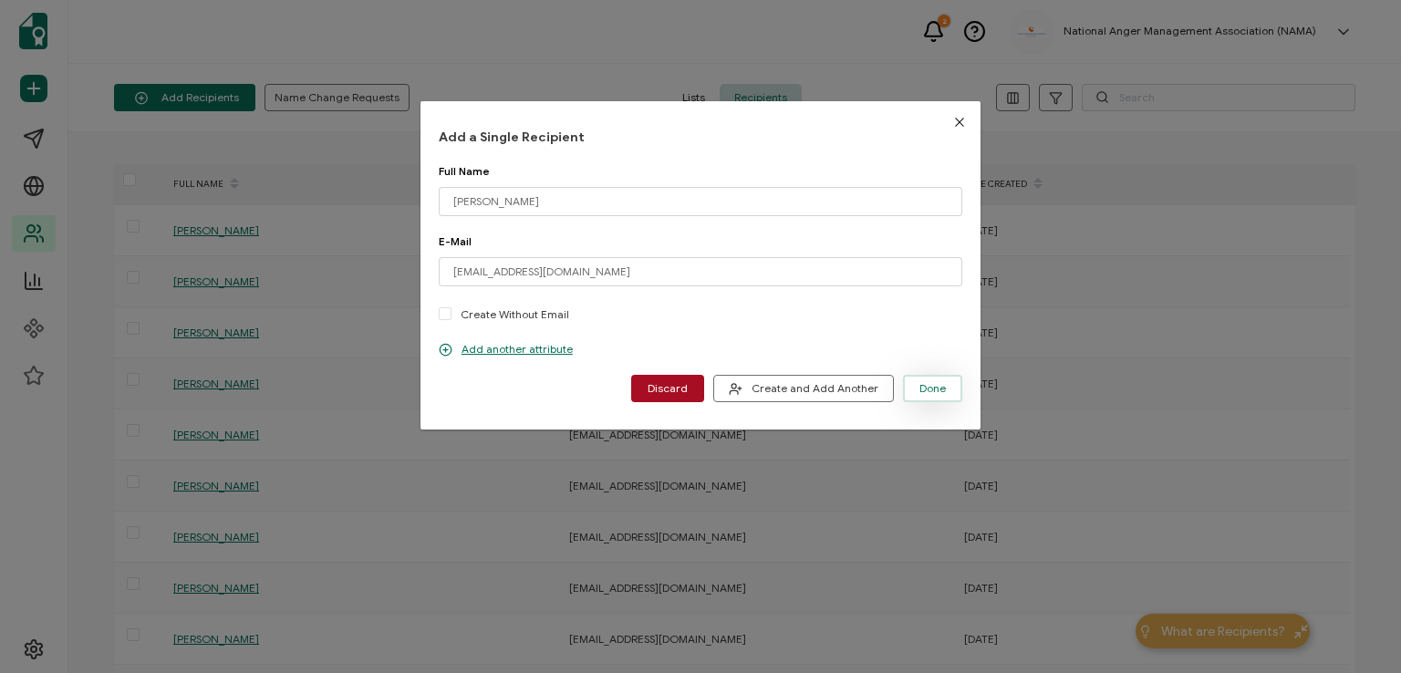
click at [934, 388] on span "Done" at bounding box center [932, 388] width 26 height 11
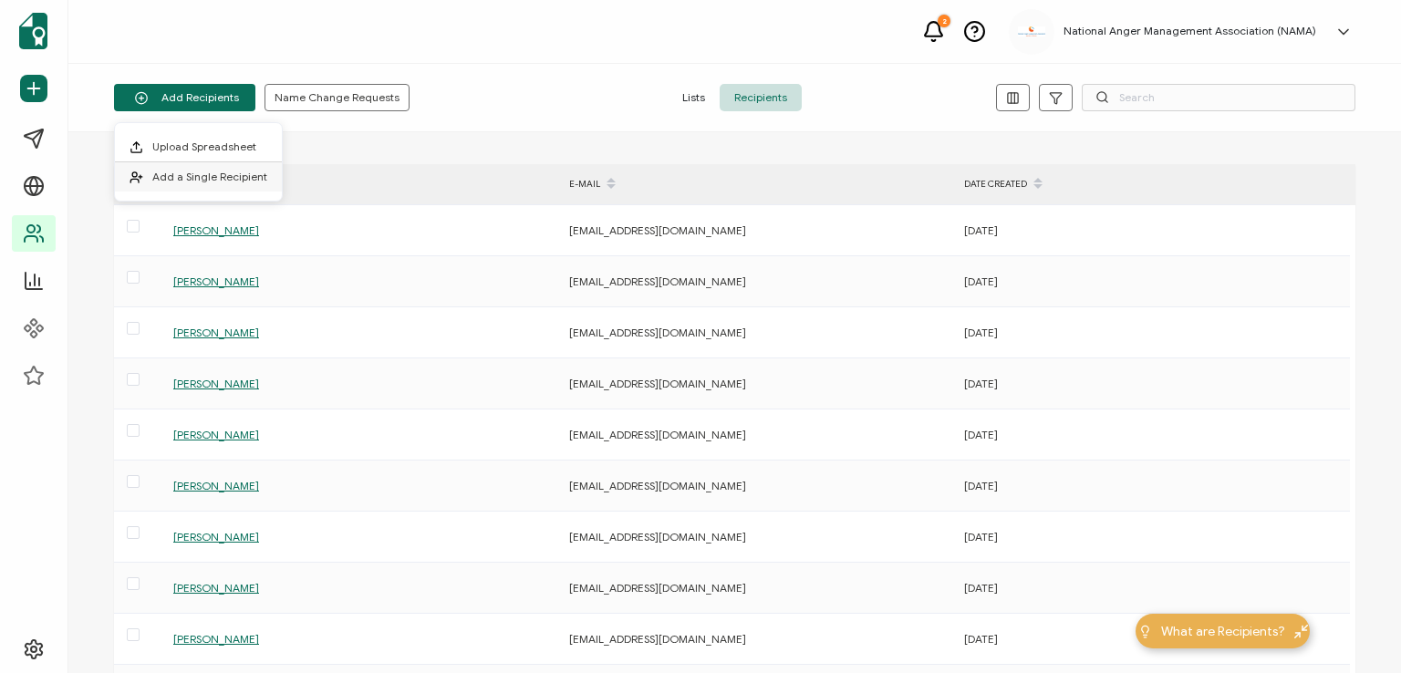
click at [230, 171] on span "Add a Single Recipient" at bounding box center [209, 177] width 115 height 14
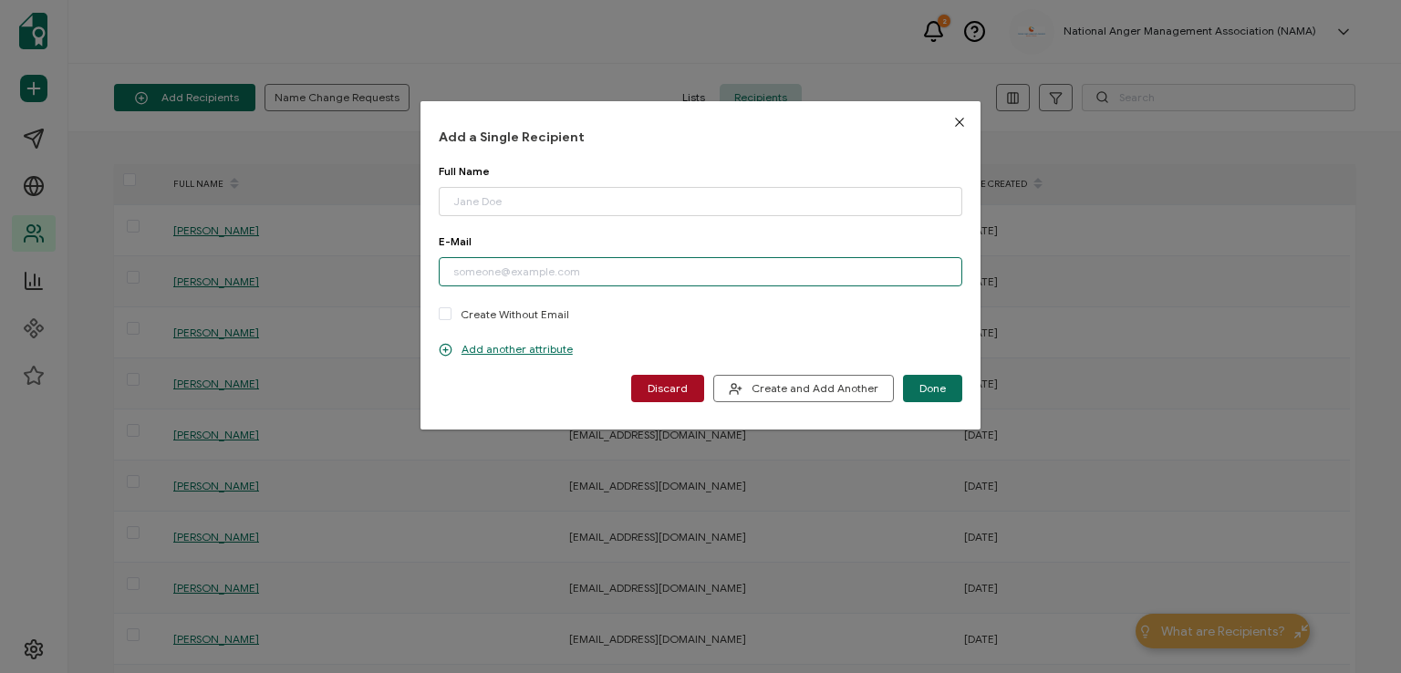
paste input "[EMAIL_ADDRESS][DOMAIN_NAME]"
type input "[EMAIL_ADDRESS][DOMAIN_NAME]"
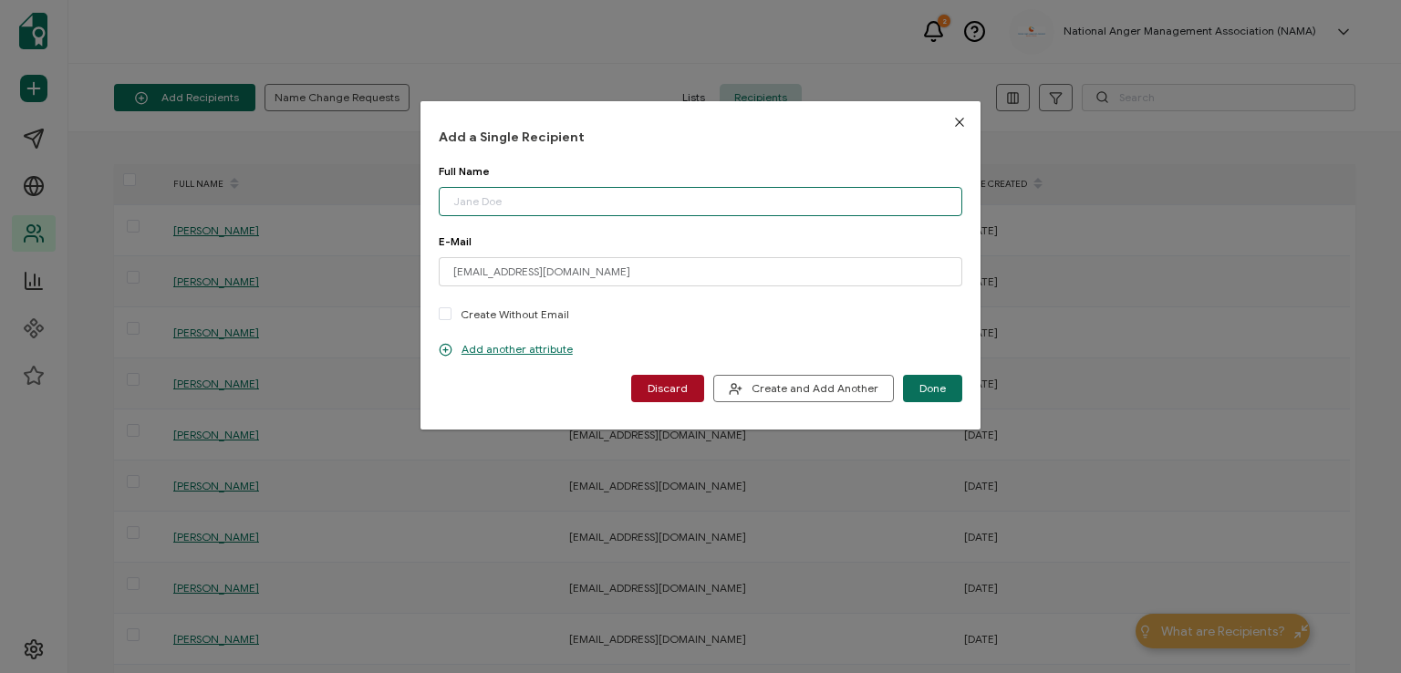
paste input "[PERSON_NAME]"
type input "[PERSON_NAME]"
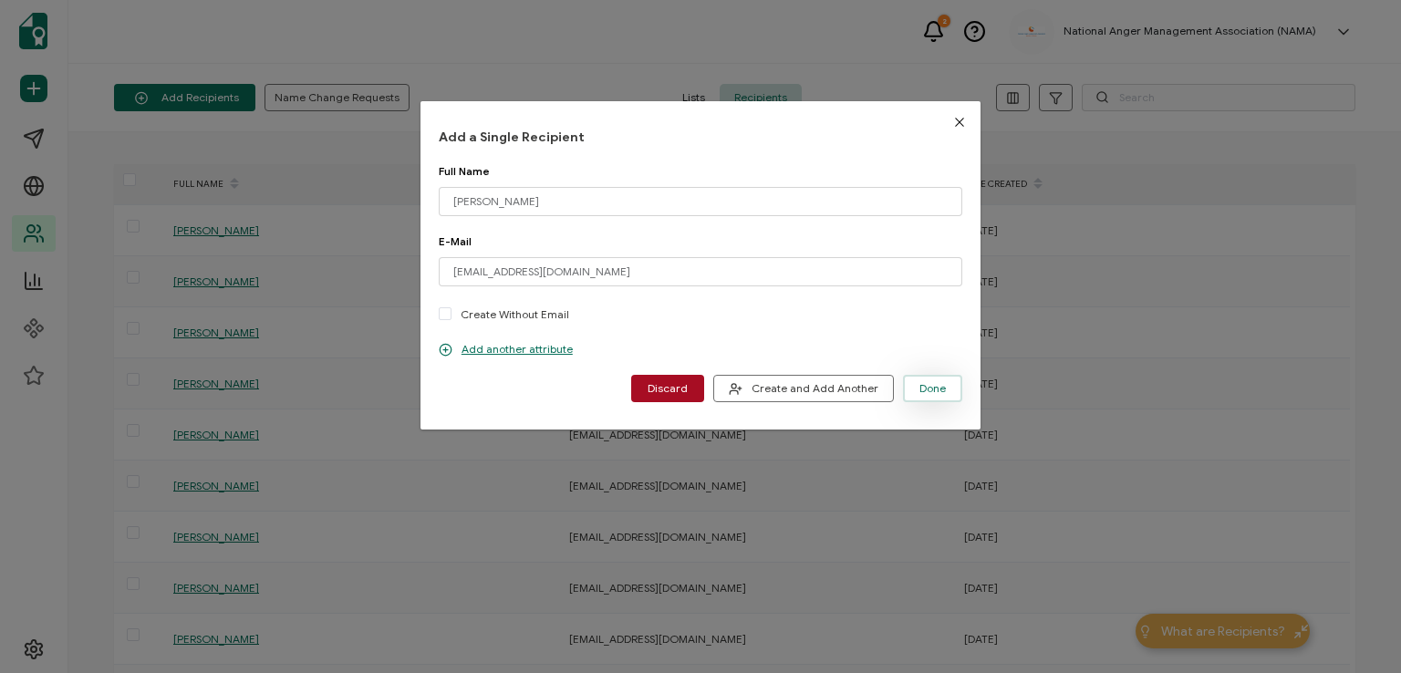
click at [913, 386] on button "Done" at bounding box center [932, 388] width 59 height 27
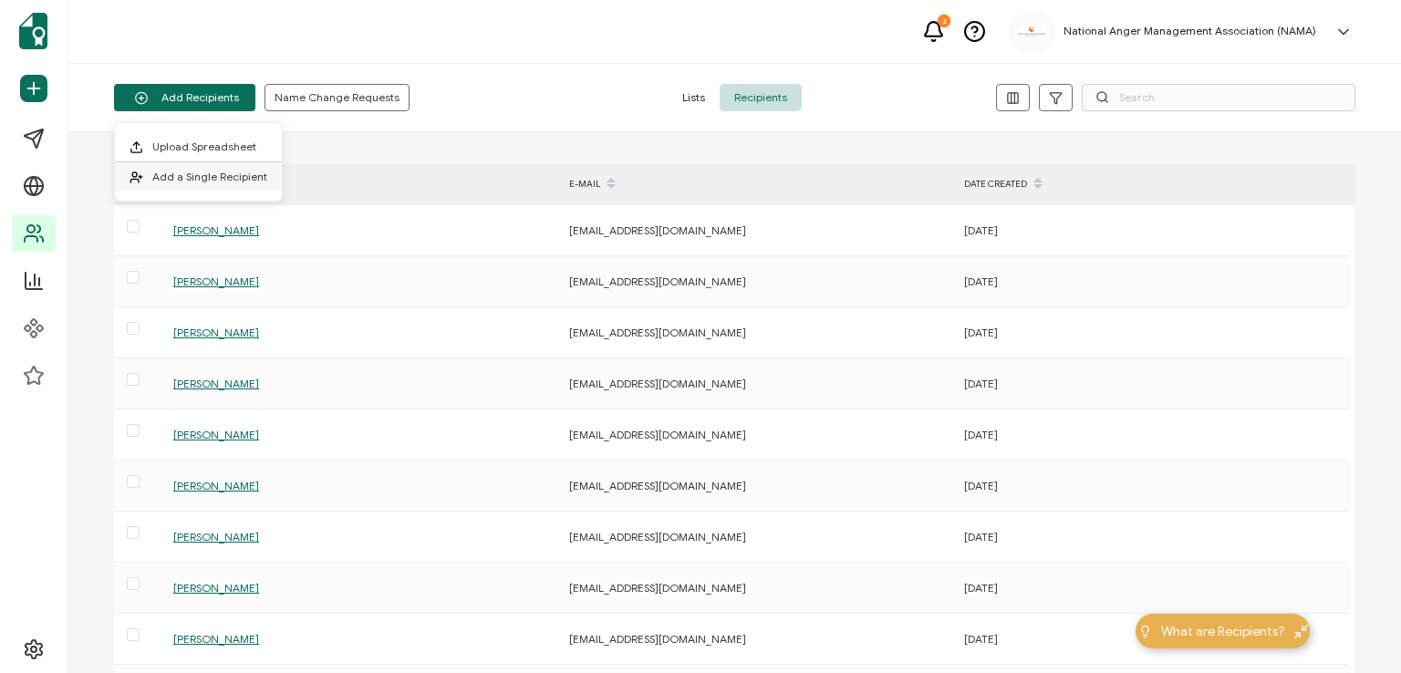
click at [223, 164] on li "Add a Single Recipient" at bounding box center [198, 176] width 167 height 29
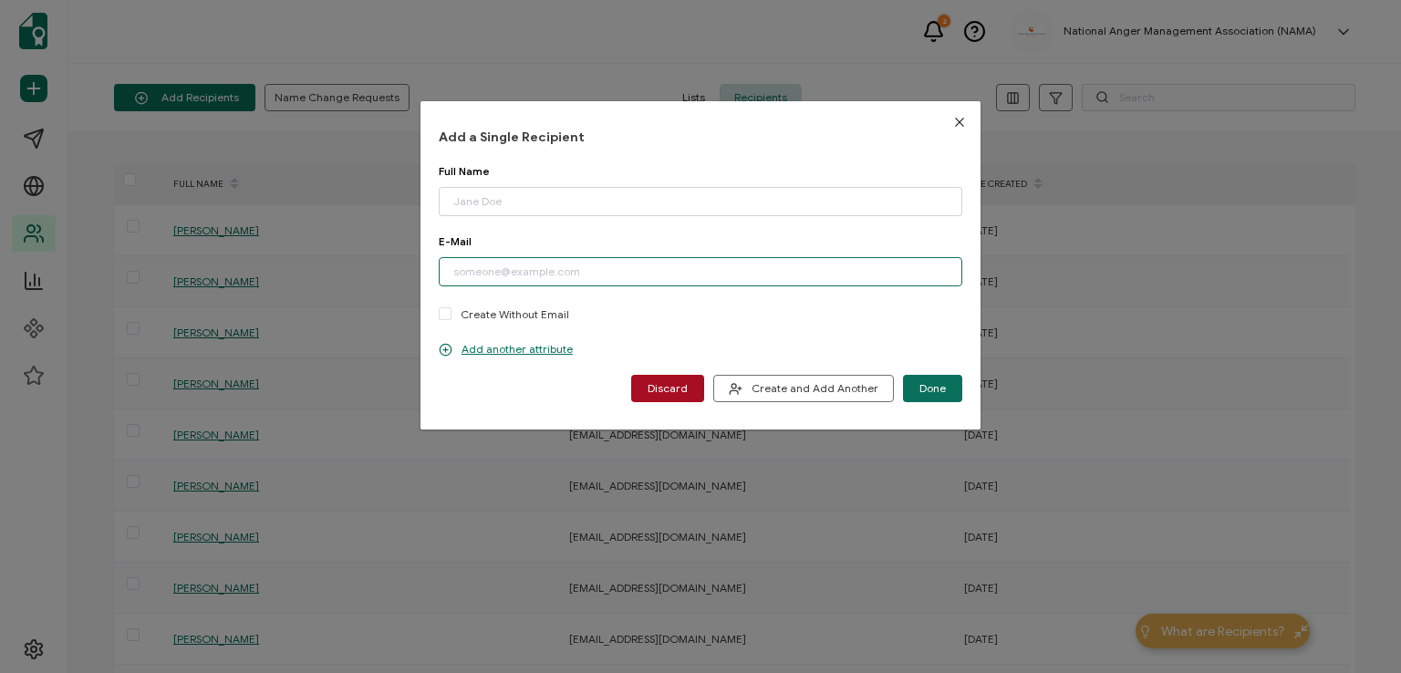
paste input "[EMAIL_ADDRESS][DOMAIN_NAME]"
type input "[EMAIL_ADDRESS][DOMAIN_NAME]"
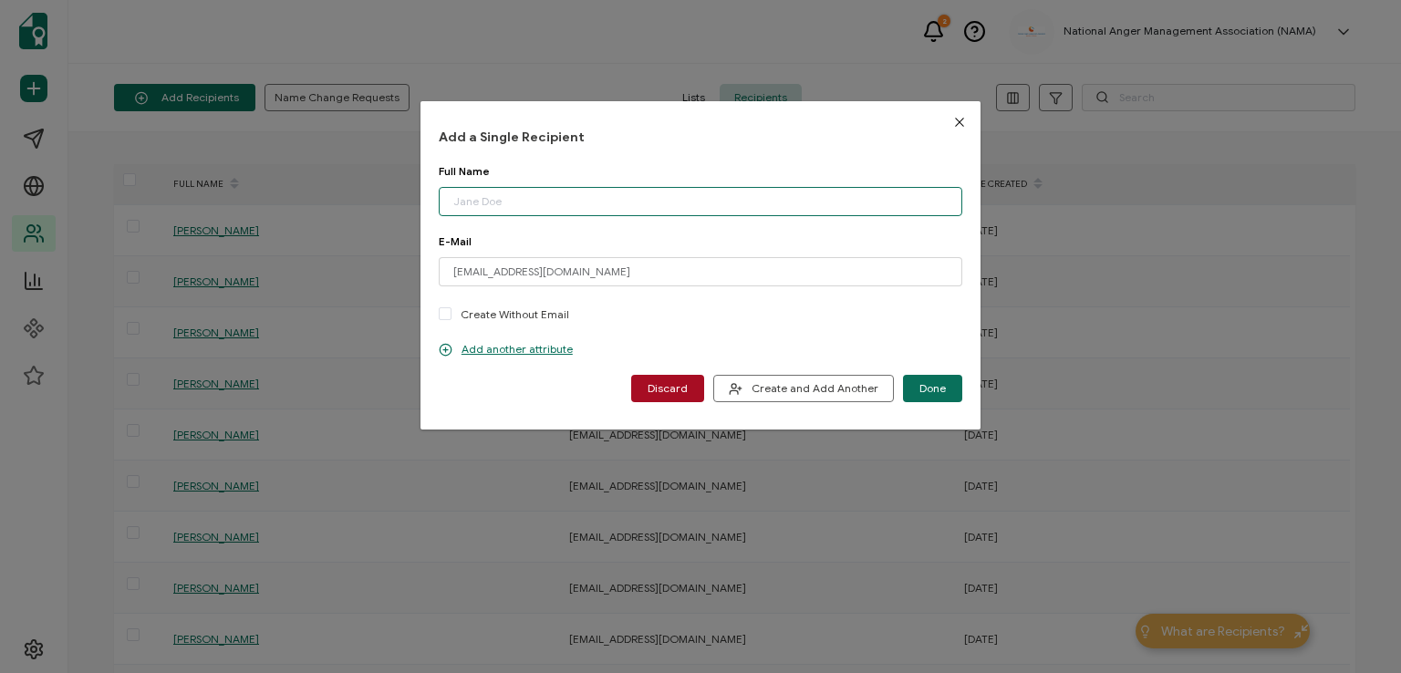
paste input "[PERSON_NAME]"
type input "[PERSON_NAME]"
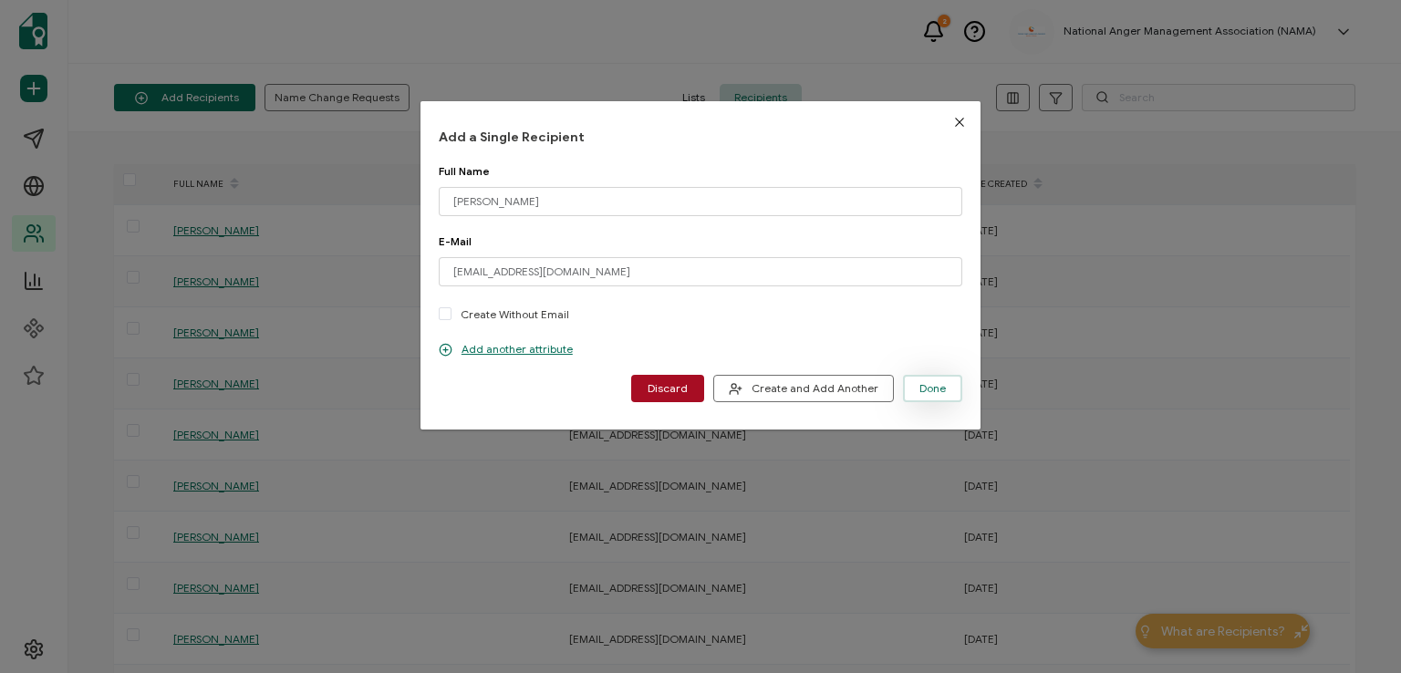
click at [909, 384] on button "Done" at bounding box center [932, 388] width 59 height 27
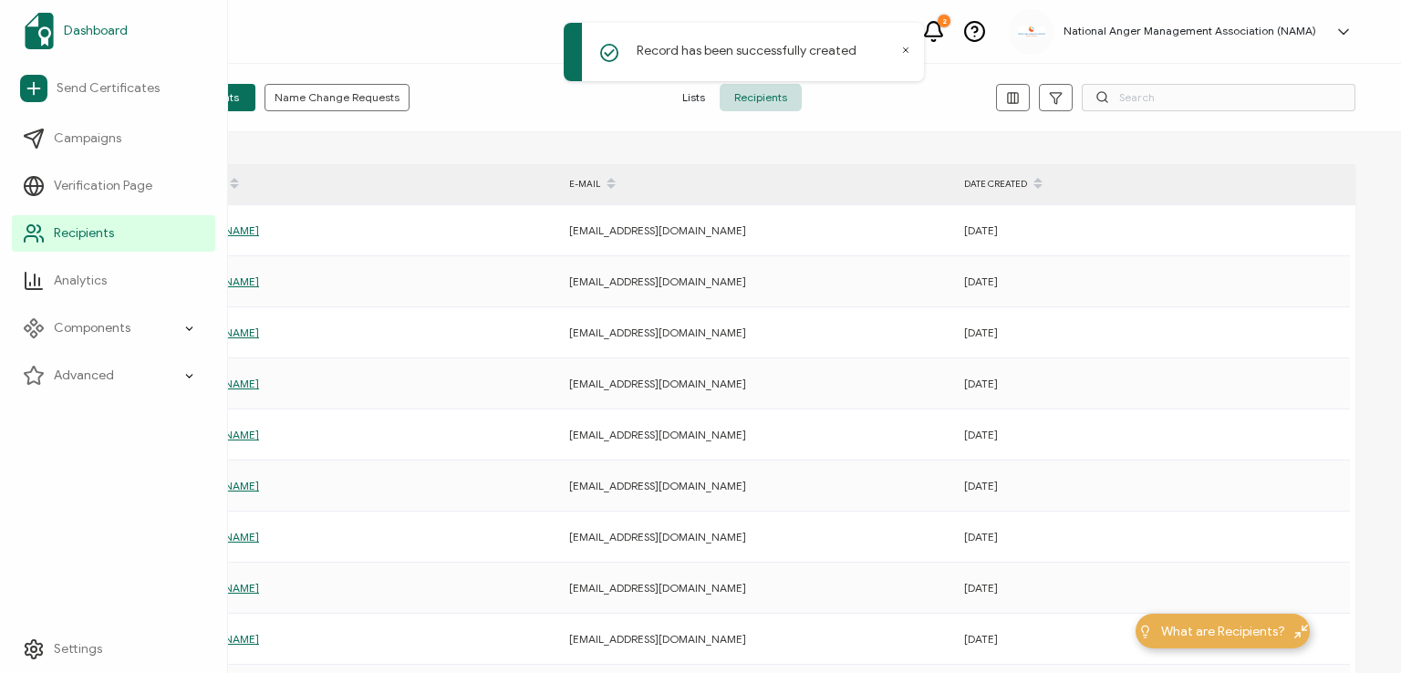
click at [78, 26] on span "Dashboard" at bounding box center [96, 31] width 64 height 18
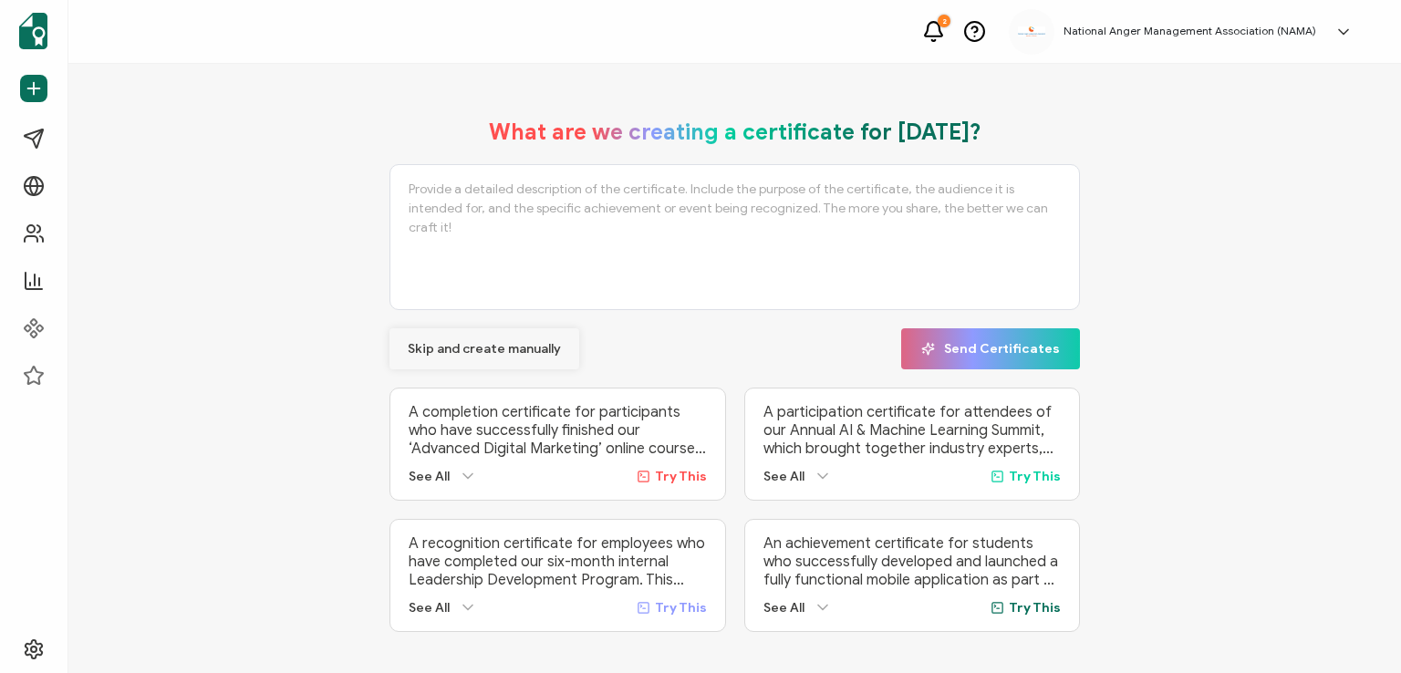
click at [432, 346] on span "Skip and create manually" at bounding box center [484, 349] width 153 height 13
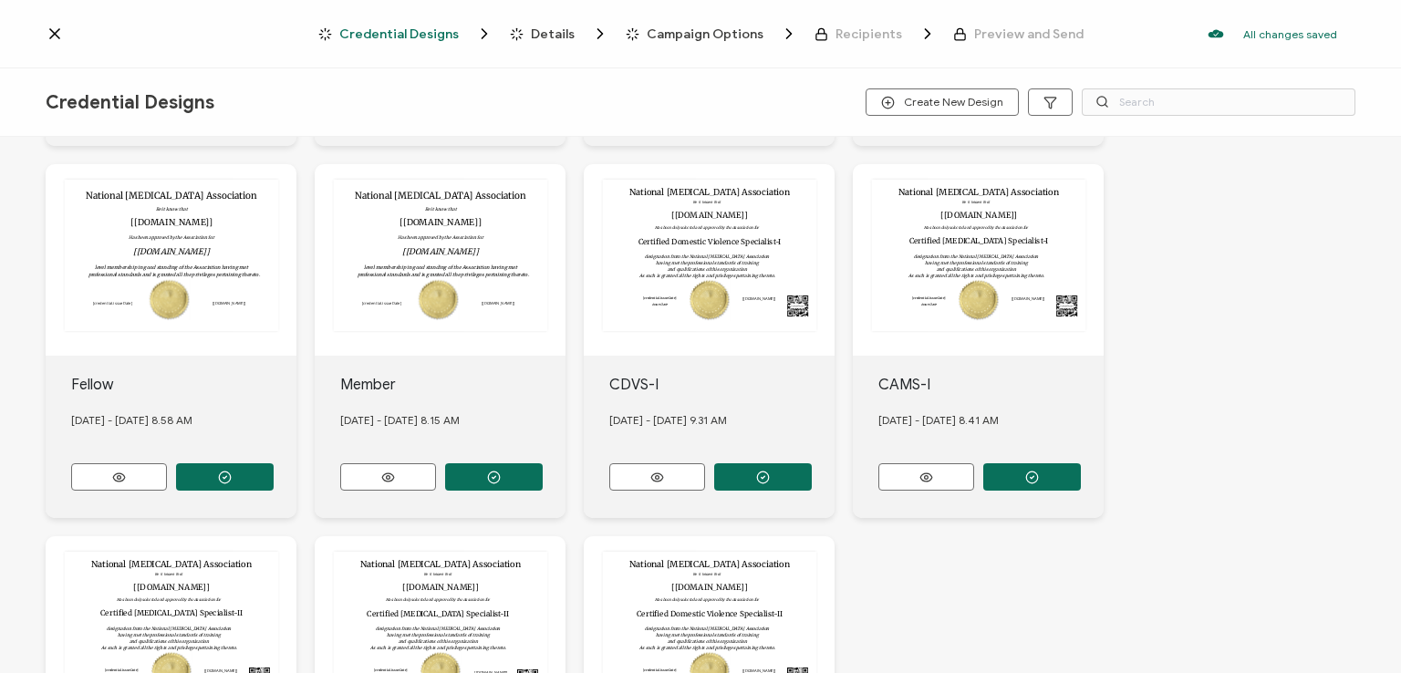
scroll to position [456, 0]
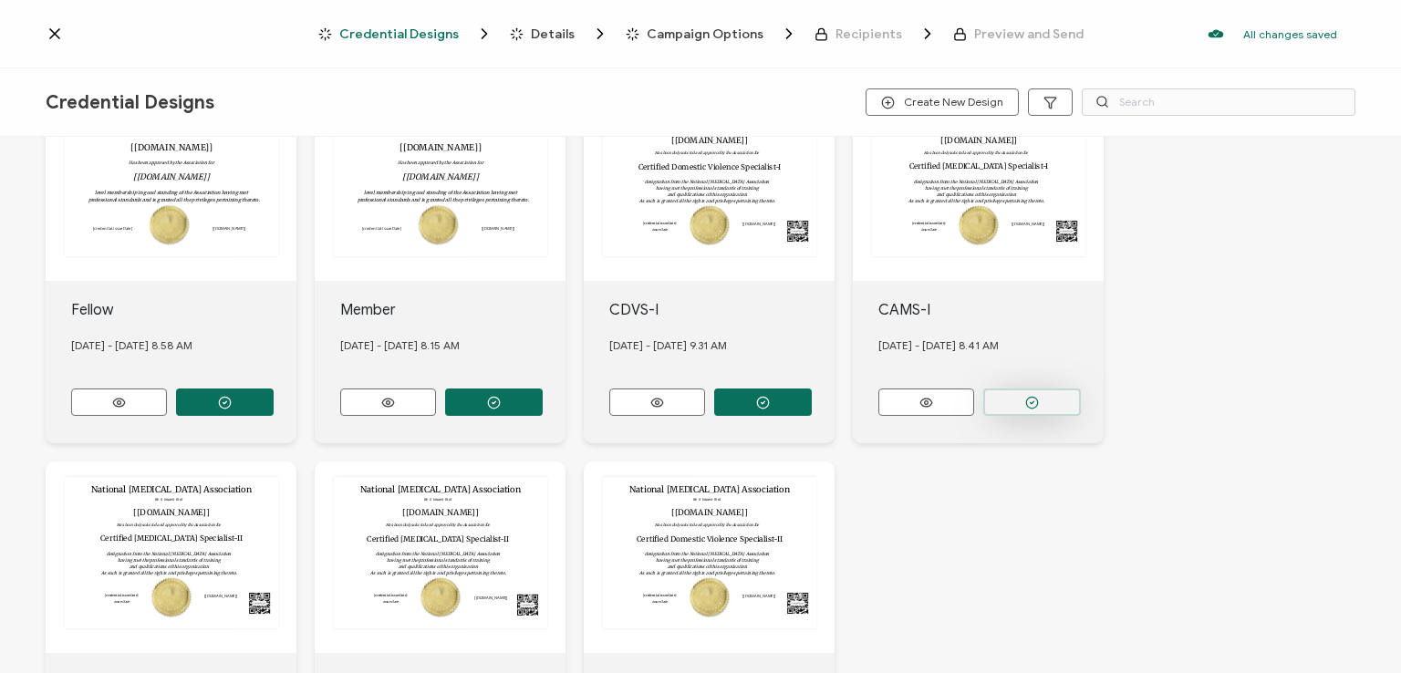
click at [231, 36] on circle "button" at bounding box center [225, 31] width 12 height 12
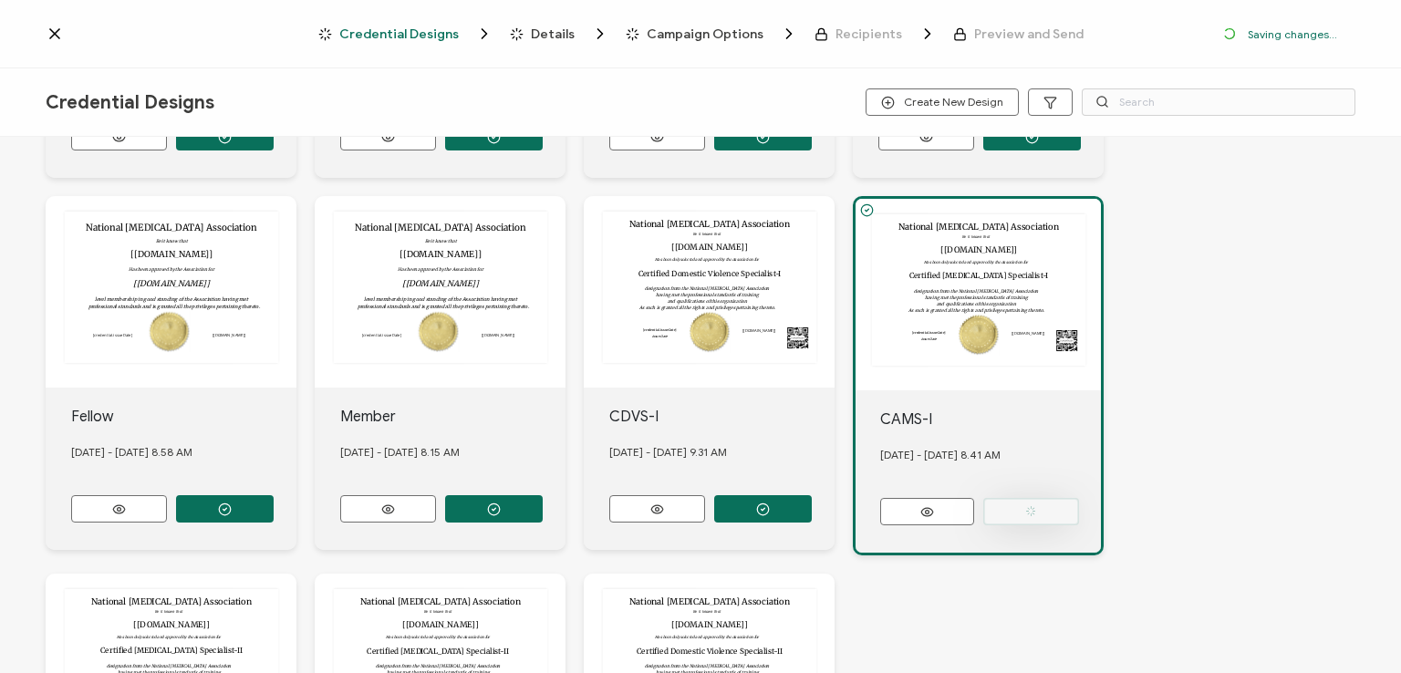
scroll to position [562, 0]
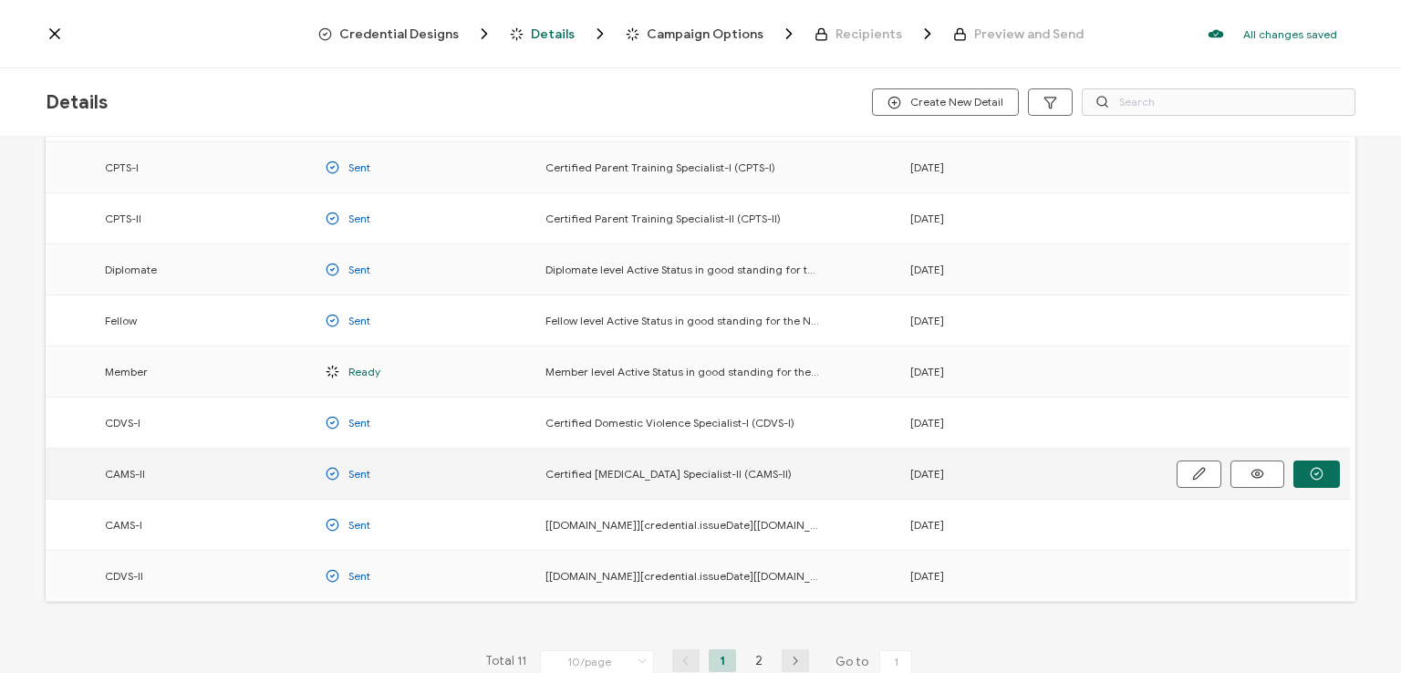
scroll to position [240, 0]
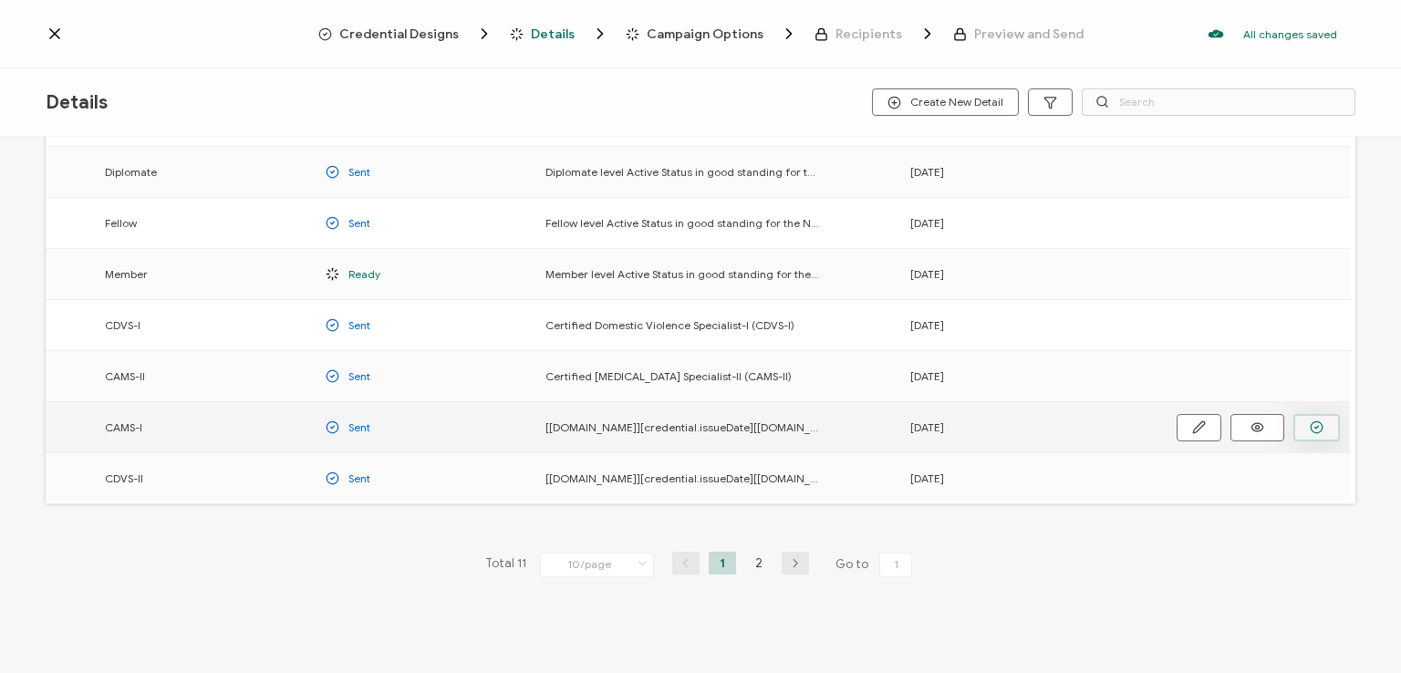
click at [0, 0] on icon "button" at bounding box center [0, 0] width 0 height 0
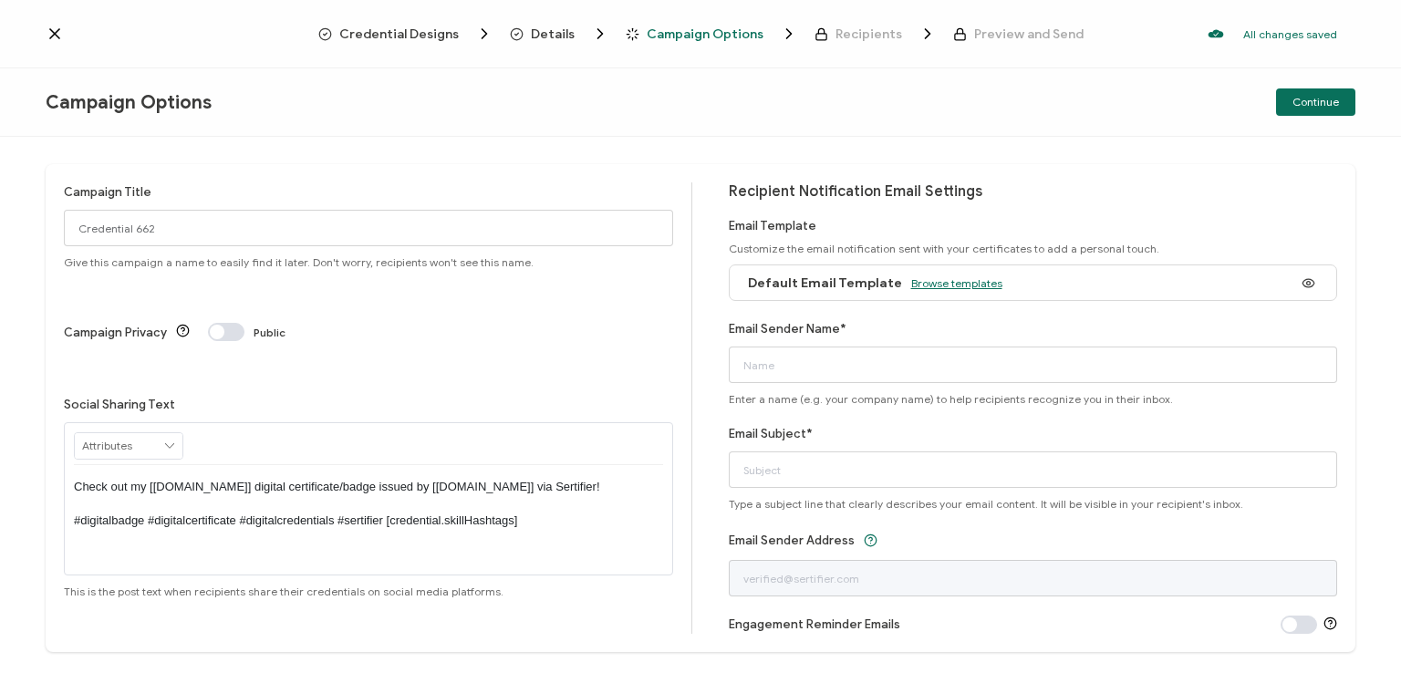
click at [934, 286] on span "Browse templates" at bounding box center [956, 283] width 91 height 14
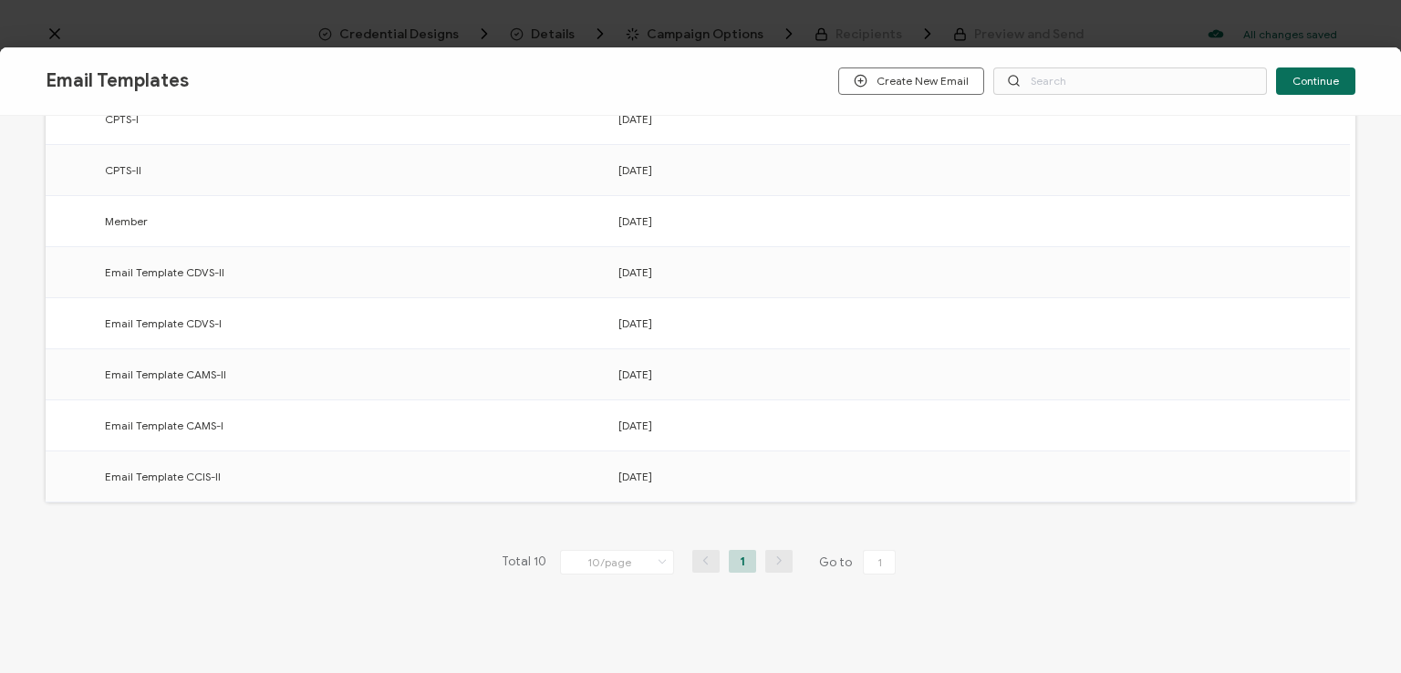
scroll to position [284, 0]
click at [0, 0] on icon "button" at bounding box center [0, 0] width 0 height 0
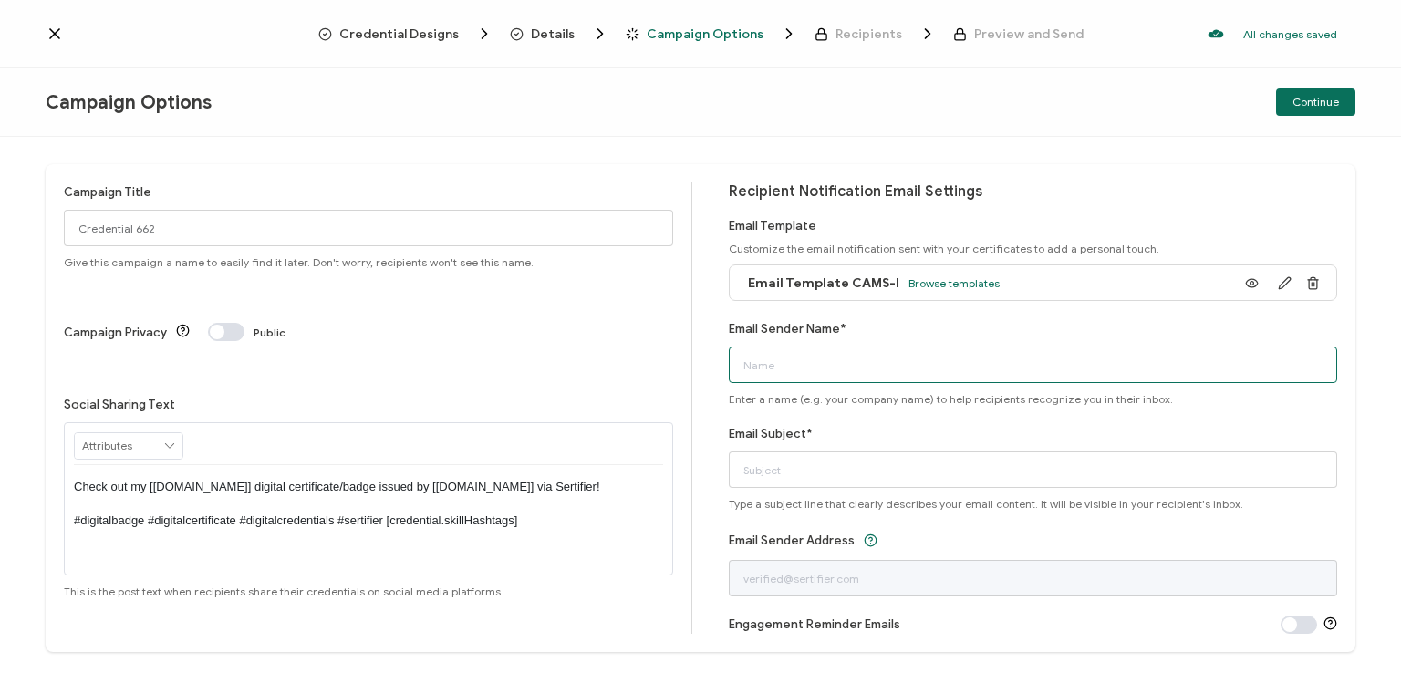
click at [905, 369] on input "Email Sender Name*" at bounding box center [1033, 365] width 609 height 36
type input "National [MEDICAL_DATA] Association"
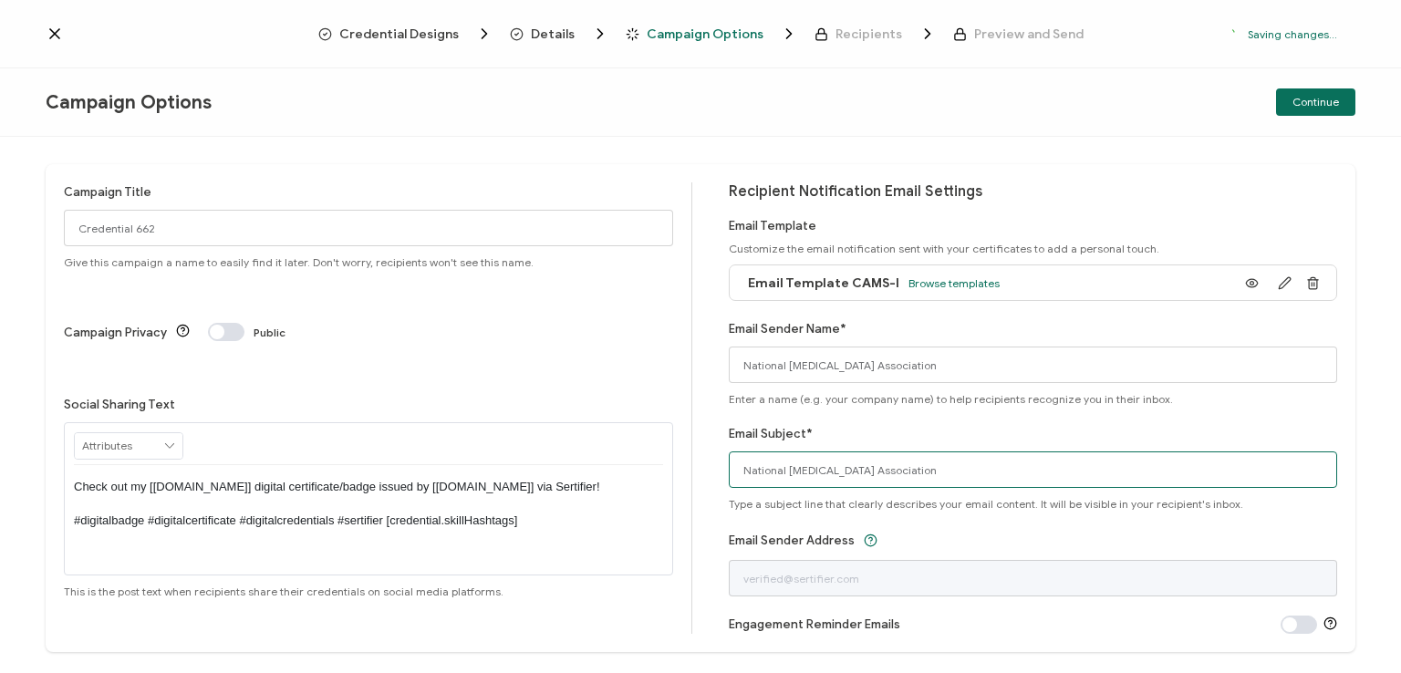
drag, startPoint x: 947, startPoint y: 468, endPoint x: 688, endPoint y: 482, distance: 259.4
click at [688, 482] on div "Campaign Title Credential 662 Give this campaign a name to easily find it later…" at bounding box center [701, 408] width 1310 height 488
type input "CAMS-I digital certificate"
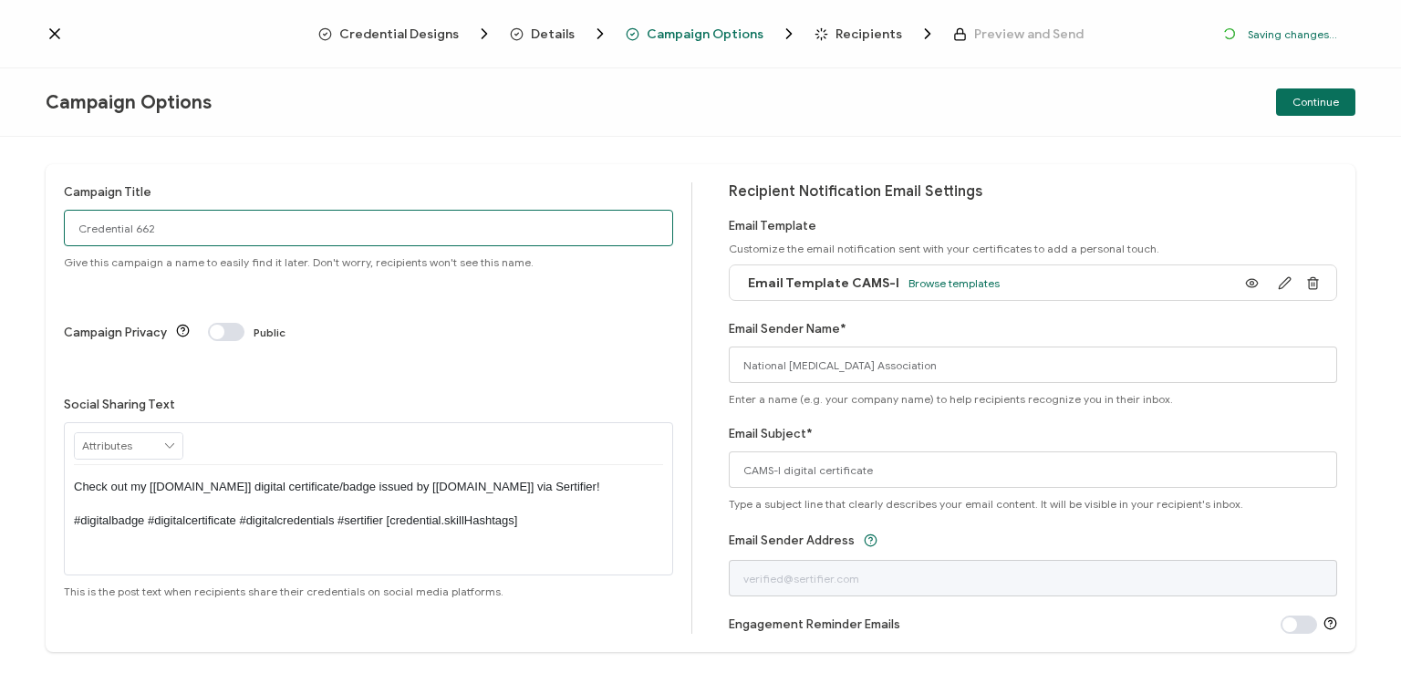
drag, startPoint x: 237, startPoint y: 227, endPoint x: 36, endPoint y: 246, distance: 202.5
click at [36, 246] on div "Campaign Title Credential 662 Give this campaign a name to easily find it later…" at bounding box center [700, 405] width 1401 height 536
type input "CAMS-I [DEMOGRAPHIC_DATA] - [DATE]"
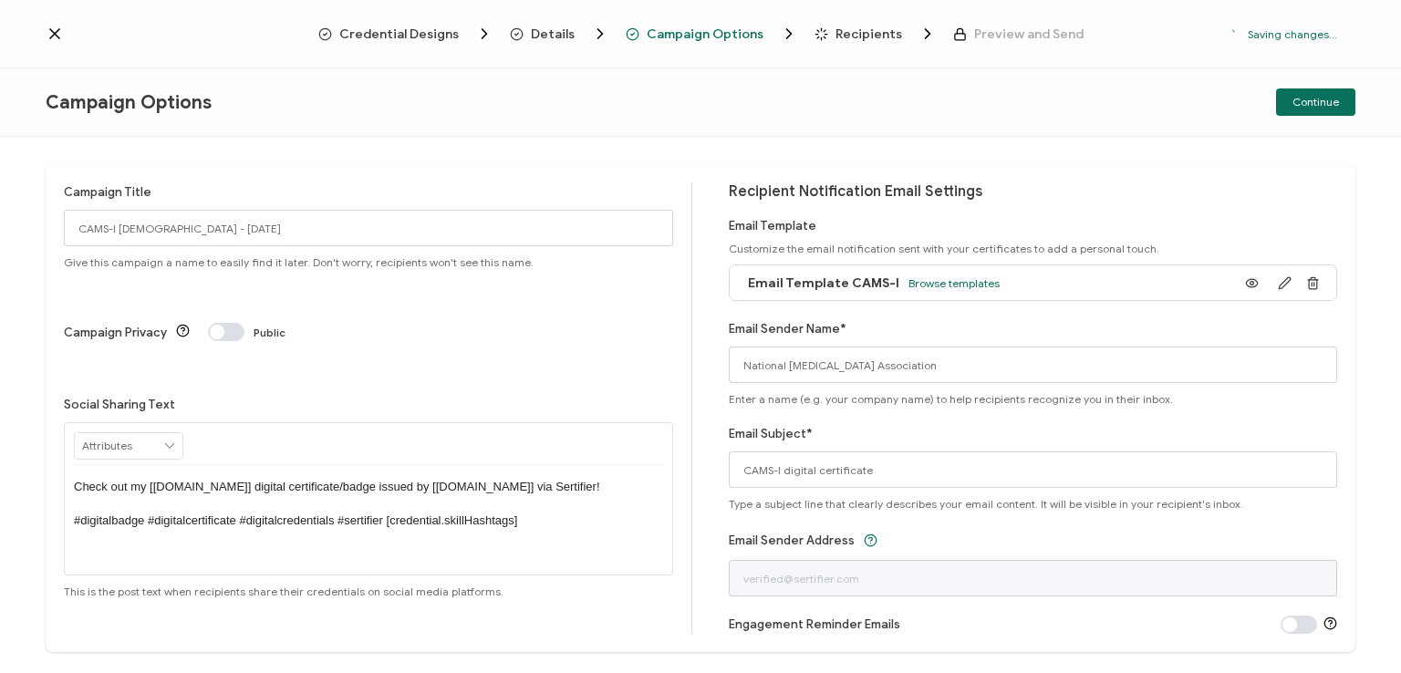
click at [362, 479] on p "Check out my [[DOMAIN_NAME]] digital certificate/badge issued by [[DOMAIN_NAME]…" at bounding box center [368, 504] width 589 height 50
click at [703, 125] on div "Campaign Options Continue" at bounding box center [700, 102] width 1401 height 68
click at [698, 88] on div "Campaign Options Continue" at bounding box center [700, 102] width 1401 height 68
click at [1317, 101] on span "Continue" at bounding box center [1316, 102] width 47 height 11
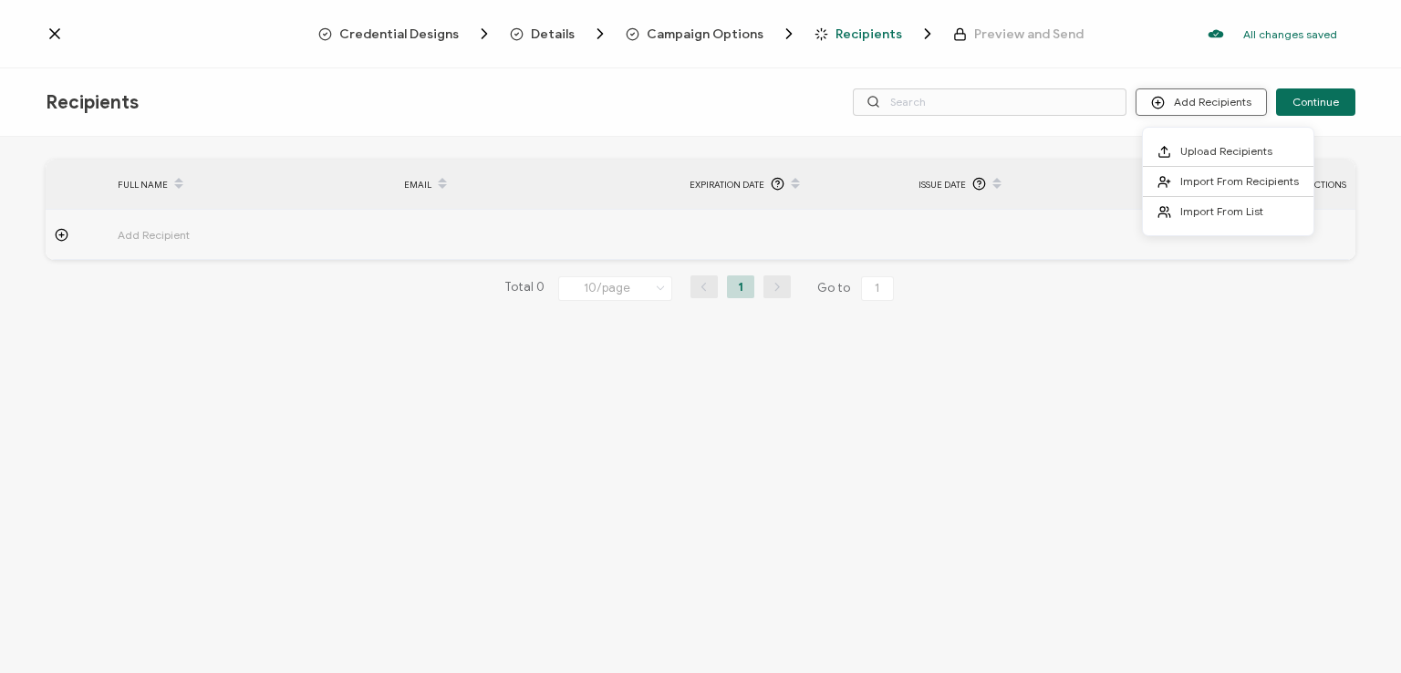
click at [1186, 101] on button "Add Recipients" at bounding box center [1201, 101] width 131 height 27
click at [1190, 180] on span "Import From Recipients" at bounding box center [1239, 181] width 119 height 14
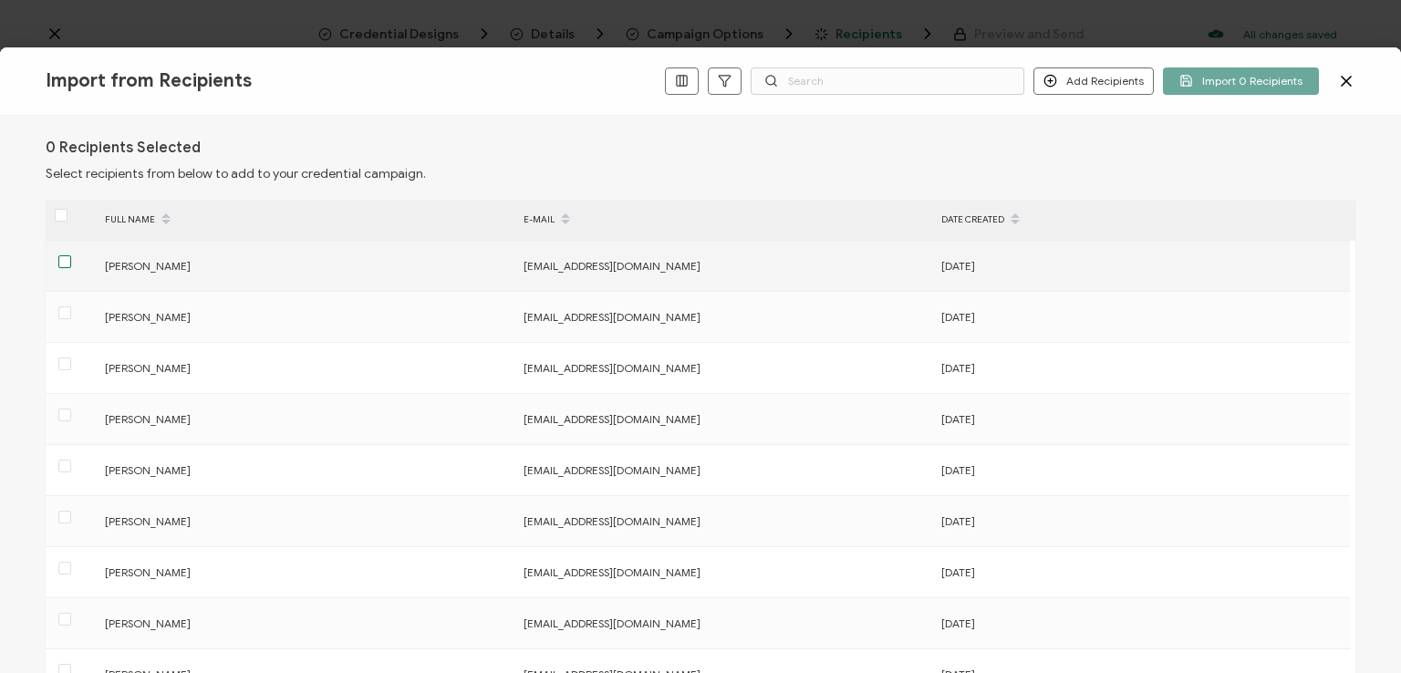
click at [58, 265] on span at bounding box center [64, 261] width 13 height 13
click at [71, 255] on input "checkbox" at bounding box center [71, 255] width 0 height 0
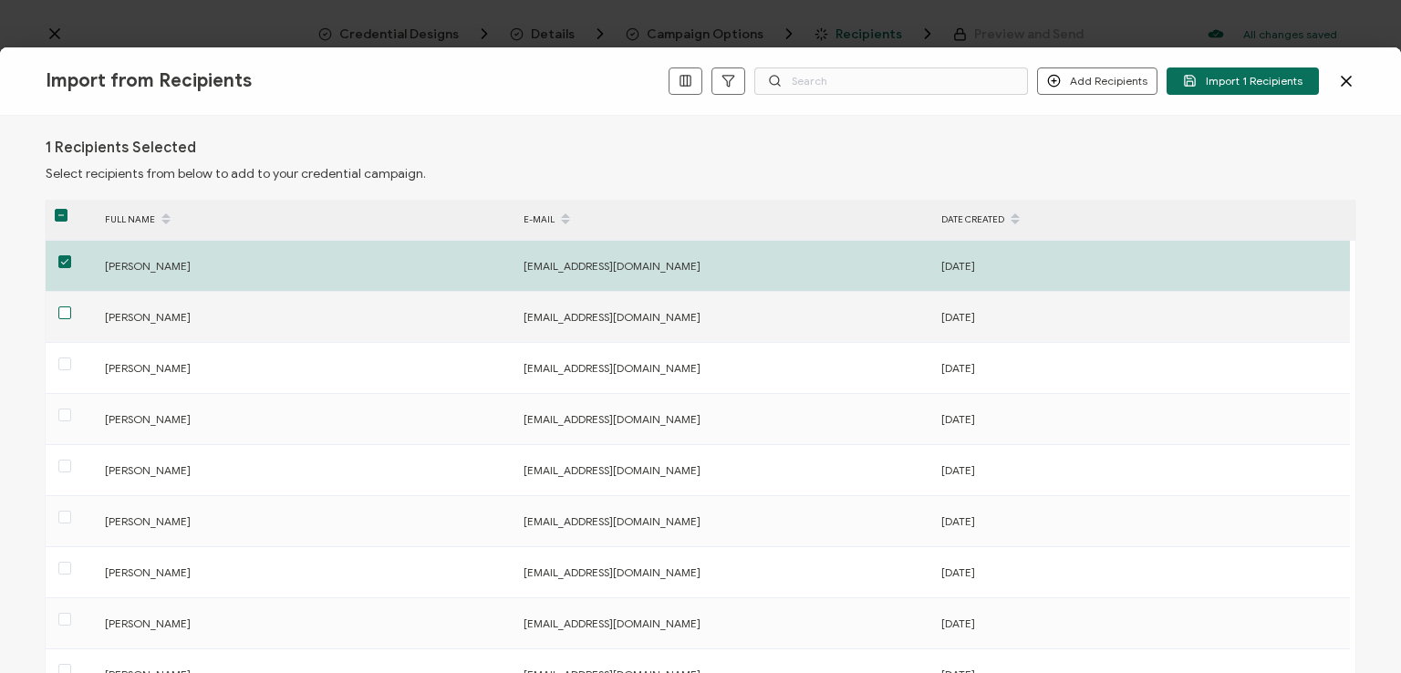
click at [63, 306] on span at bounding box center [64, 312] width 13 height 13
click at [71, 306] on input "checkbox" at bounding box center [71, 306] width 0 height 0
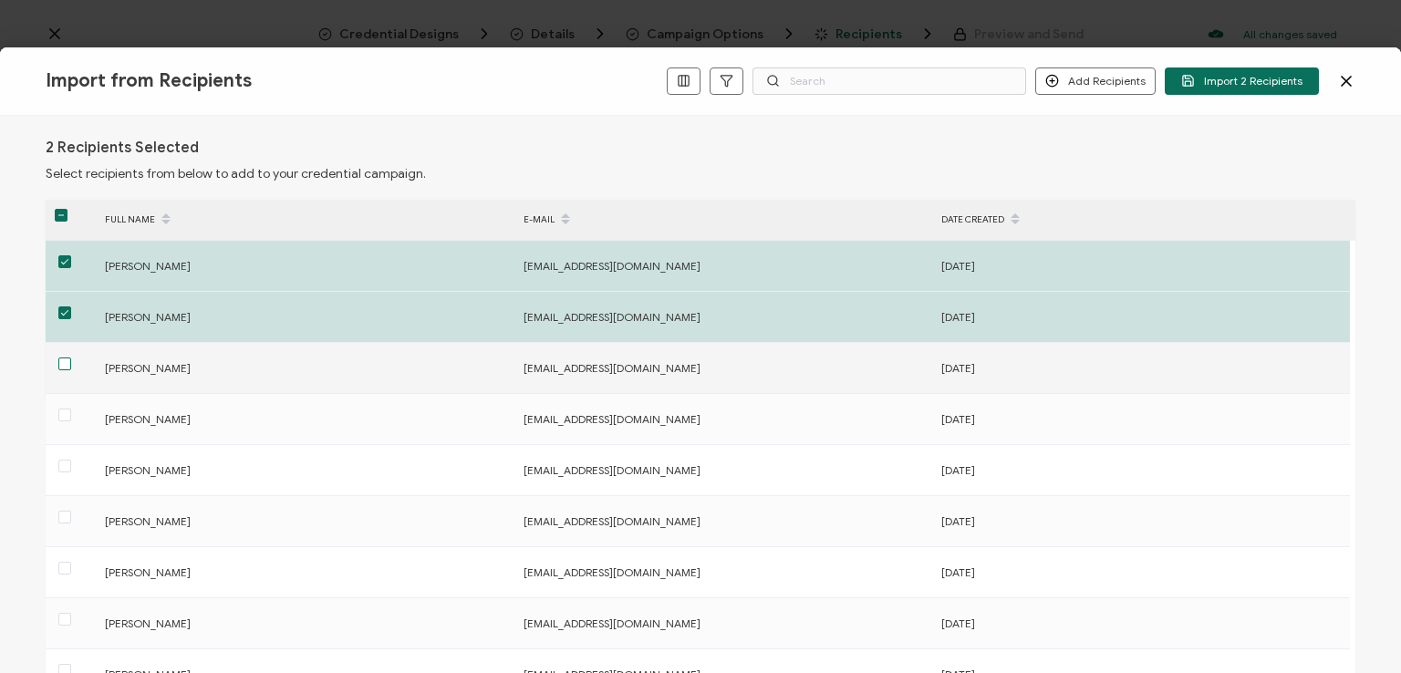
click at [60, 360] on span at bounding box center [64, 364] width 13 height 13
click at [71, 358] on input "checkbox" at bounding box center [71, 358] width 0 height 0
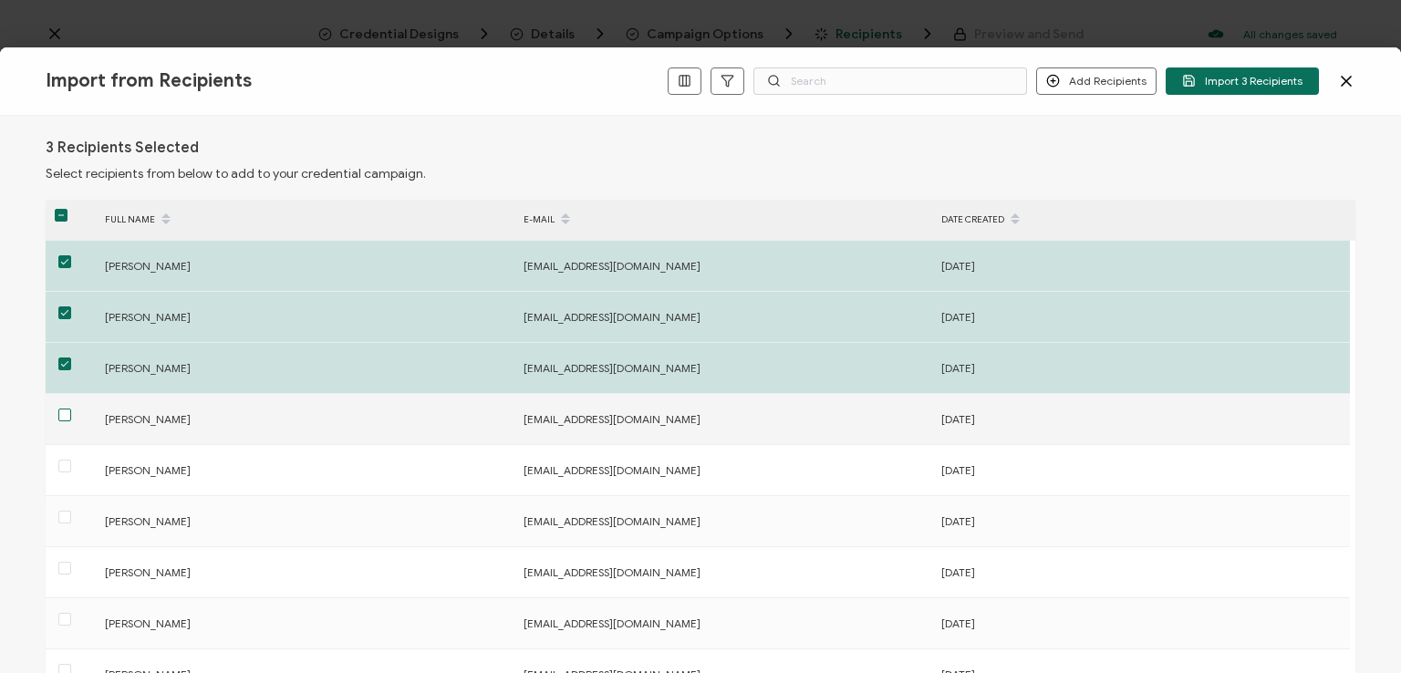
click at [65, 410] on span at bounding box center [64, 415] width 13 height 13
click at [71, 409] on input "checkbox" at bounding box center [71, 409] width 0 height 0
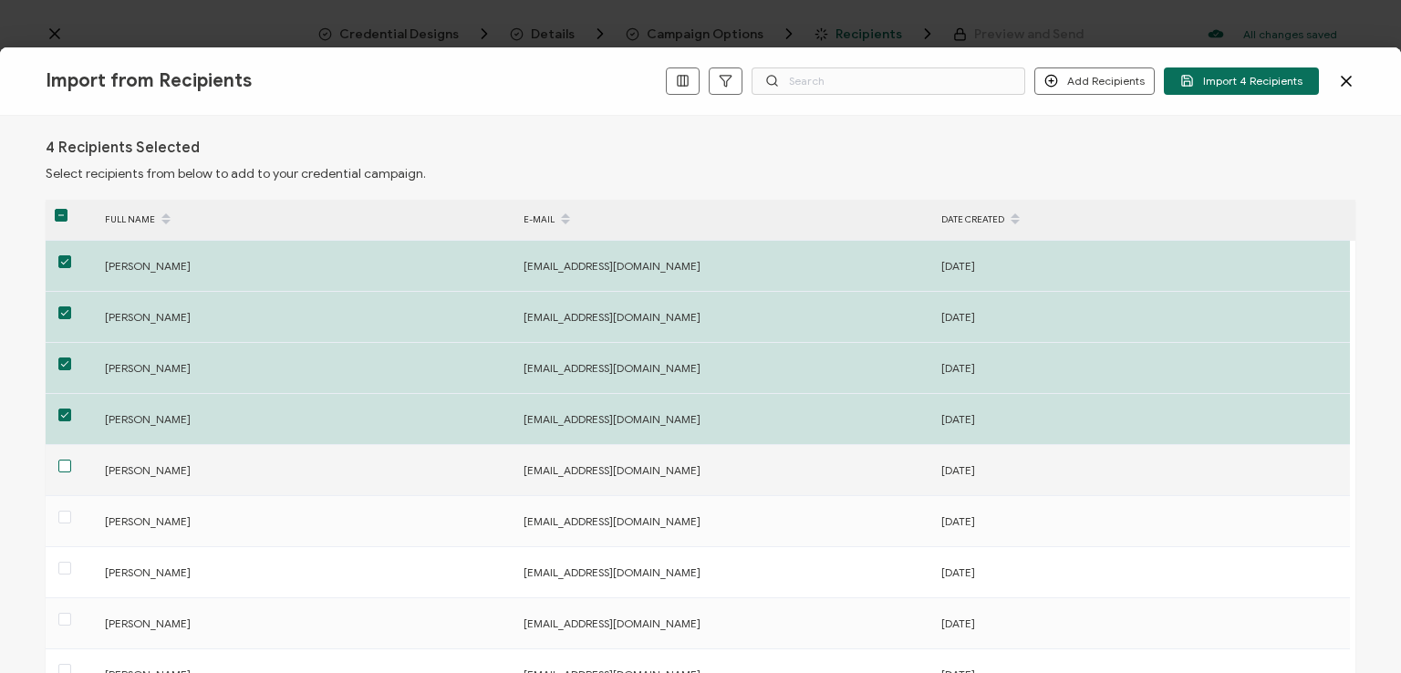
click at [61, 461] on span at bounding box center [64, 466] width 13 height 13
click at [71, 460] on input "checkbox" at bounding box center [71, 460] width 0 height 0
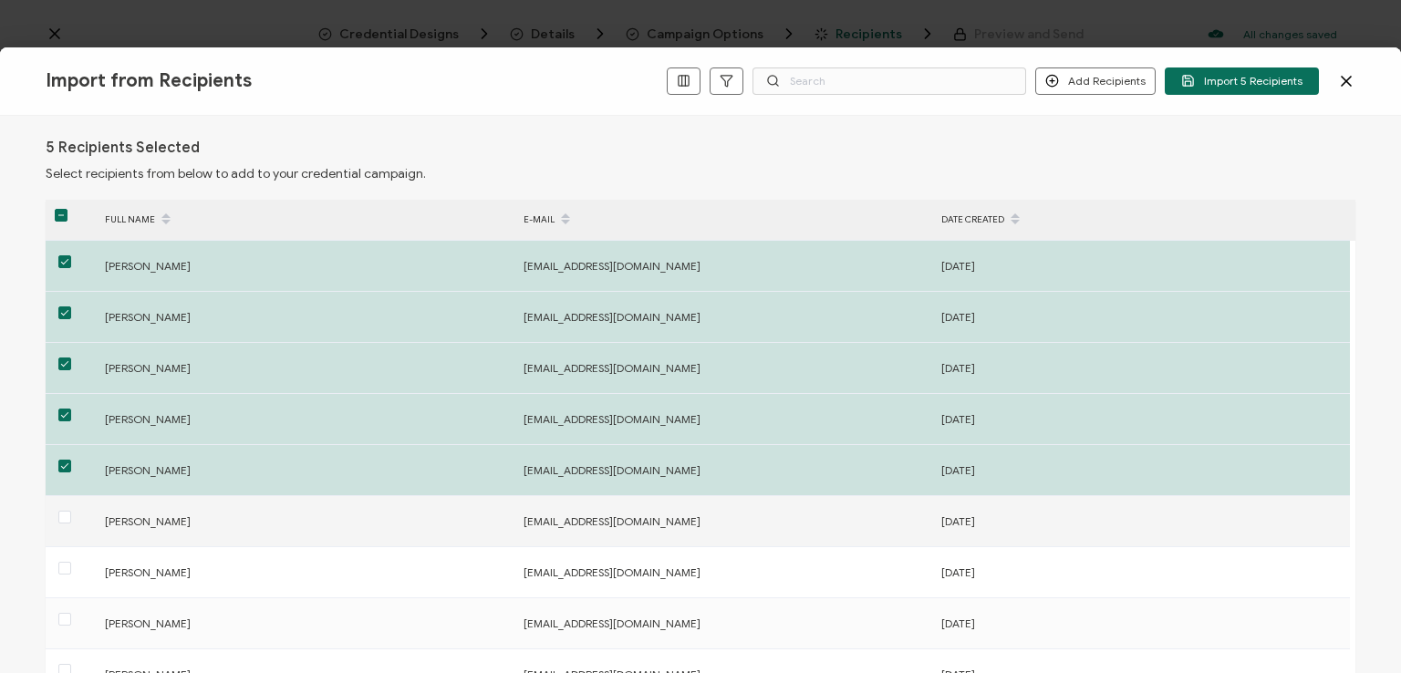
click at [62, 511] on span at bounding box center [64, 517] width 13 height 13
click at [71, 511] on input "checkbox" at bounding box center [71, 511] width 0 height 0
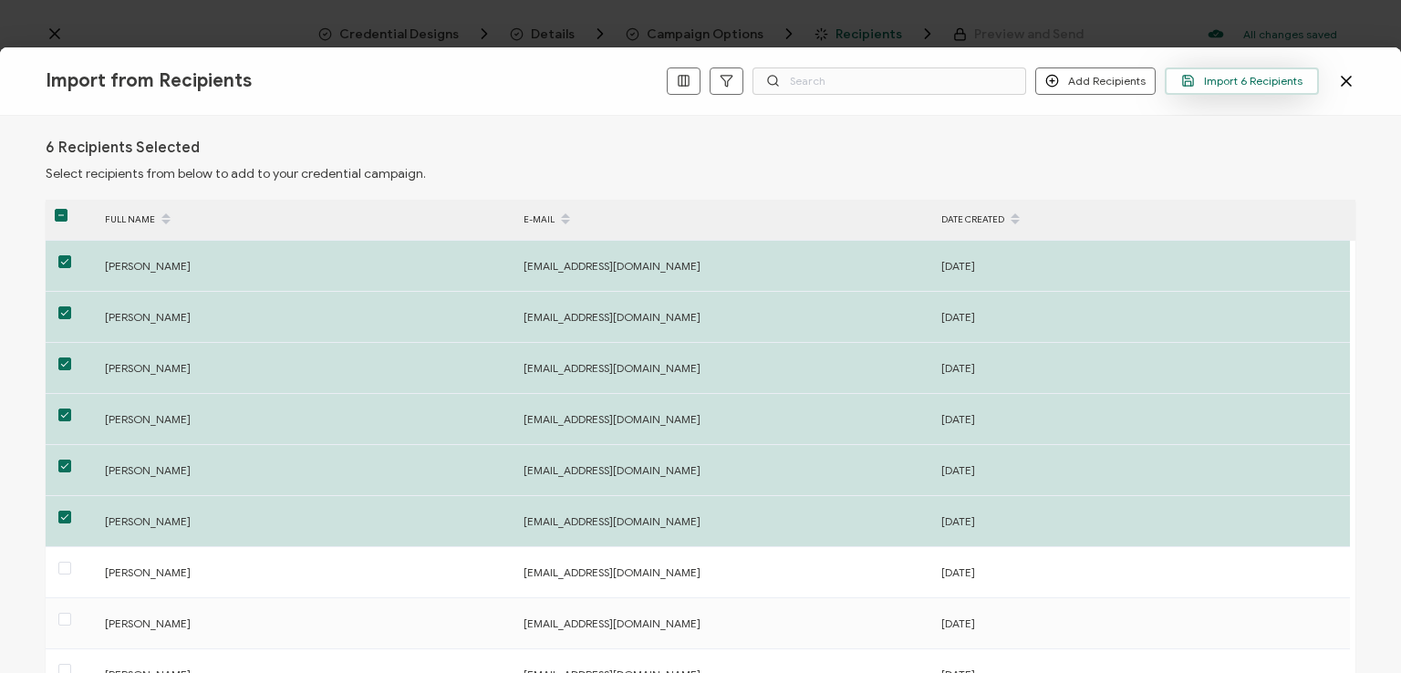
click at [1233, 76] on span "Import 6 Recipients" at bounding box center [1241, 81] width 121 height 14
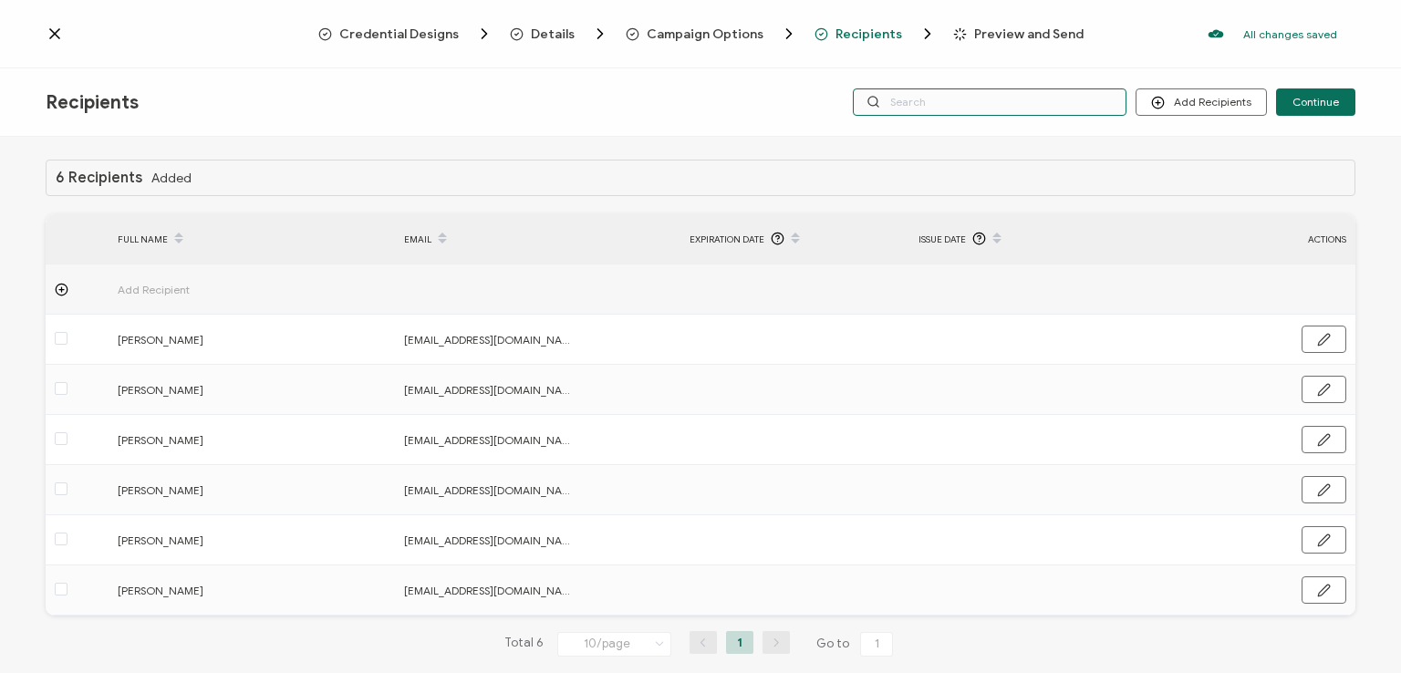
click at [947, 92] on input "text" at bounding box center [990, 101] width 274 height 27
click at [950, 63] on div "Credential Designs Details Campaign Options Recipients Preview and Send All cha…" at bounding box center [700, 34] width 1401 height 68
click at [938, 105] on input "text" at bounding box center [990, 101] width 274 height 27
click at [934, 130] on div "Recipients Add Recipients Upload Recipients Import From Recipients Import From …" at bounding box center [700, 102] width 1401 height 68
click at [1317, 99] on span "Continue" at bounding box center [1316, 102] width 47 height 11
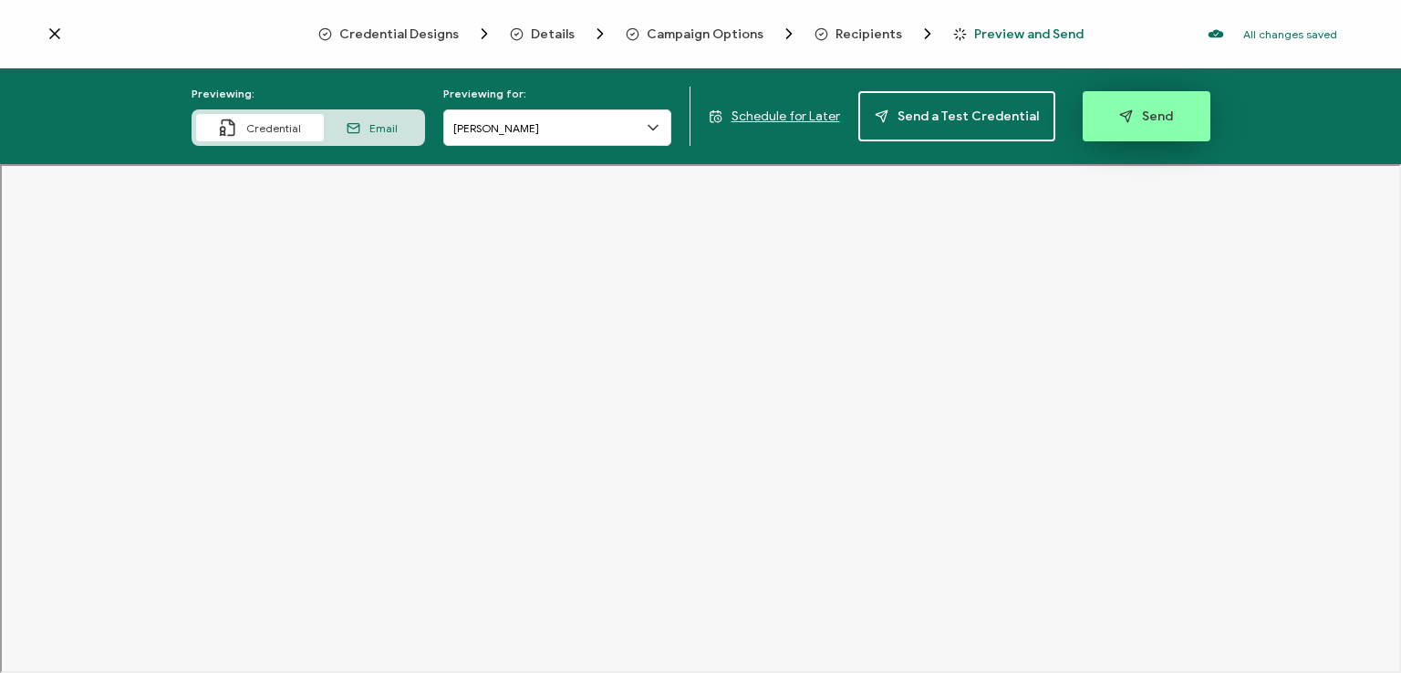
click at [1138, 114] on span "Send" at bounding box center [1146, 116] width 54 height 14
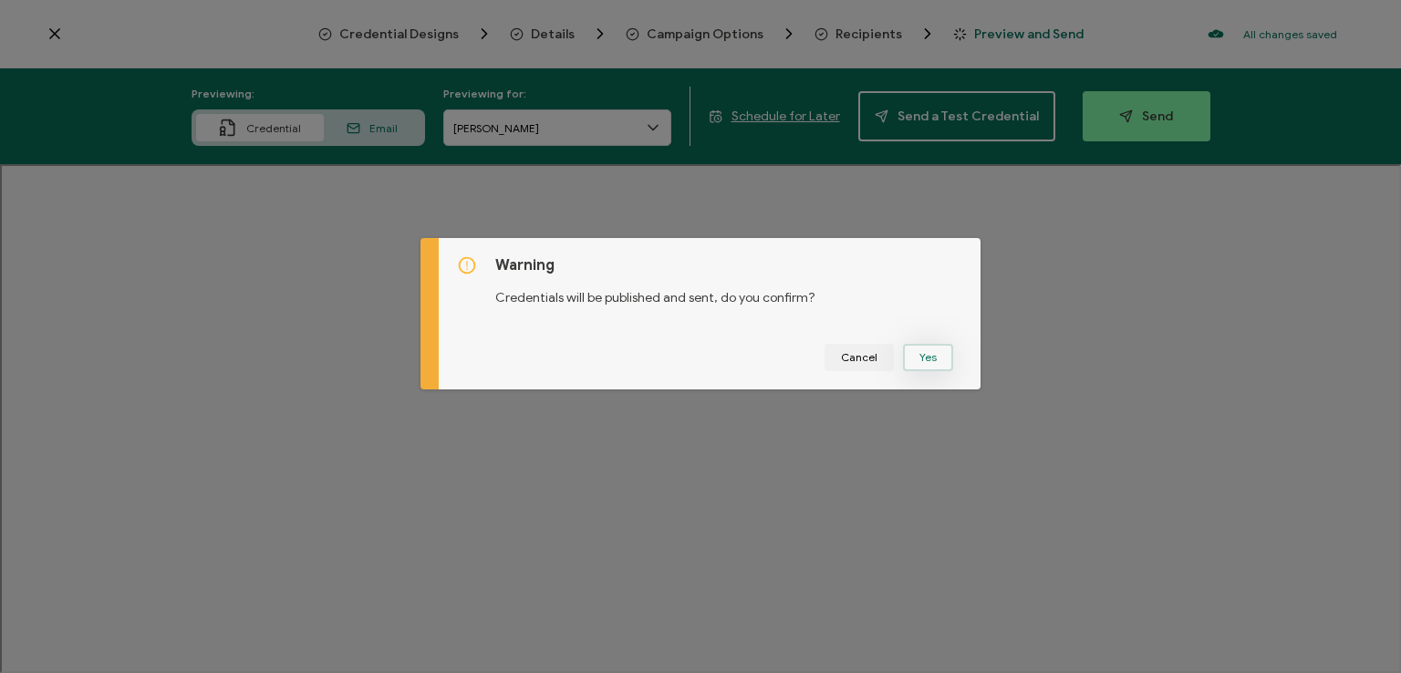
click at [916, 362] on button "Yes" at bounding box center [928, 357] width 50 height 27
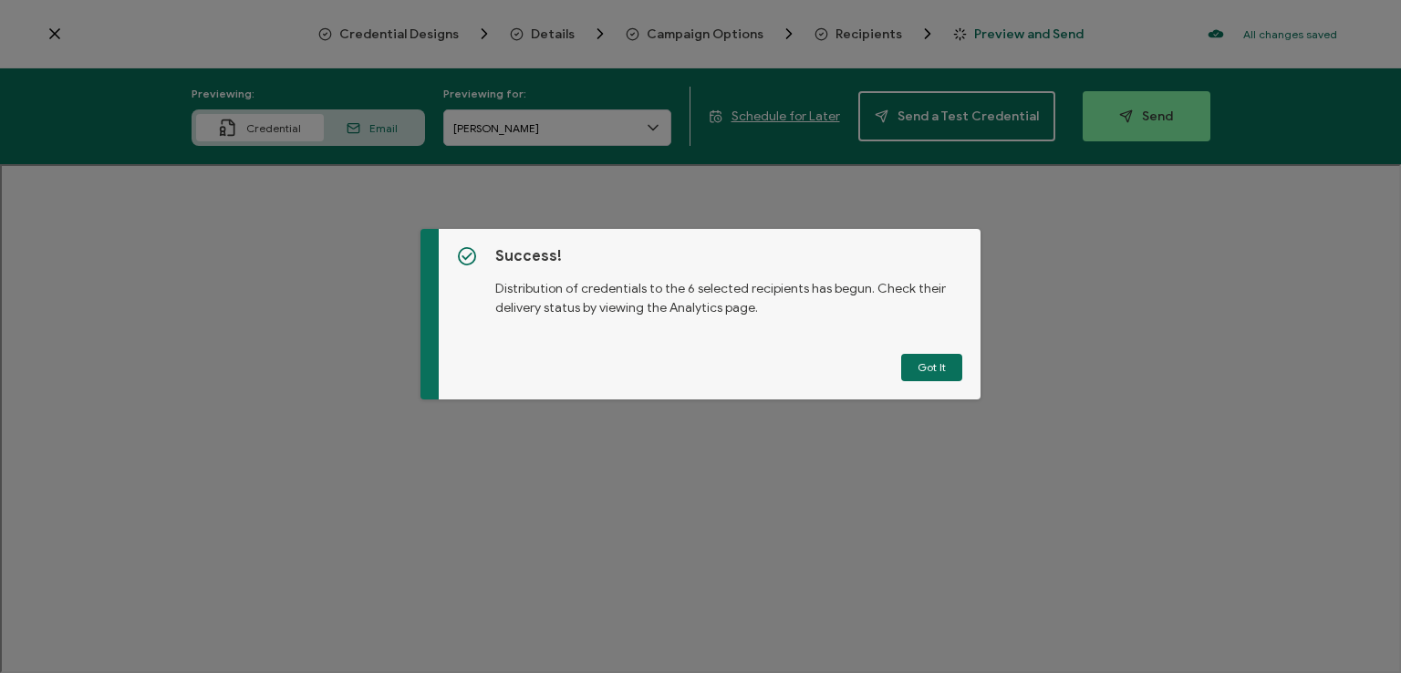
click at [916, 362] on button "Got It" at bounding box center [931, 367] width 61 height 27
